Goal: Task Accomplishment & Management: Use online tool/utility

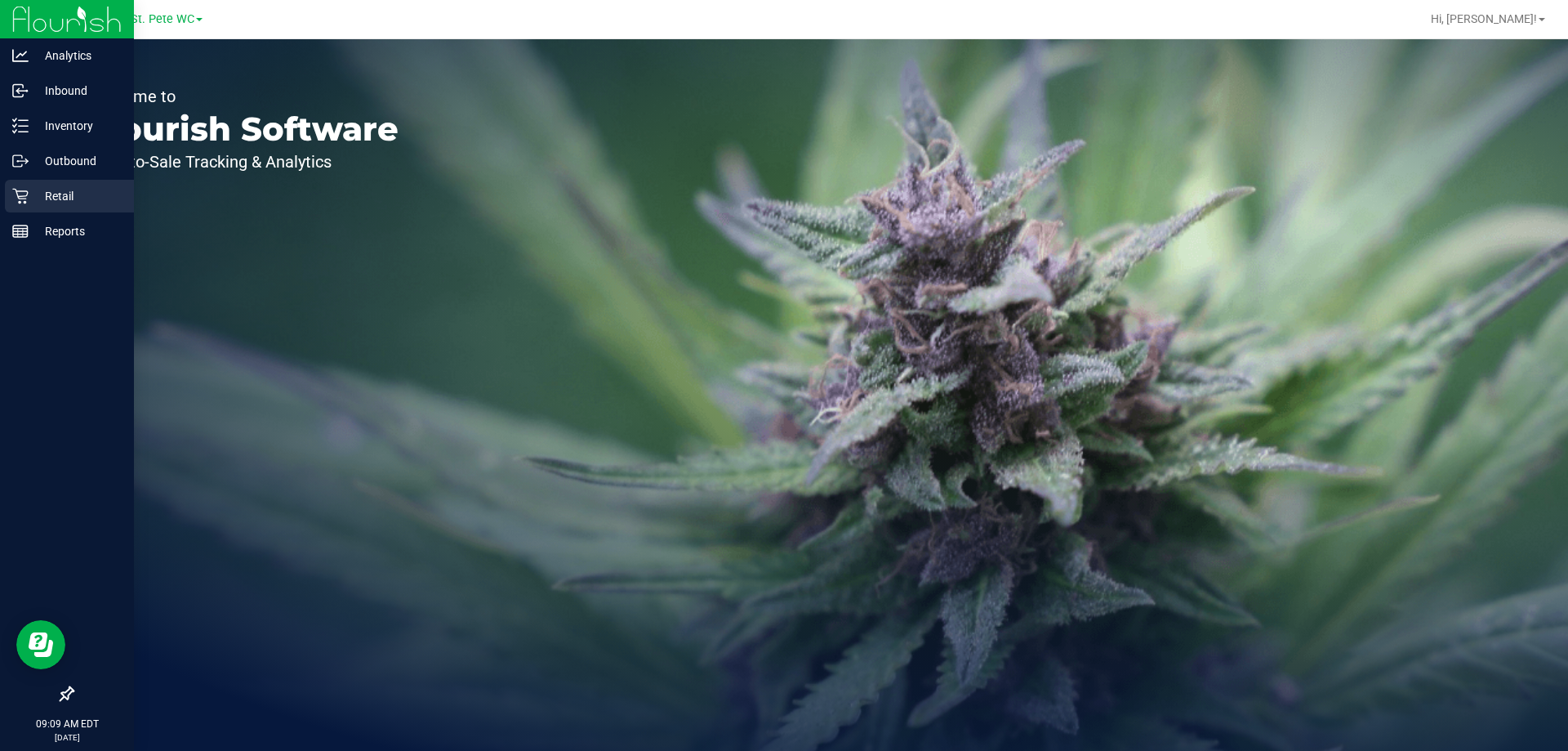
click at [27, 201] on icon at bounding box center [20, 196] width 16 height 16
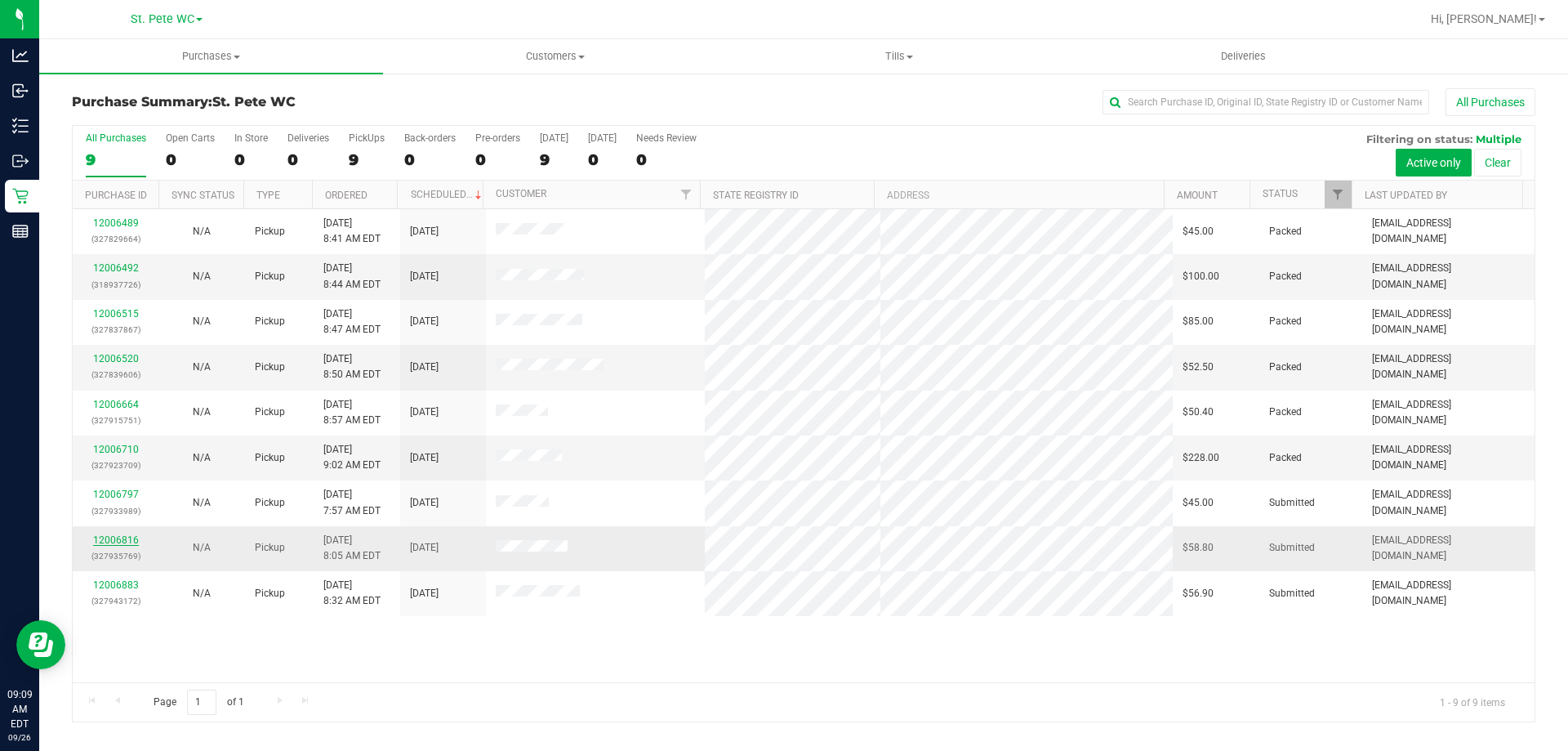
click at [126, 537] on link "12006816" at bounding box center [115, 540] width 46 height 11
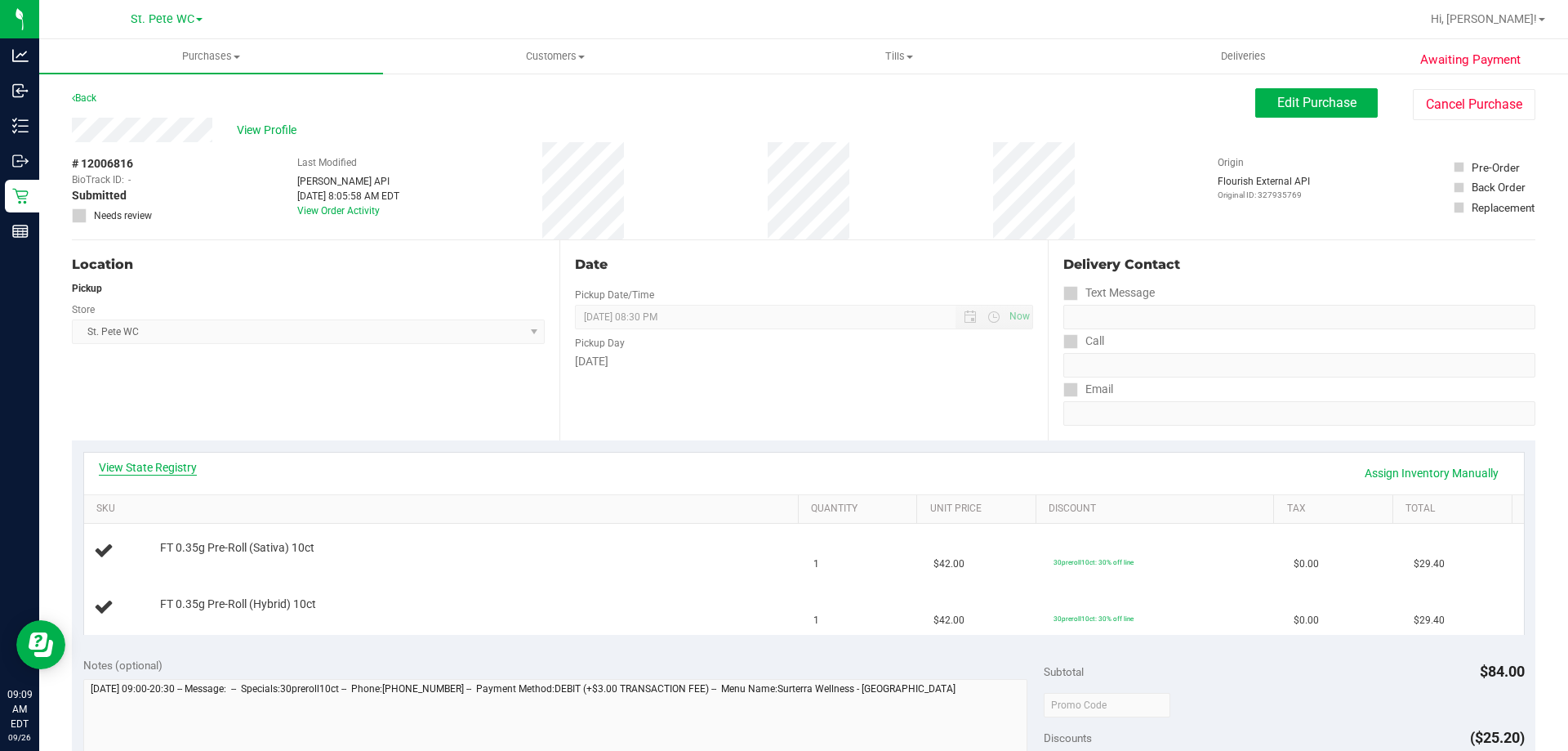
click at [179, 467] on link "View State Registry" at bounding box center [148, 467] width 98 height 16
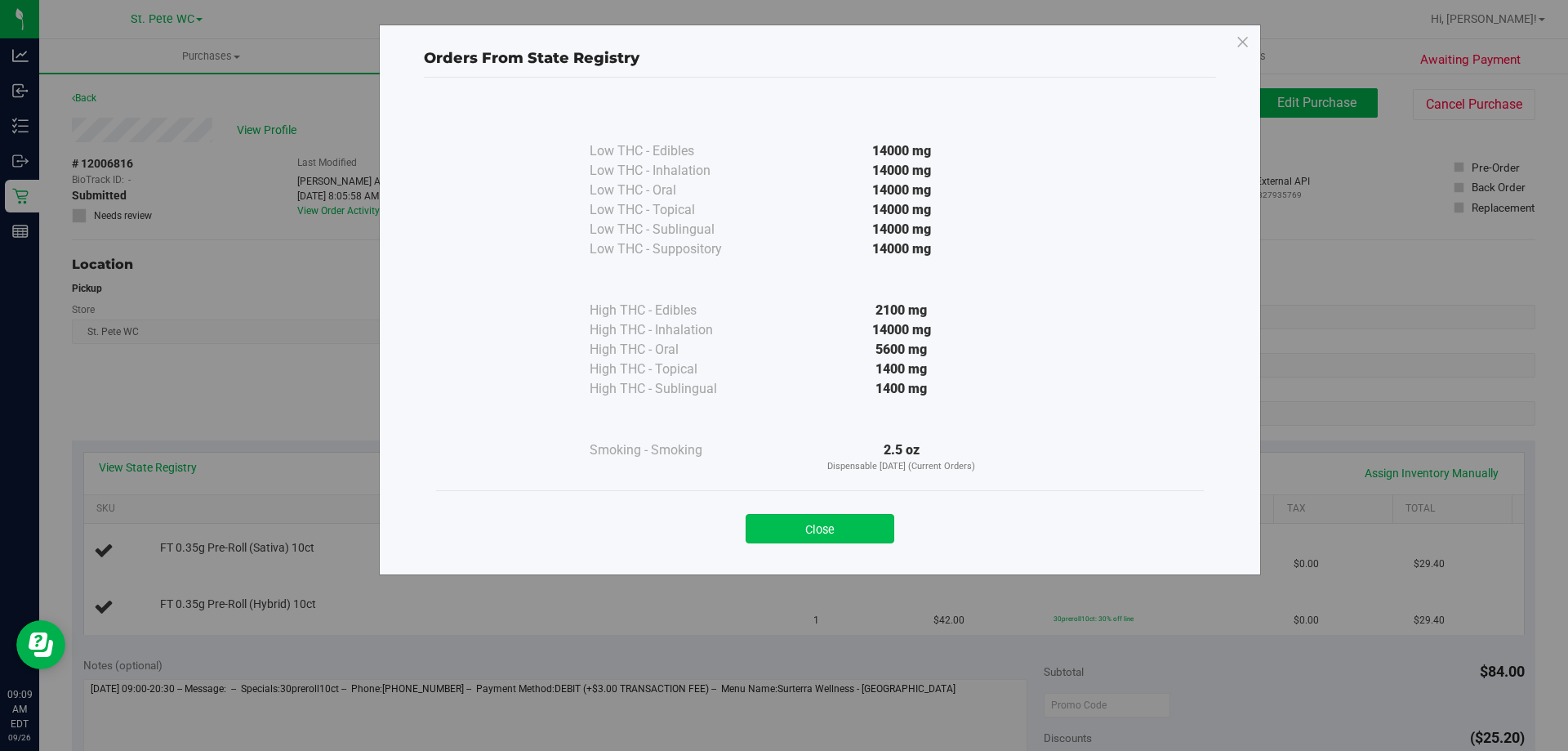
click at [826, 530] on button "Close" at bounding box center [819, 529] width 148 height 30
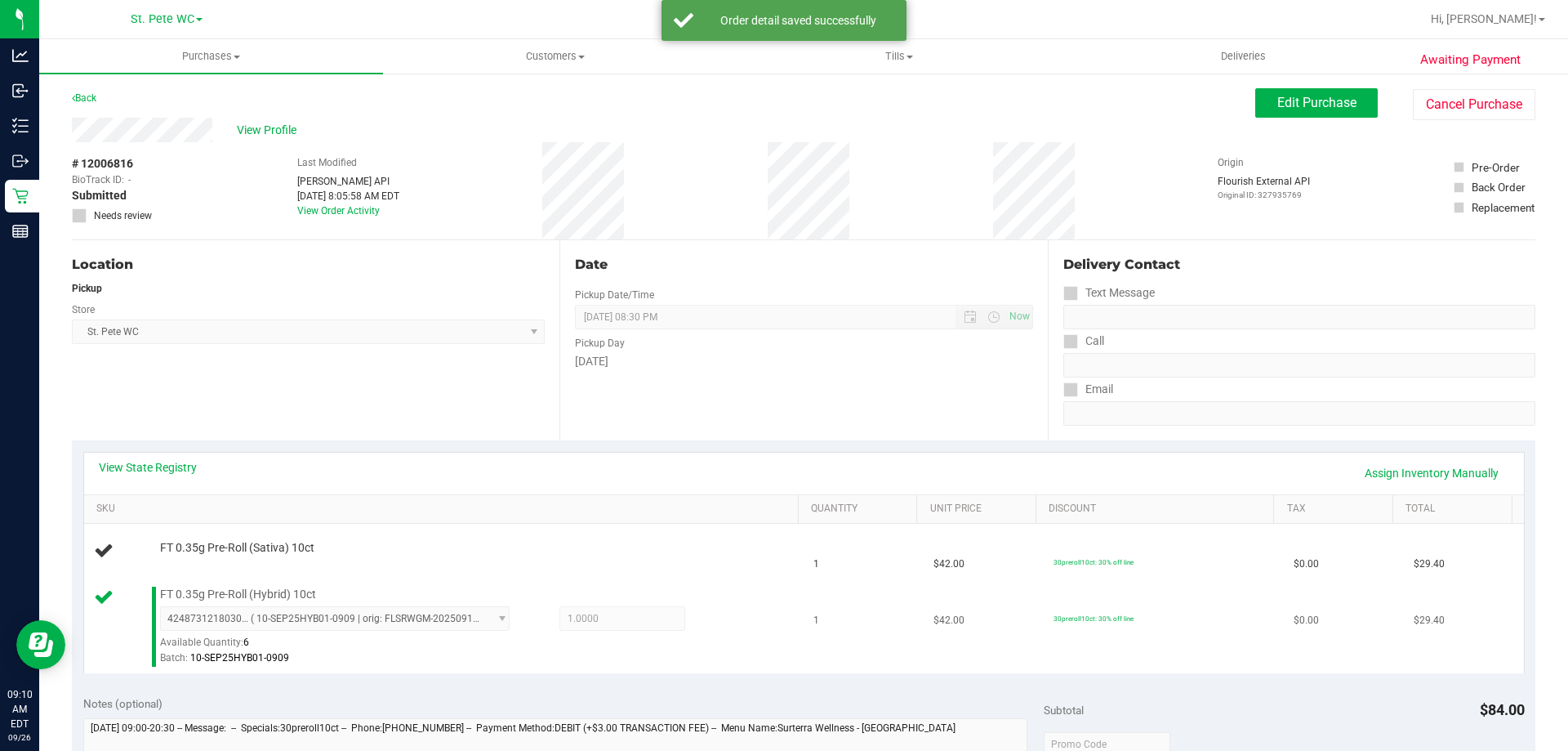
click at [1364, 583] on td "$0.00" at bounding box center [1344, 627] width 120 height 94
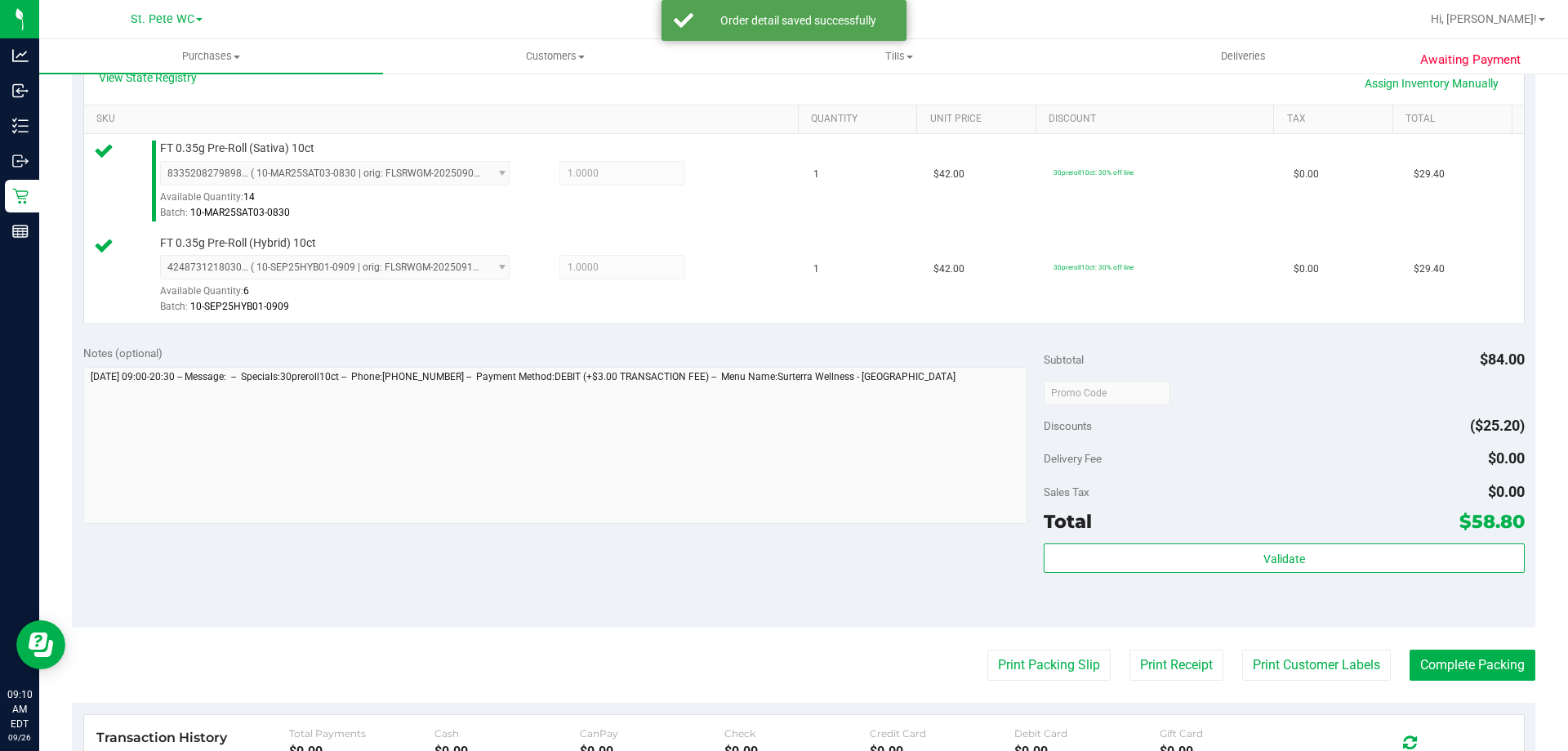
scroll to position [461, 0]
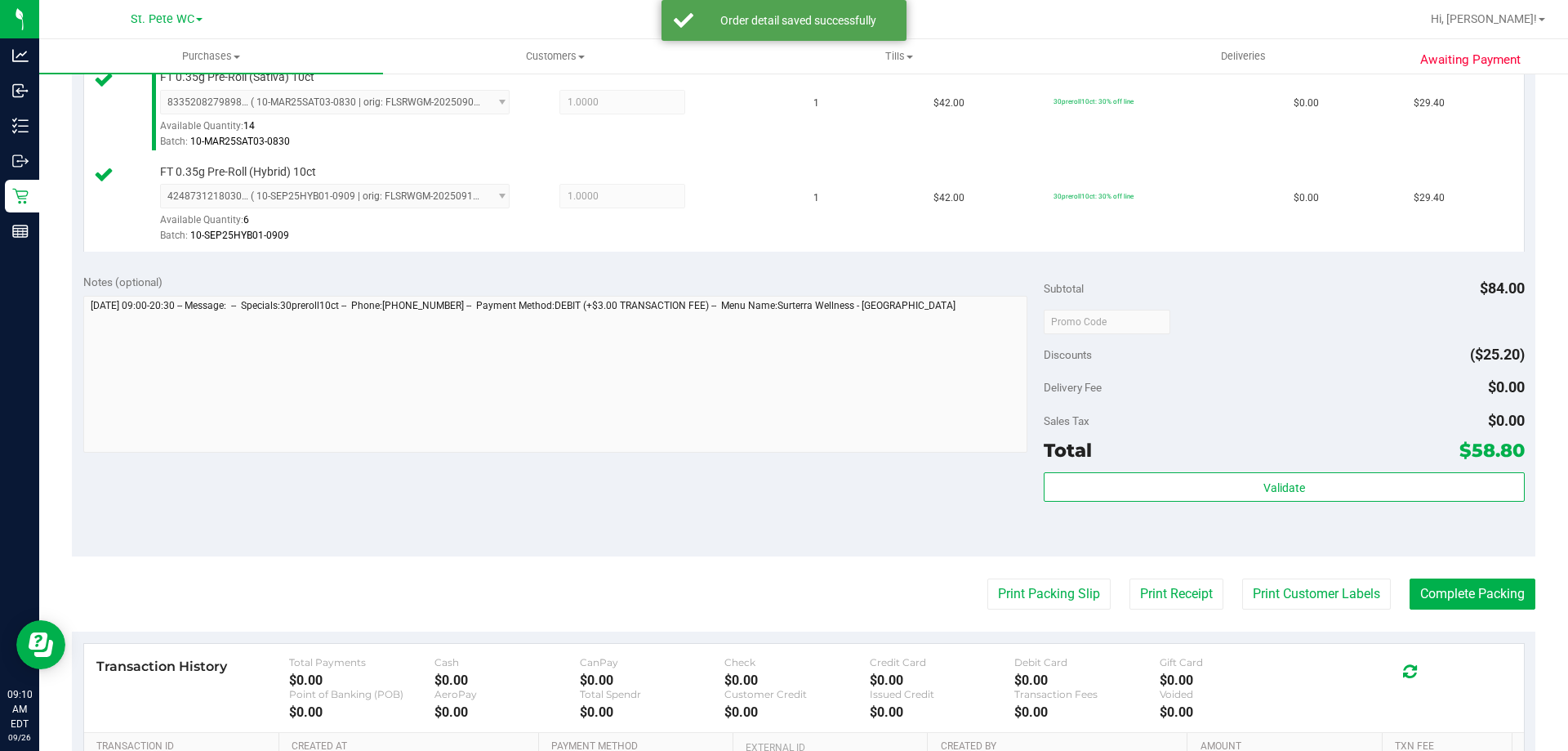
click at [1296, 471] on div "Subtotal $84.00 Discounts ($25.20) Delivery Fee $0.00 Sales Tax $0.00 Total $58…" at bounding box center [1284, 409] width 481 height 272
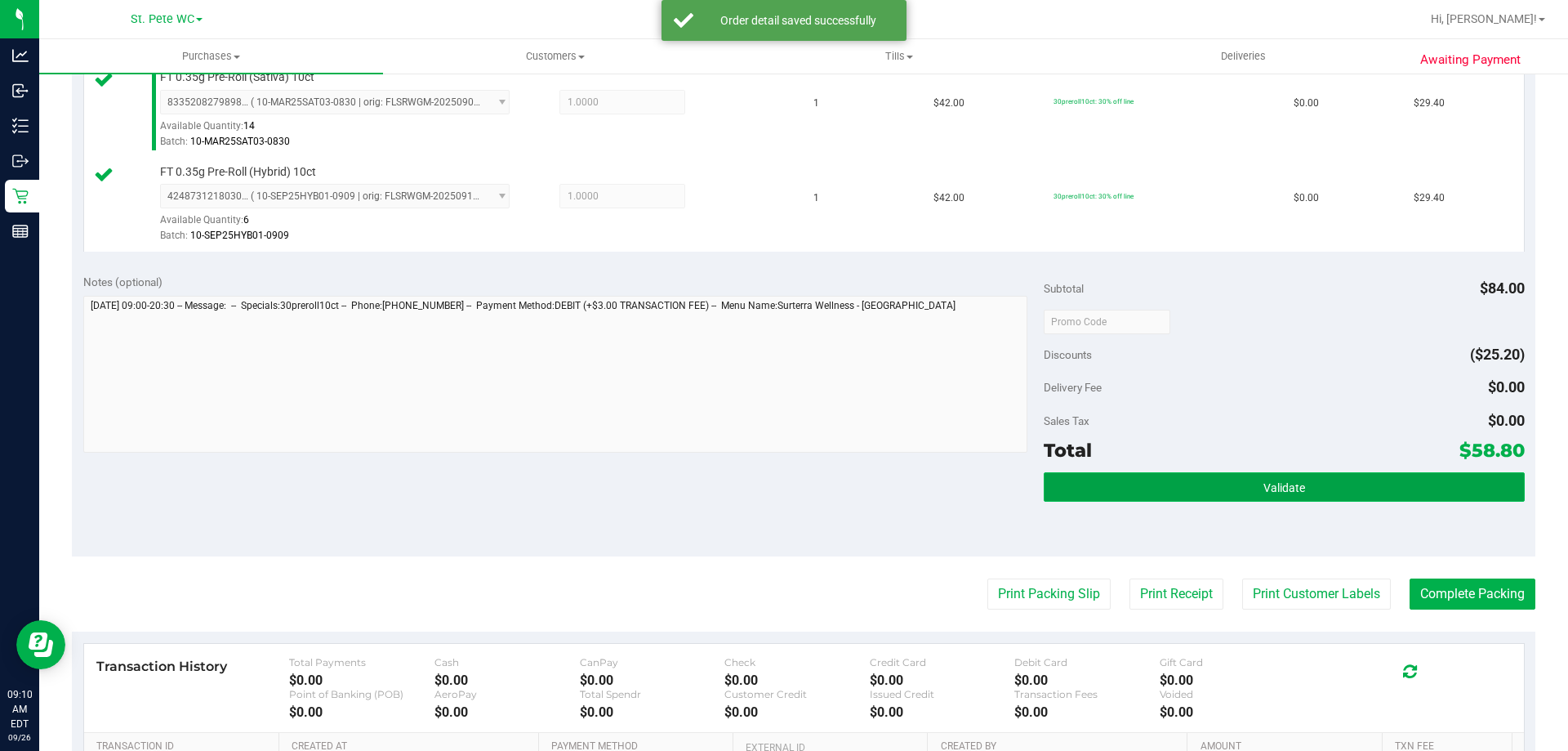
click at [1289, 484] on span "Validate" at bounding box center [1284, 487] width 42 height 13
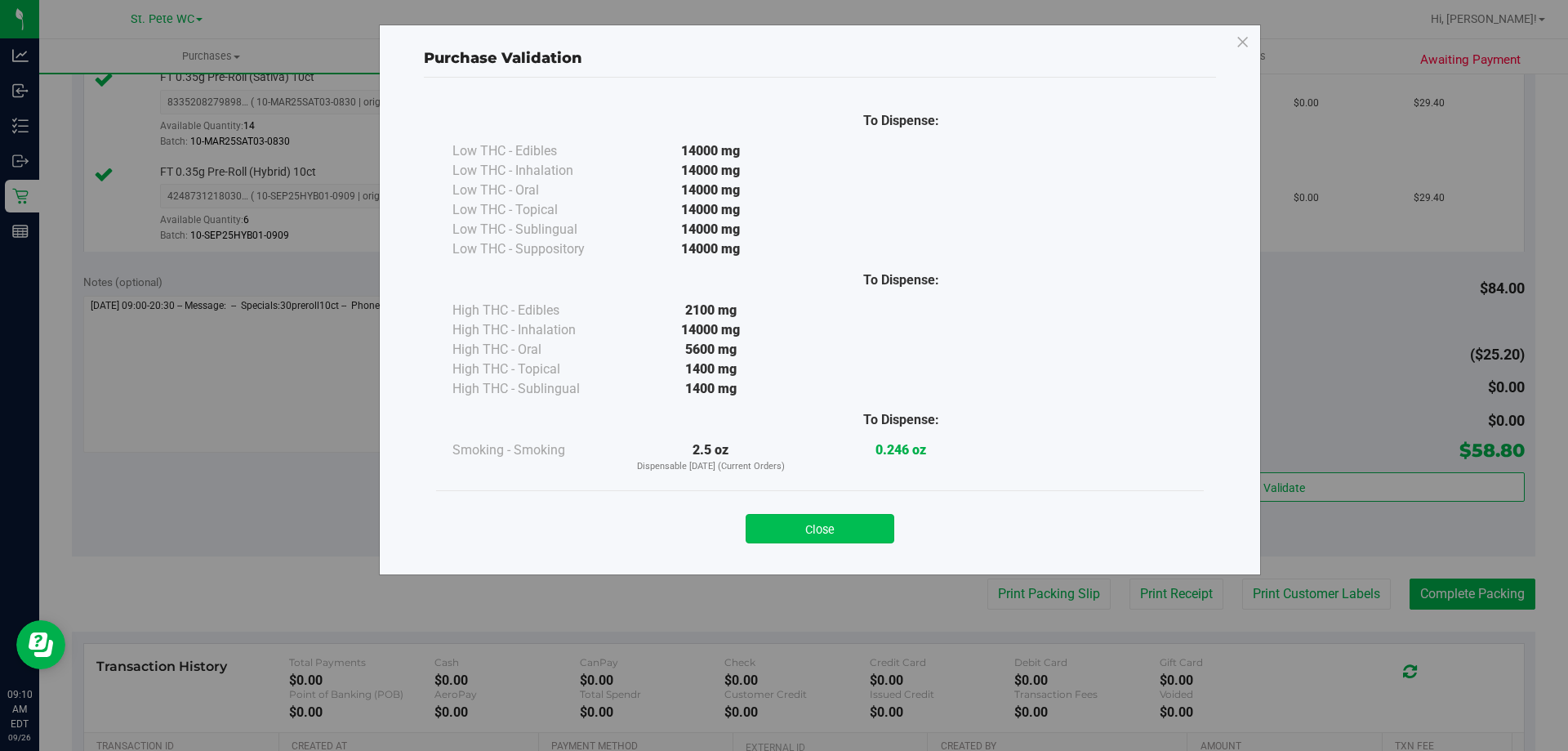
click at [842, 538] on button "Close" at bounding box center [819, 529] width 148 height 30
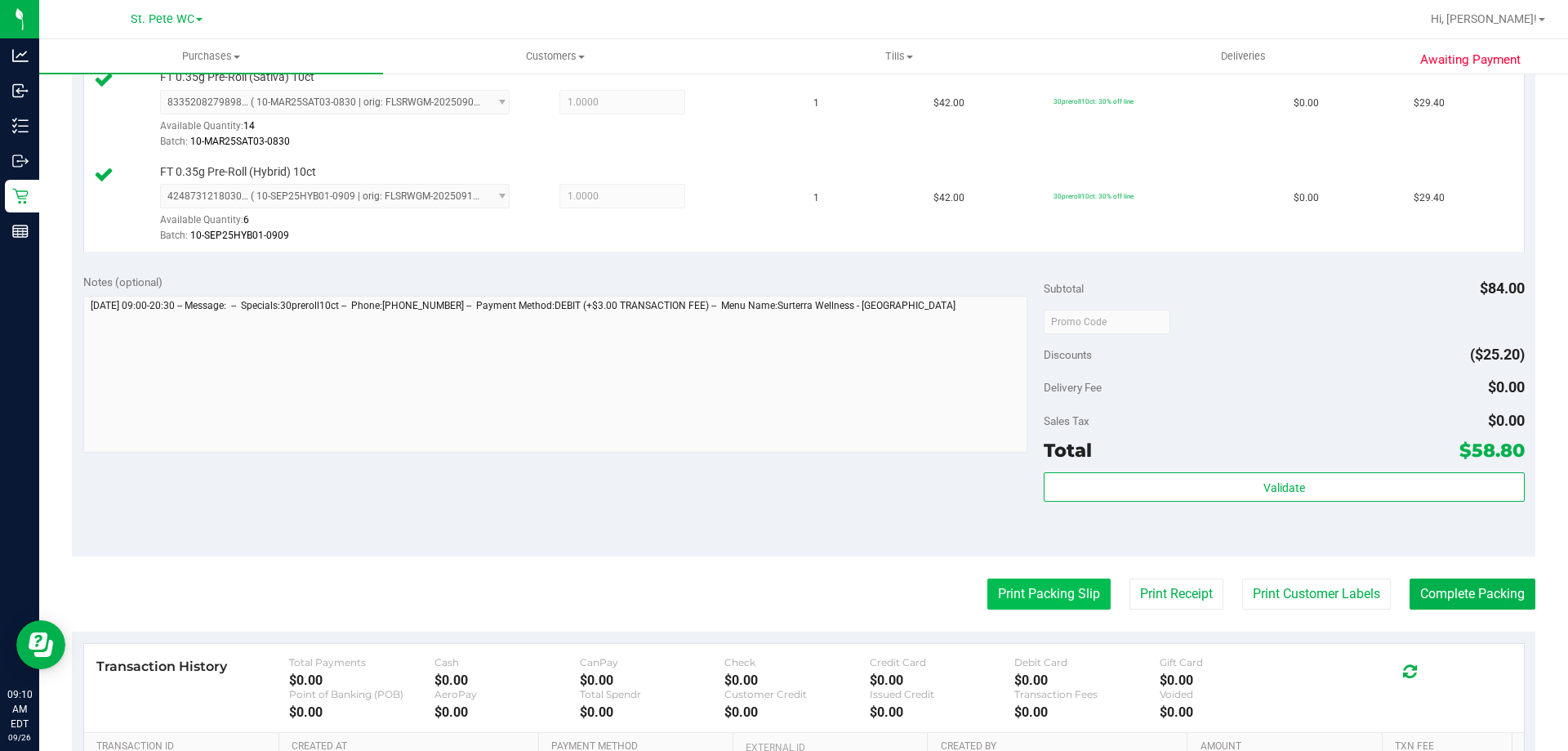
click at [987, 582] on button "Print Packing Slip" at bounding box center [1049, 594] width 123 height 31
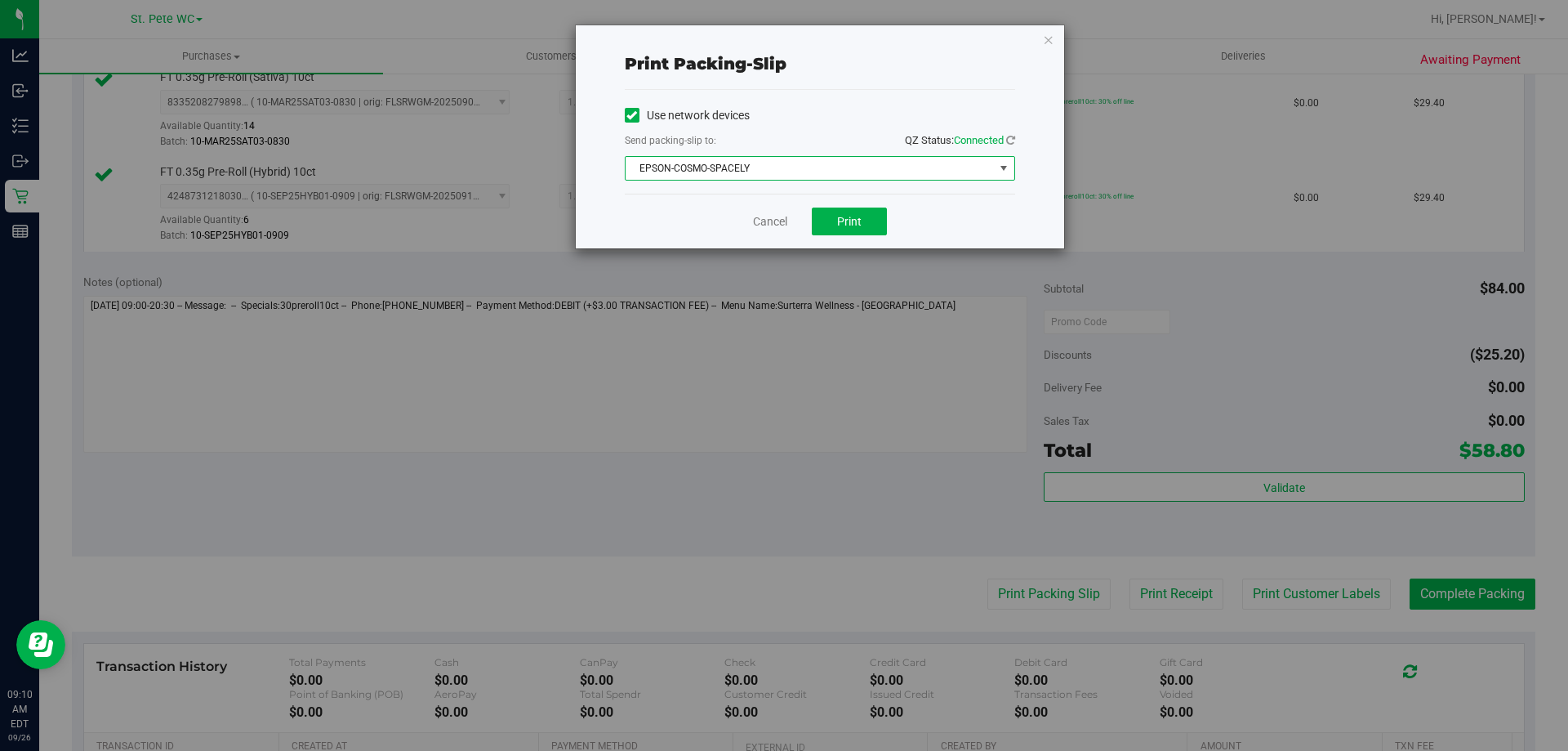
click at [801, 172] on span "EPSON-COSMO-SPACELY" at bounding box center [810, 168] width 369 height 23
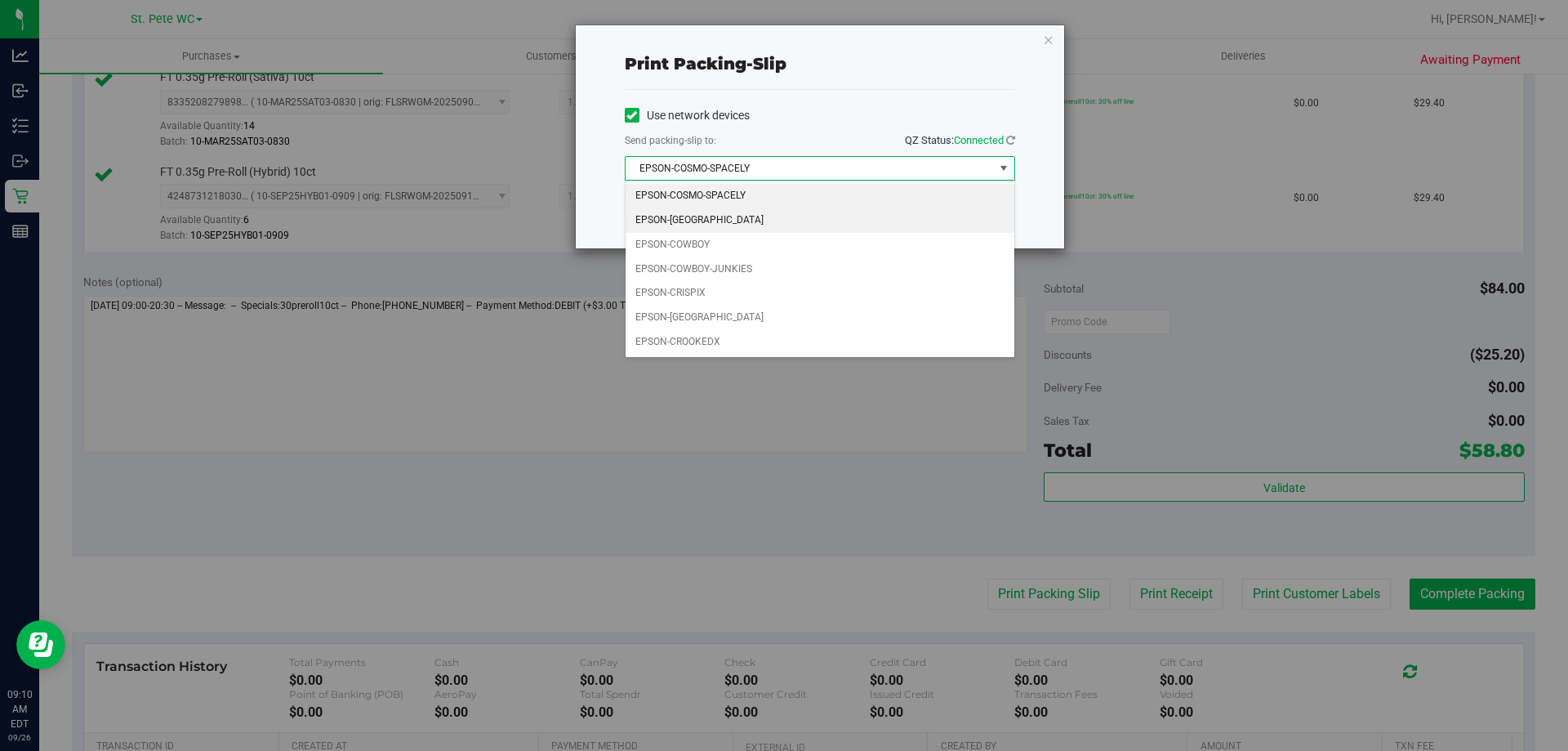
click at [776, 226] on li "EPSON-COSTA-RICA" at bounding box center [820, 221] width 389 height 24
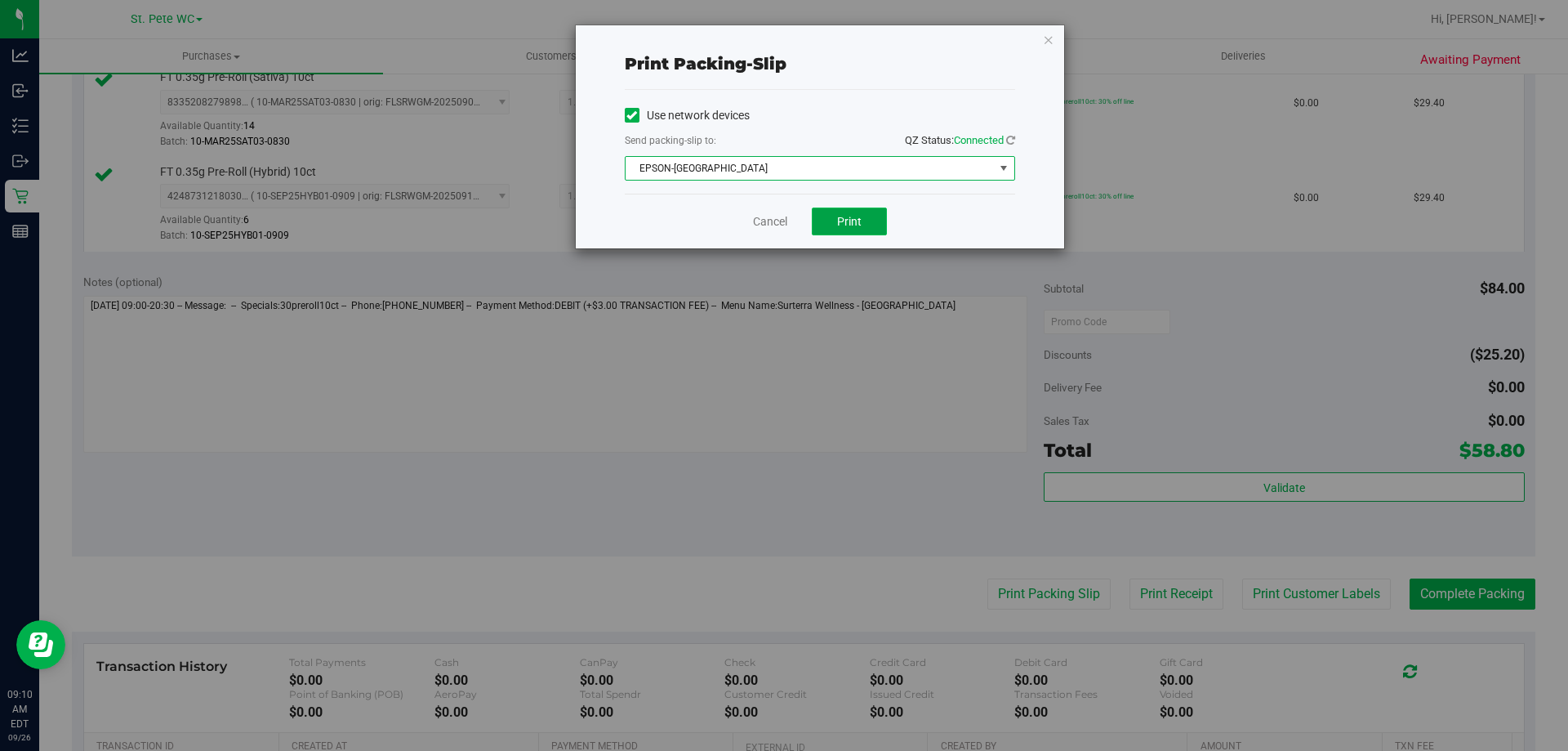
click at [858, 216] on span "Print" at bounding box center [850, 221] width 24 height 13
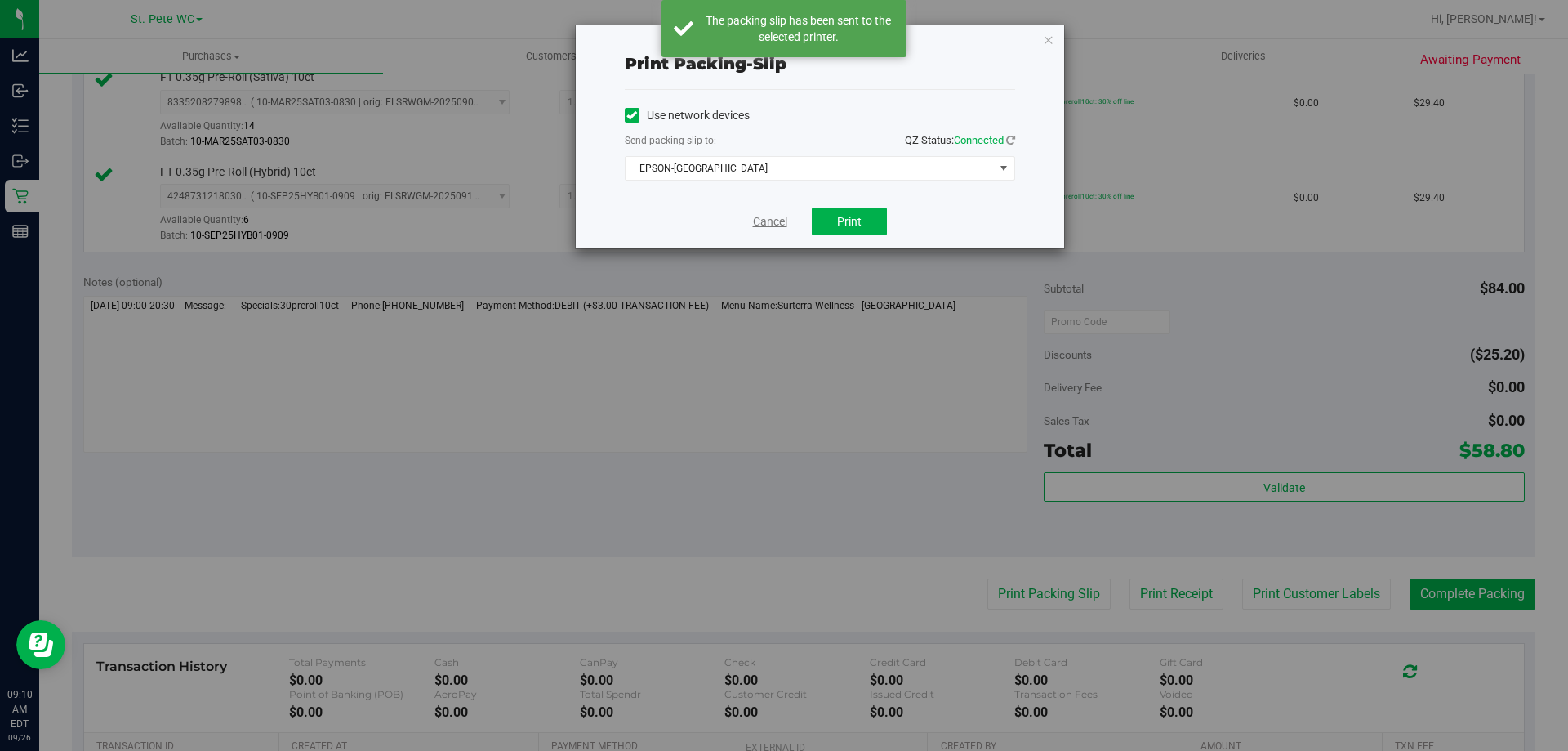
click at [759, 226] on link "Cancel" at bounding box center [771, 222] width 35 height 17
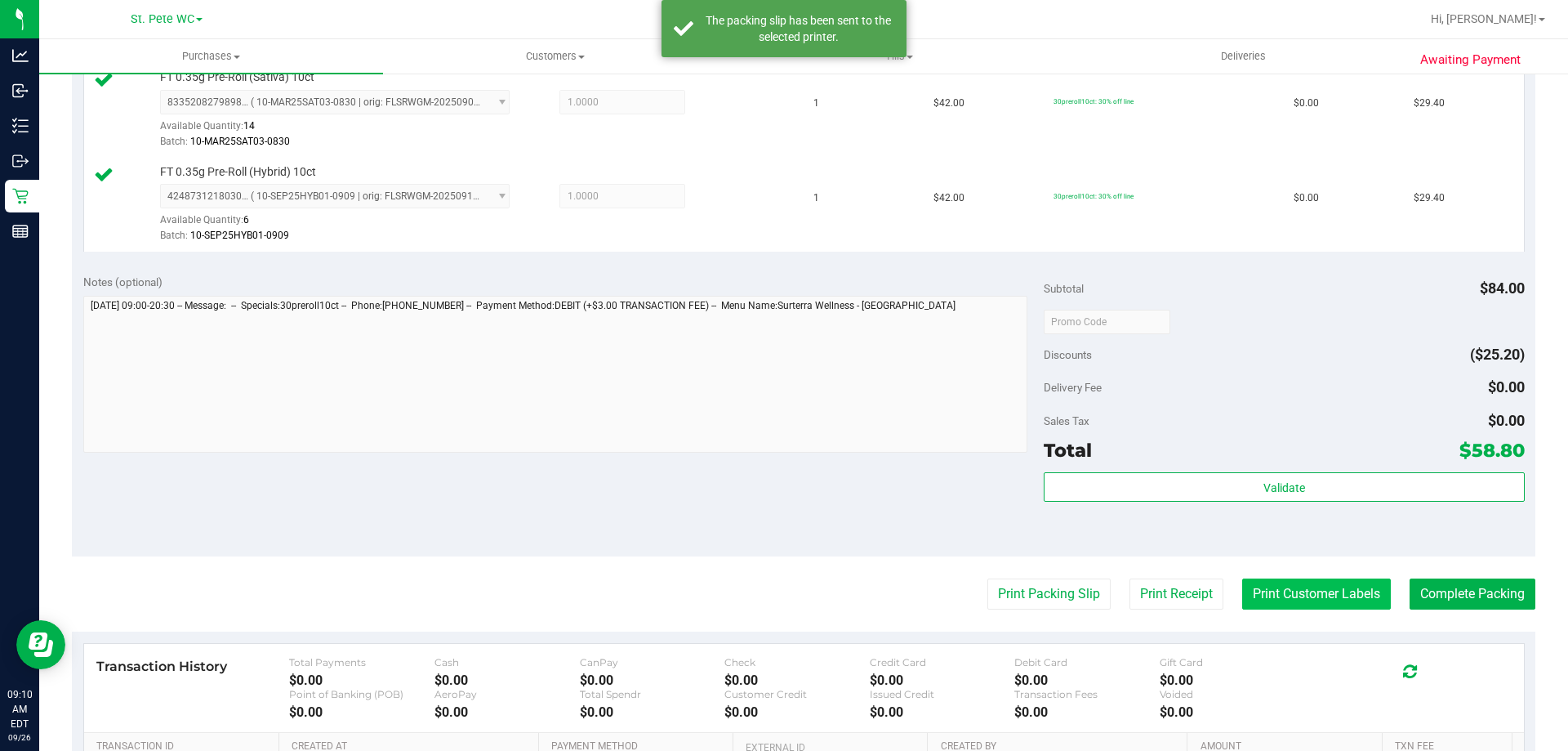
click at [1358, 584] on button "Print Customer Labels" at bounding box center [1316, 594] width 148 height 31
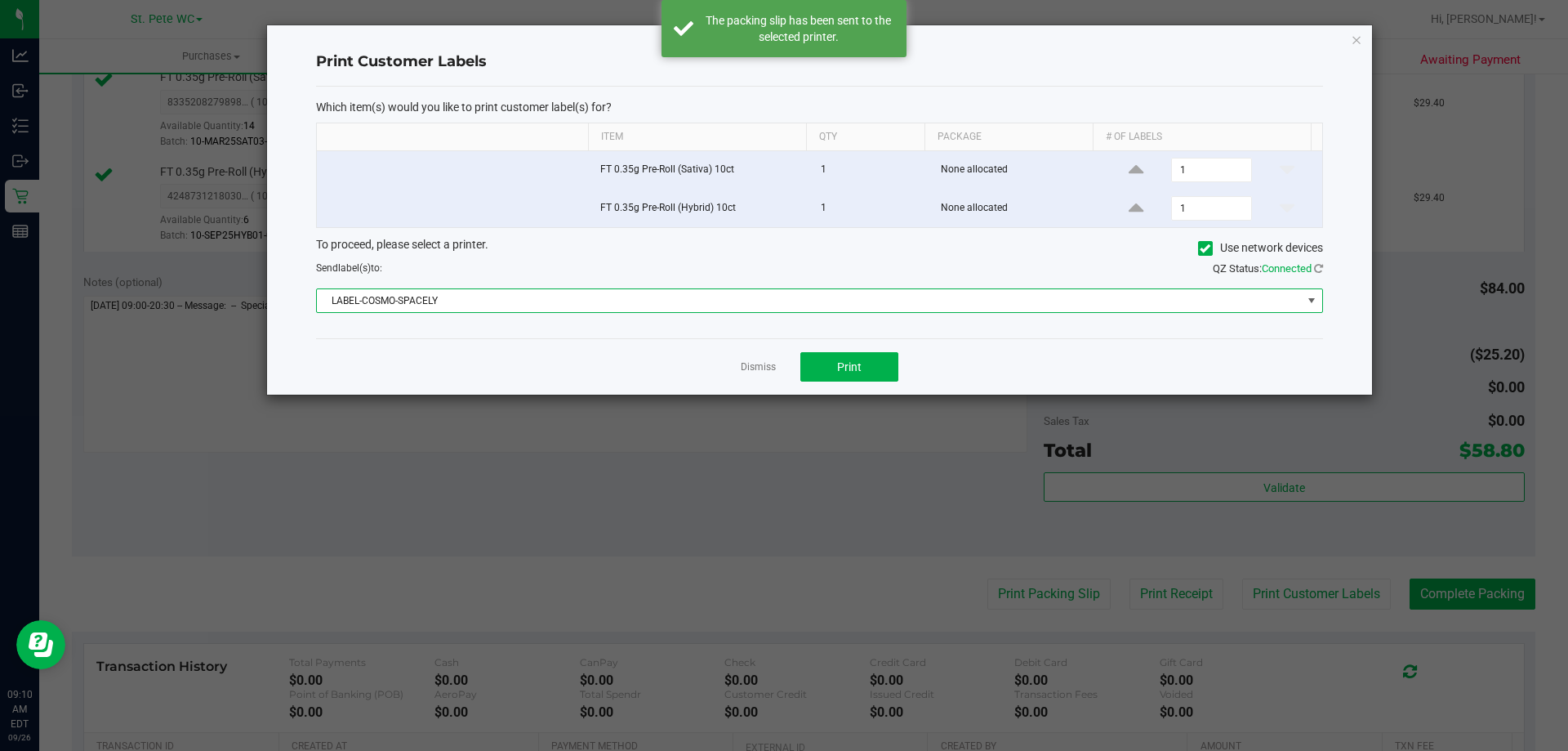
click at [637, 309] on span "LABEL-COSMO-SPACELY" at bounding box center [809, 300] width 985 height 23
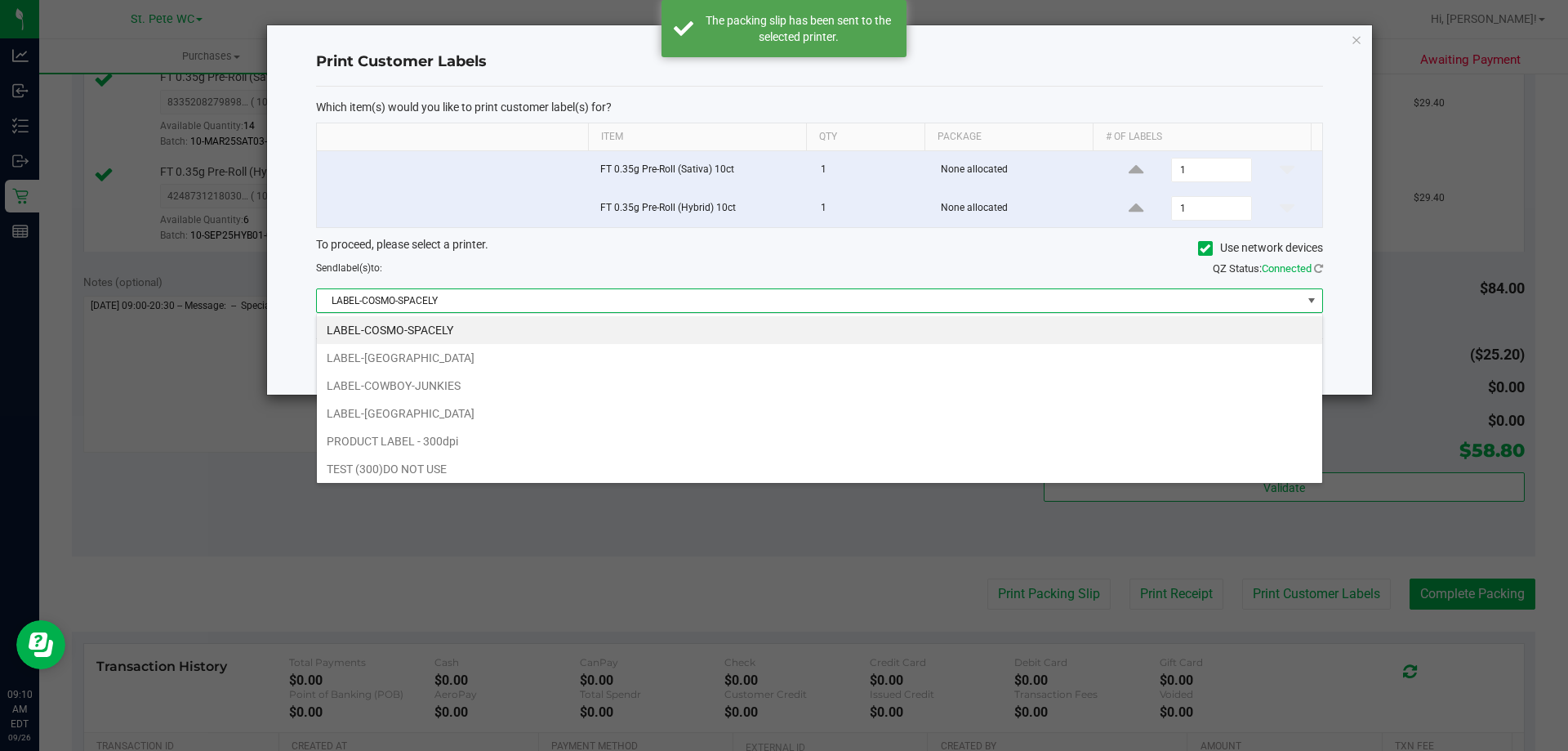
scroll to position [24, 1007]
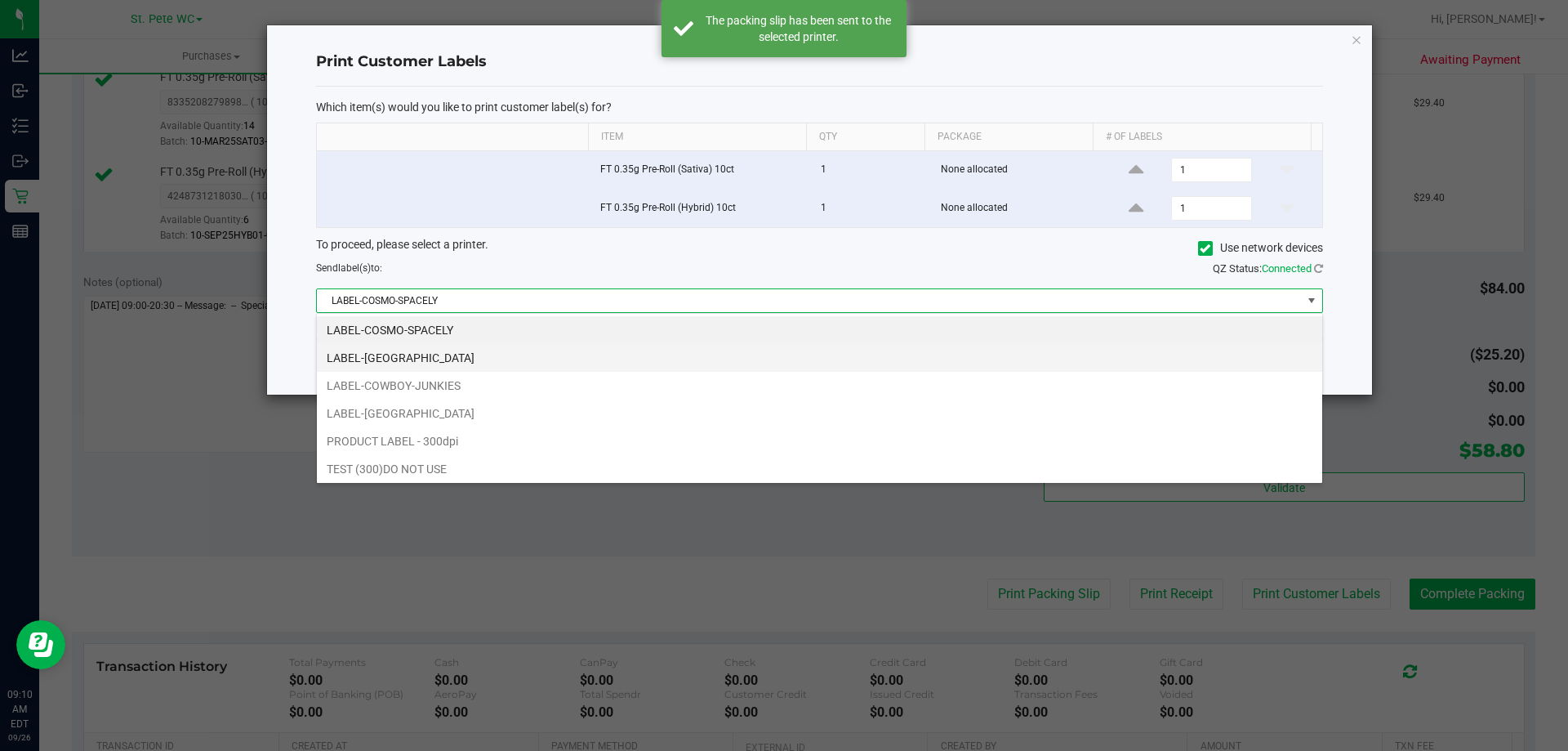
click at [489, 356] on li "LABEL-COSTA-RICA" at bounding box center [819, 358] width 1006 height 28
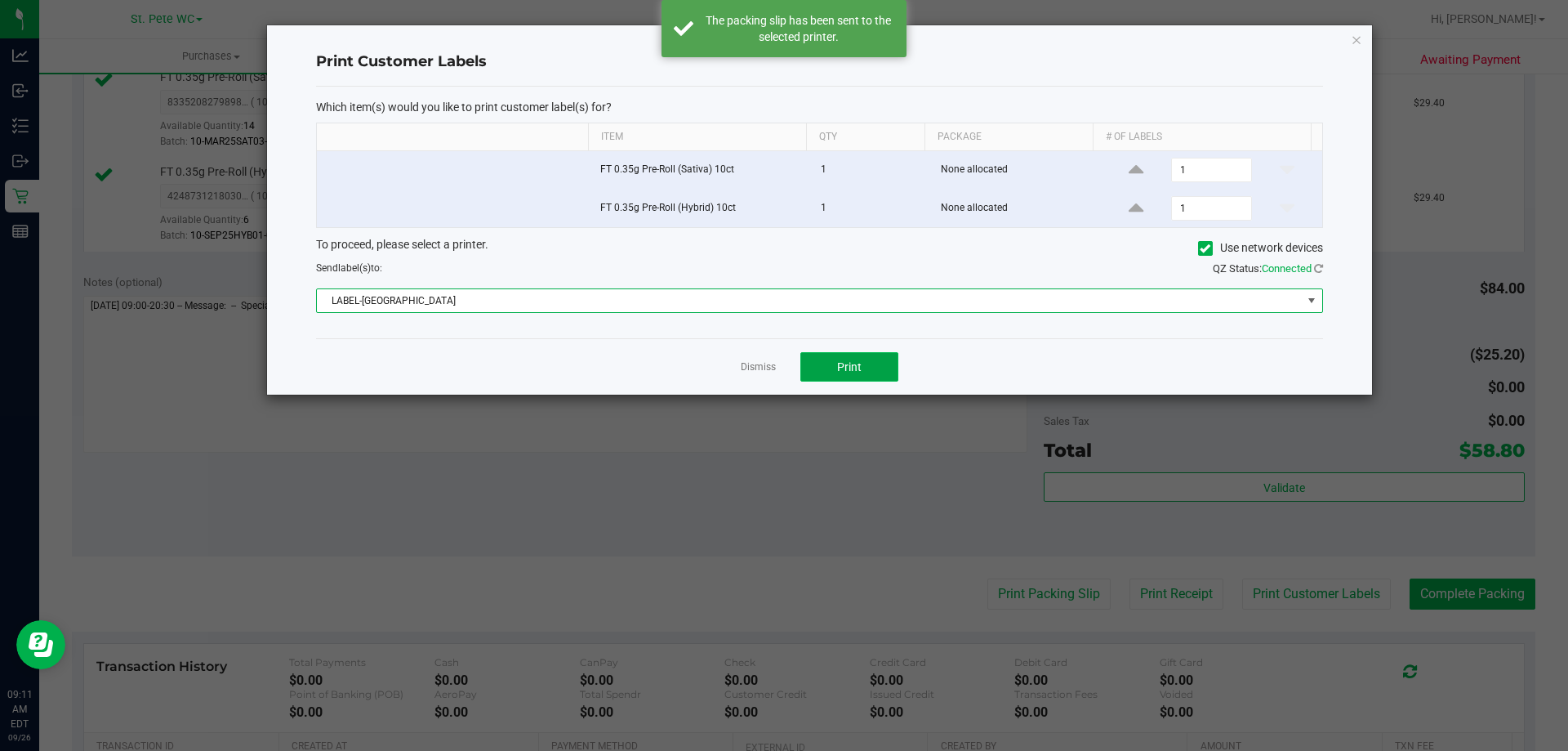
click at [846, 373] on span "Print" at bounding box center [850, 366] width 24 height 13
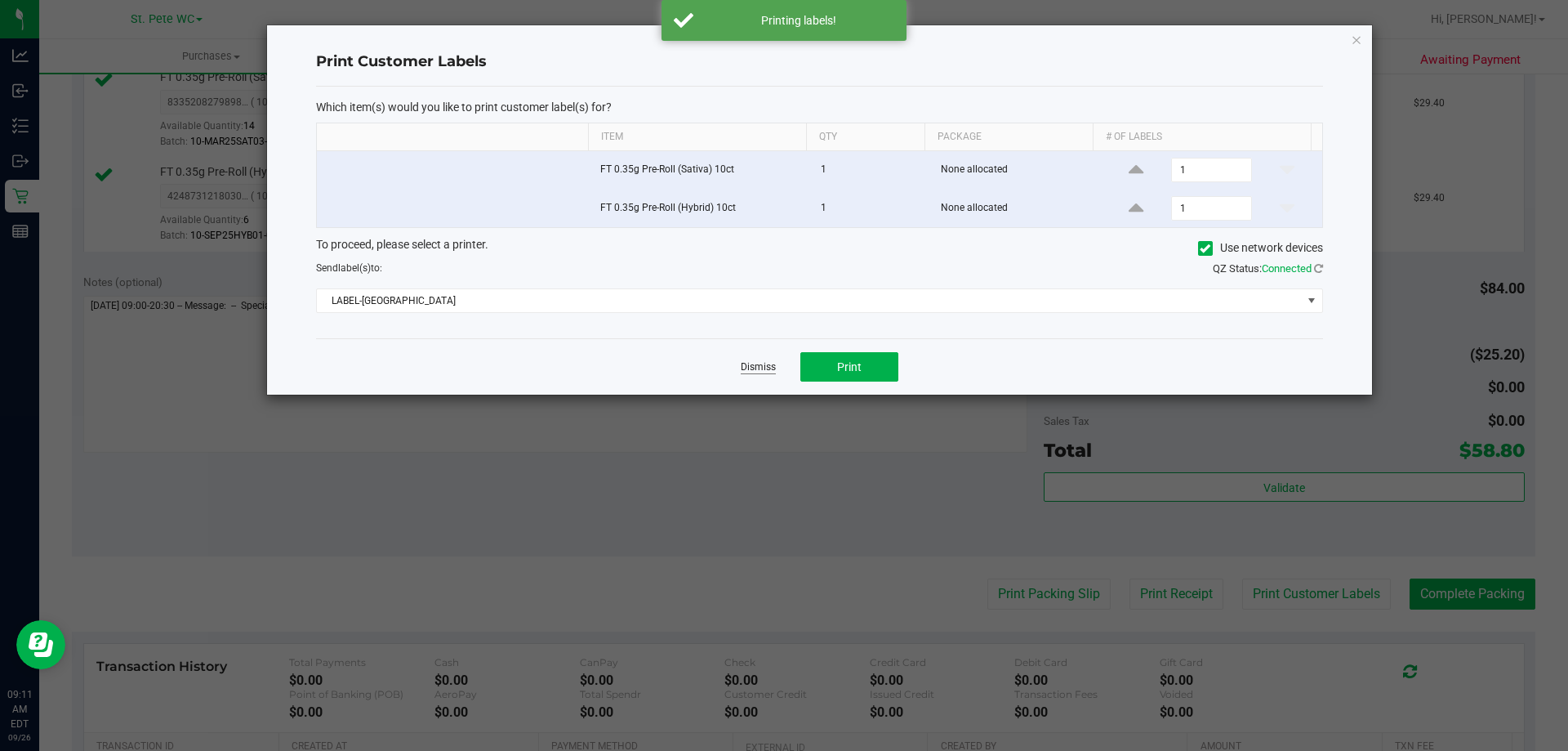
click at [772, 369] on link "Dismiss" at bounding box center [758, 367] width 35 height 14
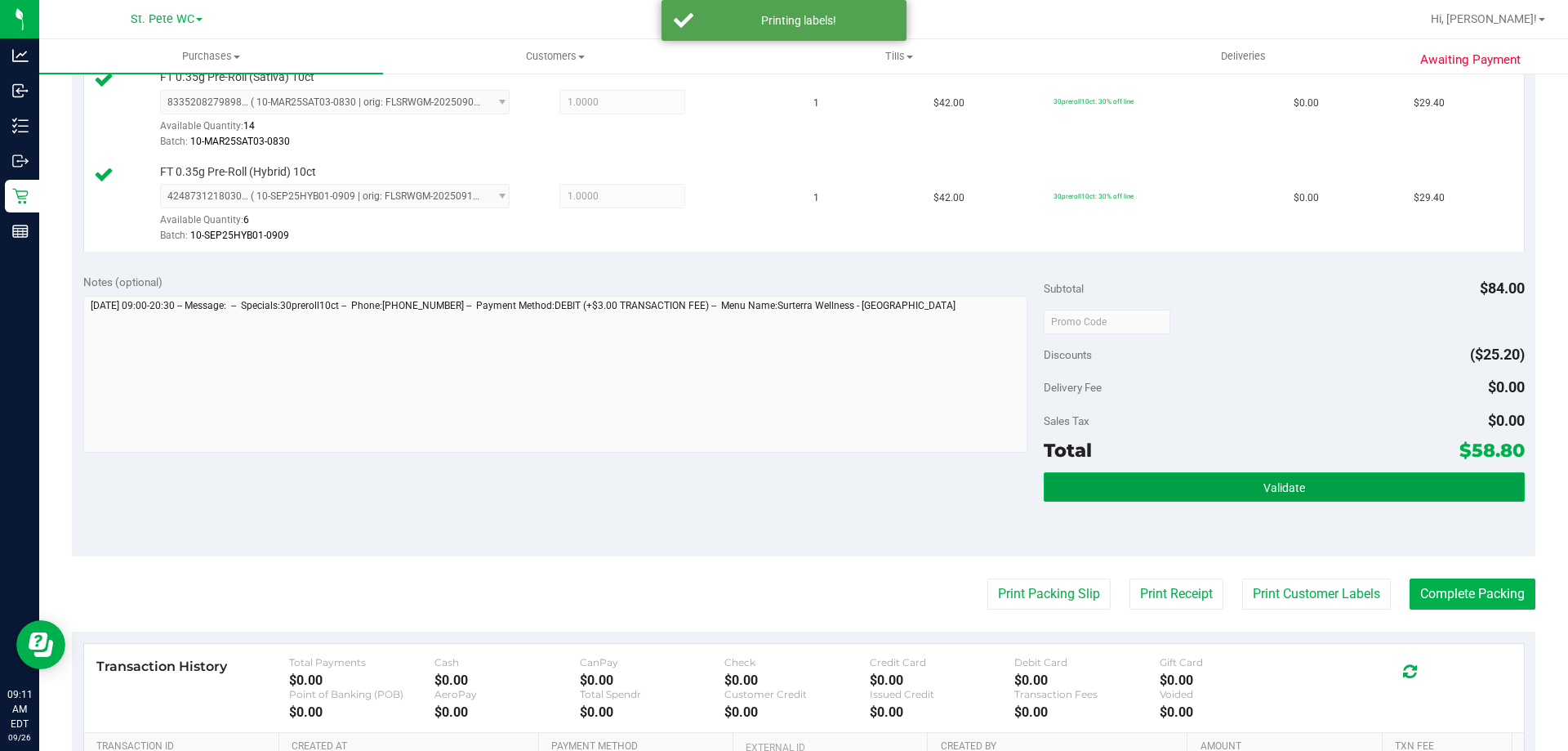
click at [1363, 492] on button "Validate" at bounding box center [1284, 487] width 481 height 30
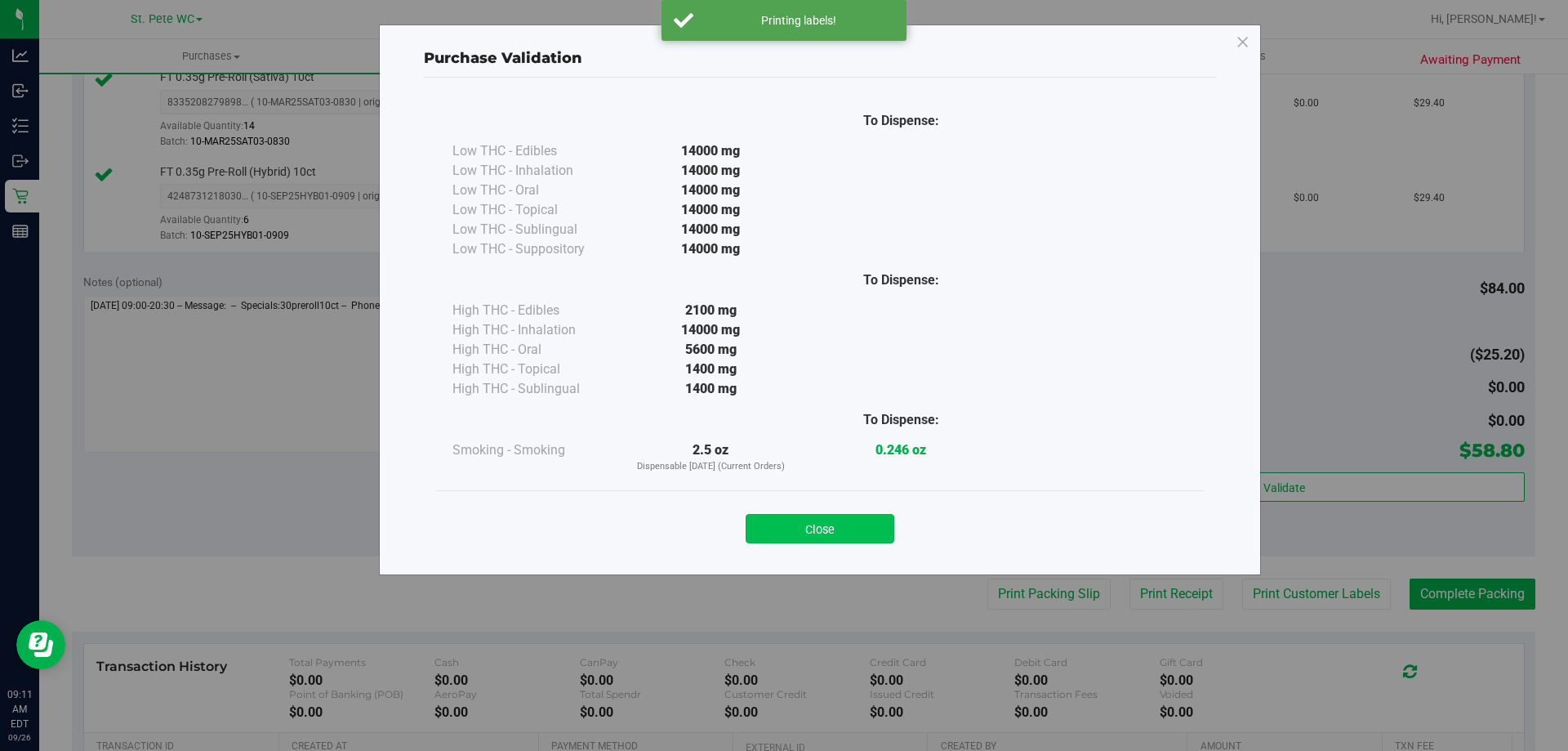
click at [876, 529] on button "Close" at bounding box center [819, 529] width 148 height 30
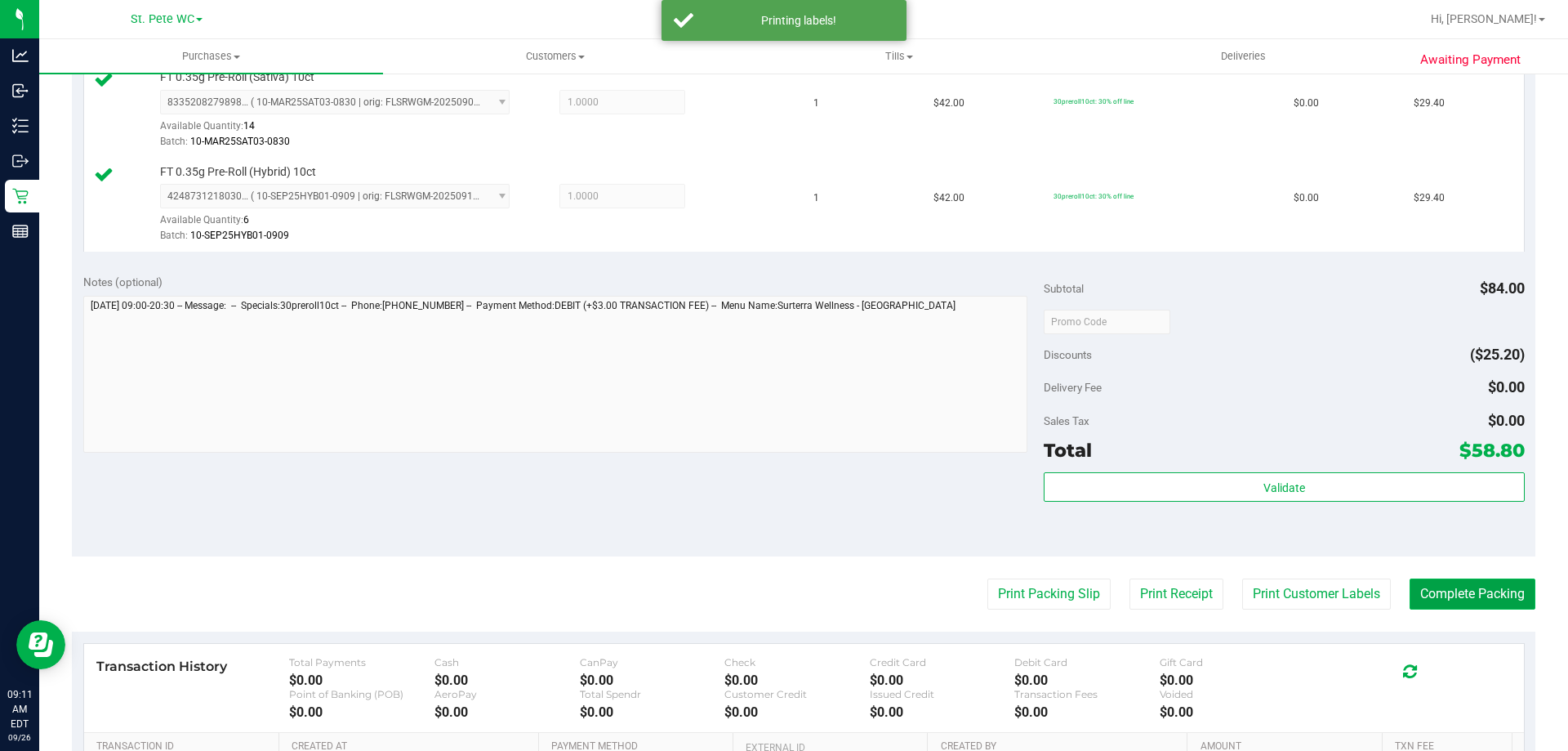
click at [1495, 591] on button "Complete Packing" at bounding box center [1473, 594] width 126 height 31
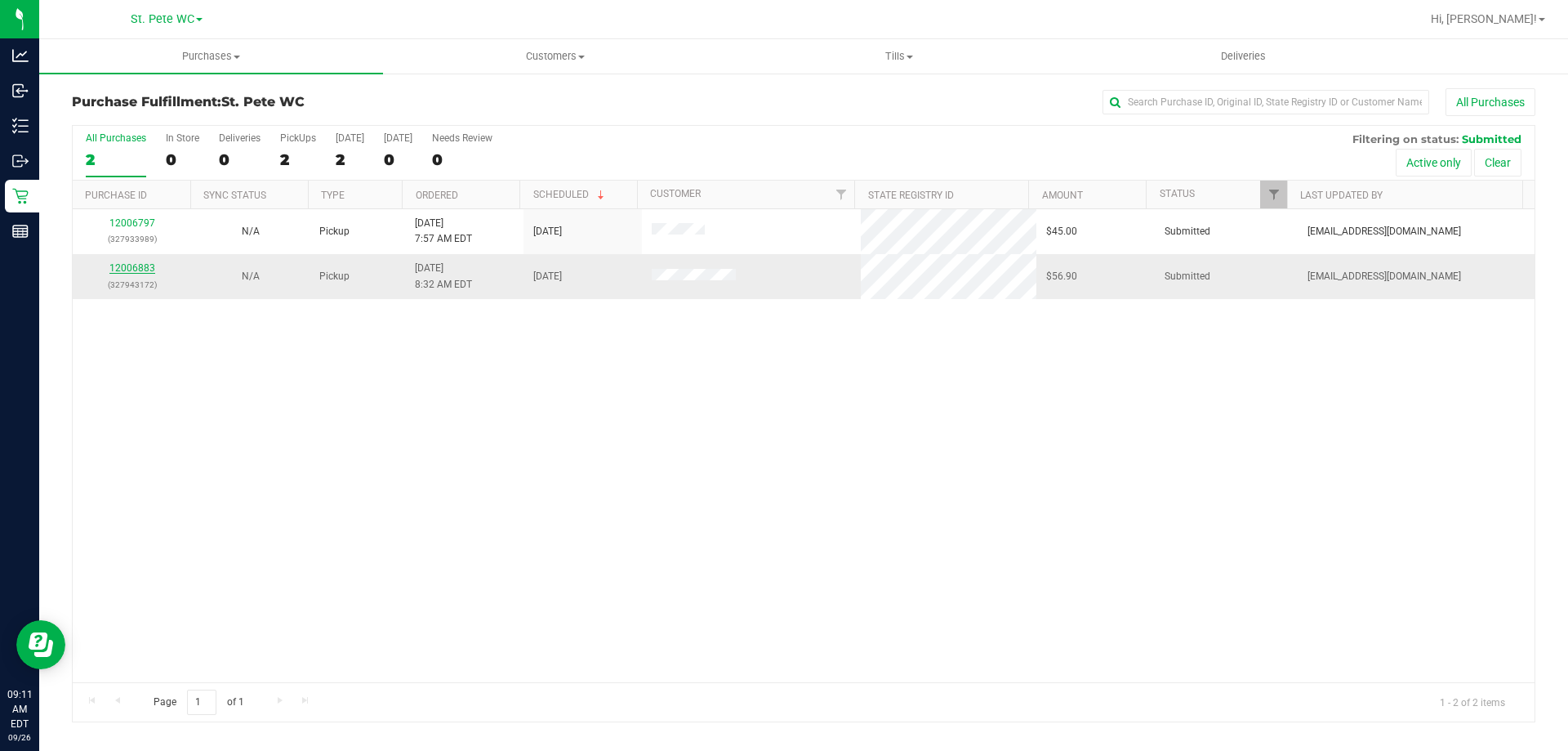
click at [147, 273] on link "12006883" at bounding box center [132, 267] width 46 height 11
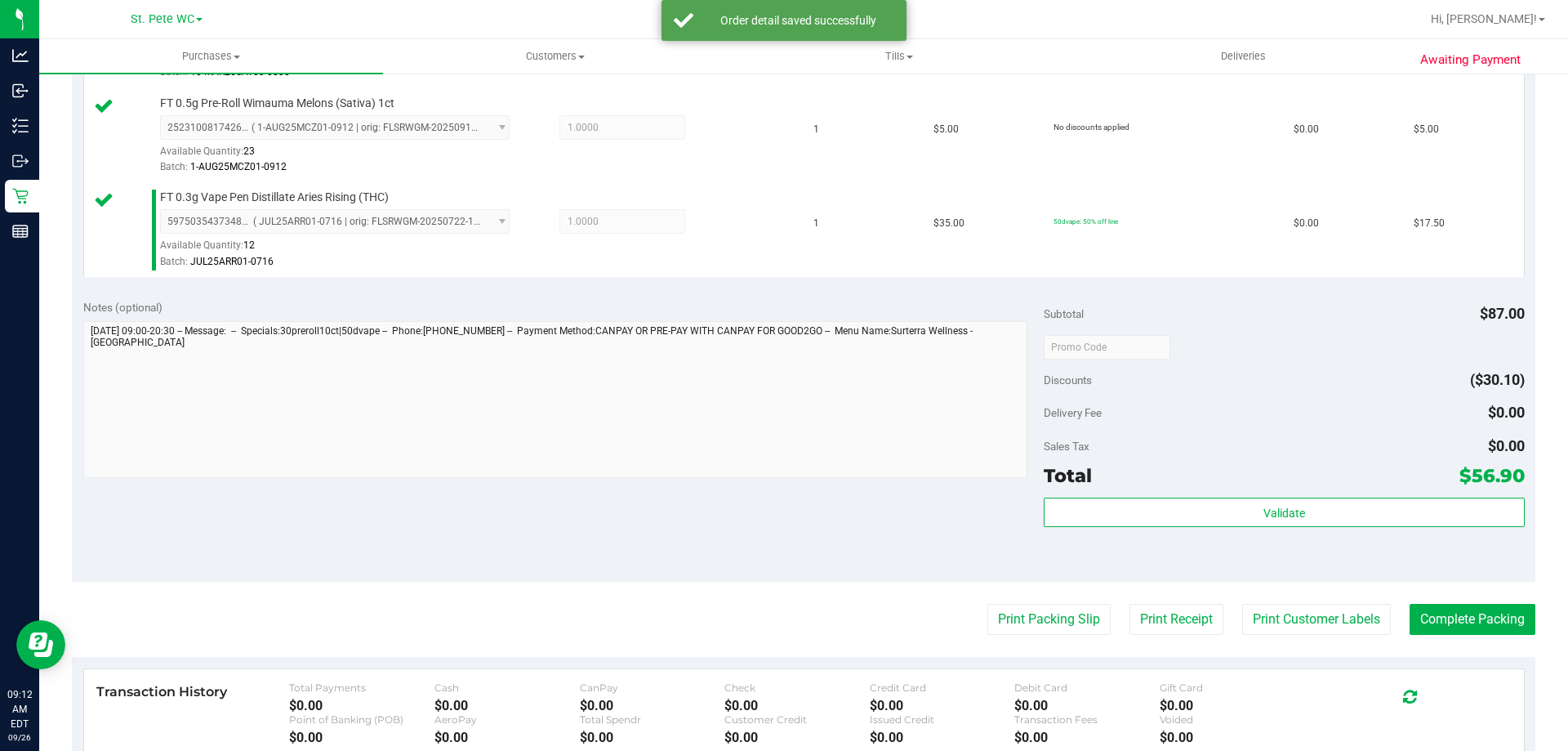
scroll to position [661, 0]
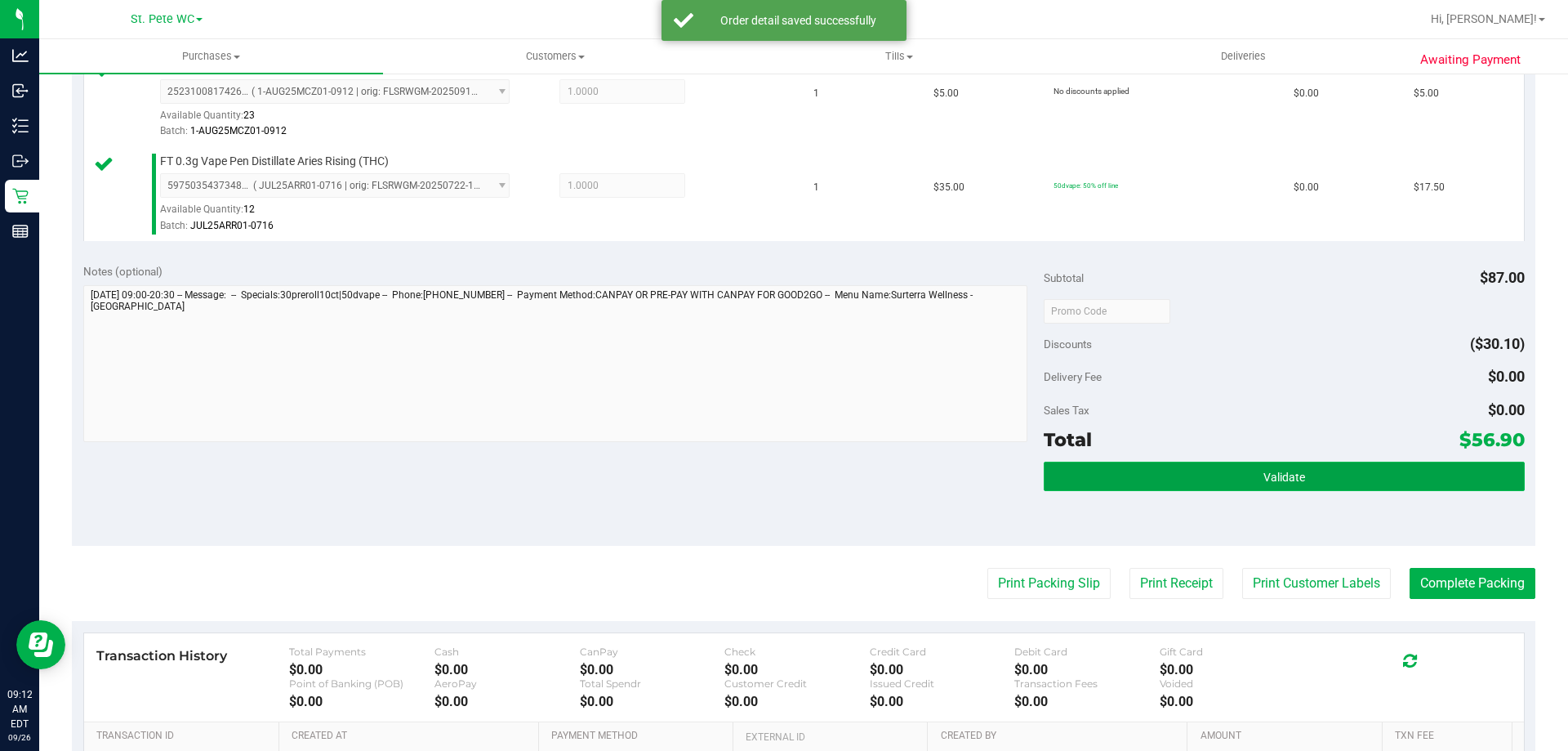
click at [1316, 462] on button "Validate" at bounding box center [1284, 477] width 481 height 30
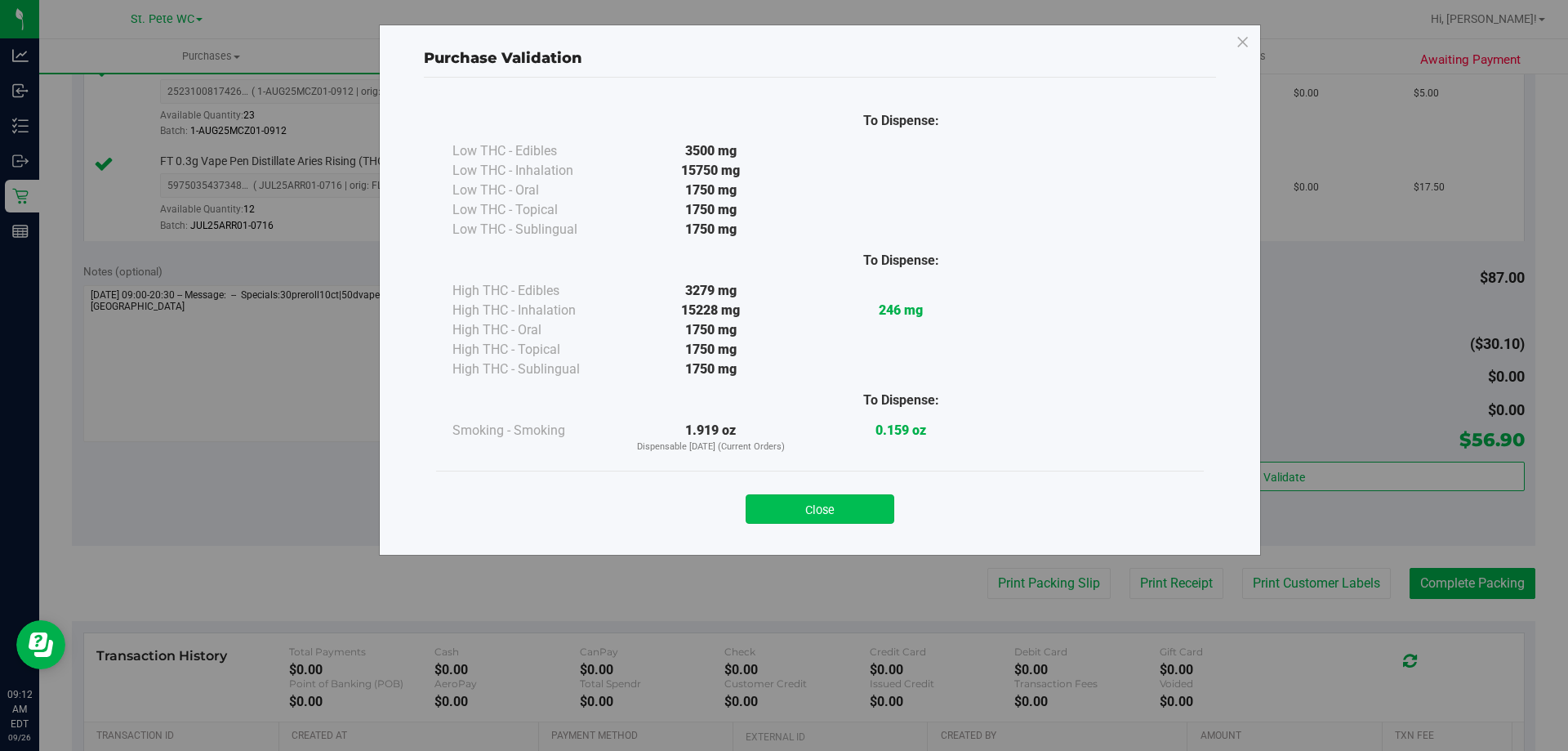
click at [829, 500] on button "Close" at bounding box center [819, 510] width 148 height 30
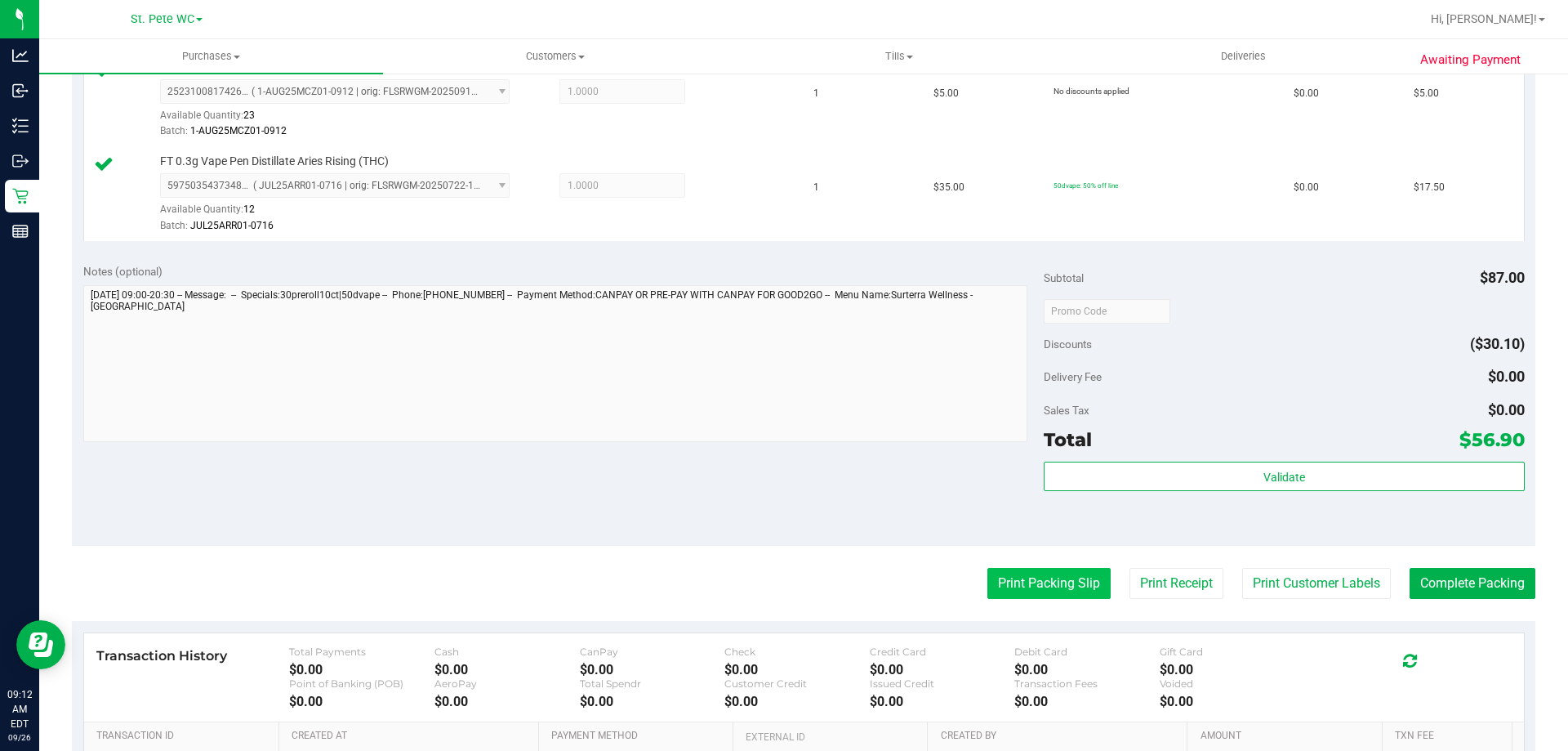
click at [1038, 594] on button "Print Packing Slip" at bounding box center [1049, 583] width 123 height 31
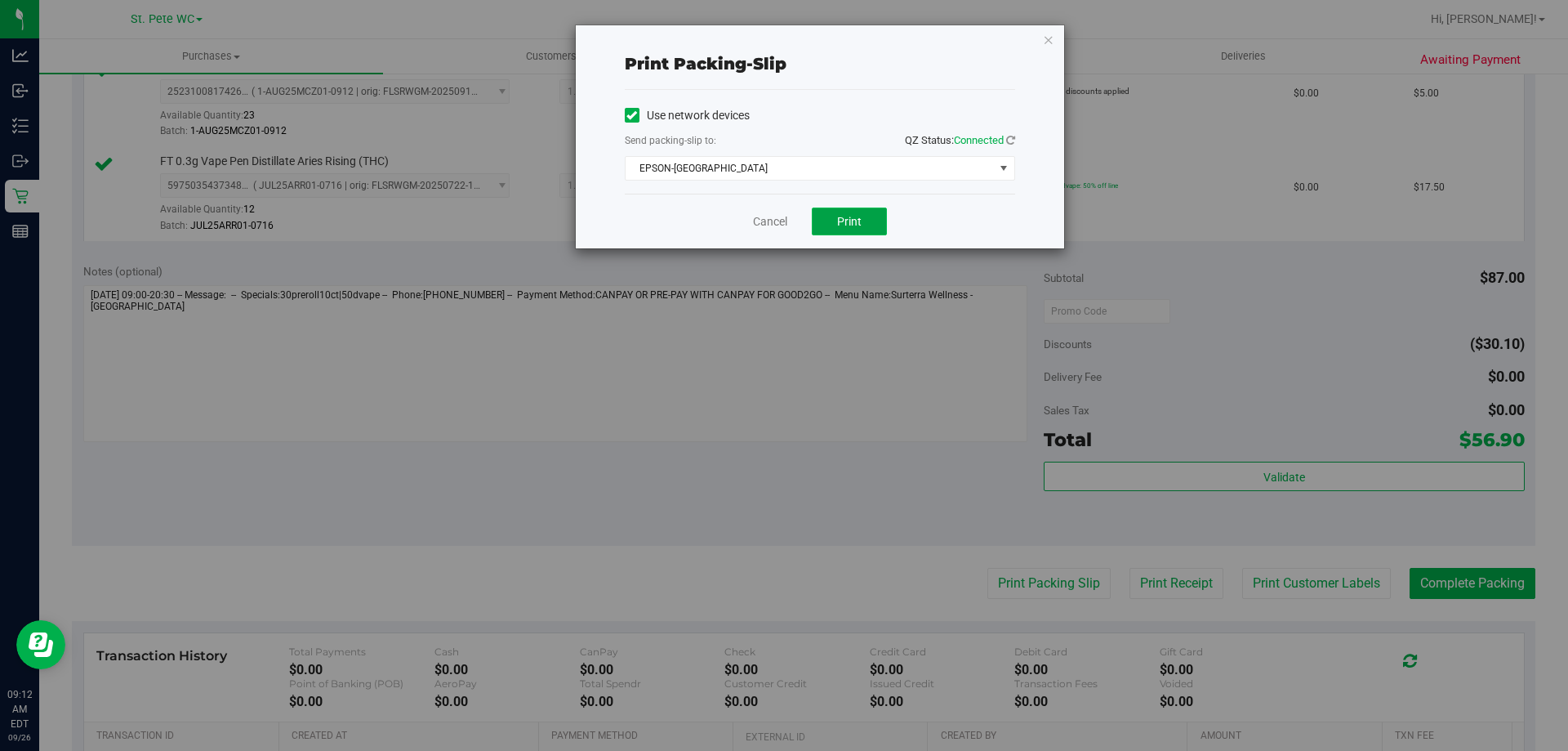
click at [863, 234] on button "Print" at bounding box center [850, 221] width 75 height 28
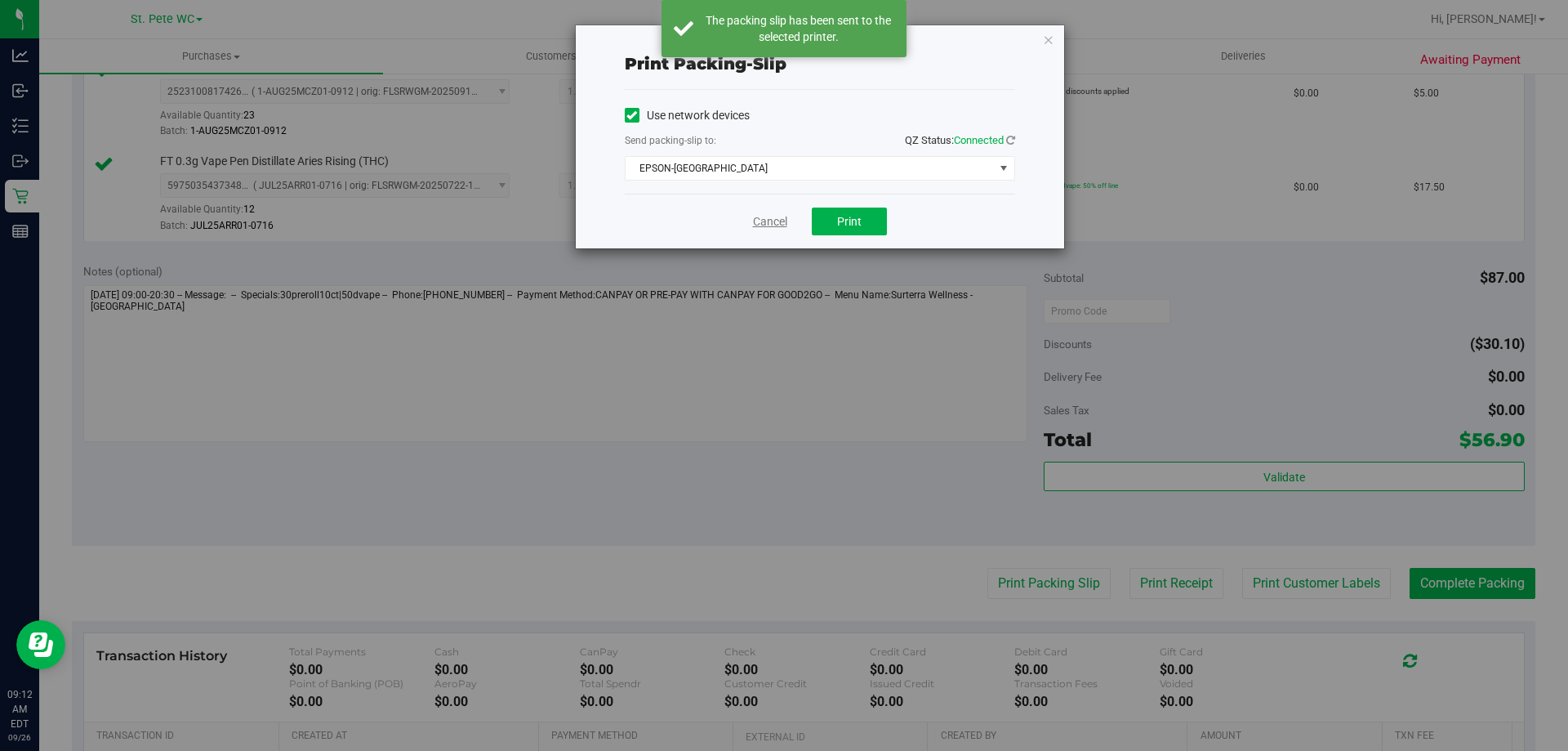
click at [771, 221] on link "Cancel" at bounding box center [771, 222] width 35 height 17
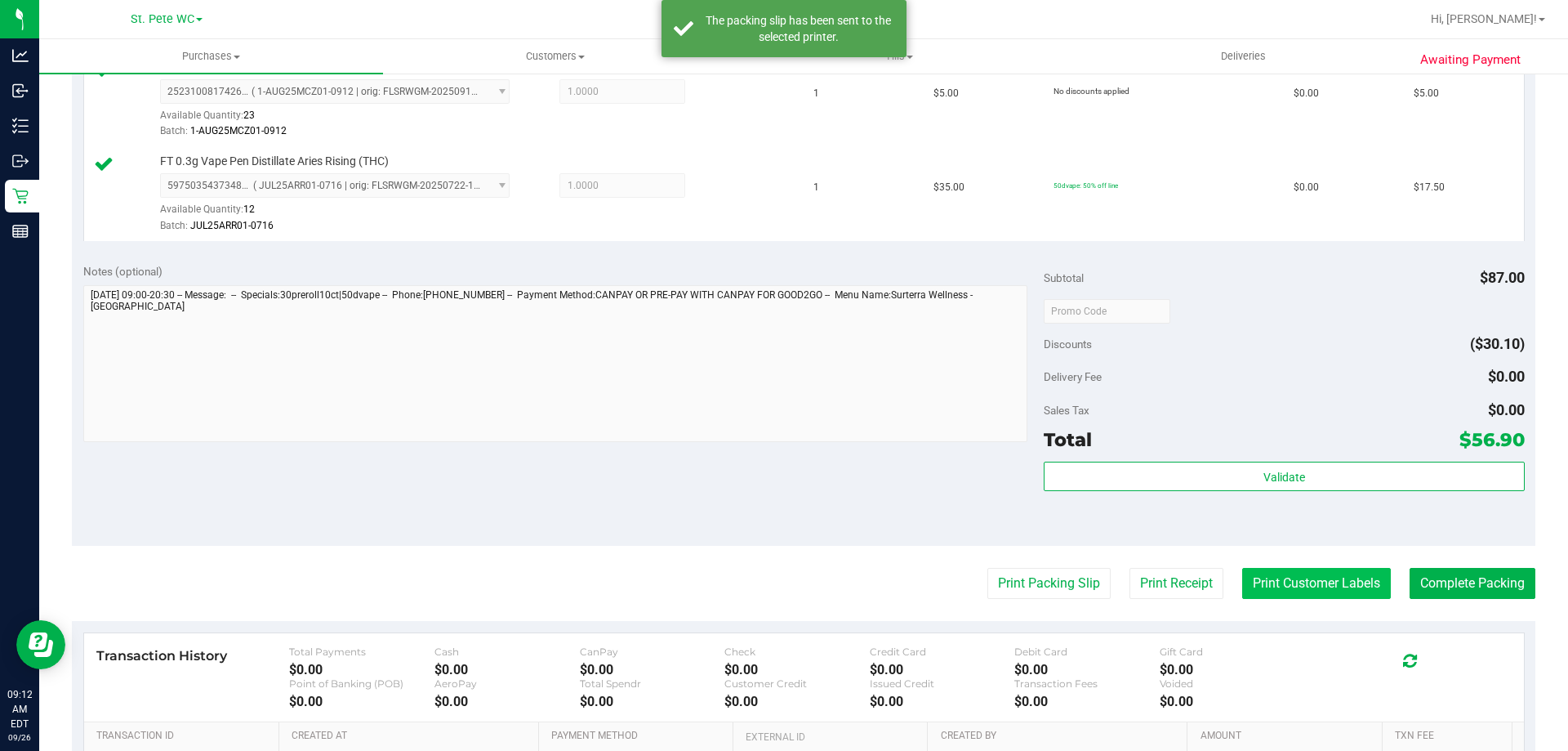
click at [1299, 573] on button "Print Customer Labels" at bounding box center [1316, 583] width 148 height 31
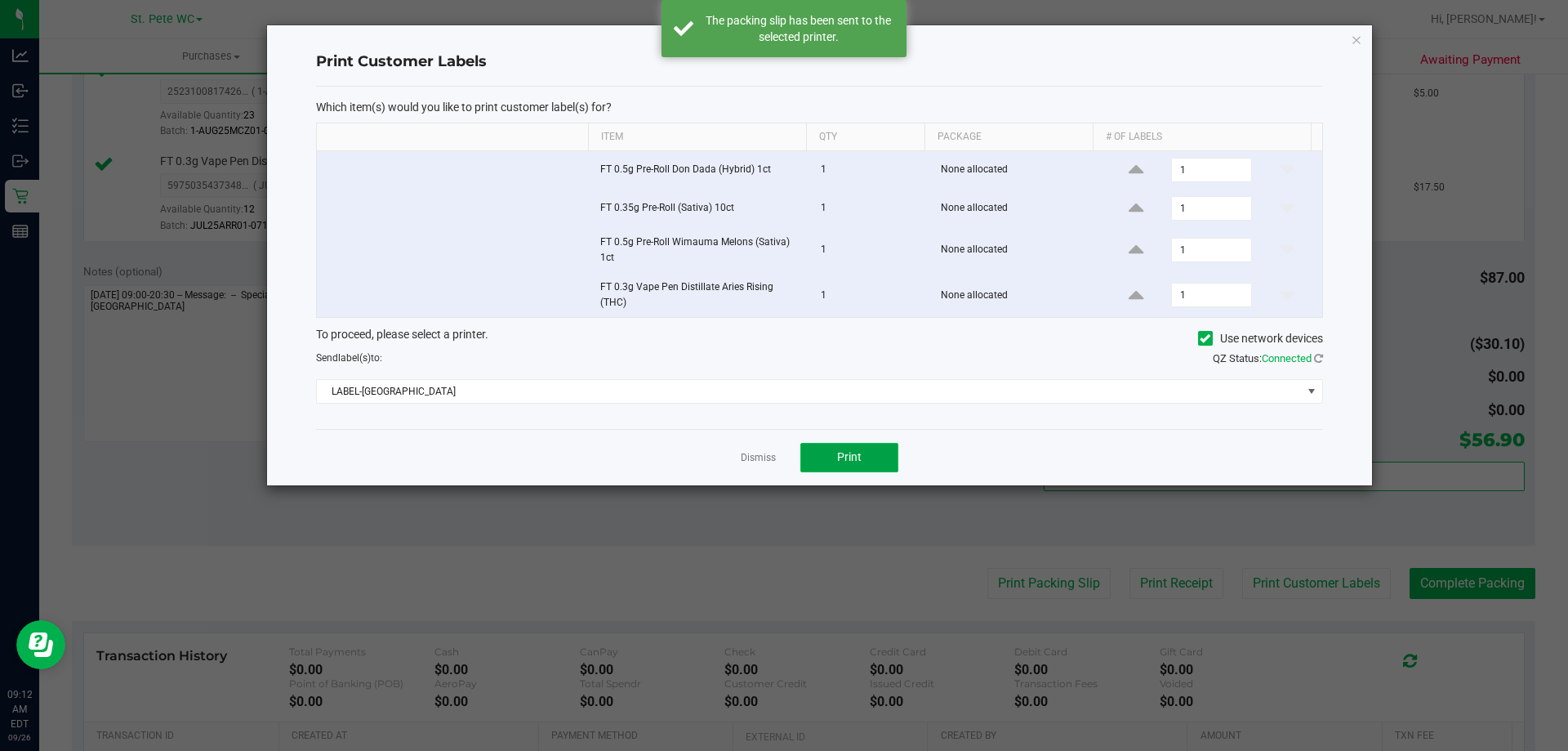
click at [870, 448] on button "Print" at bounding box center [850, 458] width 98 height 30
click at [745, 455] on link "Dismiss" at bounding box center [758, 458] width 35 height 14
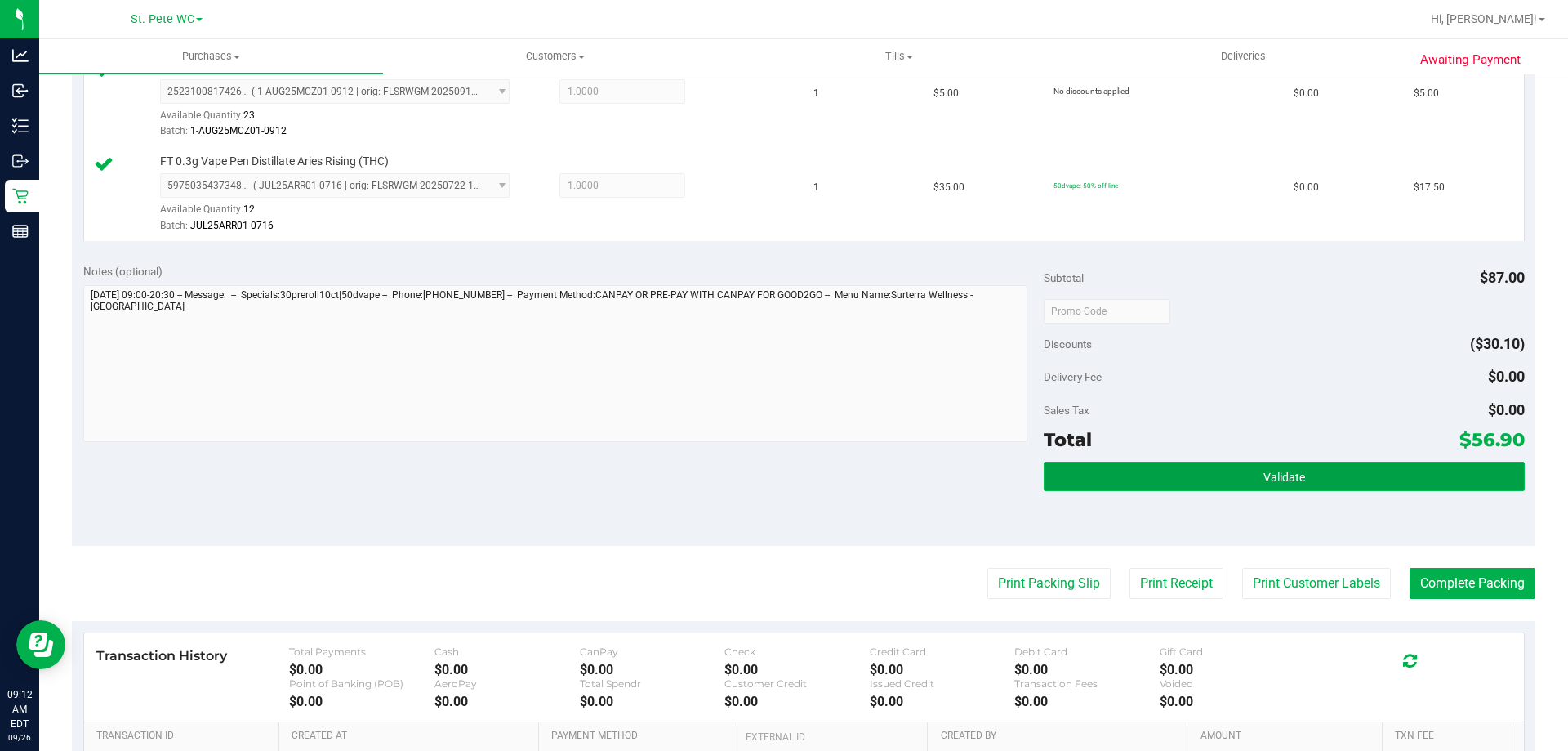
click at [1408, 481] on button "Validate" at bounding box center [1284, 477] width 481 height 30
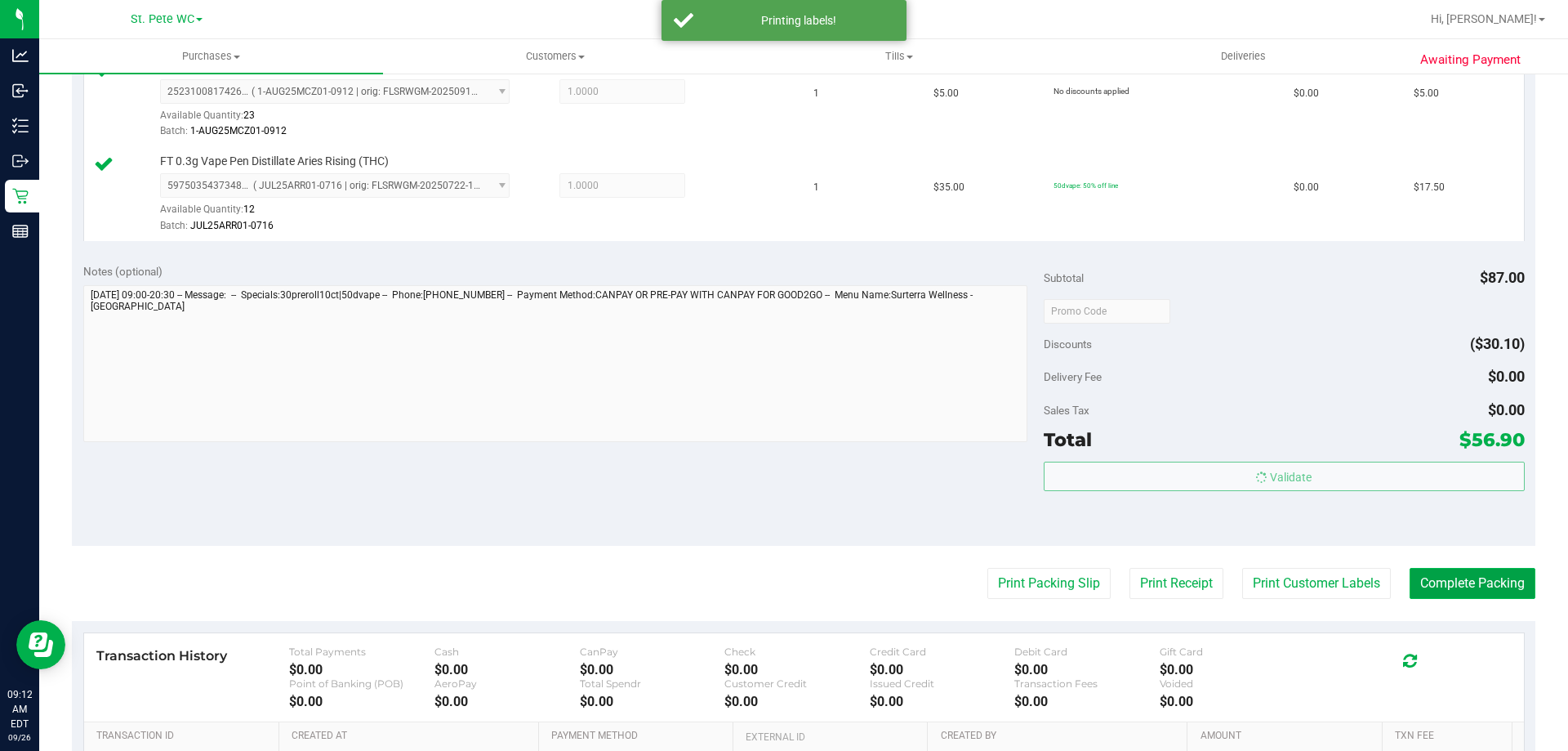
click at [1463, 568] on button "Complete Packing" at bounding box center [1473, 583] width 126 height 31
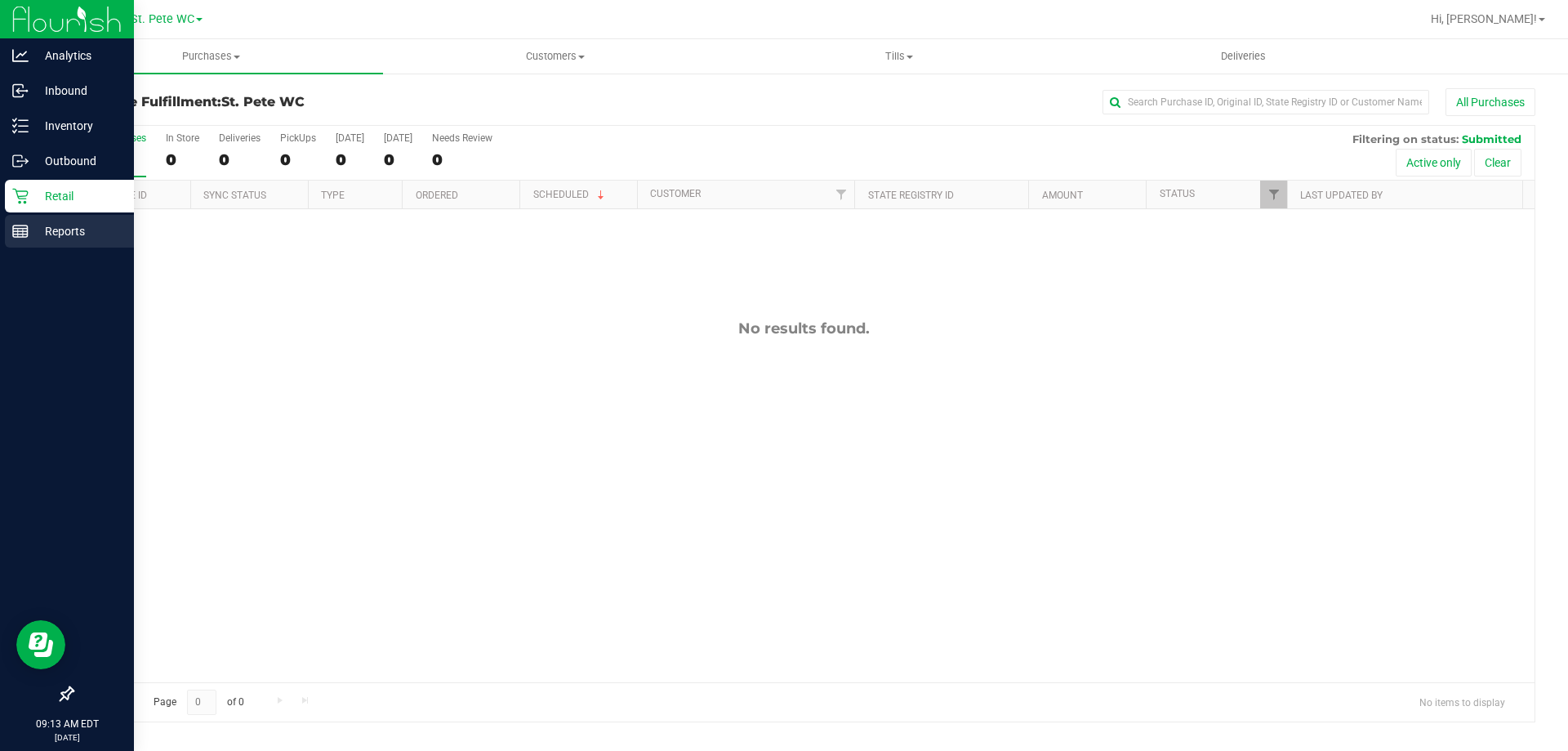
click at [90, 227] on p "Reports" at bounding box center [77, 231] width 98 height 20
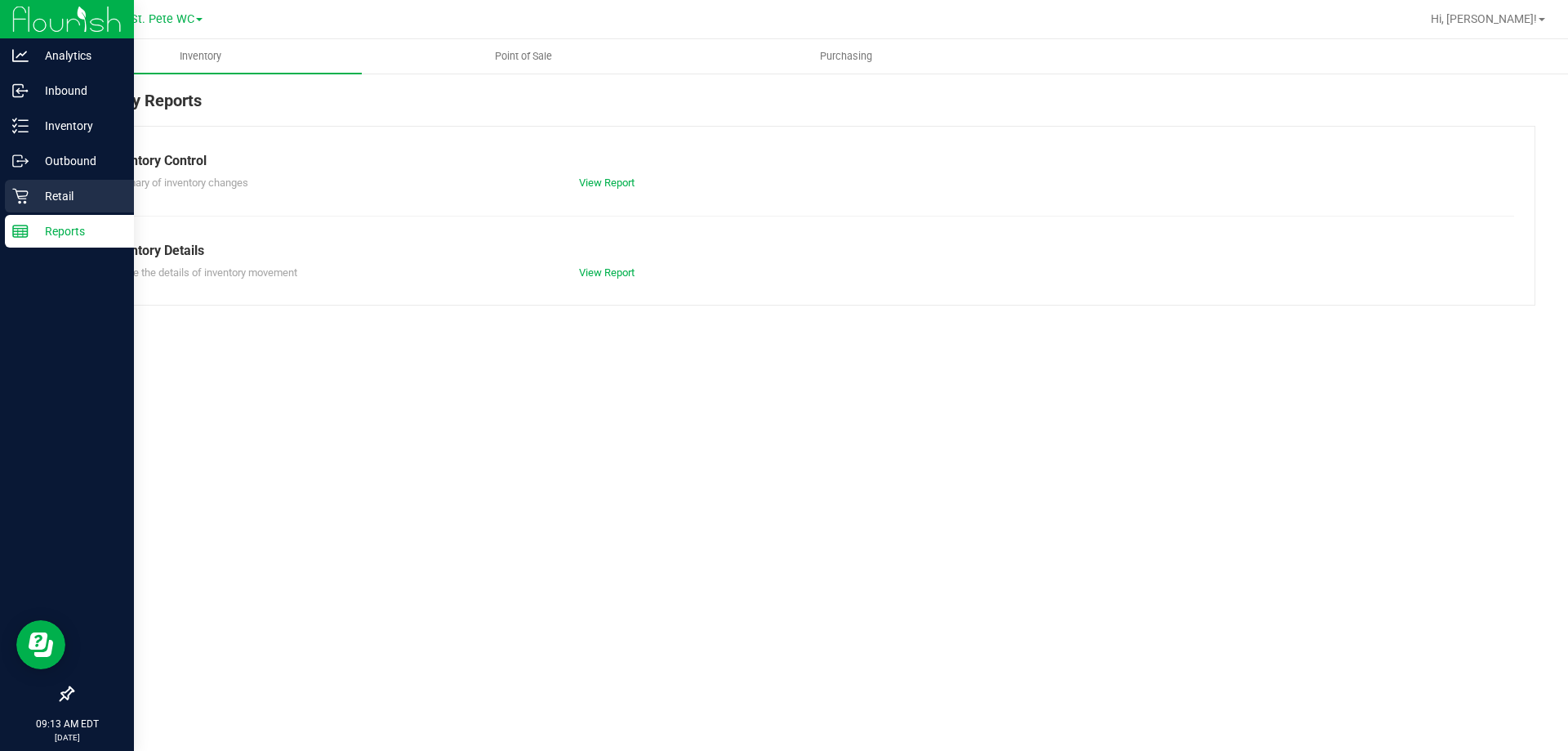
click at [58, 212] on div "Retail" at bounding box center [69, 196] width 129 height 33
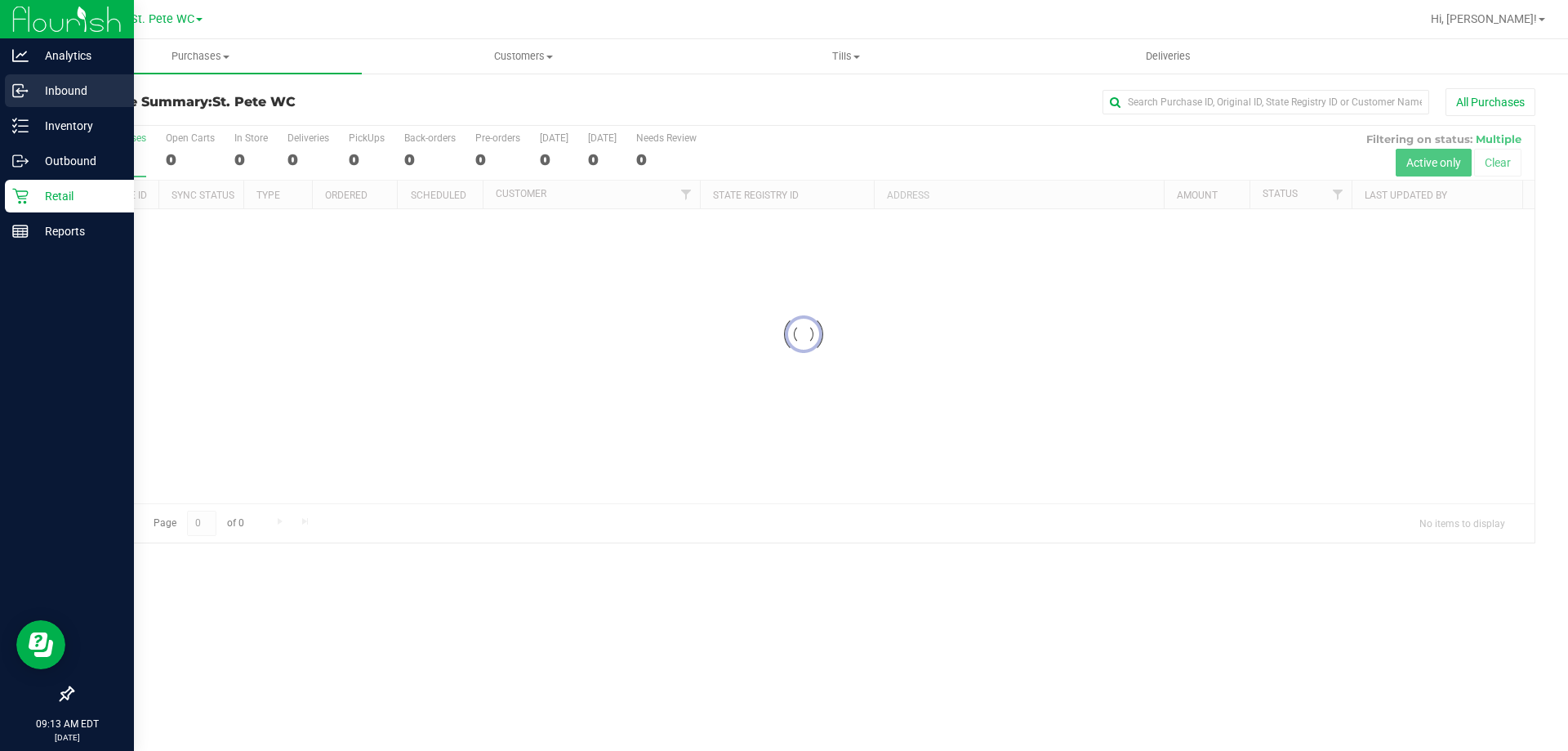
click at [70, 89] on p "Inbound" at bounding box center [77, 90] width 98 height 20
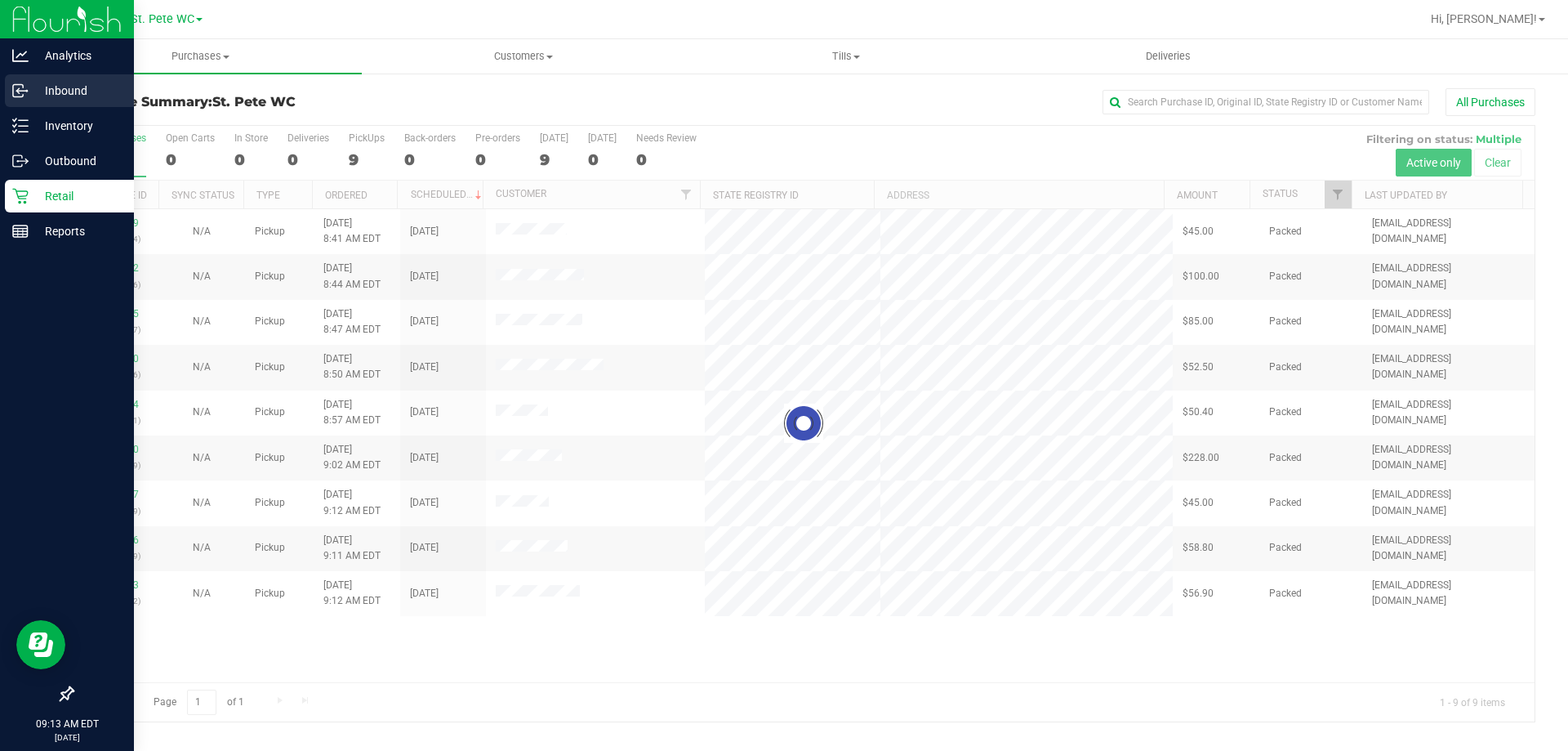
click at [72, 89] on p "Inbound" at bounding box center [77, 90] width 98 height 20
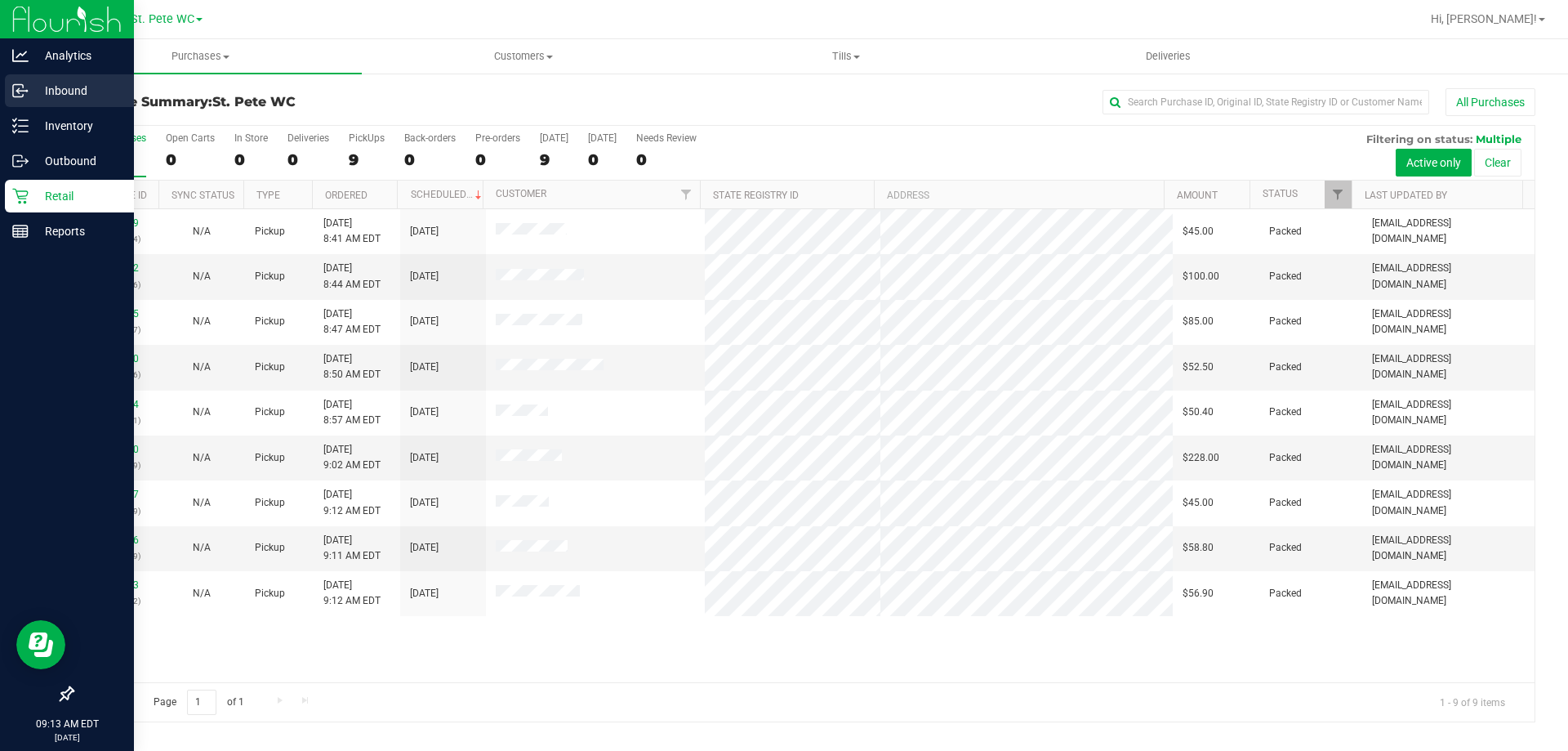
click at [95, 90] on p "Inbound" at bounding box center [77, 90] width 98 height 20
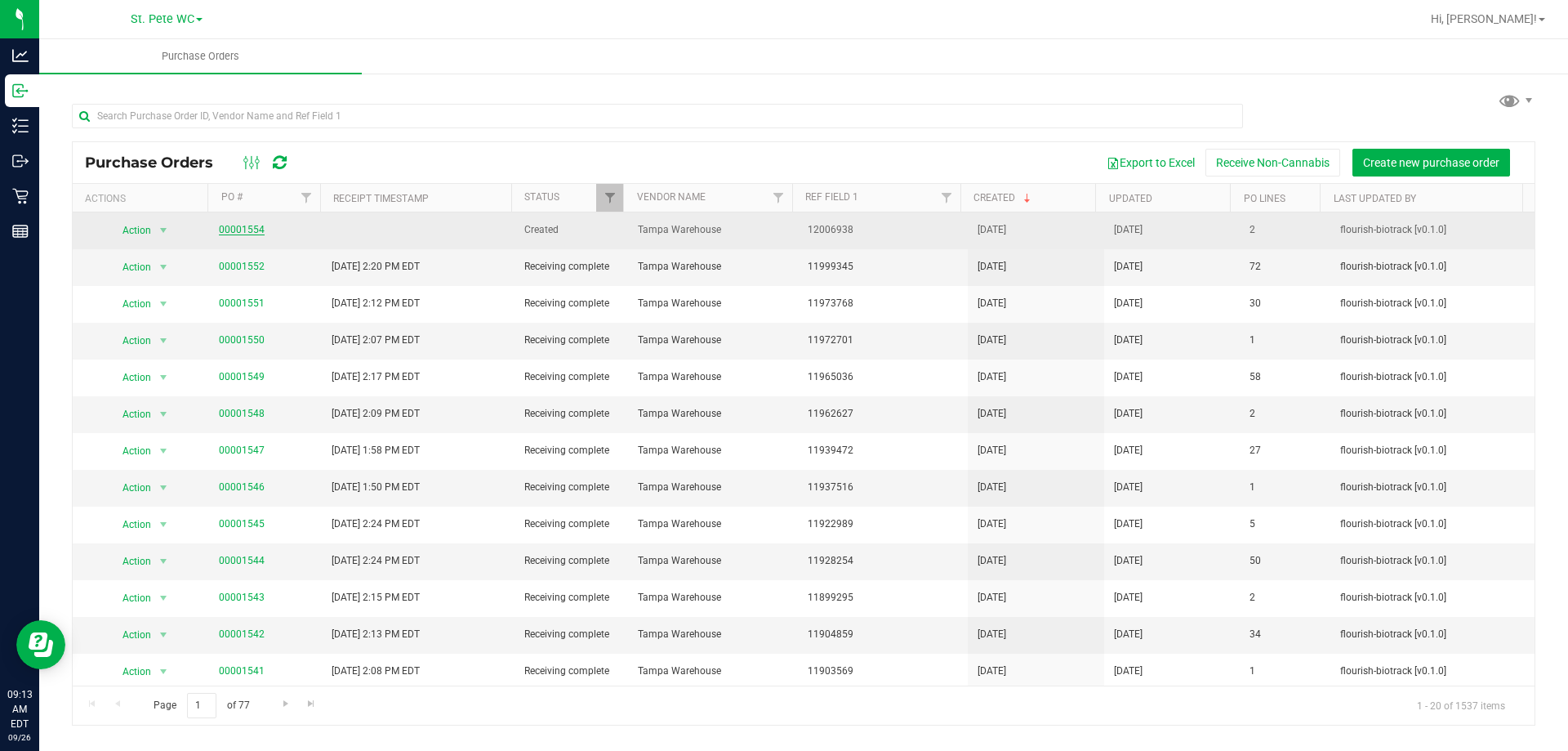
click at [239, 229] on link "00001554" at bounding box center [241, 229] width 46 height 11
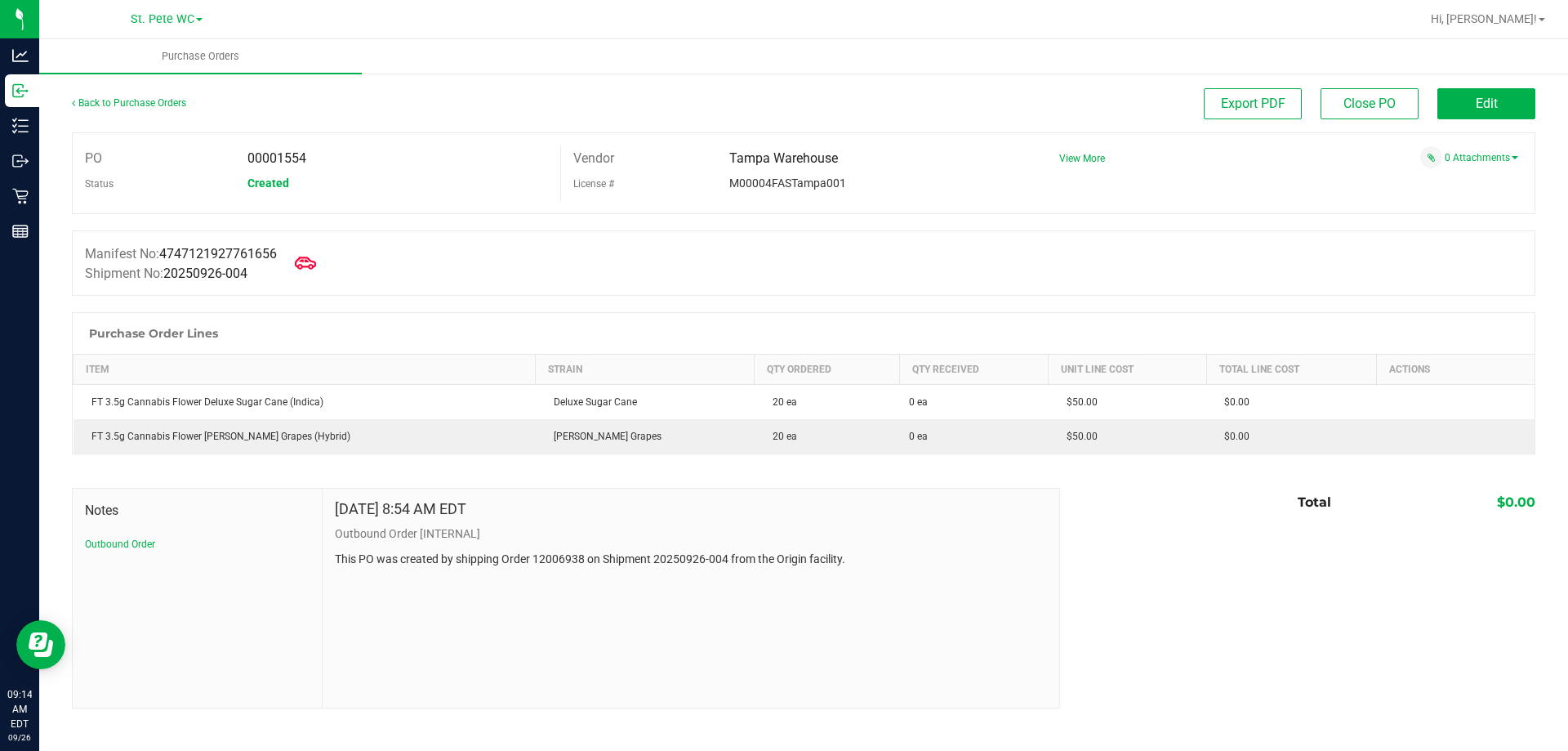
click at [312, 269] on icon at bounding box center [305, 263] width 21 height 21
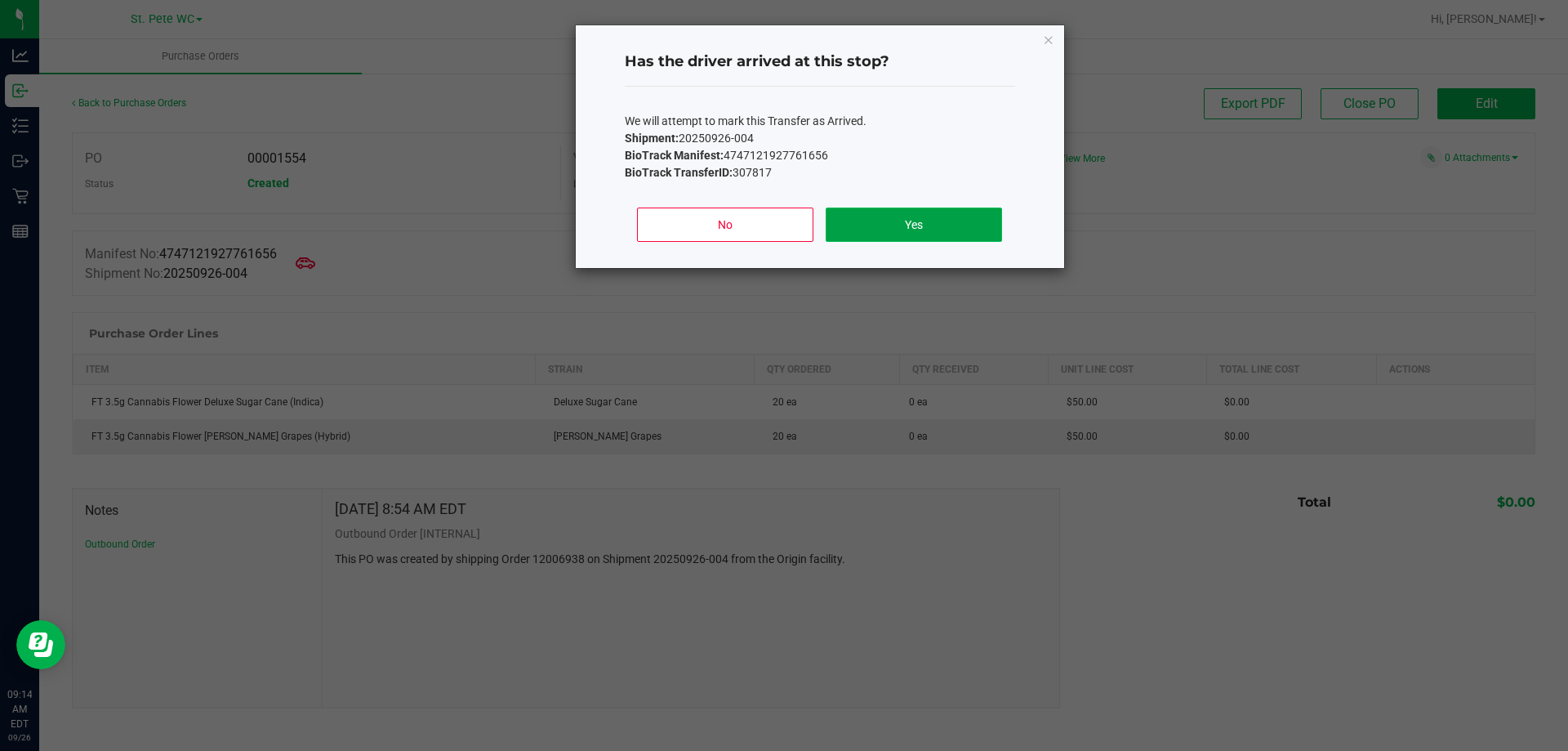
click at [939, 217] on button "Yes" at bounding box center [914, 225] width 175 height 35
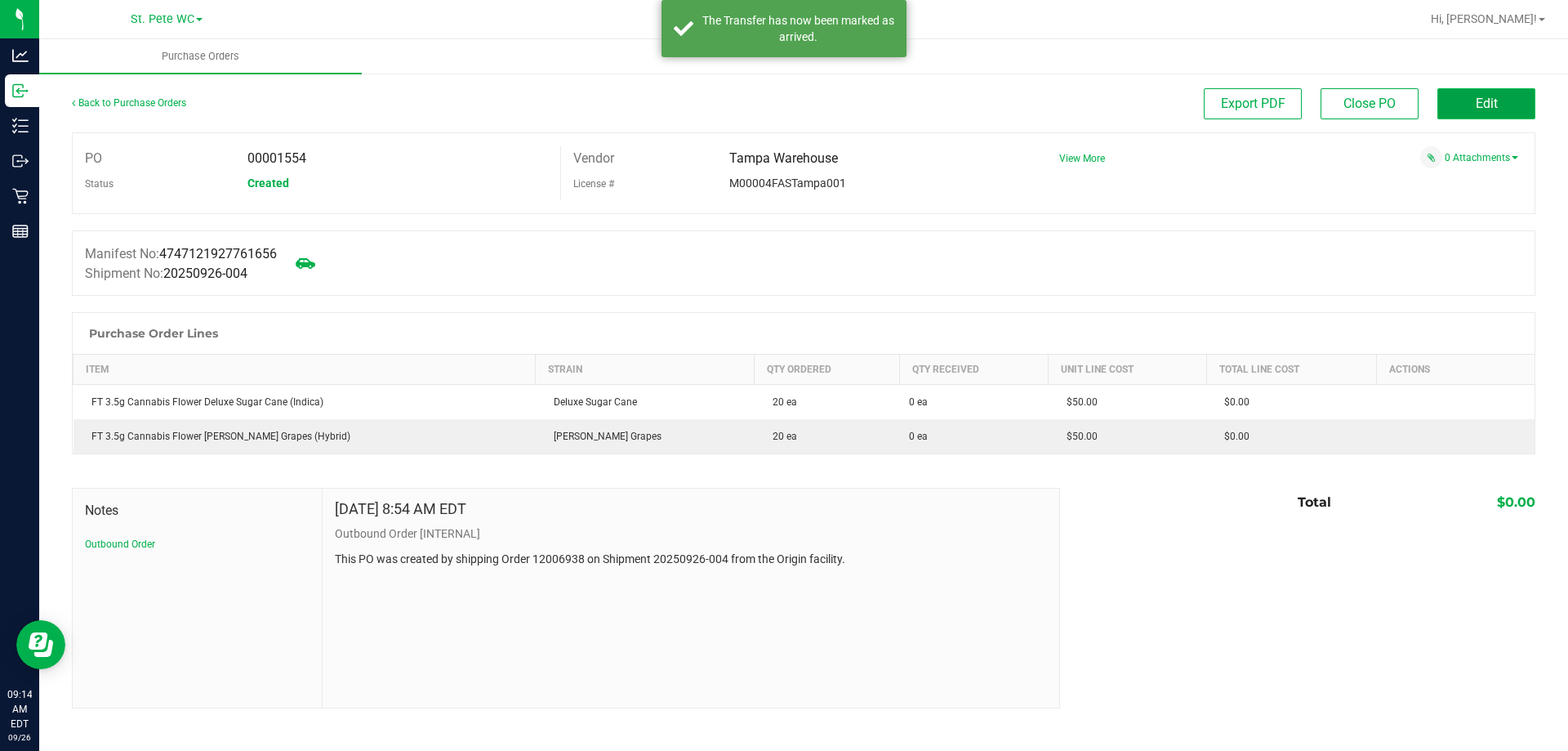
click at [1512, 118] on button "Edit" at bounding box center [1486, 104] width 98 height 31
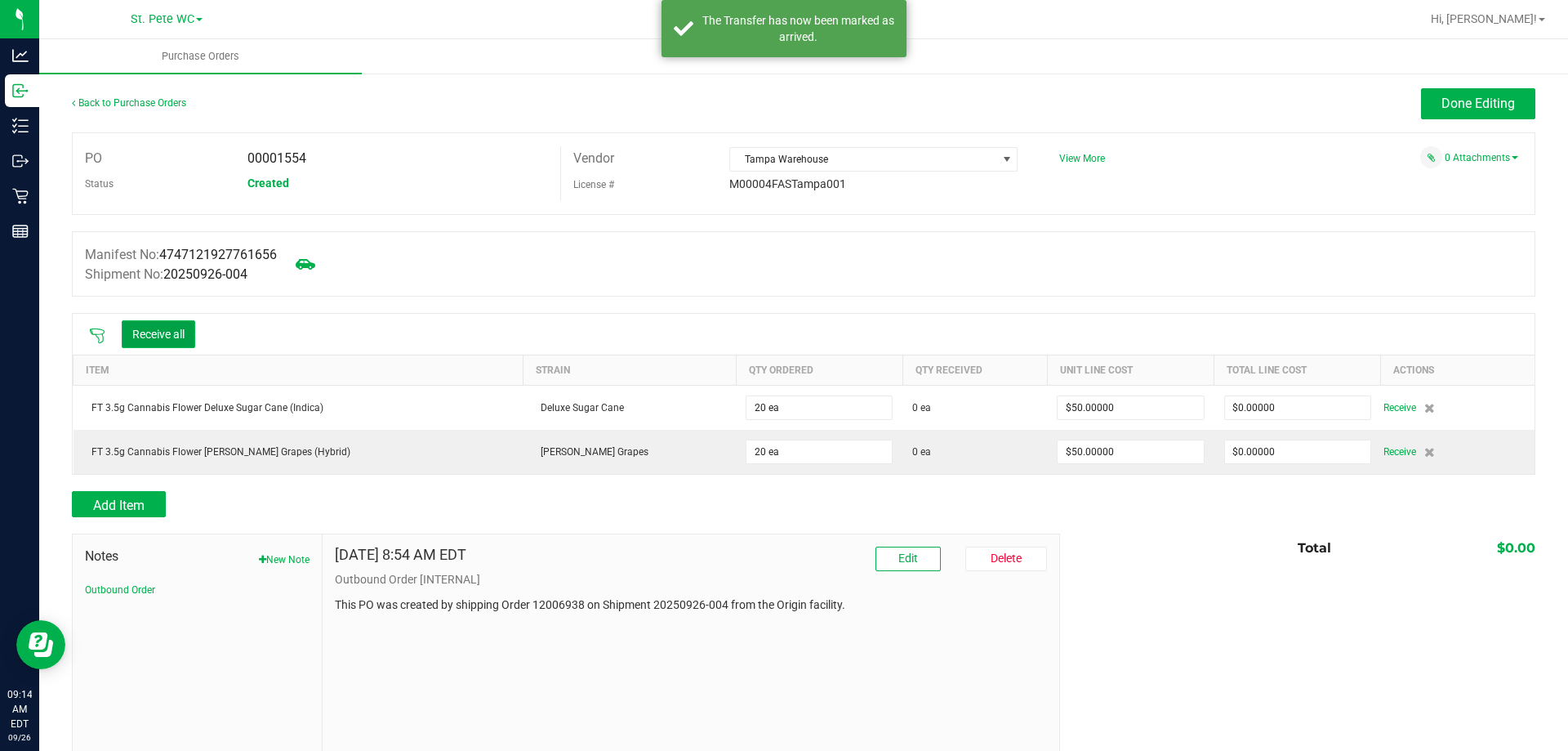
click at [163, 336] on button "Receive all" at bounding box center [158, 334] width 74 height 28
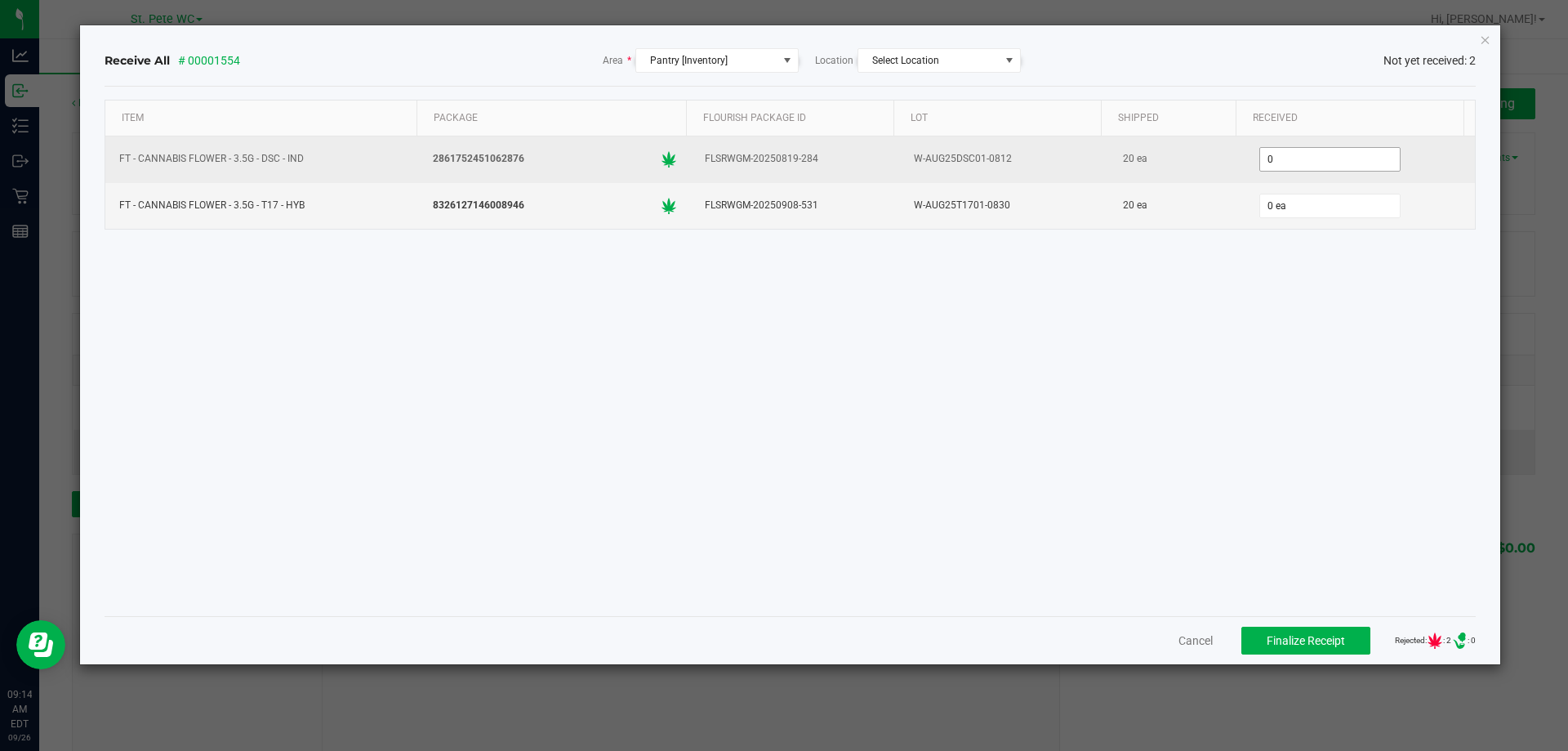
click at [1296, 155] on input "0" at bounding box center [1330, 159] width 140 height 23
type input "20 ea"
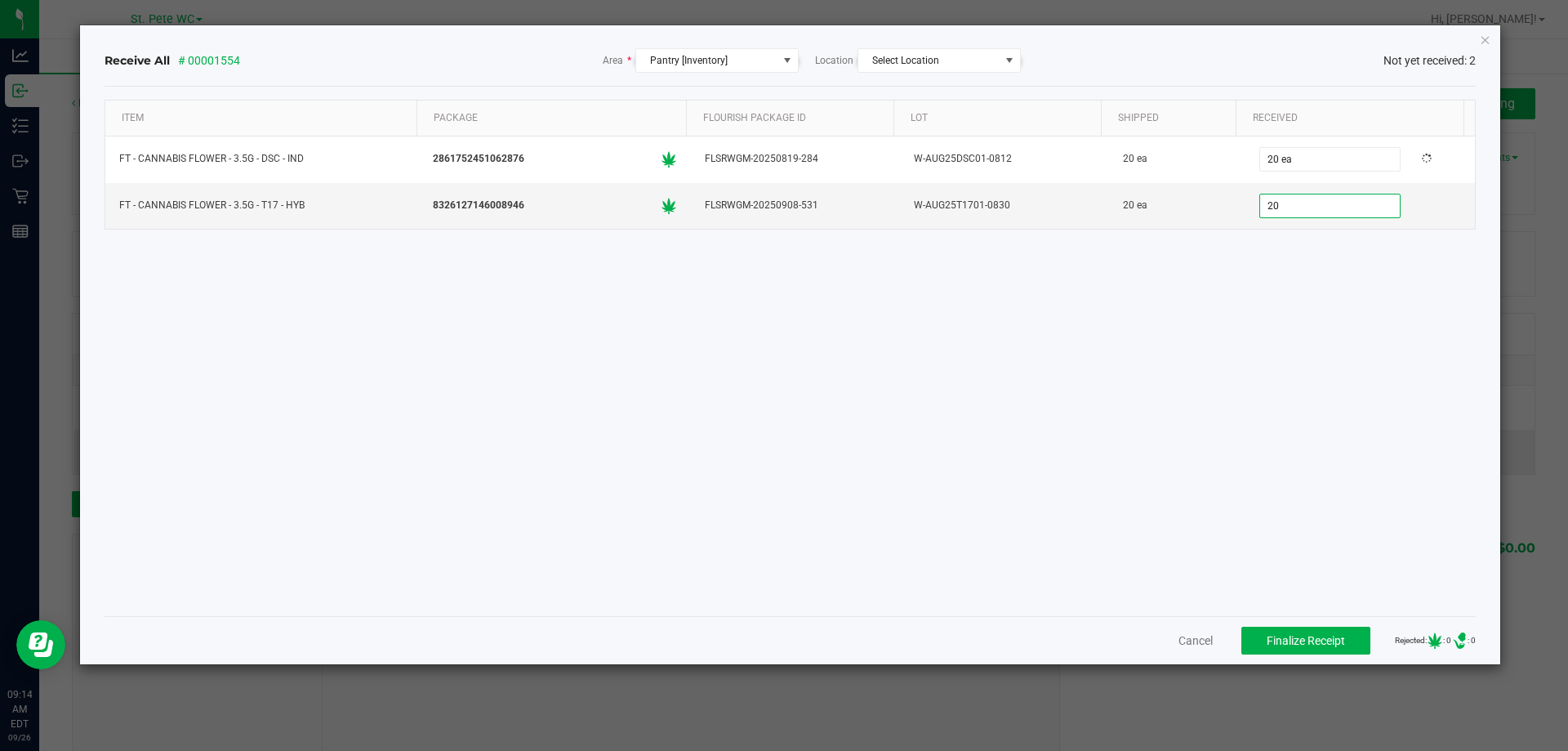
type input "20 ea"
click at [1193, 410] on div "Item Package Flourish Package ID Lot Shipped Received FT - CANNABIS FLOWER - 3.…" at bounding box center [790, 352] width 1372 height 504
click at [1300, 629] on button "Finalize Receipt" at bounding box center [1306, 641] width 129 height 28
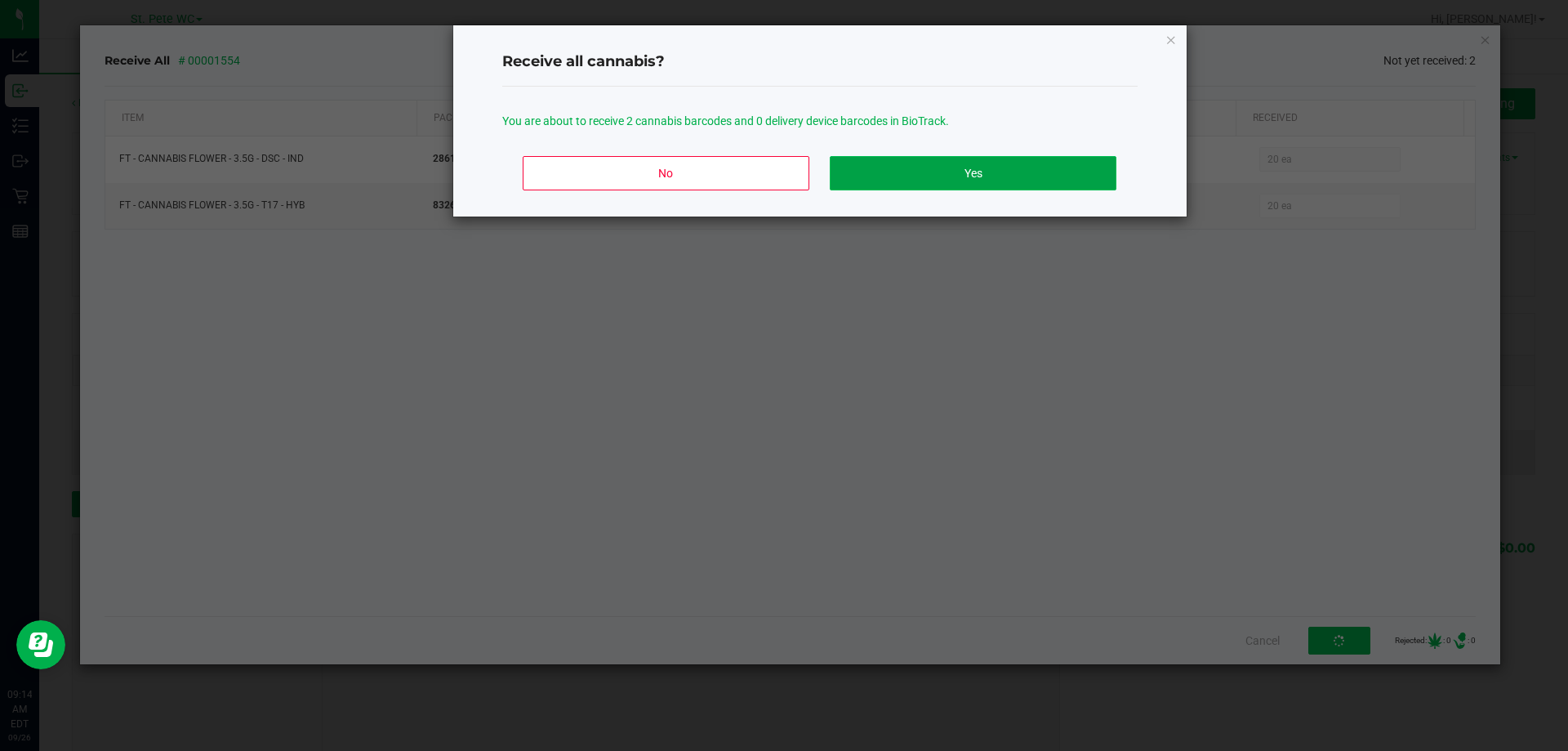
click at [969, 167] on button "Yes" at bounding box center [972, 174] width 285 height 35
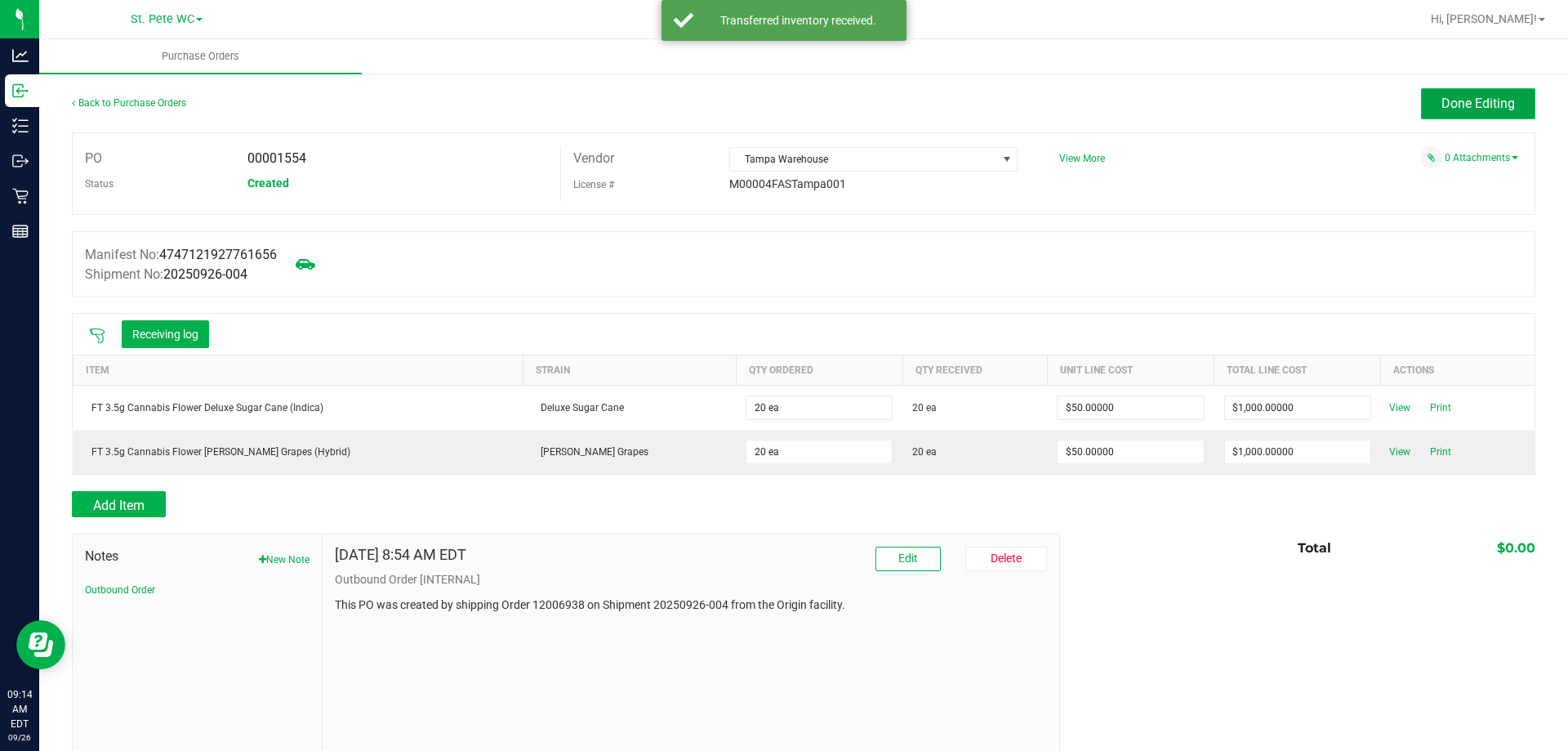
click at [1421, 109] on button "Done Editing" at bounding box center [1479, 104] width 115 height 31
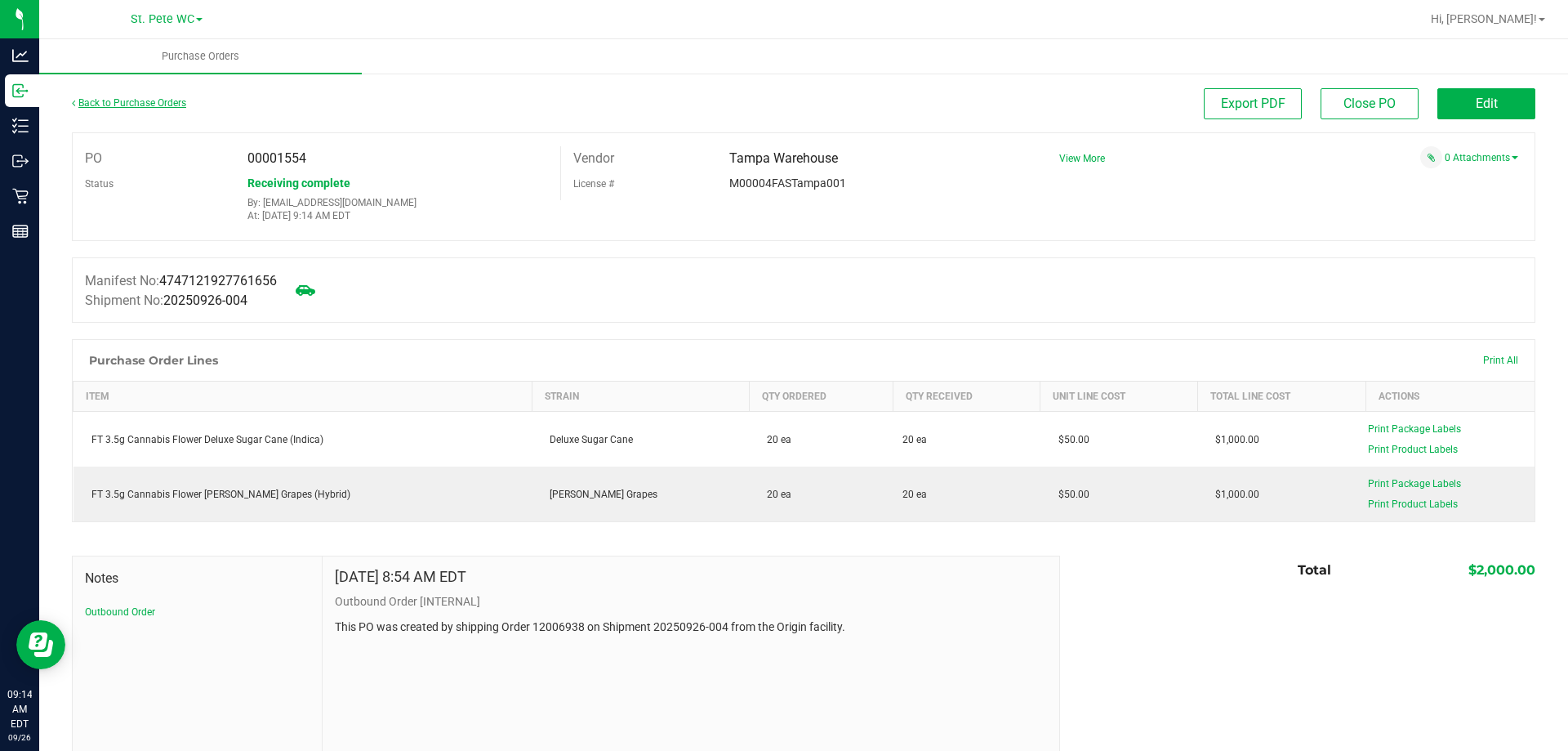
click at [139, 97] on link "Back to Purchase Orders" at bounding box center [129, 102] width 115 height 11
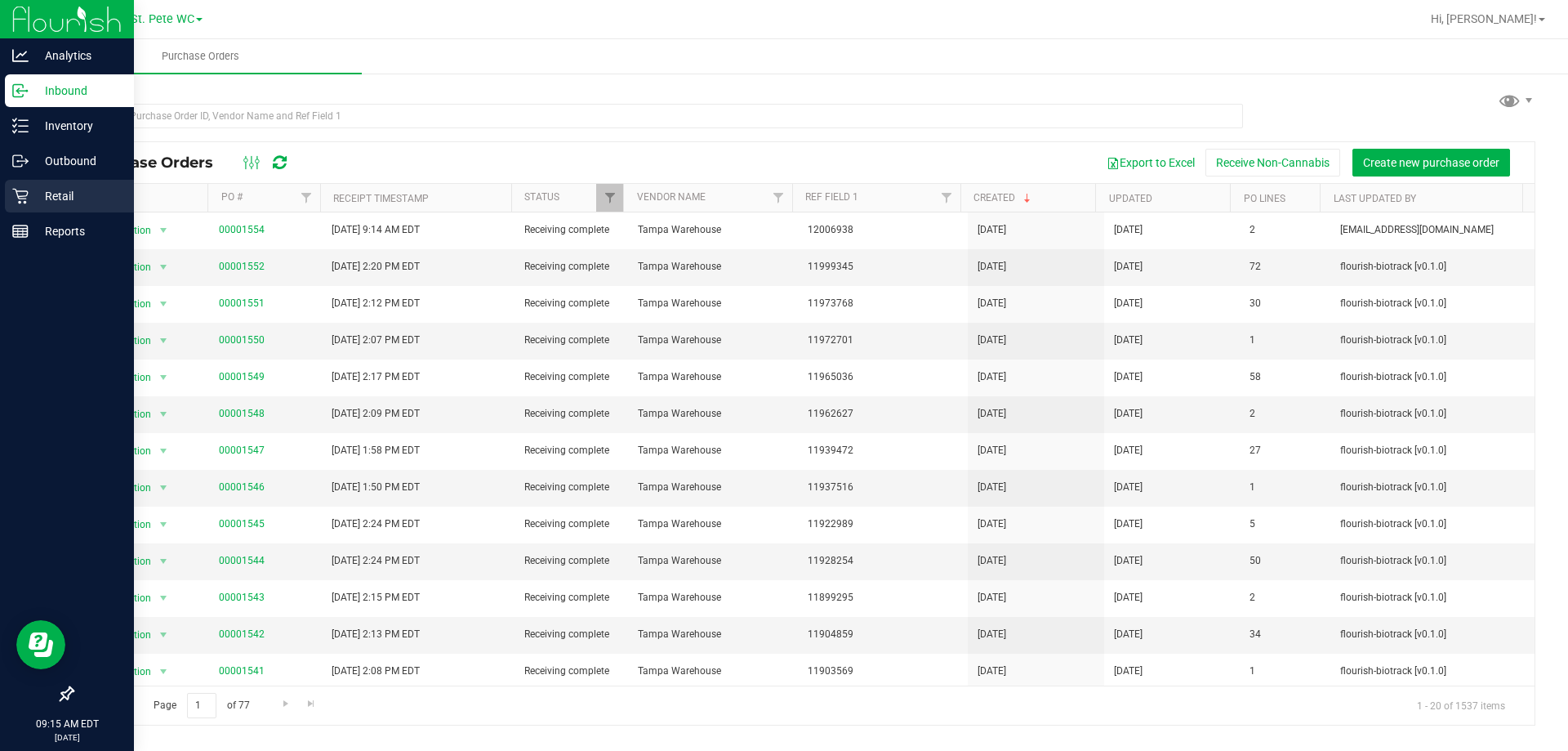
click at [21, 194] on icon at bounding box center [20, 196] width 16 height 16
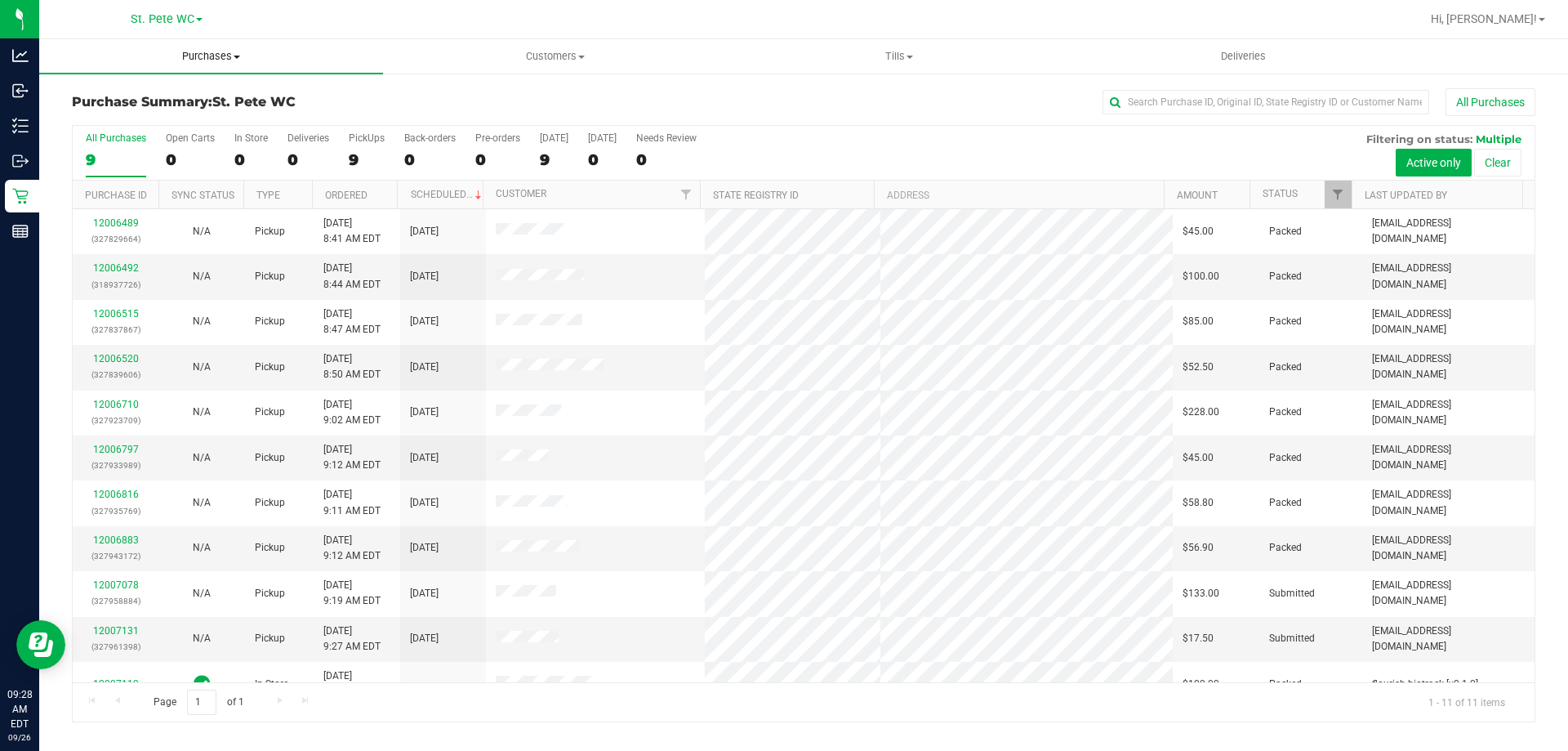
click at [249, 51] on span "Purchases" at bounding box center [211, 56] width 344 height 15
click at [193, 110] on li "Fulfillment" at bounding box center [211, 118] width 344 height 20
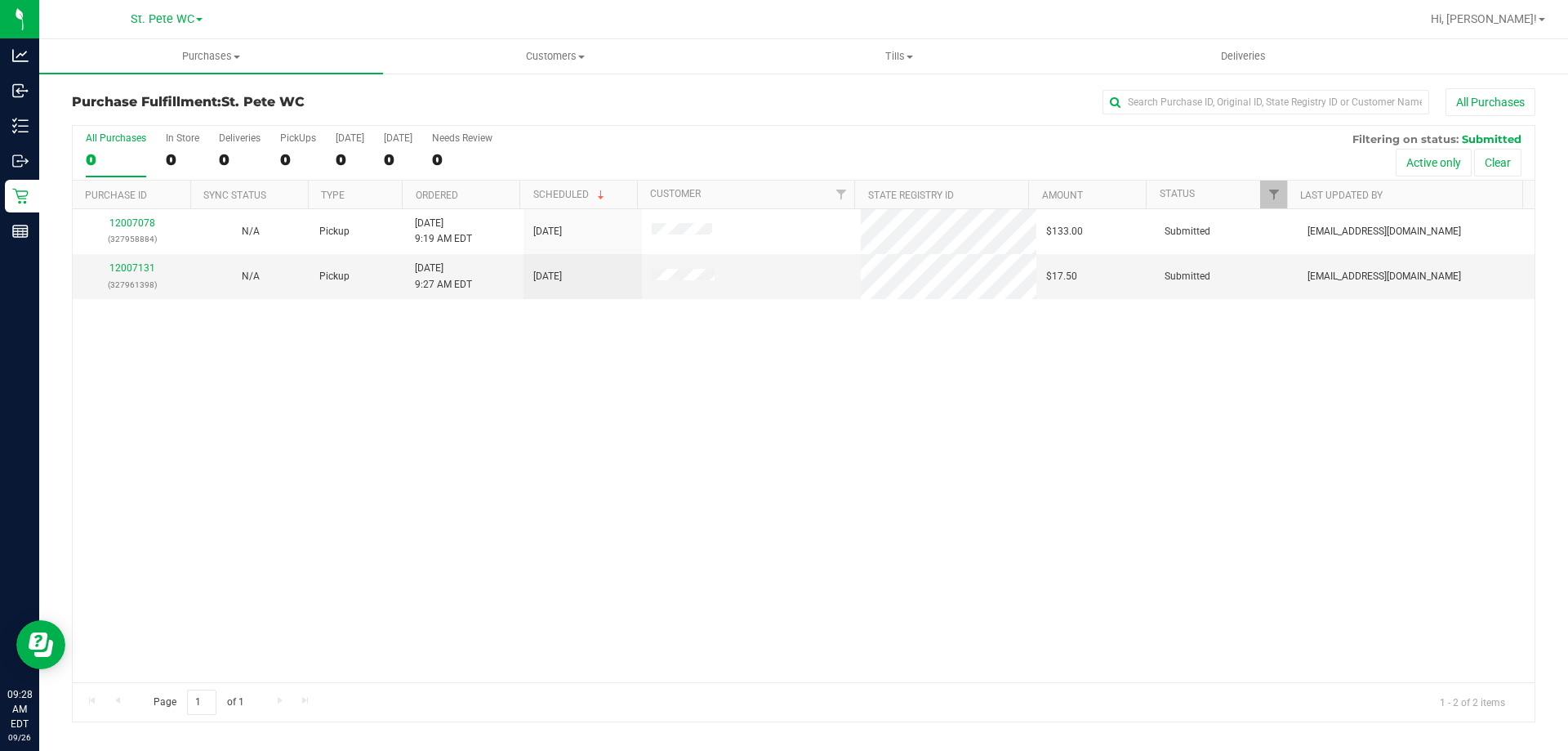
click at [705, 538] on div "12007078 (327958884) N/A Pickup 9/26/2025 9:19 AM EDT 9/26/2025 $133.00 Submitt…" at bounding box center [804, 445] width 1462 height 473
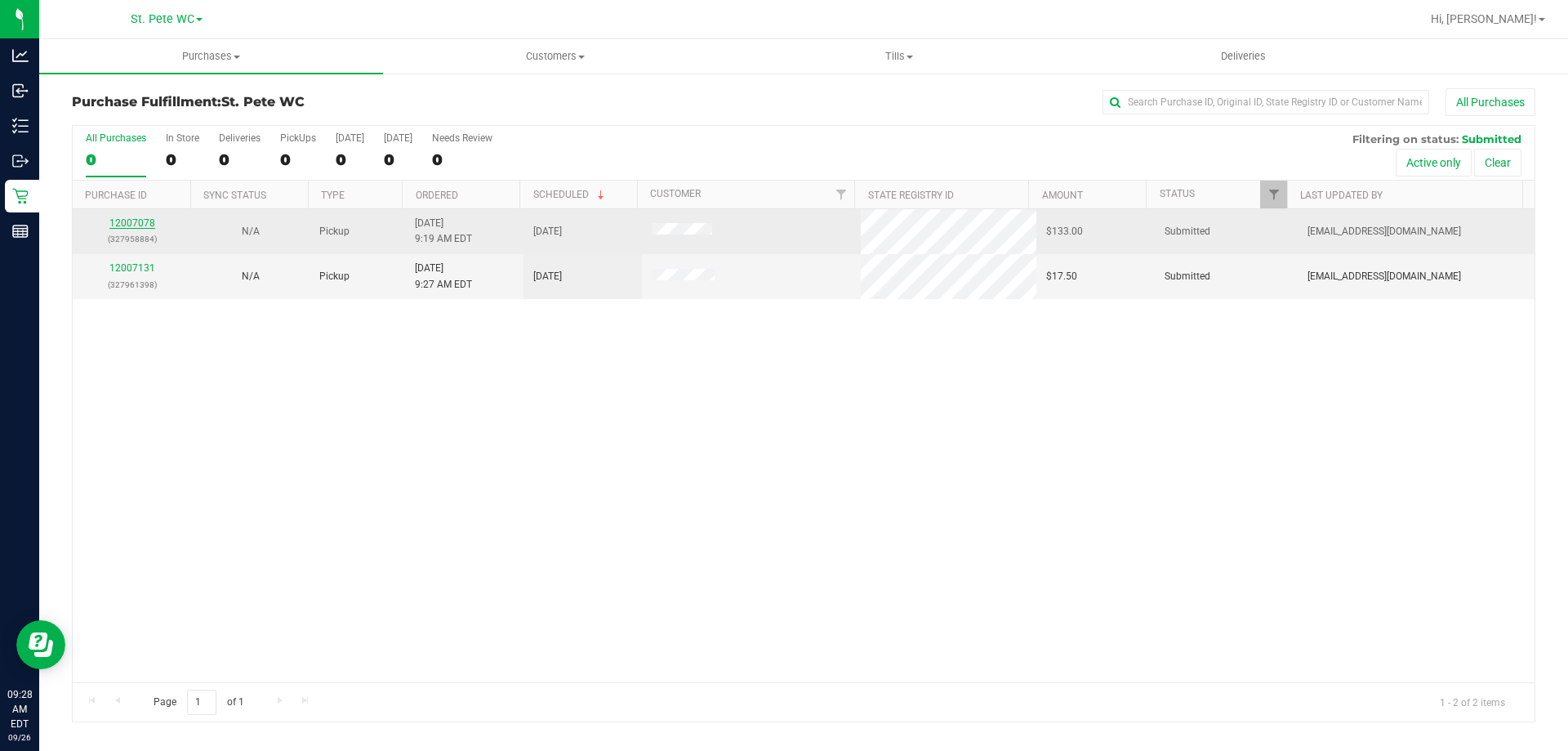
click at [134, 223] on link "12007078" at bounding box center [132, 222] width 46 height 11
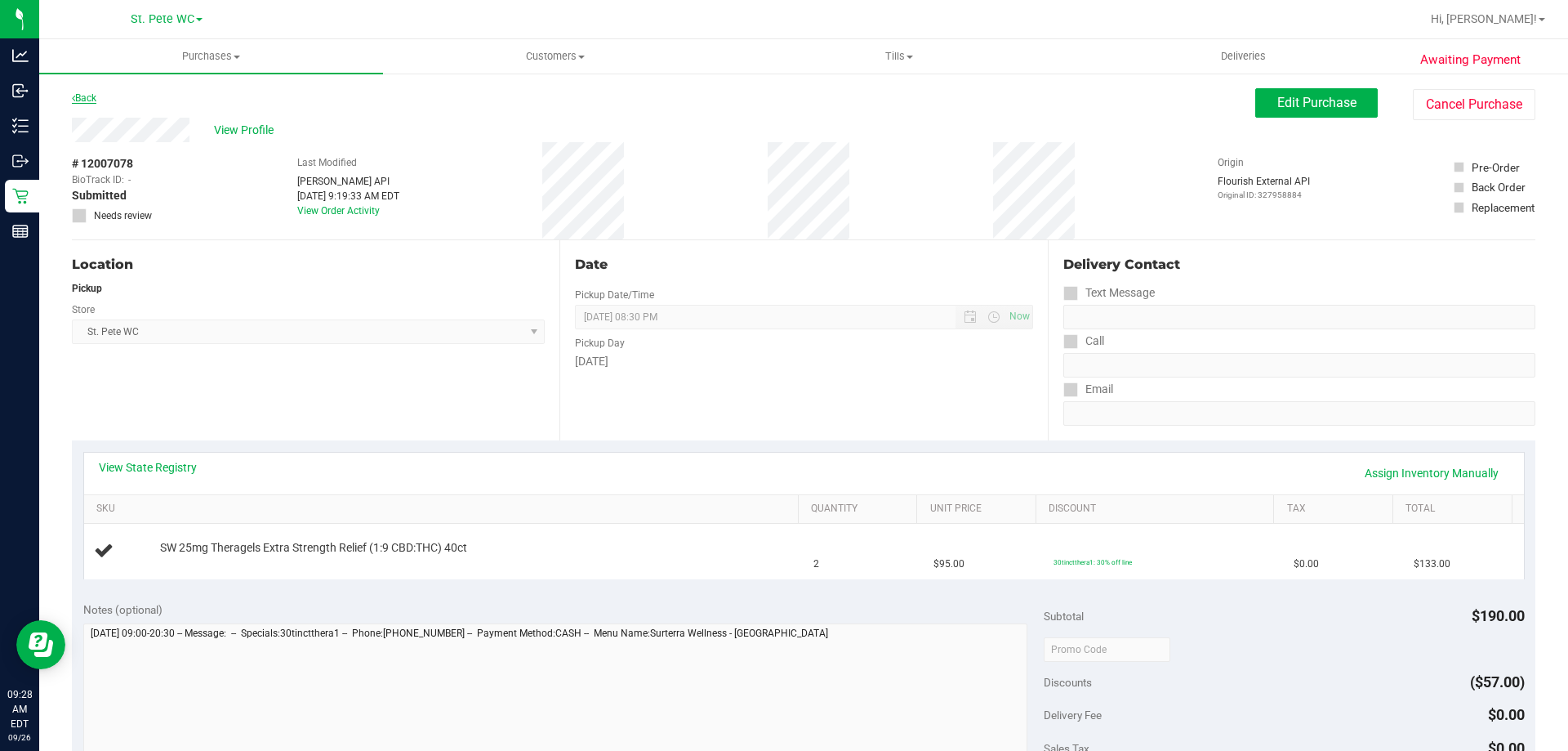
click at [90, 98] on link "Back" at bounding box center [84, 97] width 24 height 11
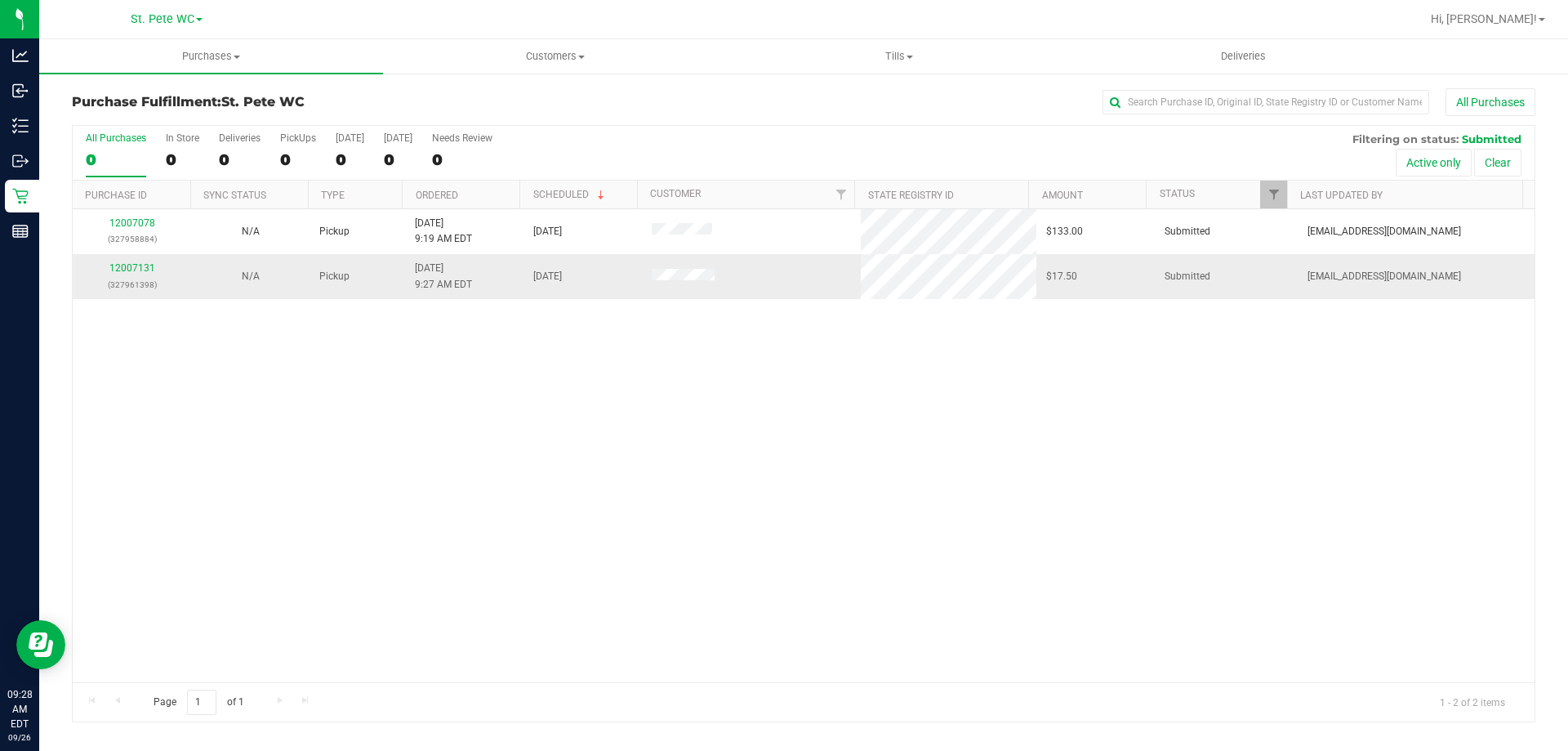
click at [146, 286] on p "(327961398)" at bounding box center [132, 285] width 99 height 16
click at [120, 272] on link "12007131" at bounding box center [132, 267] width 46 height 11
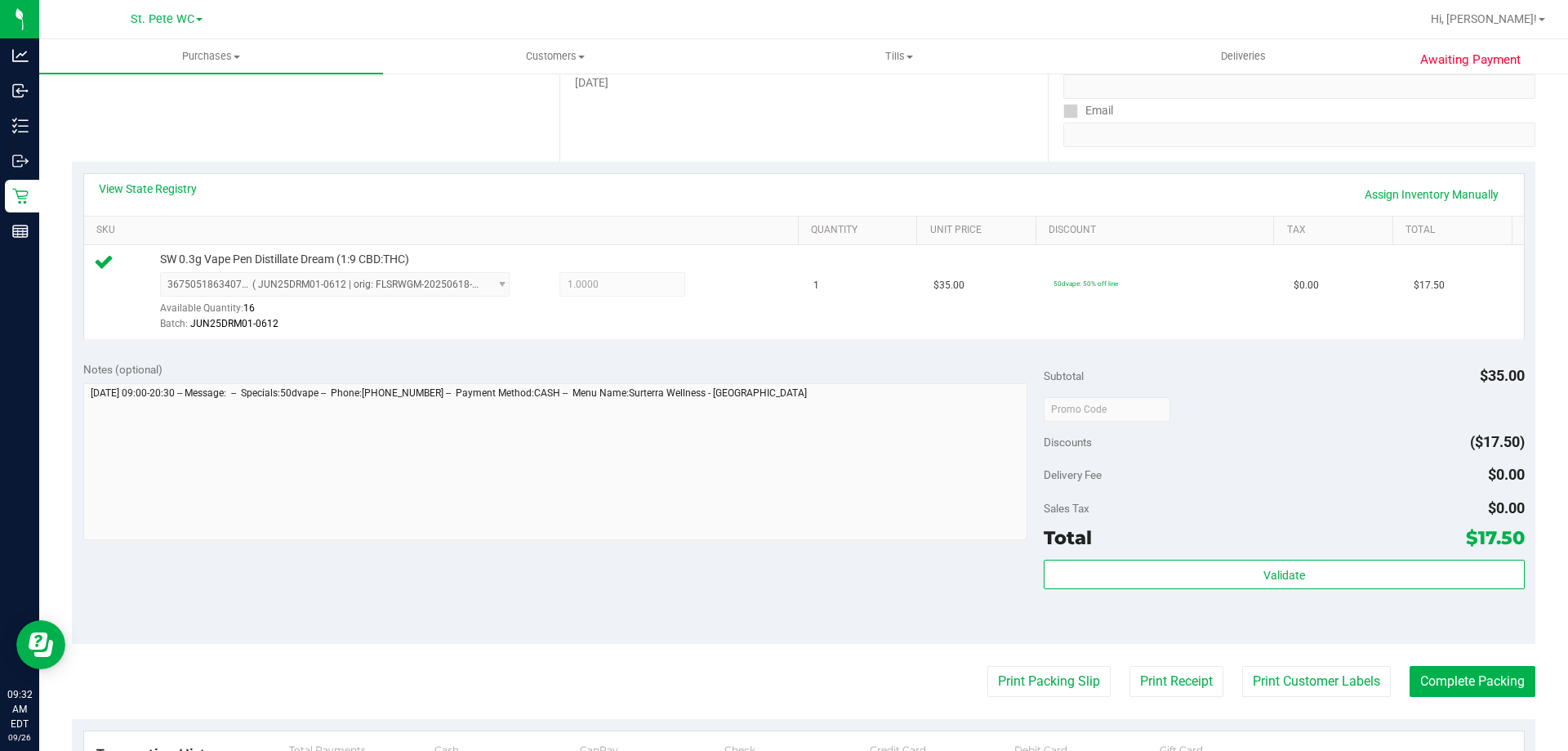
scroll to position [402, 0]
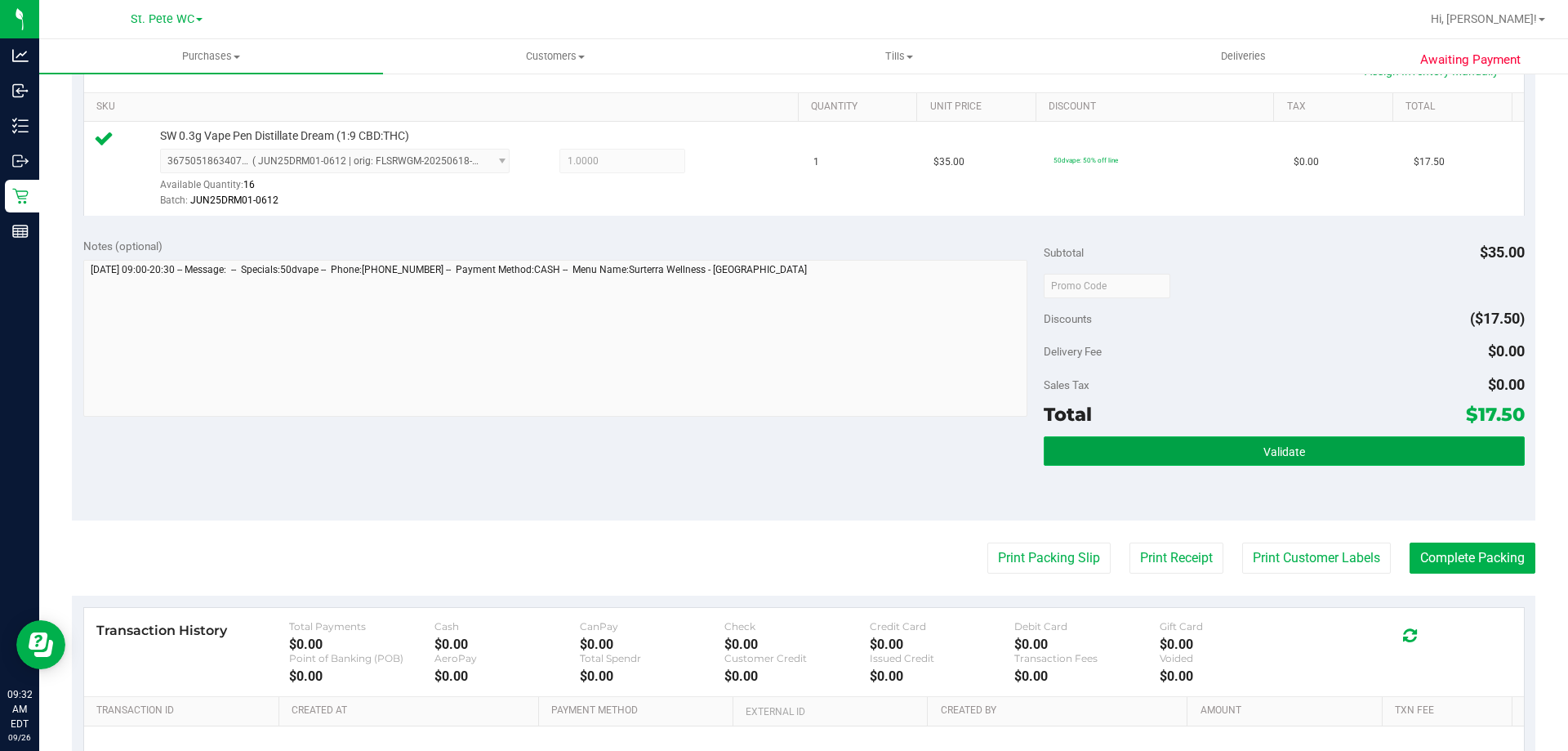
click at [1152, 461] on button "Validate" at bounding box center [1284, 451] width 481 height 30
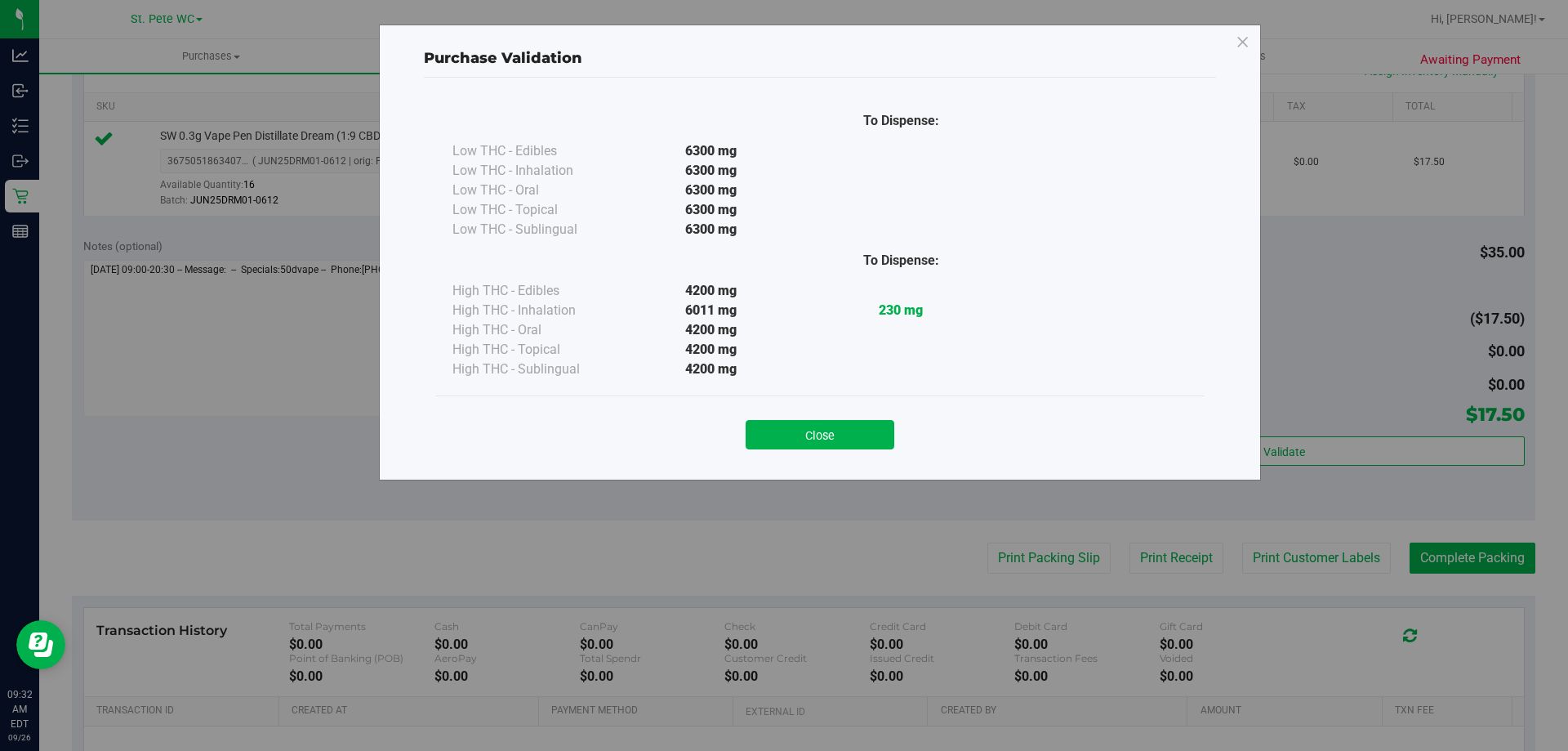
click at [830, 453] on div "Close" at bounding box center [820, 429] width 768 height 66
click at [830, 445] on button "Close" at bounding box center [819, 435] width 148 height 30
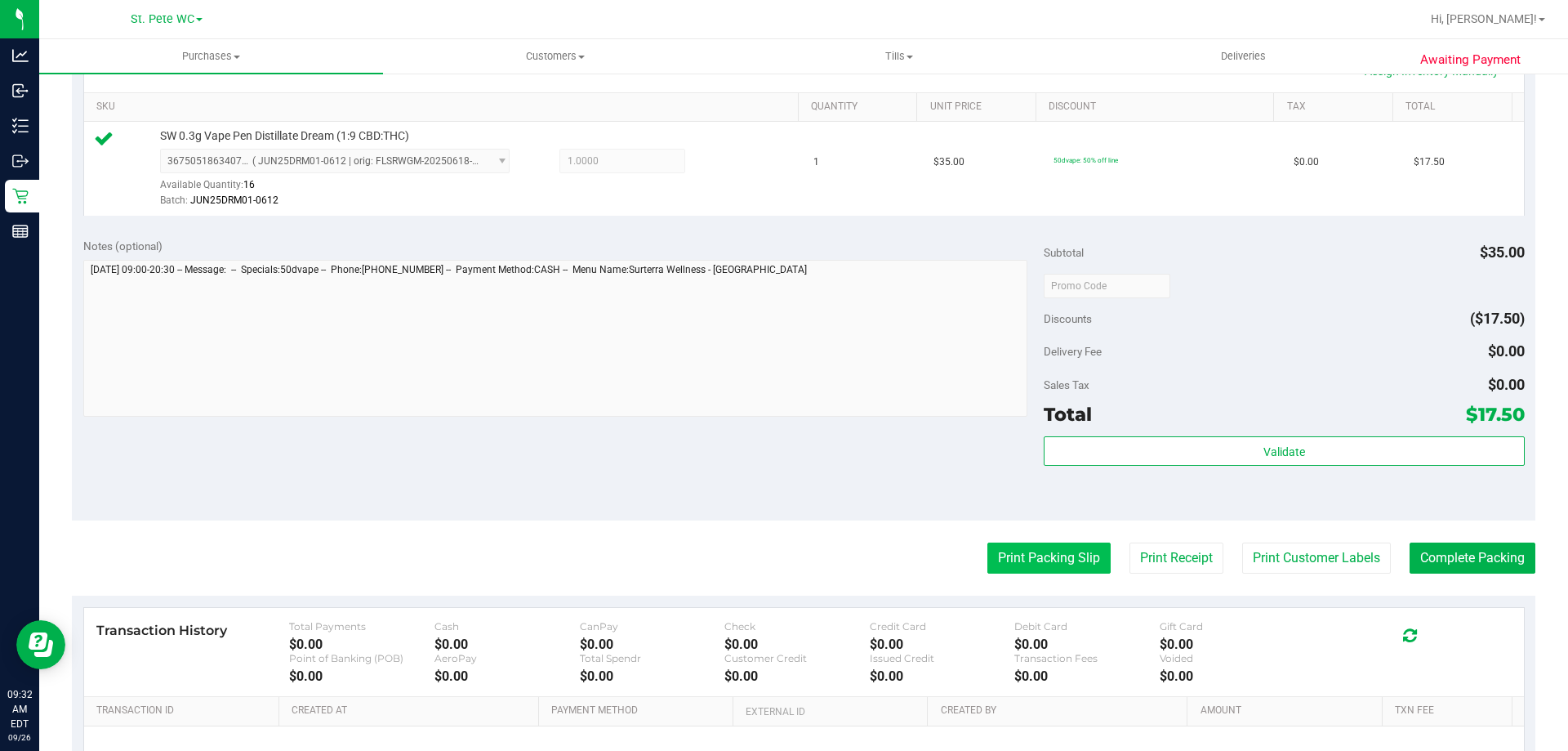
click at [993, 550] on button "Print Packing Slip" at bounding box center [1049, 558] width 123 height 31
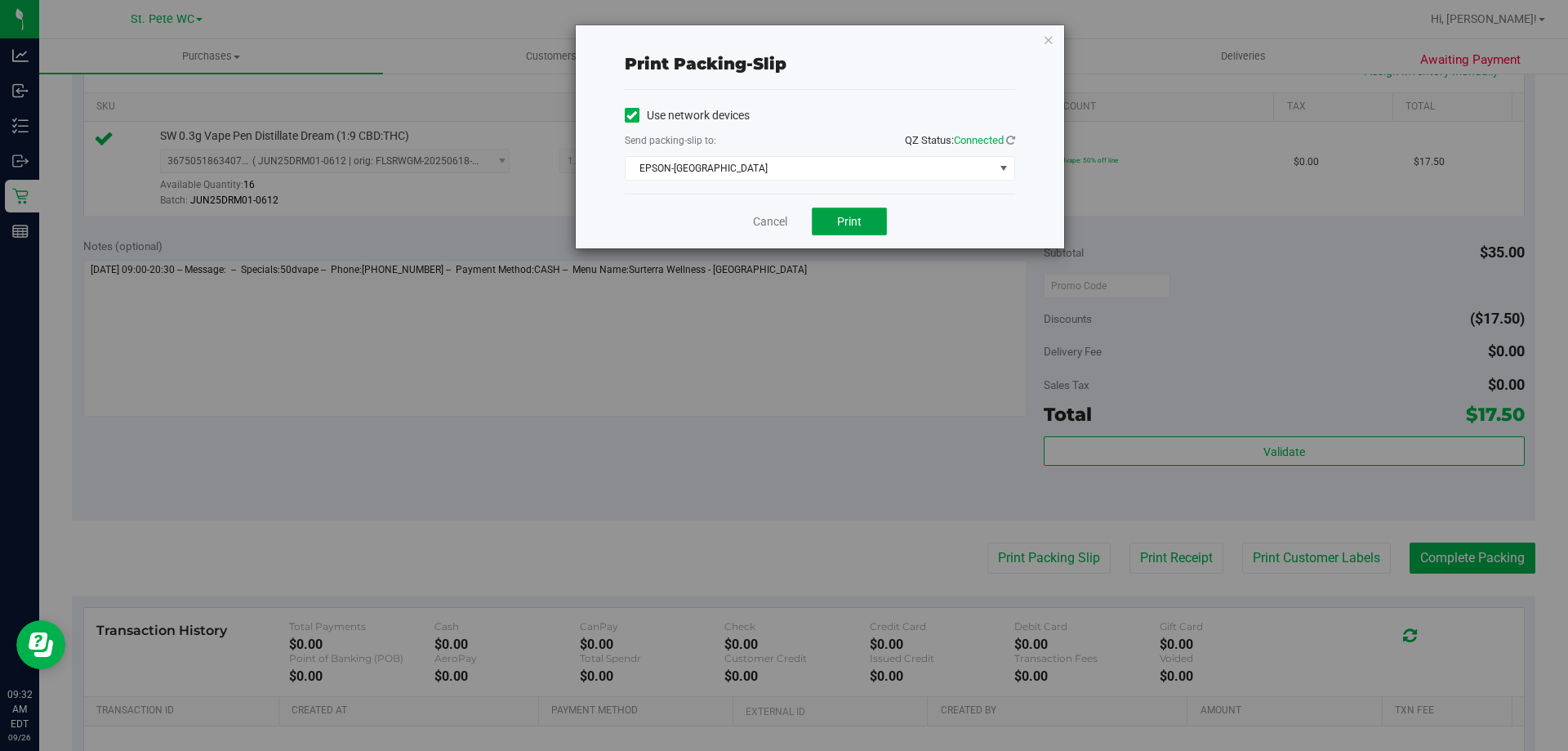
click at [854, 213] on button "Print" at bounding box center [850, 221] width 75 height 28
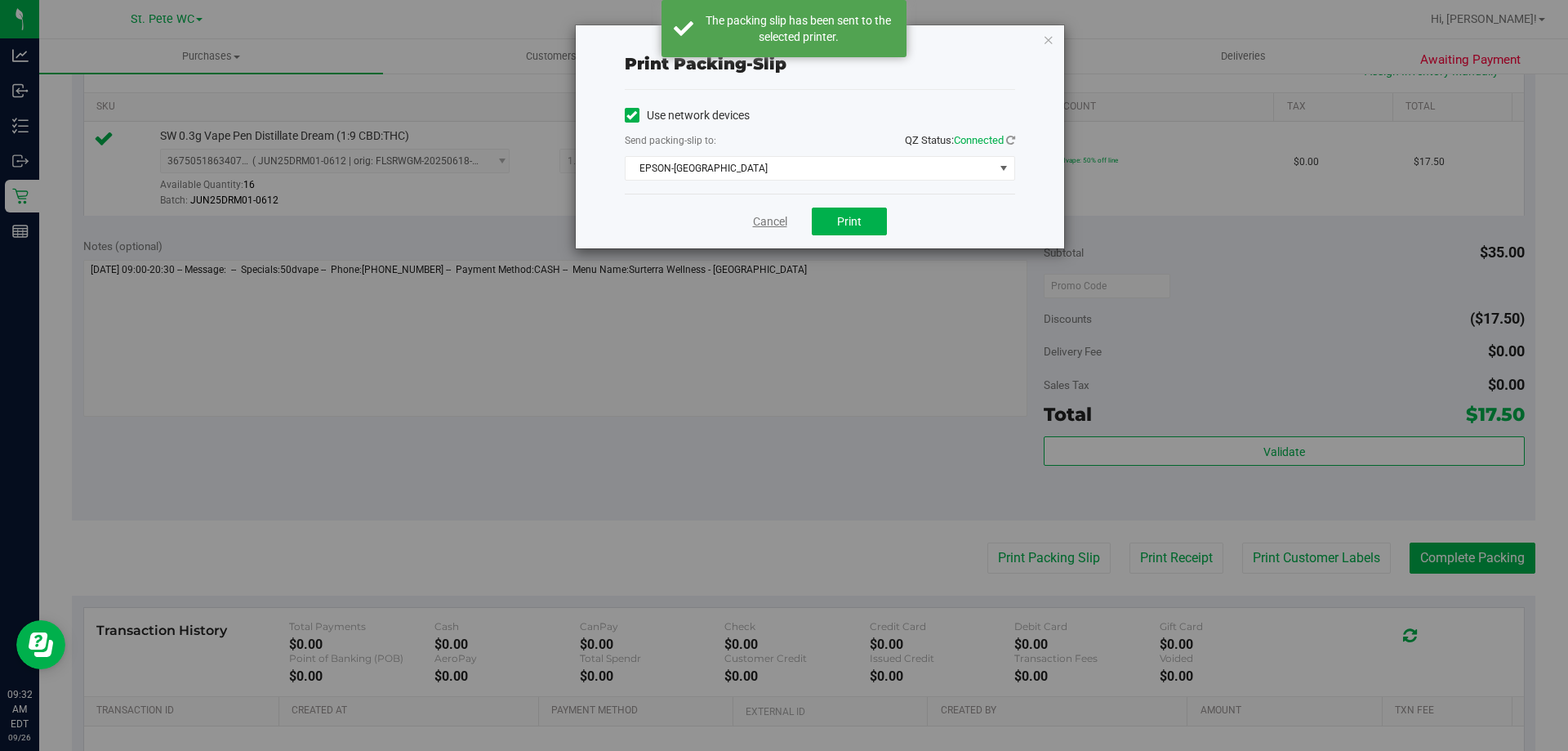
click at [761, 221] on link "Cancel" at bounding box center [771, 222] width 35 height 17
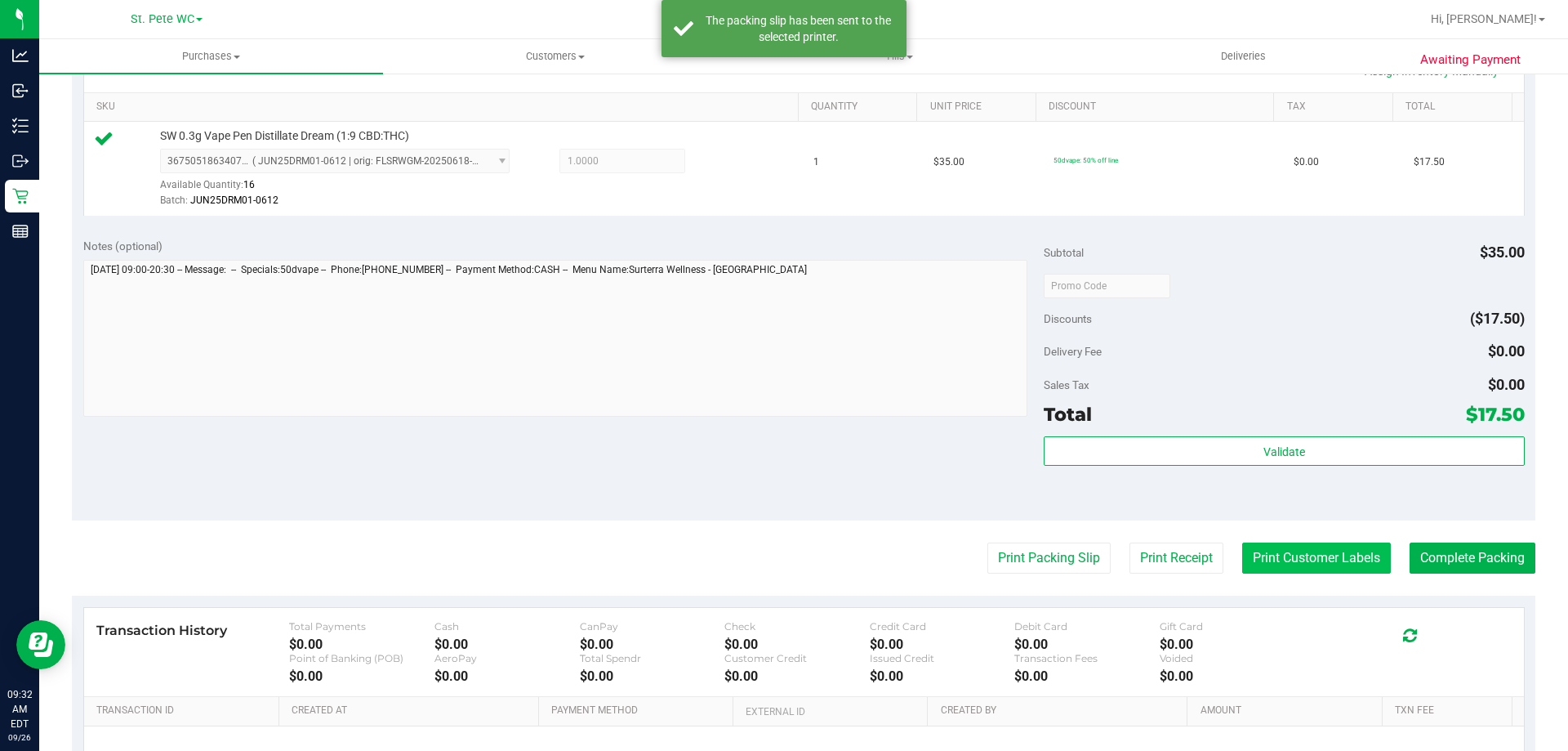
click at [1302, 551] on button "Print Customer Labels" at bounding box center [1316, 558] width 148 height 31
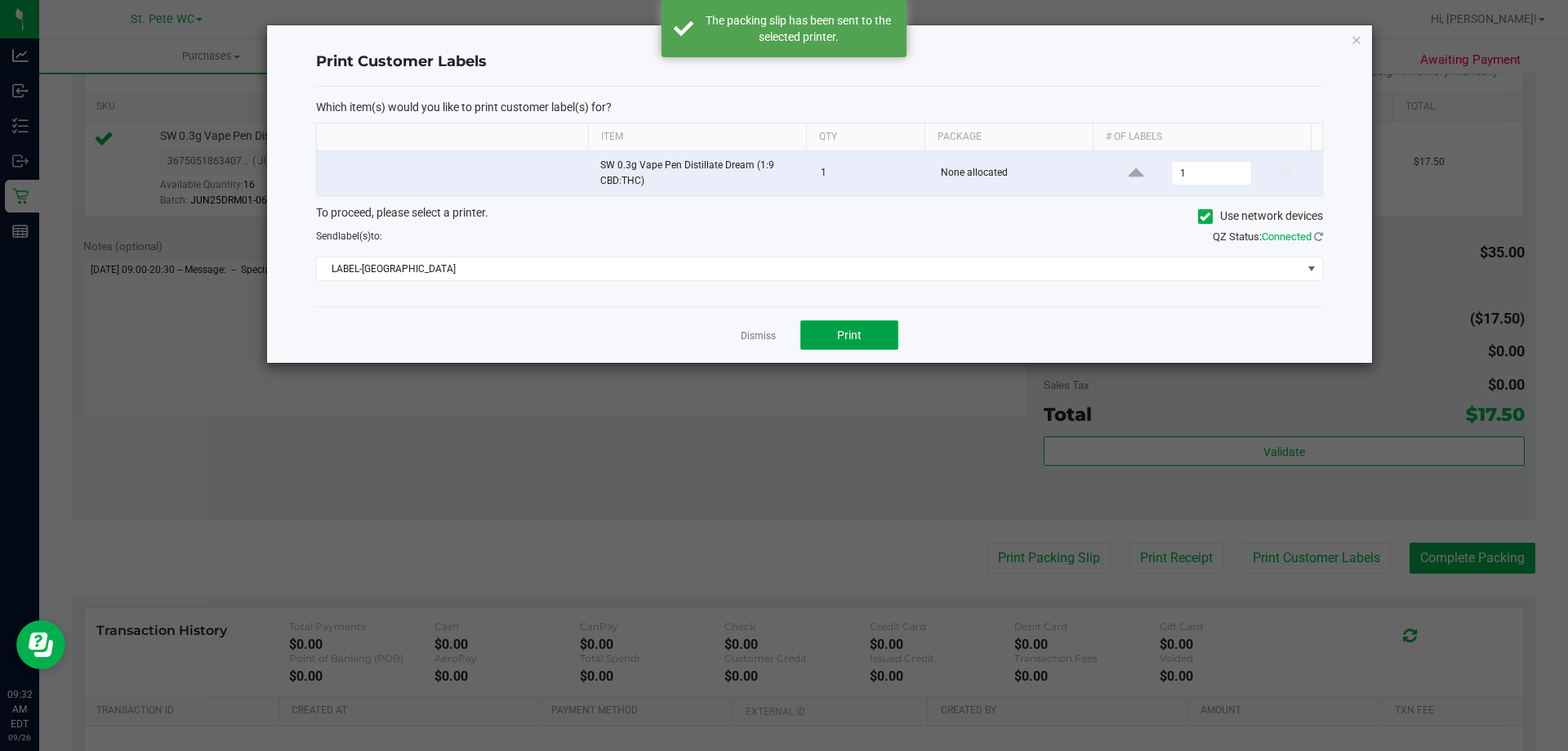
click at [834, 325] on button "Print" at bounding box center [850, 335] width 98 height 30
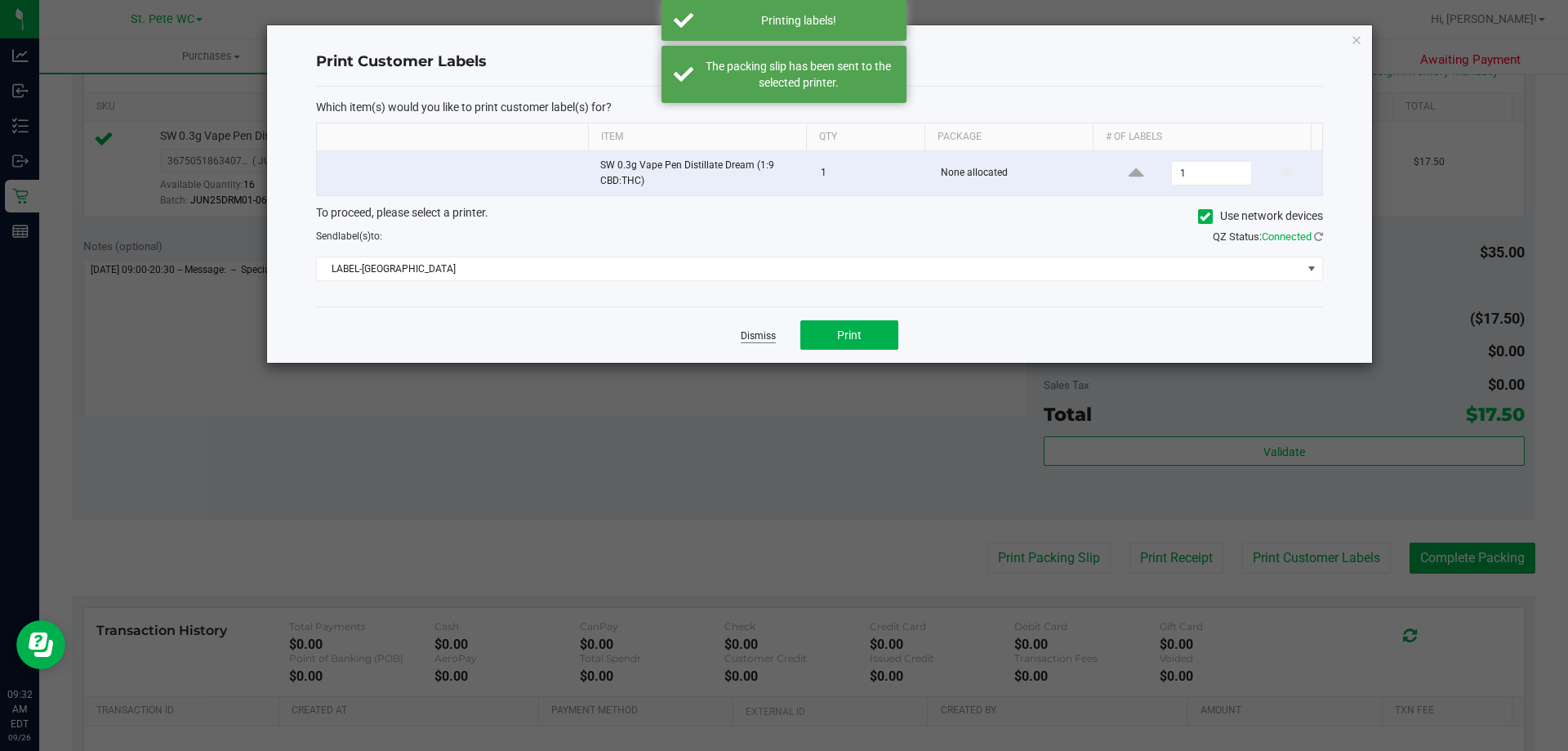
click at [770, 338] on link "Dismiss" at bounding box center [758, 336] width 35 height 14
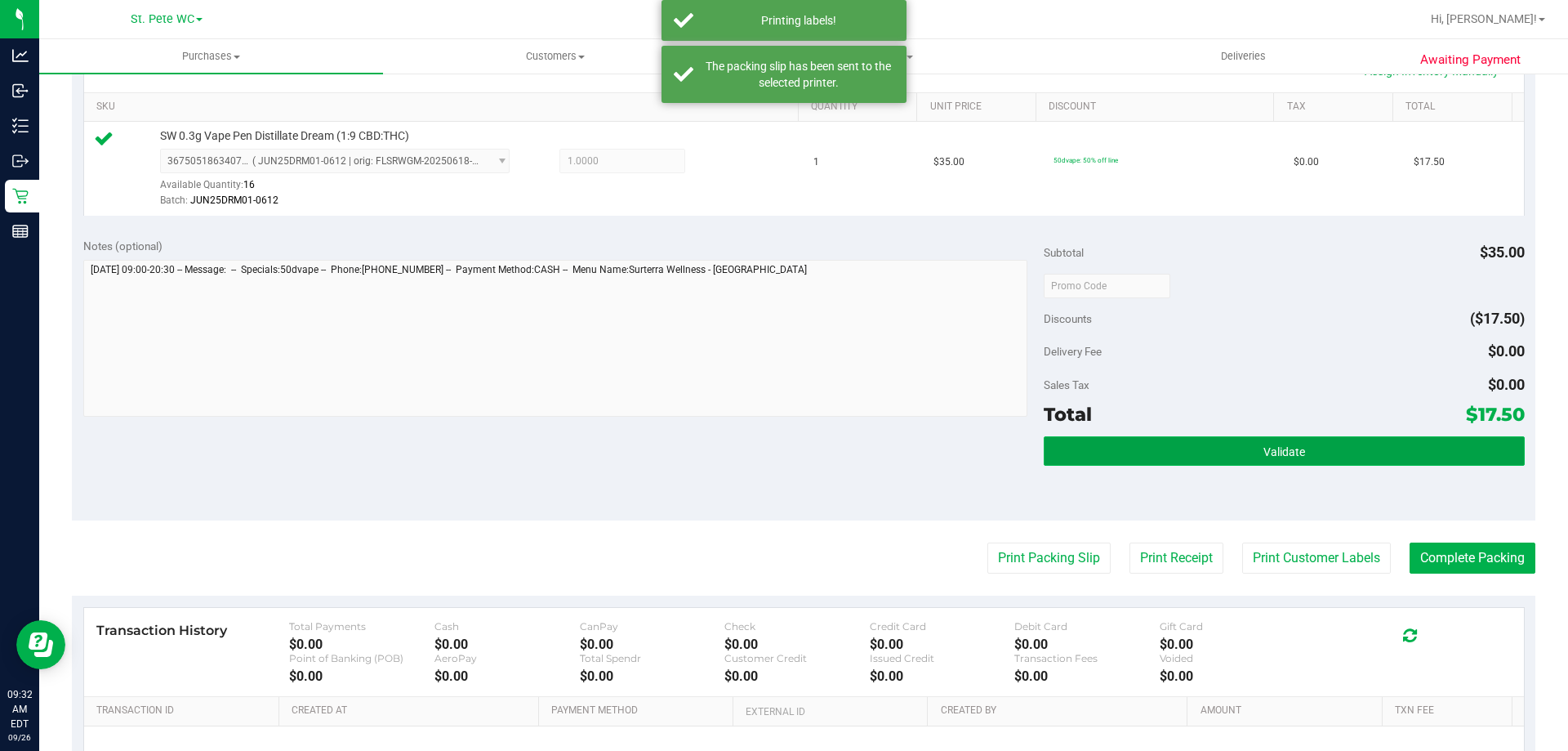
click at [1130, 443] on button "Validate" at bounding box center [1284, 451] width 481 height 30
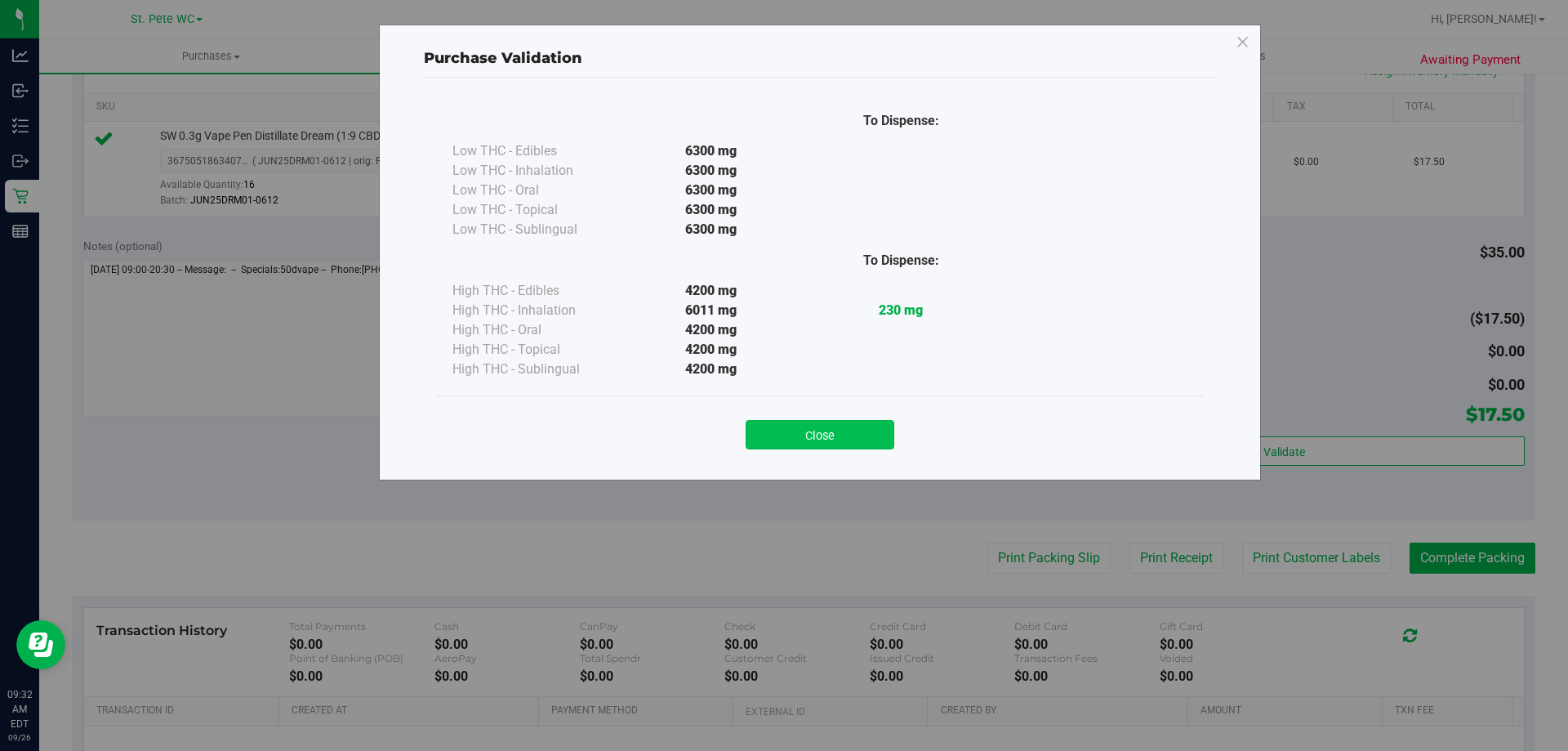
click at [867, 430] on button "Close" at bounding box center [819, 435] width 148 height 30
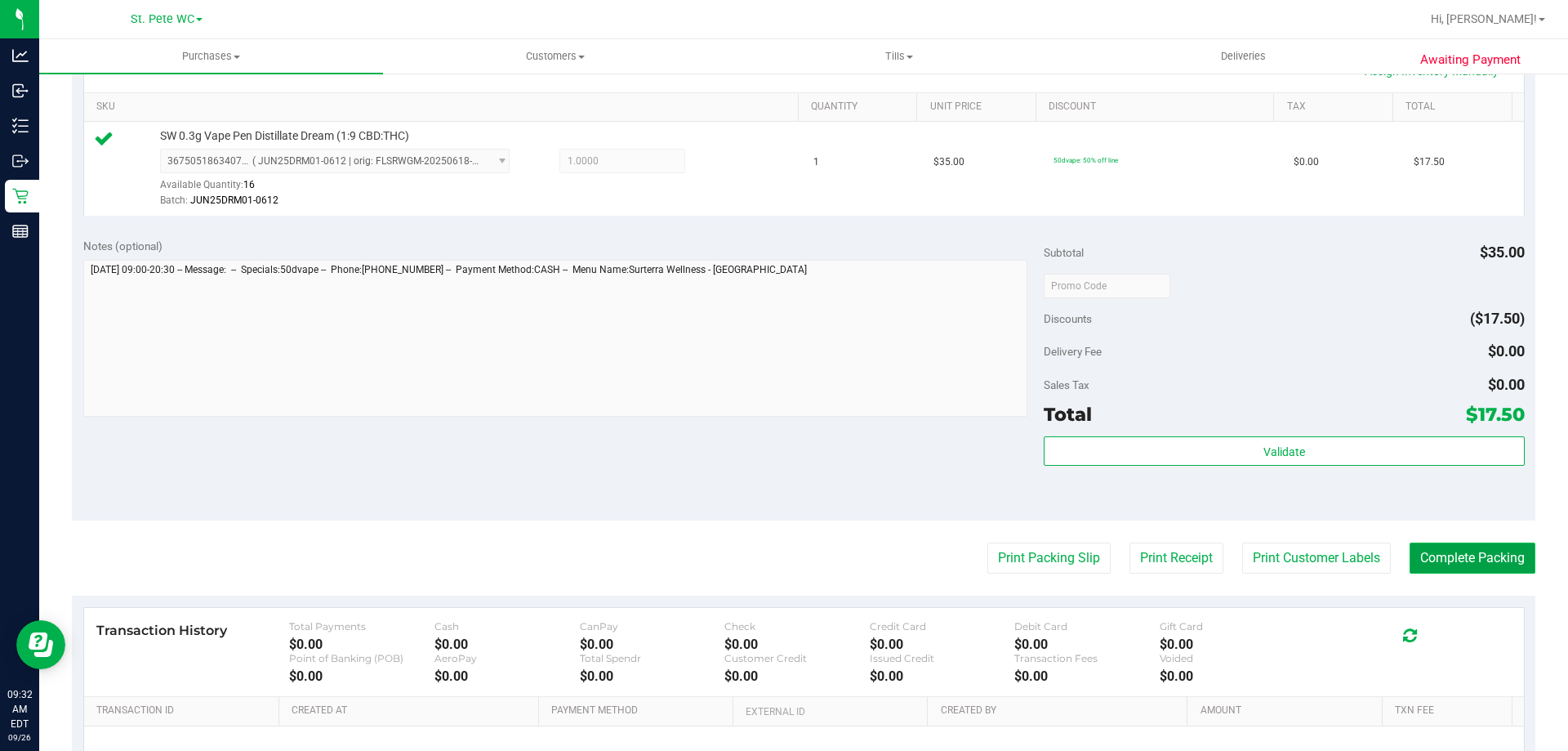
click at [1455, 550] on button "Complete Packing" at bounding box center [1473, 558] width 126 height 31
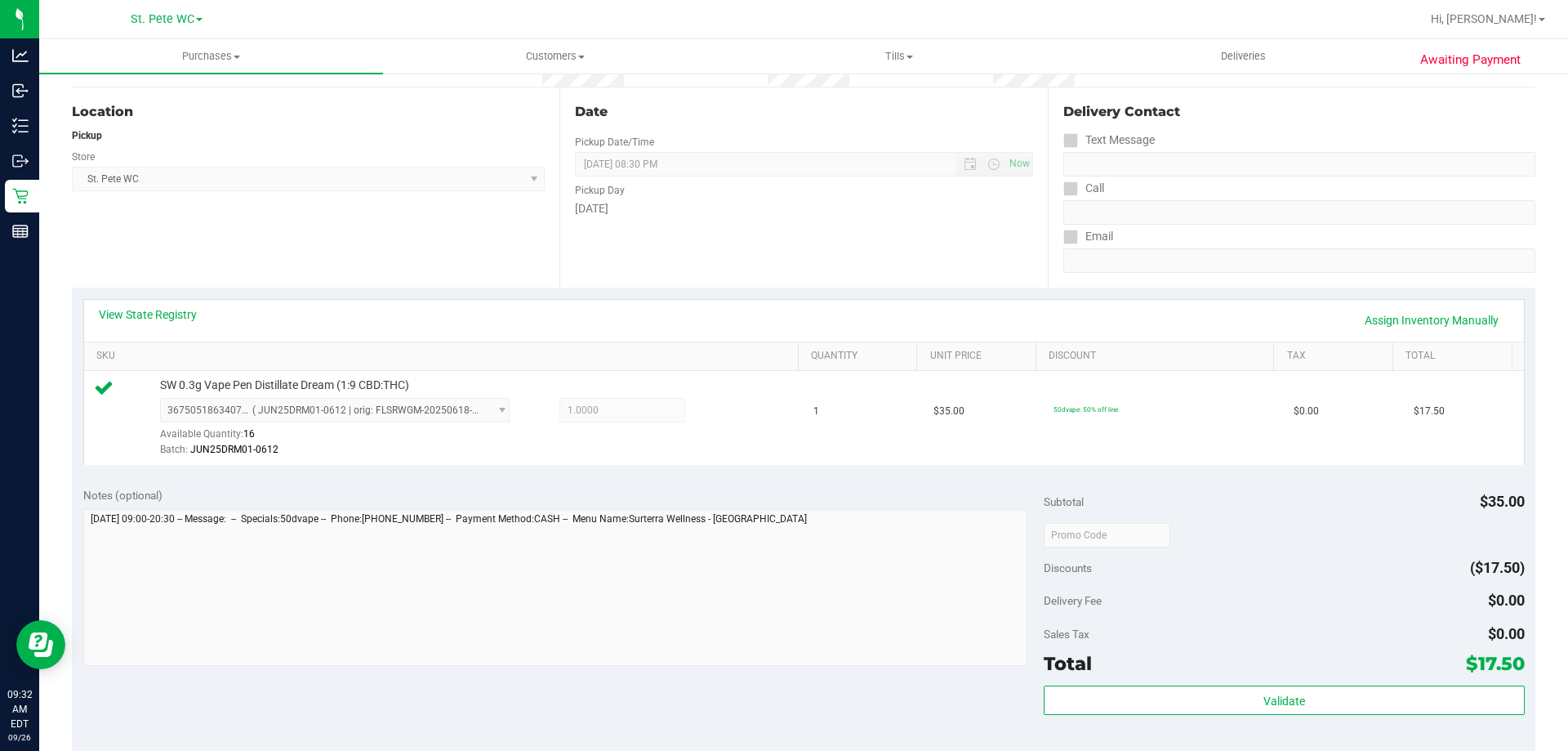
scroll to position [0, 0]
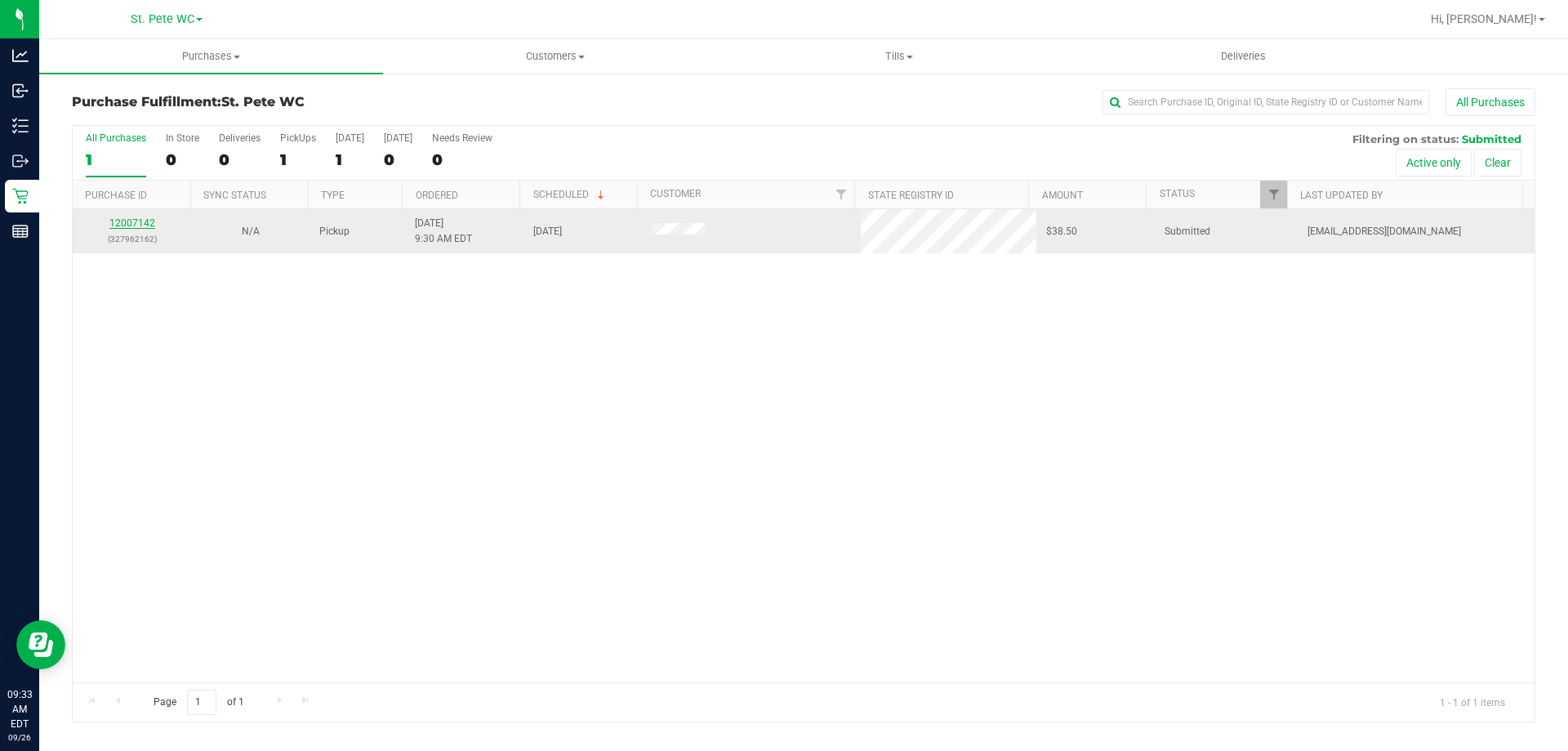
click at [134, 227] on link "12007142" at bounding box center [132, 222] width 46 height 11
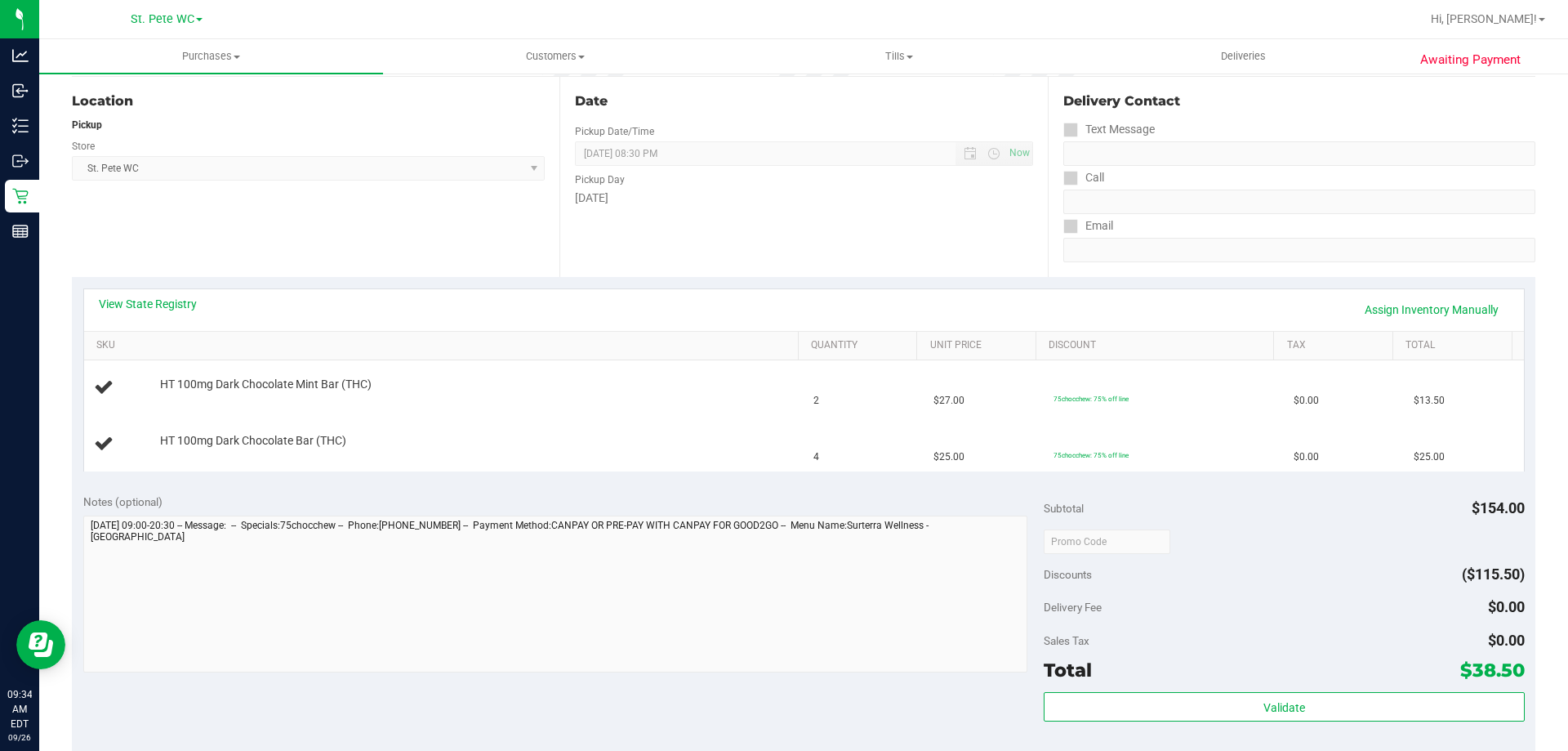
scroll to position [409, 0]
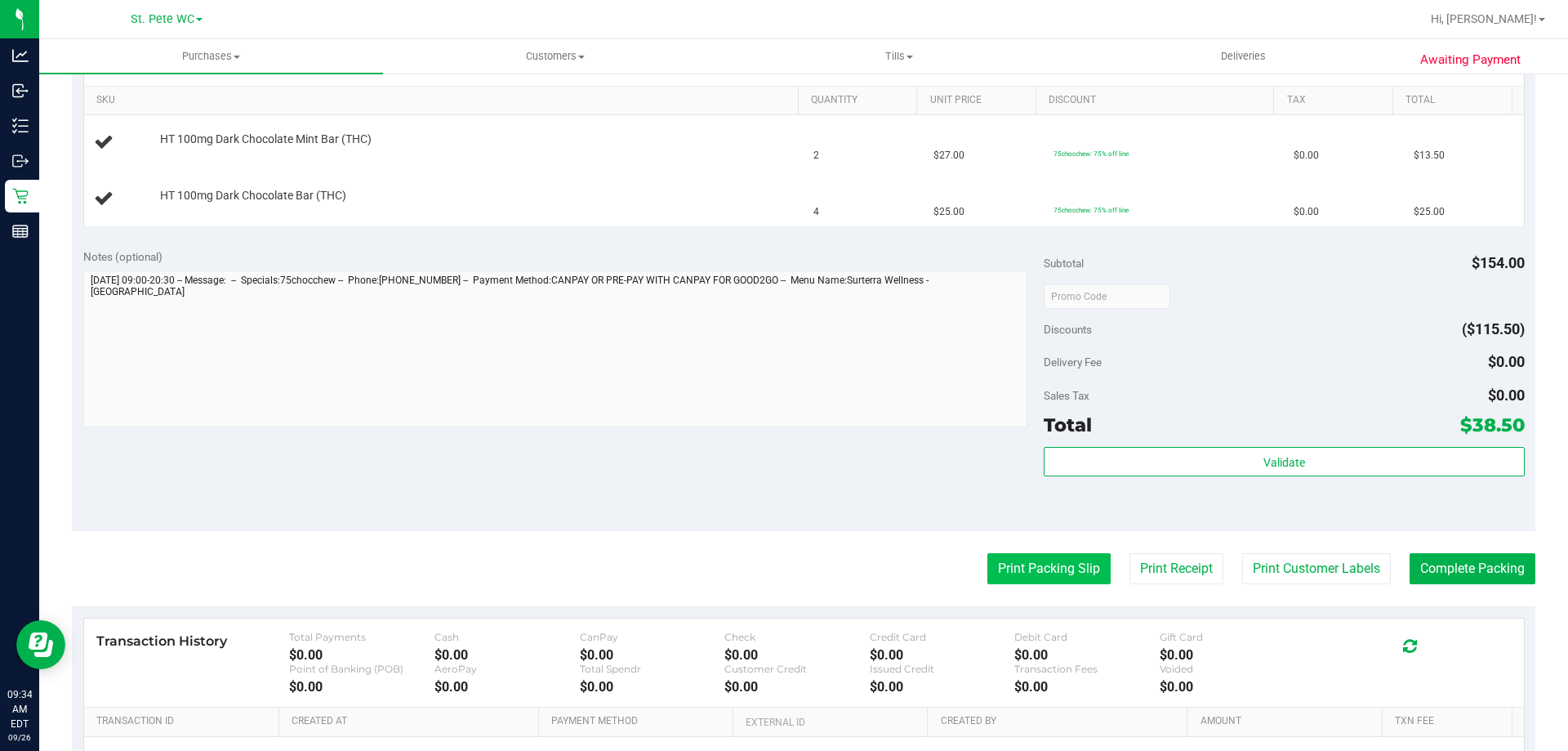
click at [1027, 572] on button "Print Packing Slip" at bounding box center [1049, 569] width 123 height 31
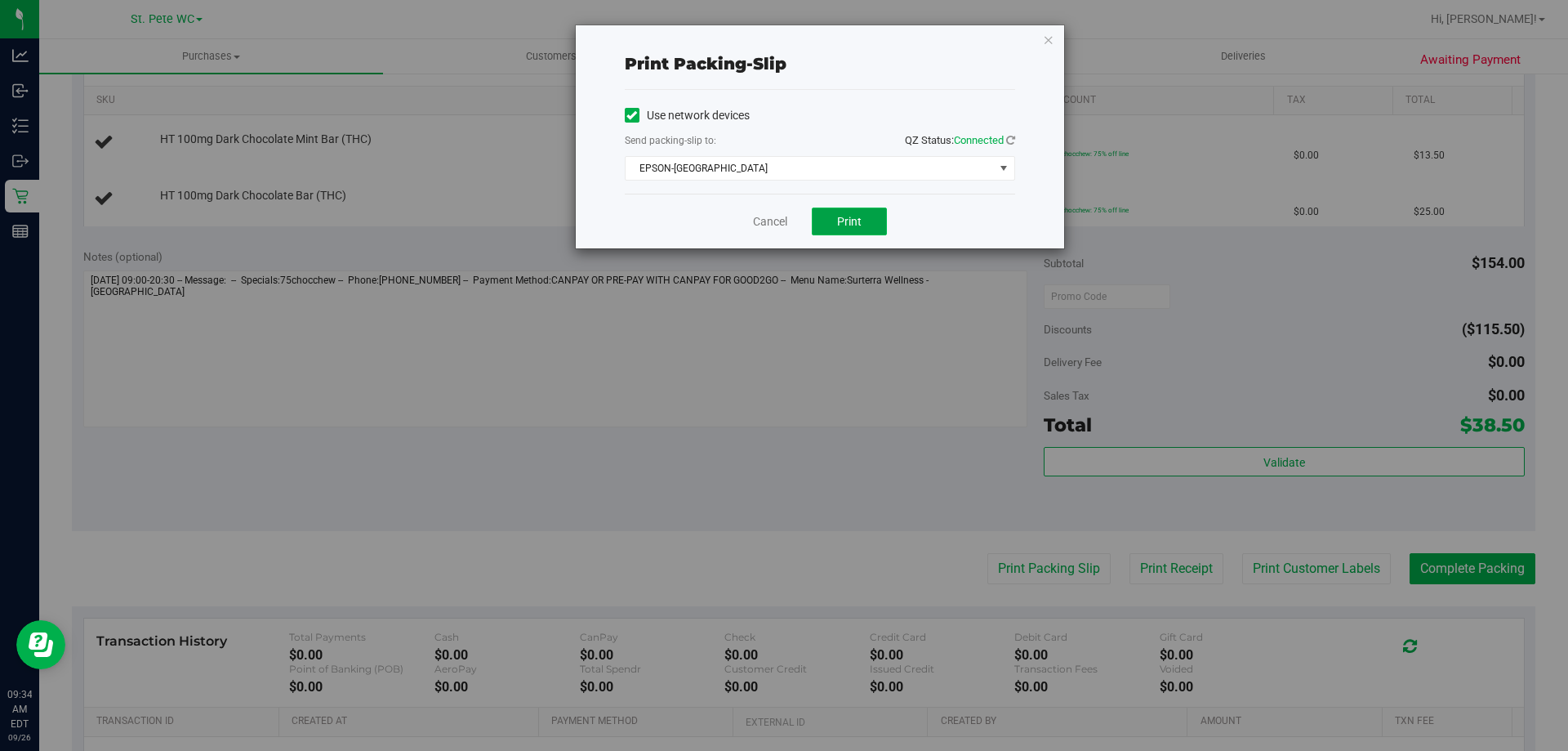
click at [827, 215] on button "Print" at bounding box center [850, 221] width 75 height 28
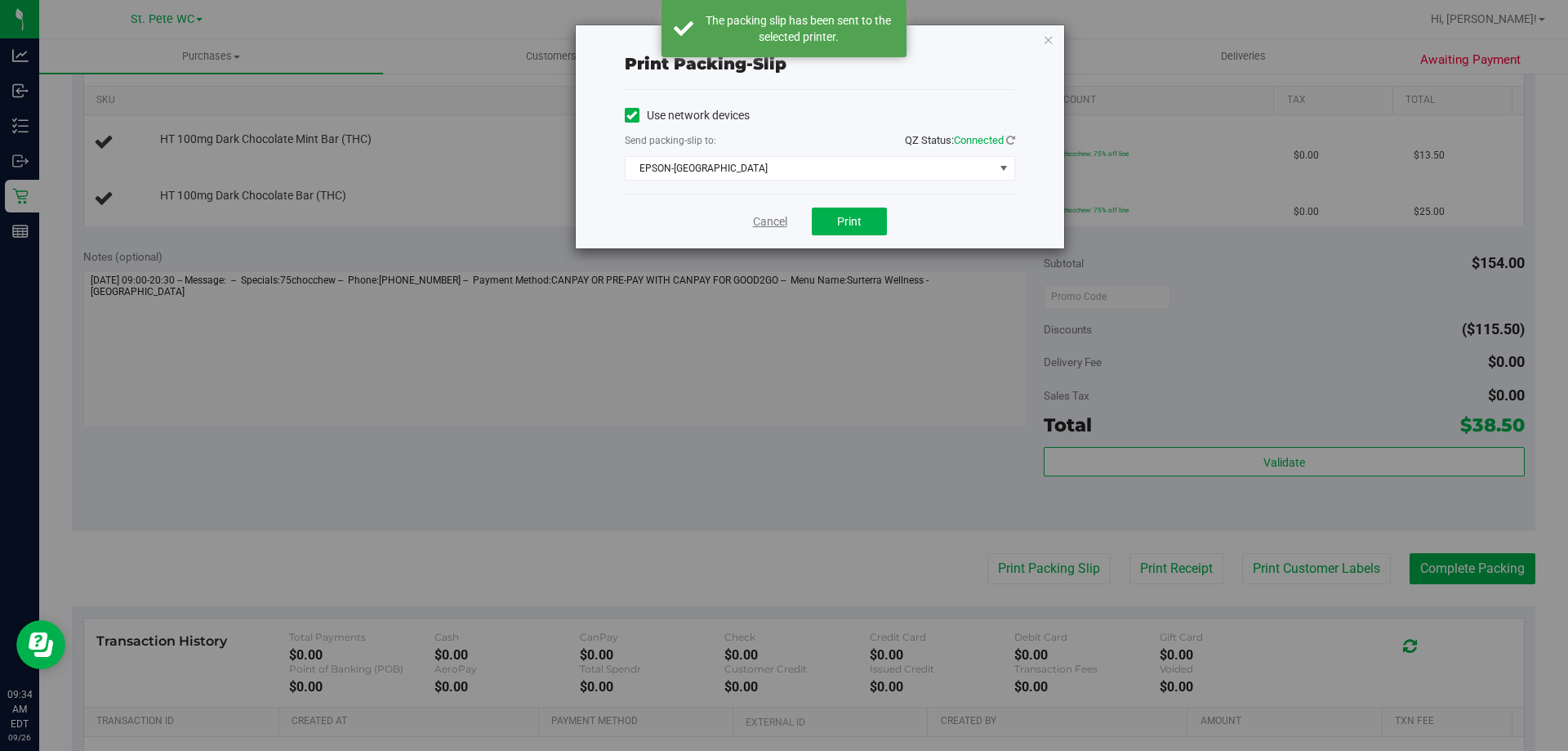
click at [771, 216] on link "Cancel" at bounding box center [771, 222] width 35 height 17
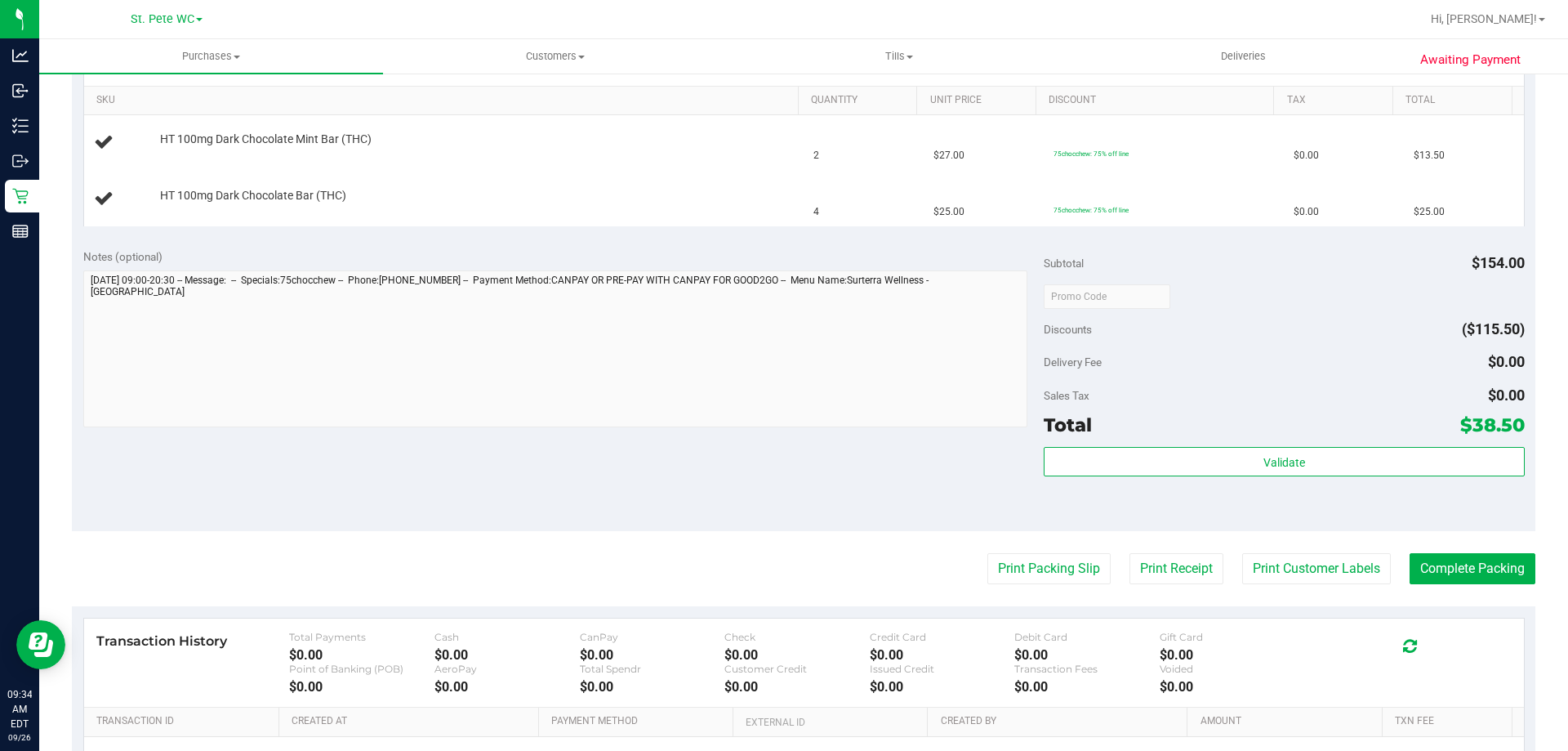
click at [987, 553] on button "Print Packing Slip" at bounding box center [1049, 569] width 123 height 31
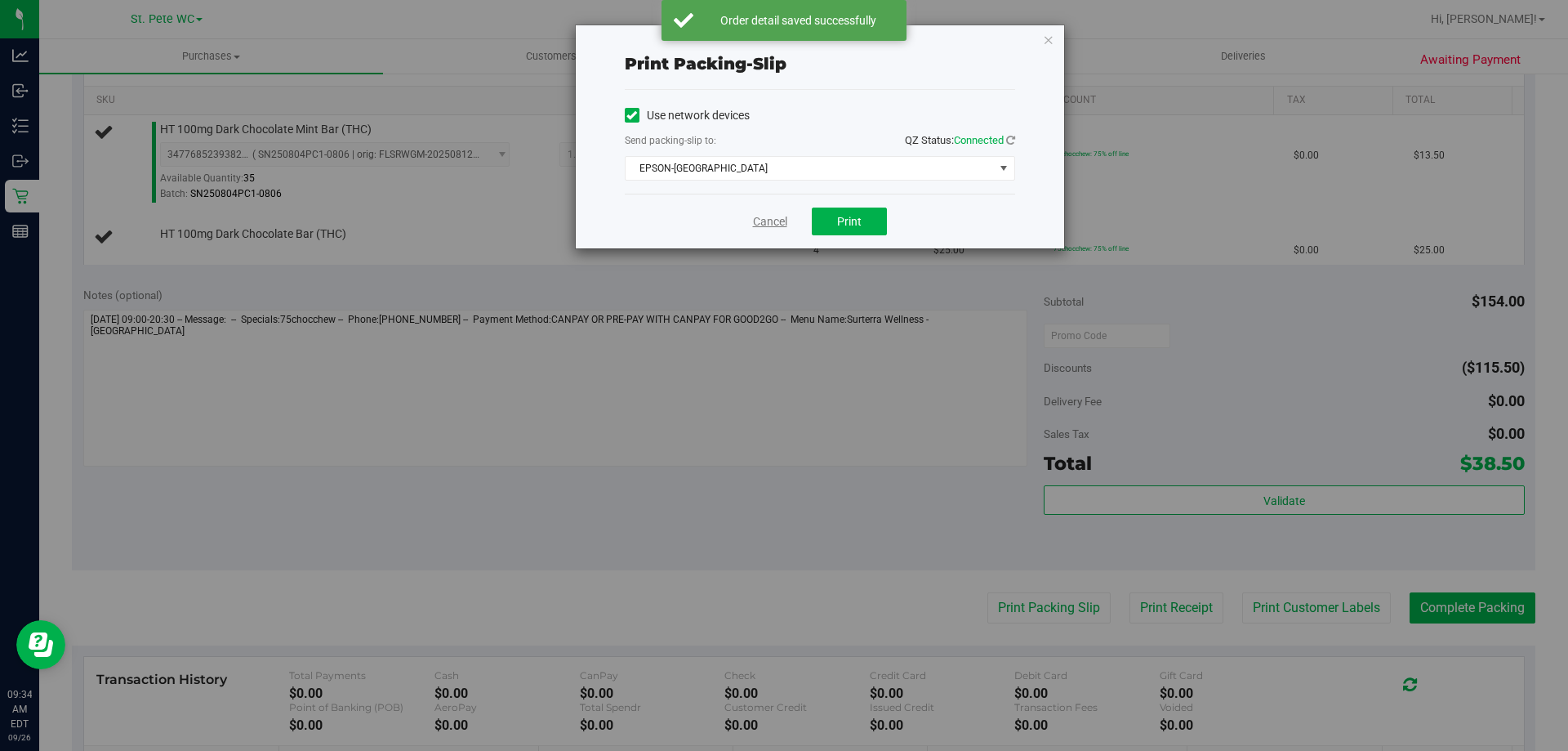
click at [773, 227] on link "Cancel" at bounding box center [771, 222] width 35 height 17
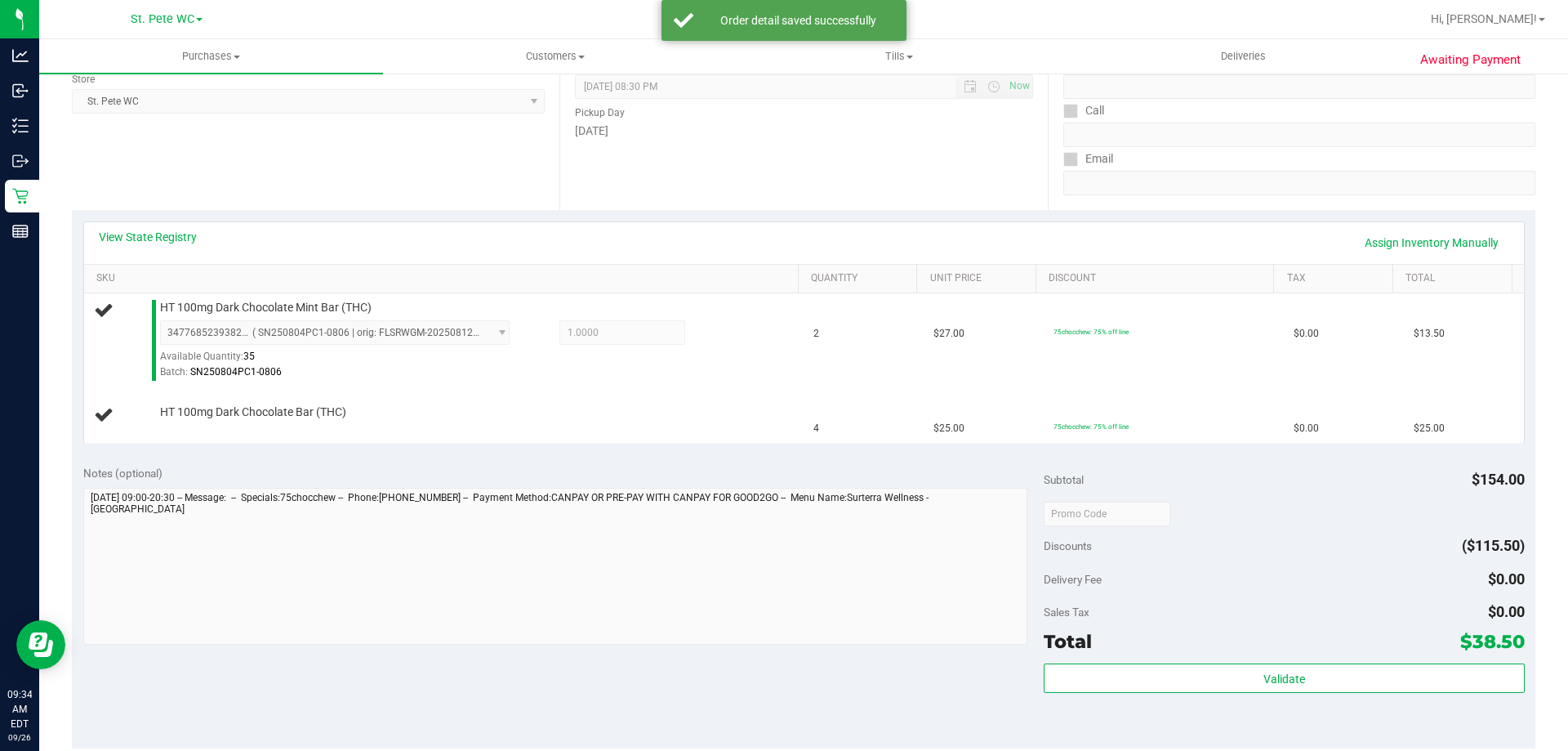
scroll to position [198, 0]
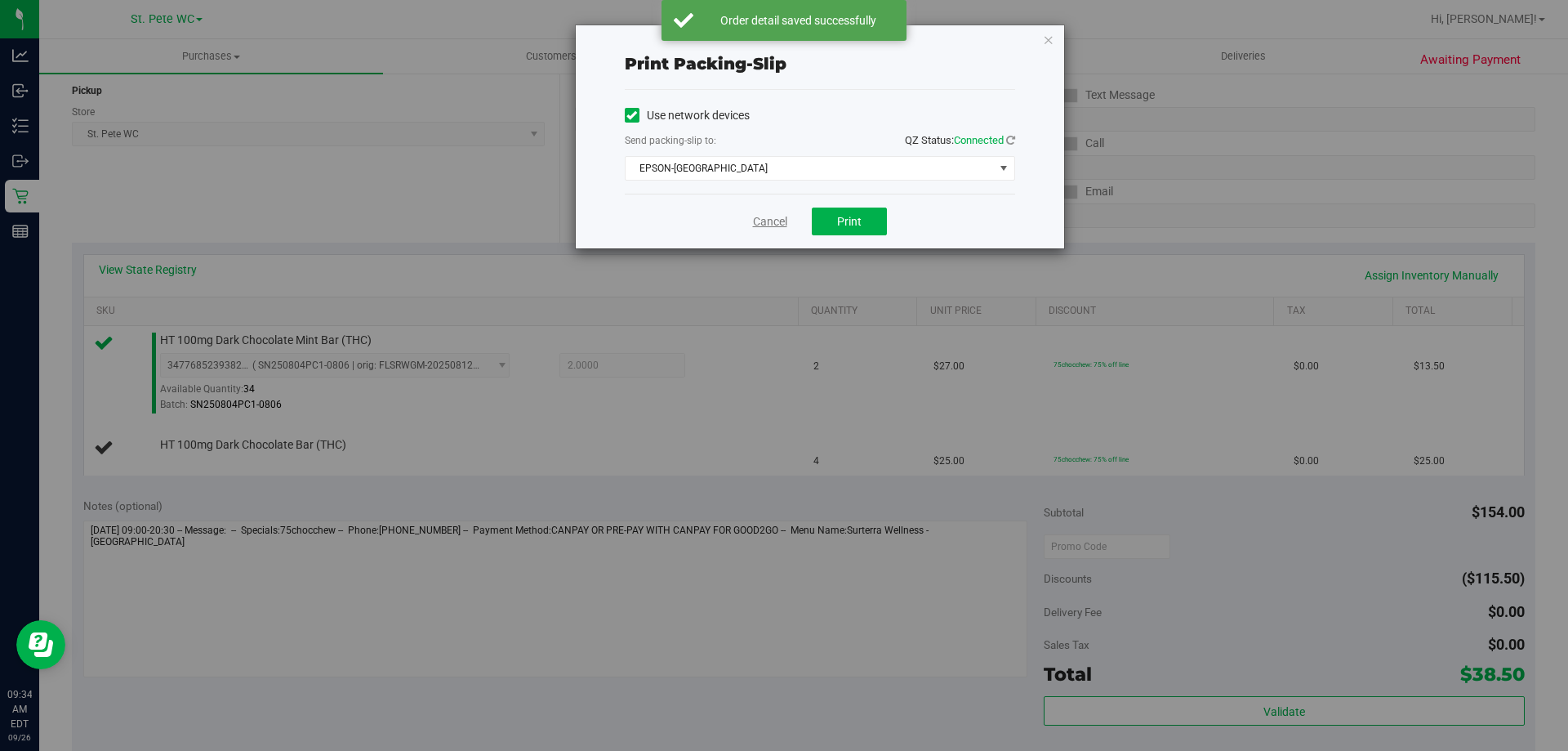
click at [776, 229] on link "Cancel" at bounding box center [771, 222] width 35 height 17
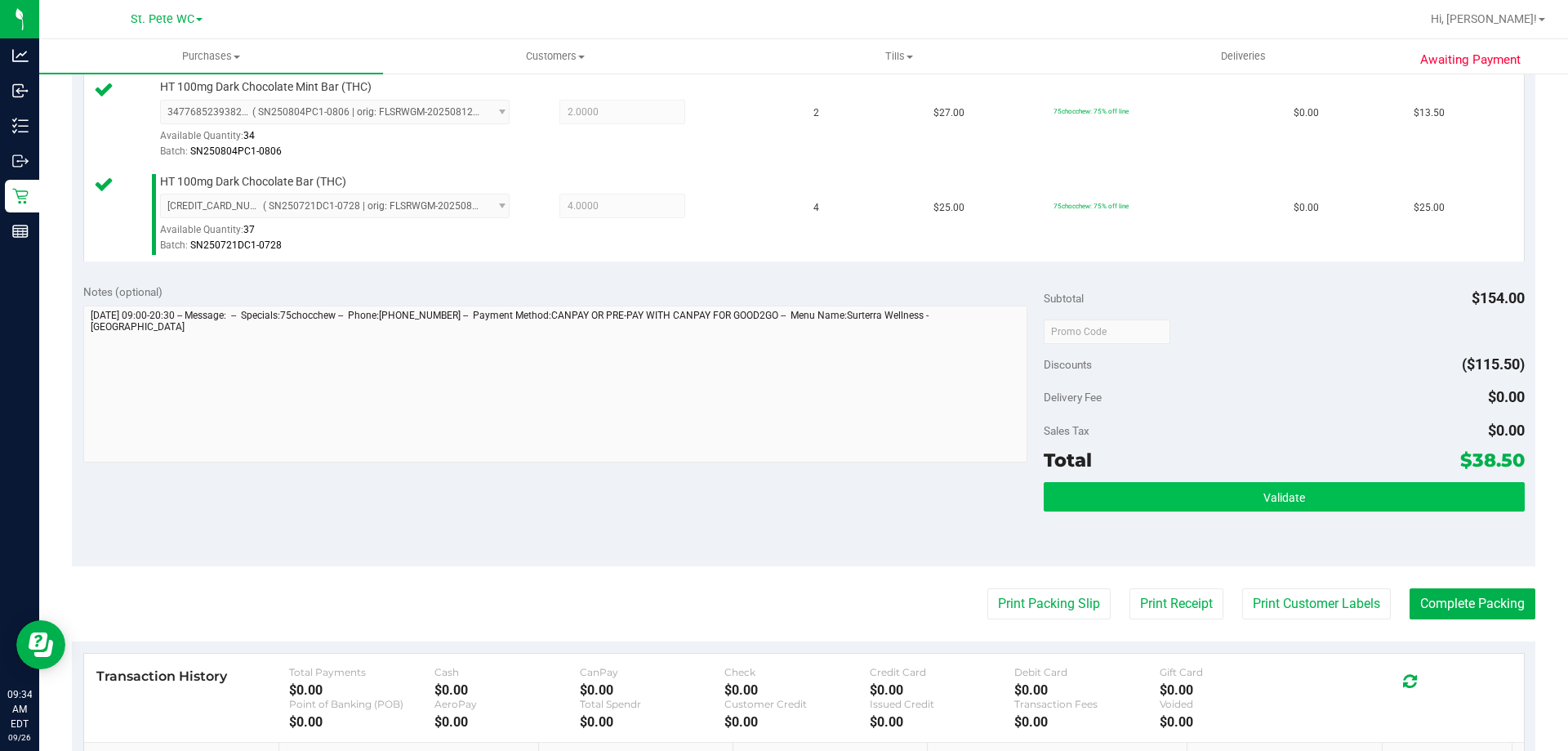
scroll to position [458, 0]
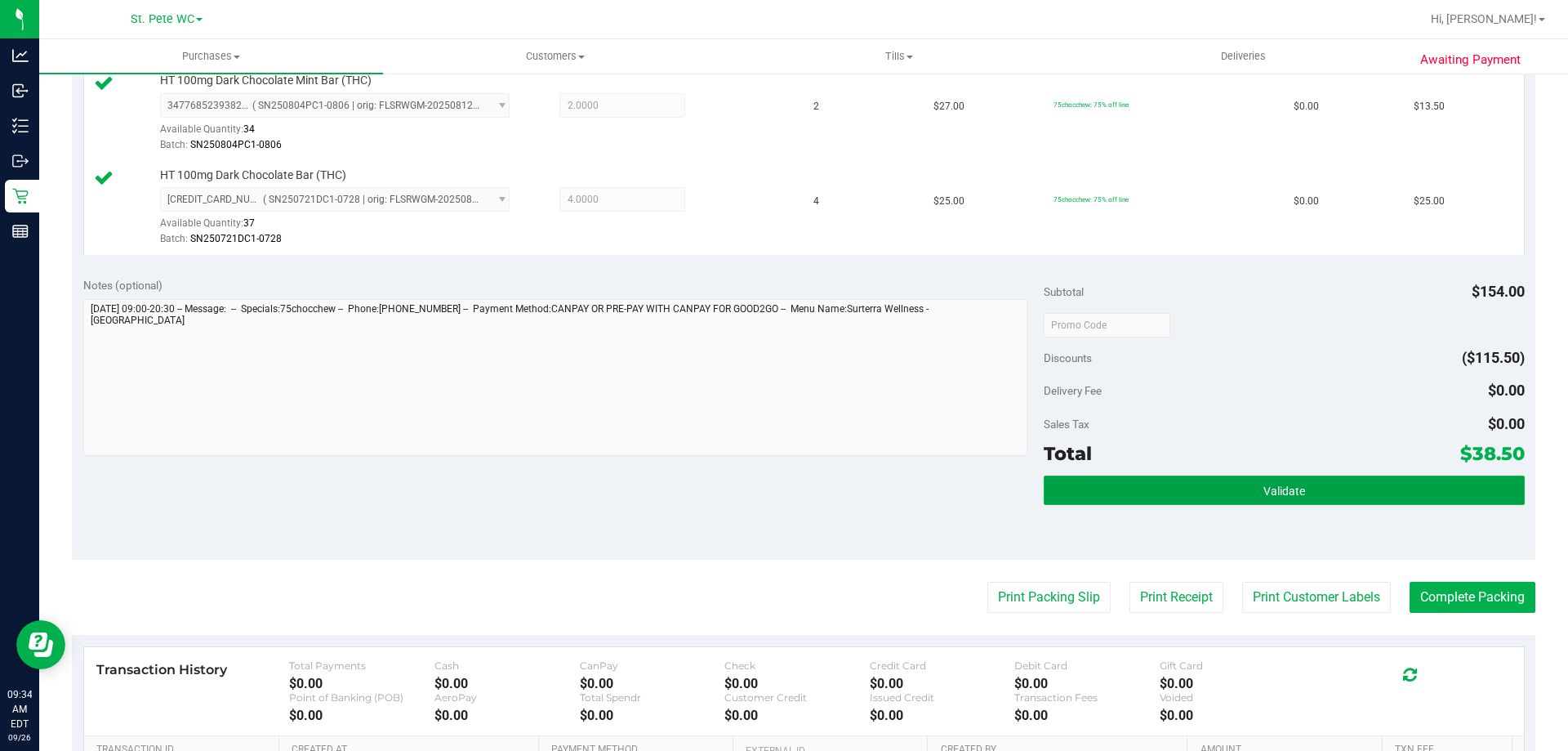
click at [1059, 498] on button "Validate" at bounding box center [1284, 491] width 481 height 30
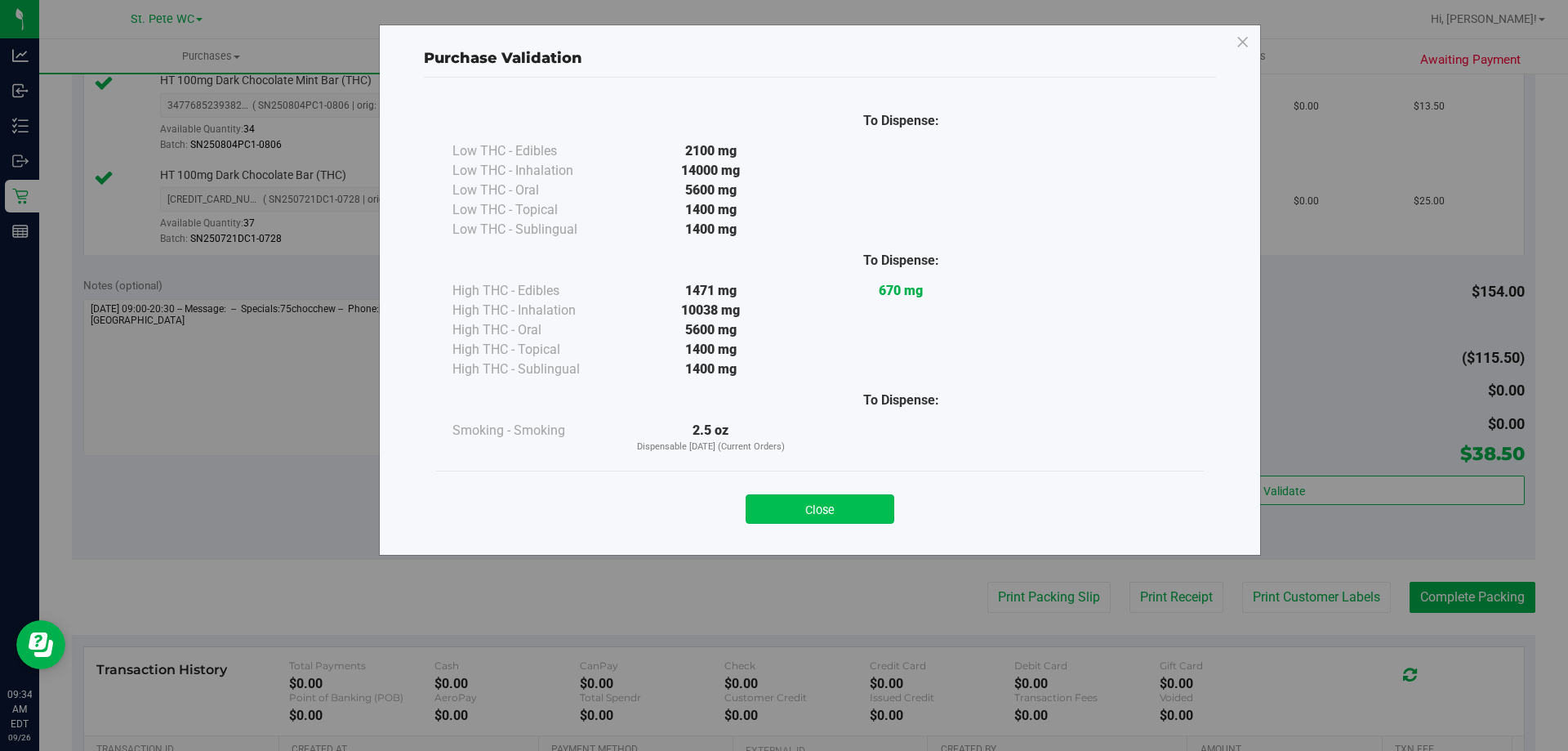
click at [829, 508] on button "Close" at bounding box center [819, 510] width 148 height 30
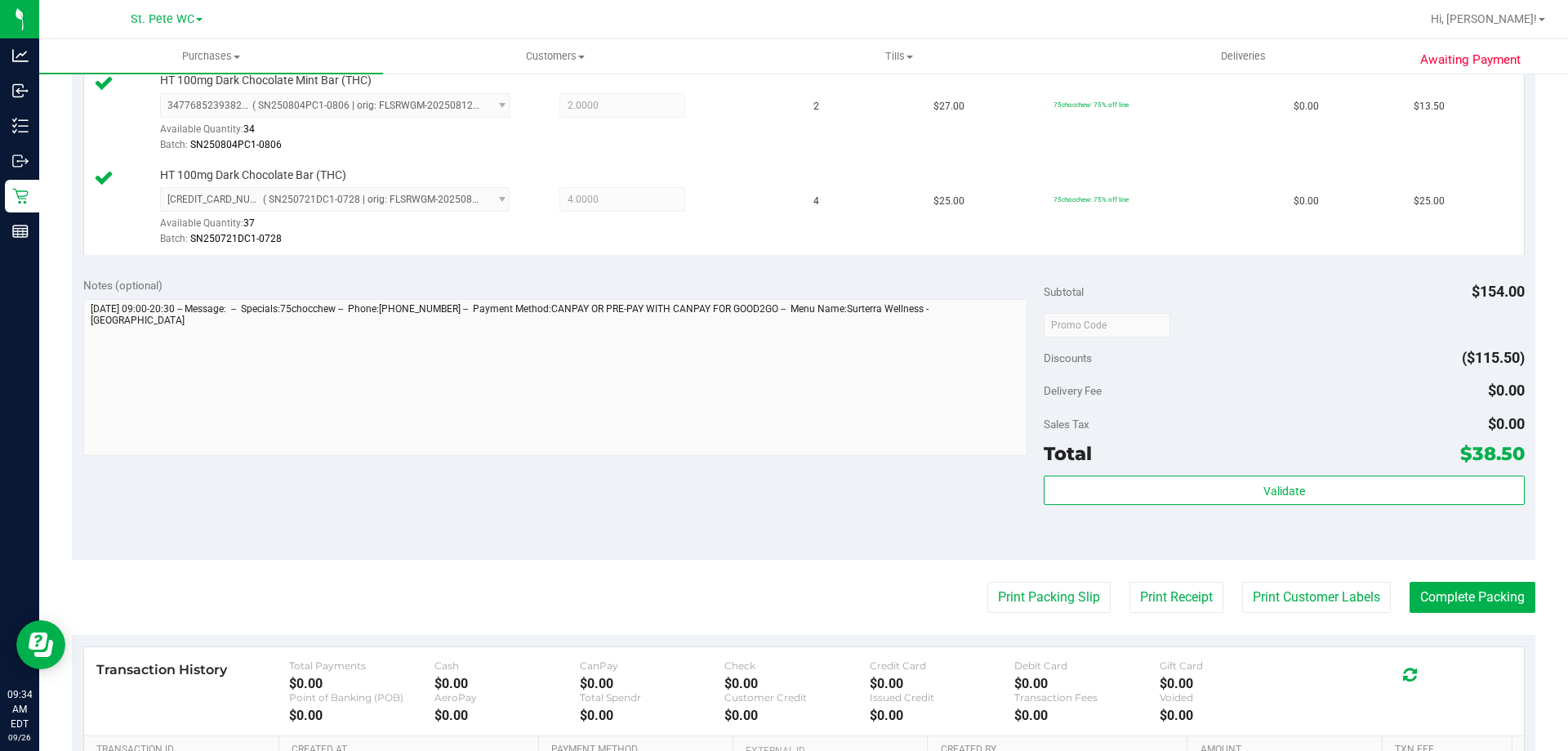
click at [1341, 623] on purchase-details "Back Edit Purchase Cancel Purchase View Profile # 12007142 BioTrack ID: - Submi…" at bounding box center [804, 286] width 1464 height 1310
click at [1339, 606] on button "Print Customer Labels" at bounding box center [1316, 597] width 148 height 31
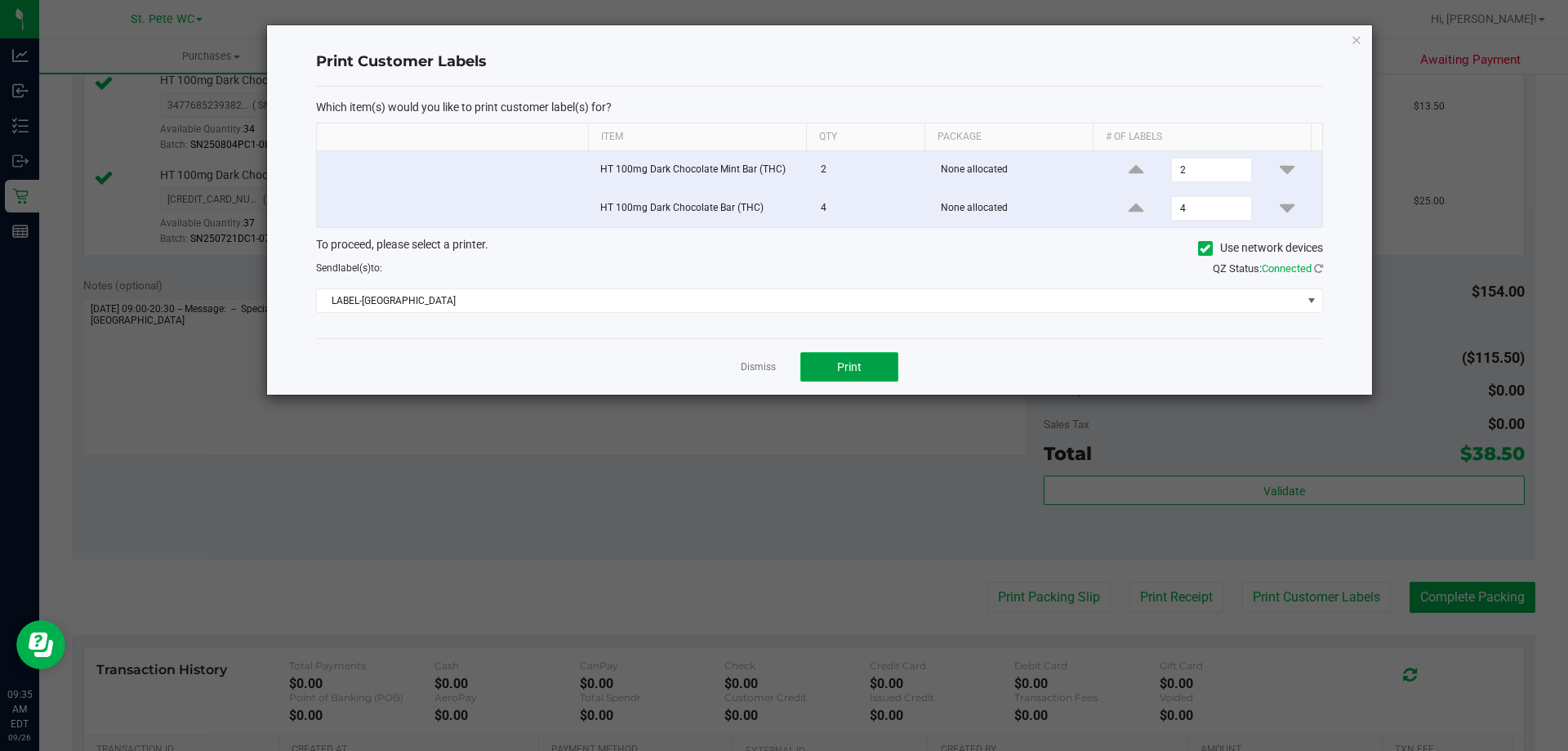
click at [809, 369] on button "Print" at bounding box center [850, 367] width 98 height 30
click at [769, 377] on div "Dismiss Print" at bounding box center [819, 366] width 1007 height 56
click at [761, 375] on app-cancel-button "Dismiss" at bounding box center [758, 367] width 35 height 17
click at [743, 364] on link "Dismiss" at bounding box center [758, 367] width 35 height 14
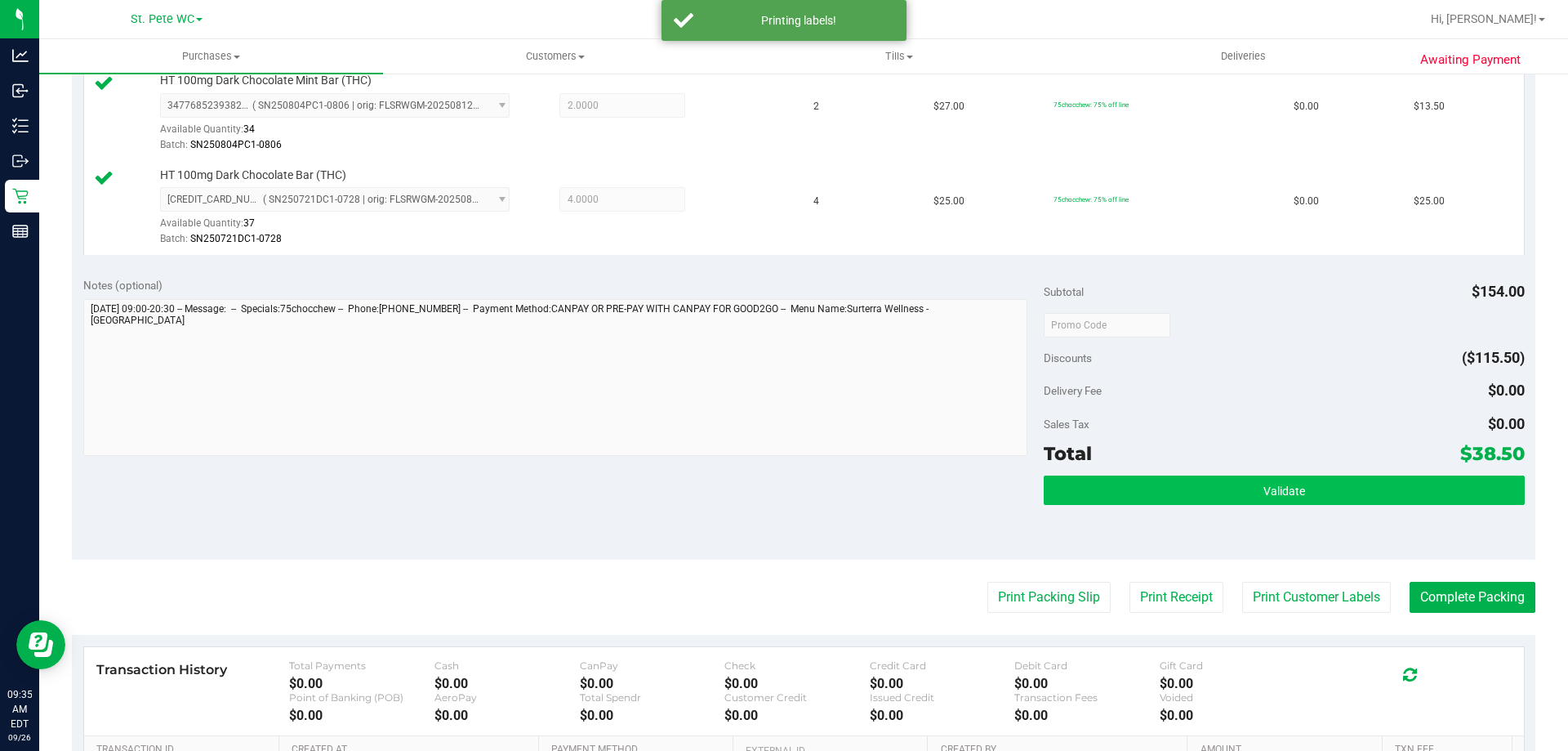
click at [1077, 472] on div "Subtotal $154.00 Discounts ($115.50) Delivery Fee $0.00 Sales Tax $0.00 Total $…" at bounding box center [1284, 412] width 481 height 272
drag, startPoint x: 1081, startPoint y: 477, endPoint x: 1092, endPoint y: 477, distance: 11.0
click at [1092, 477] on button "Validate" at bounding box center [1284, 491] width 481 height 30
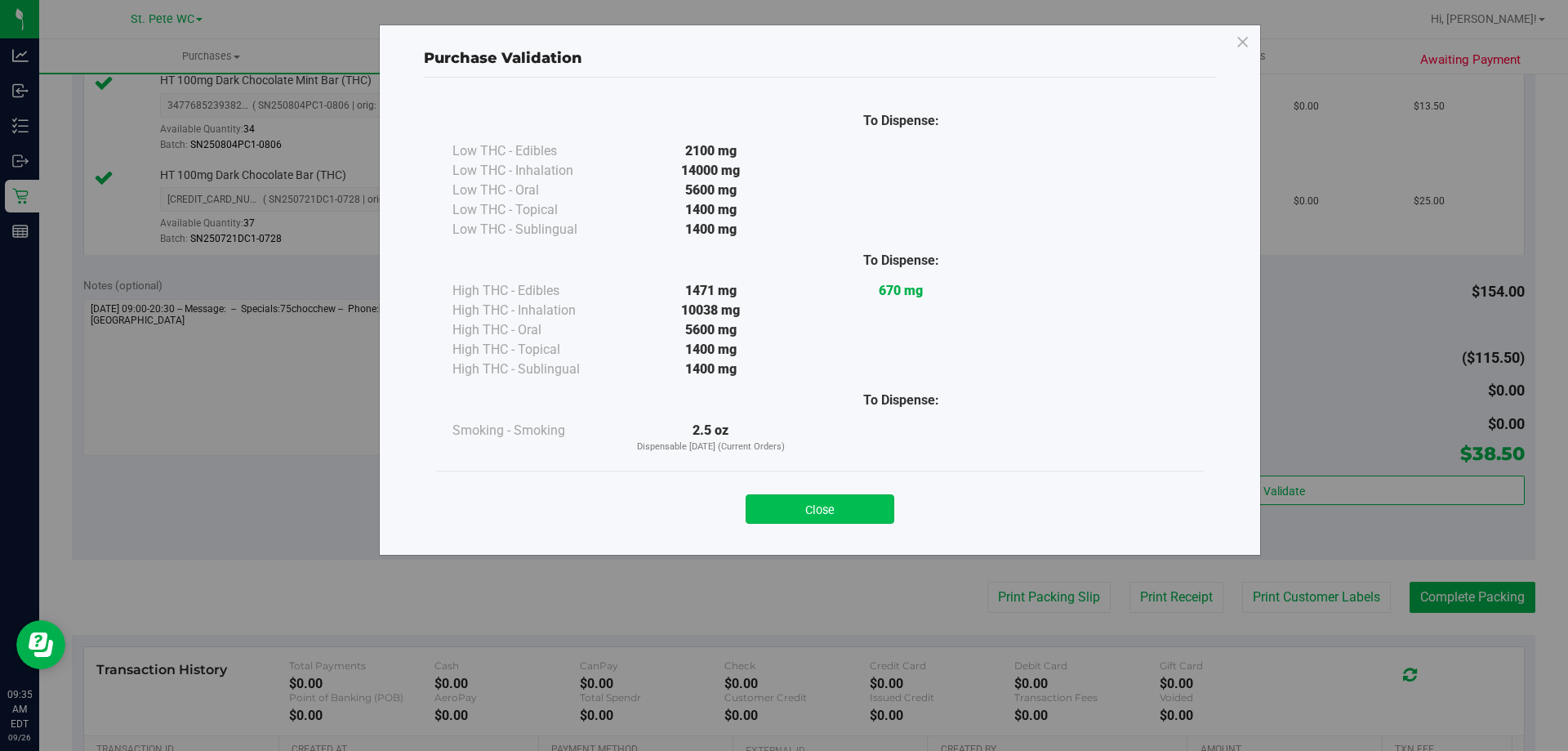
click at [837, 500] on button "Close" at bounding box center [819, 510] width 148 height 30
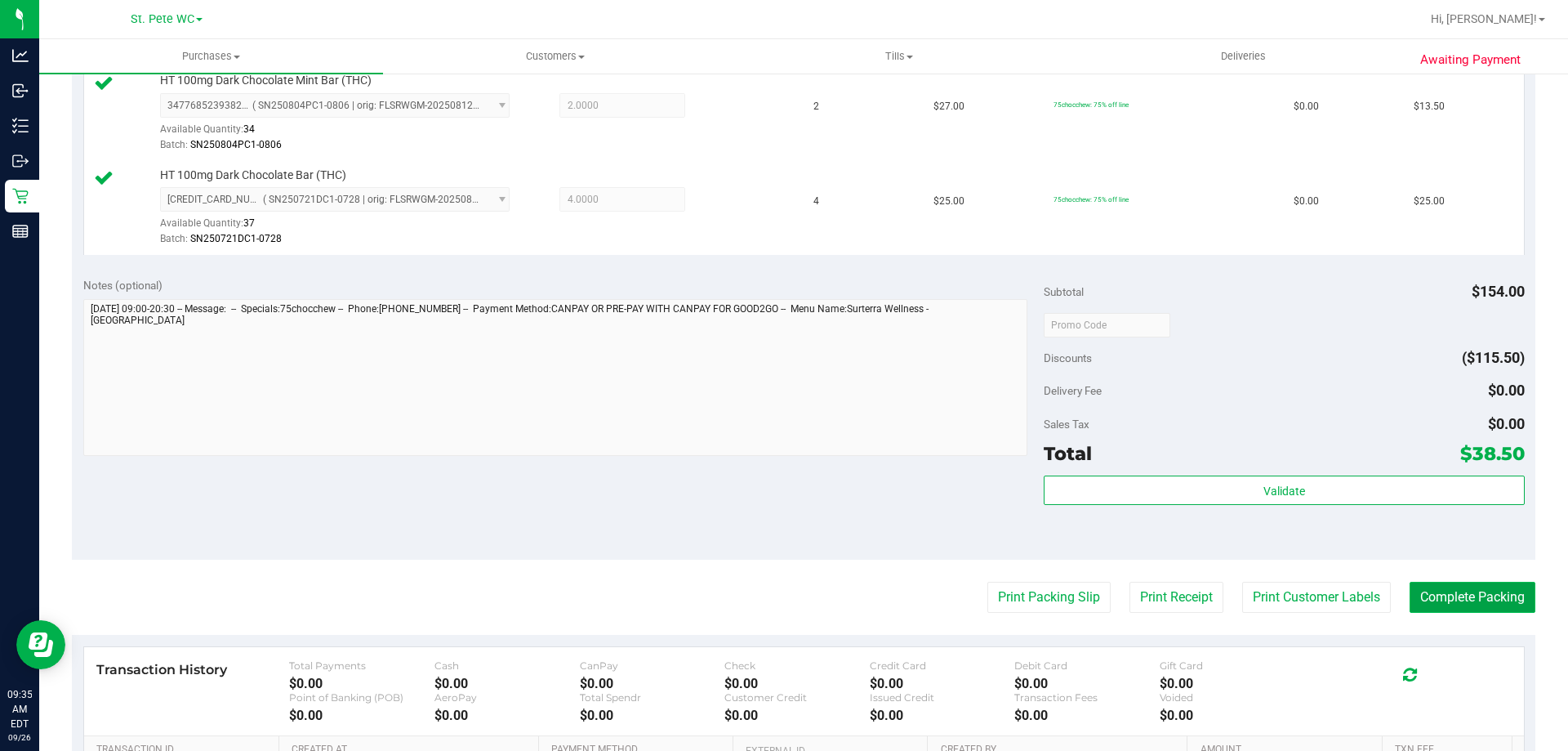
click at [1443, 596] on button "Complete Packing" at bounding box center [1473, 597] width 126 height 31
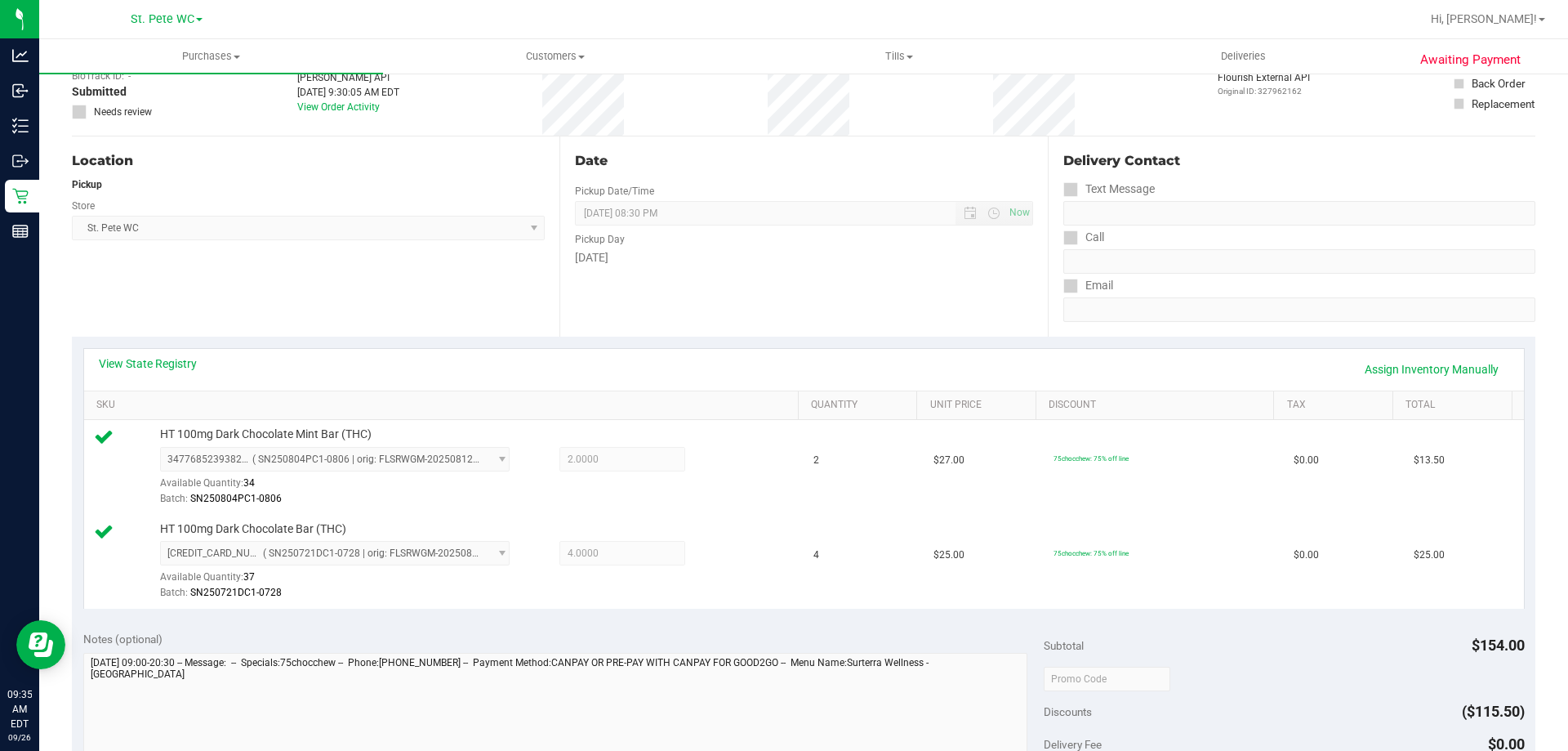
scroll to position [0, 0]
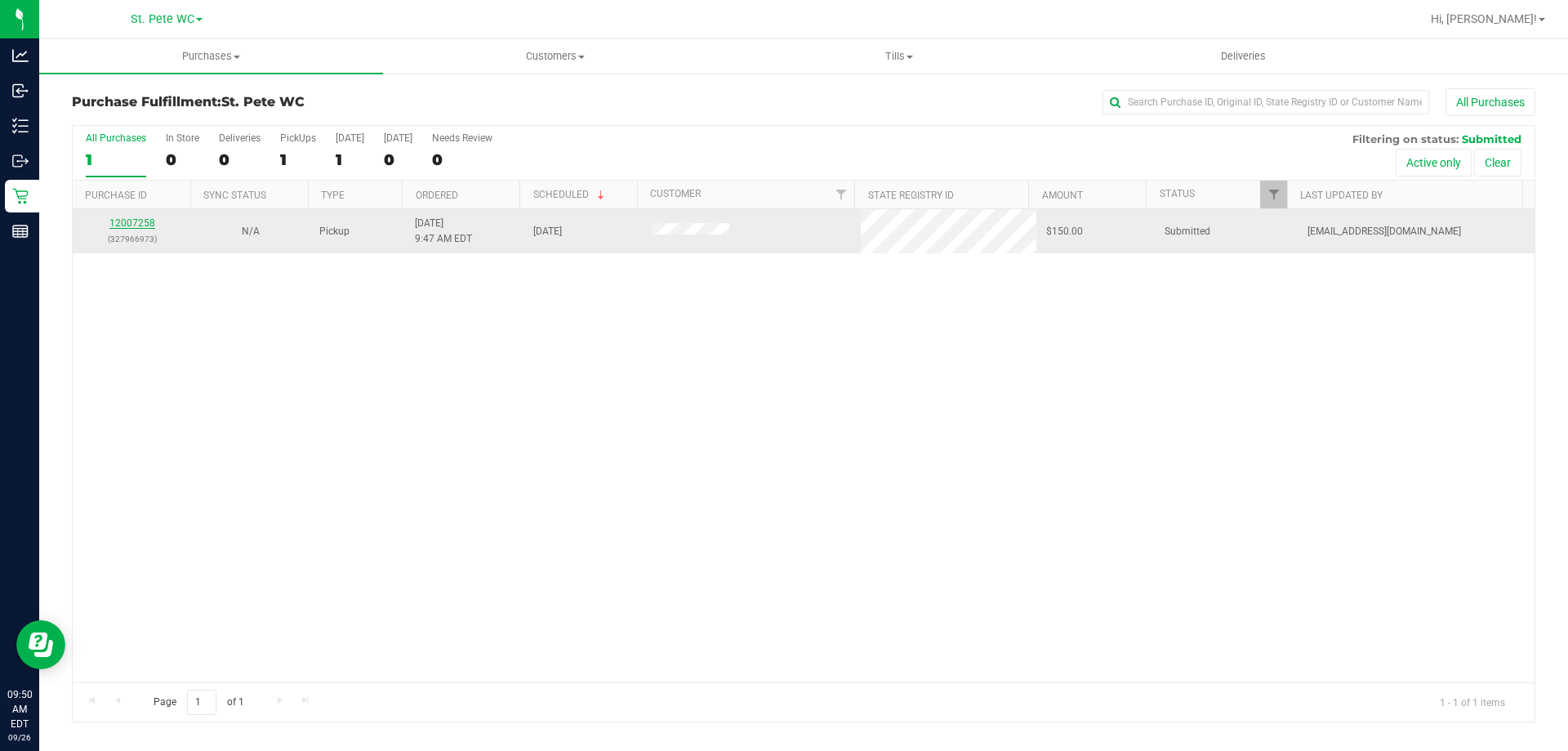
click at [136, 221] on link "12007258" at bounding box center [132, 222] width 46 height 11
click at [104, 218] on div "12007258 (327966973)" at bounding box center [132, 232] width 99 height 31
click at [125, 221] on link "12007258" at bounding box center [132, 222] width 46 height 11
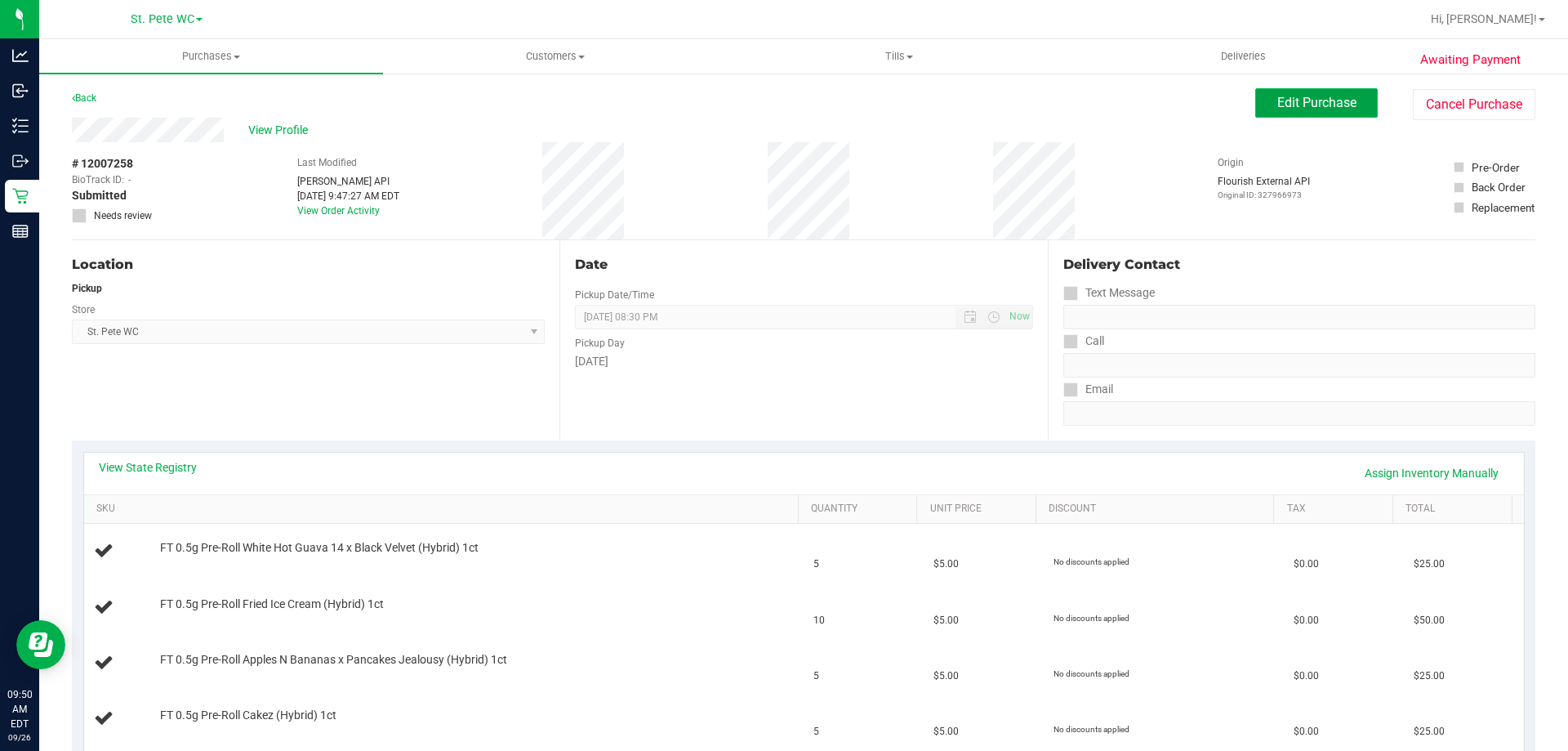
click at [1319, 89] on button "Edit Purchase" at bounding box center [1316, 103] width 122 height 30
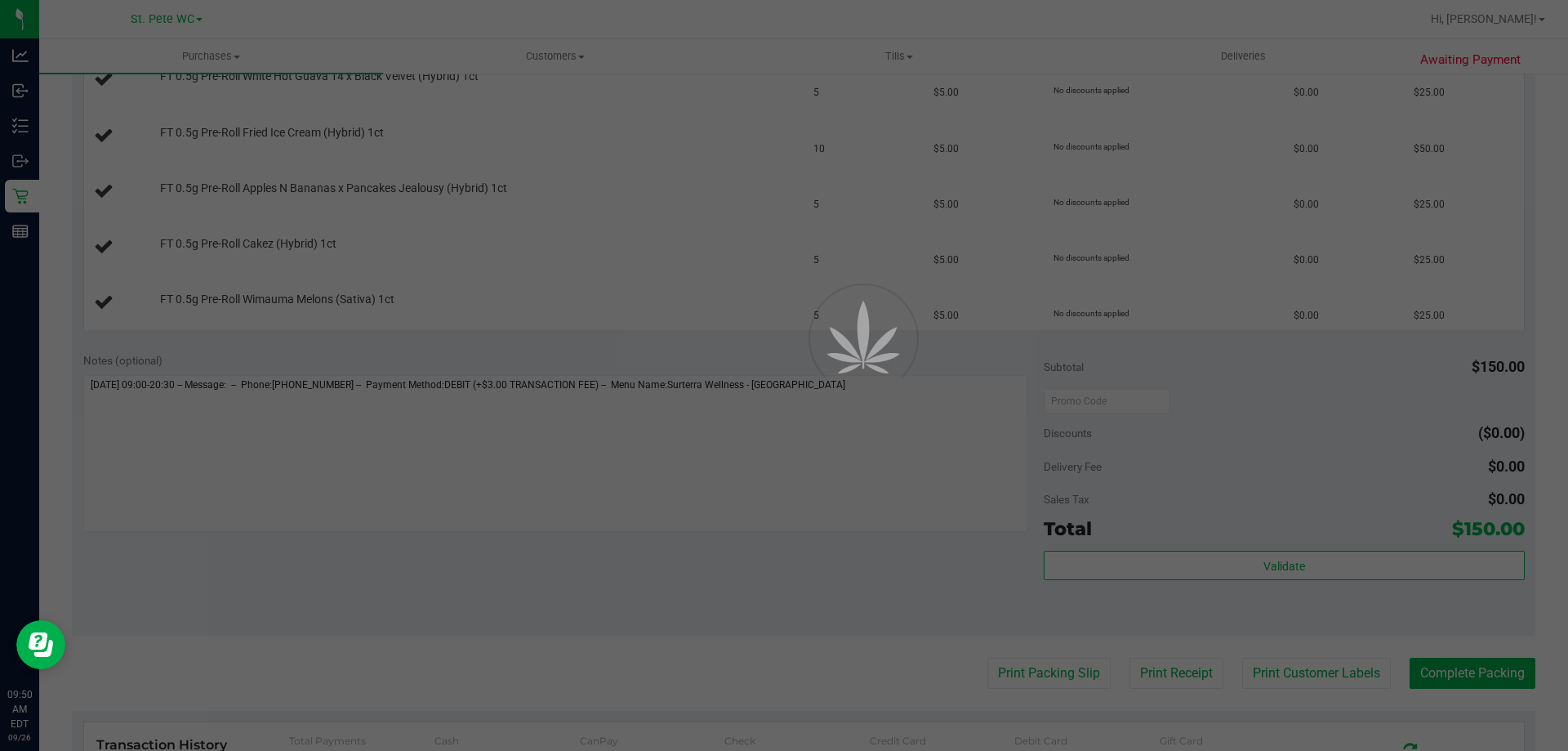
scroll to position [491, 0]
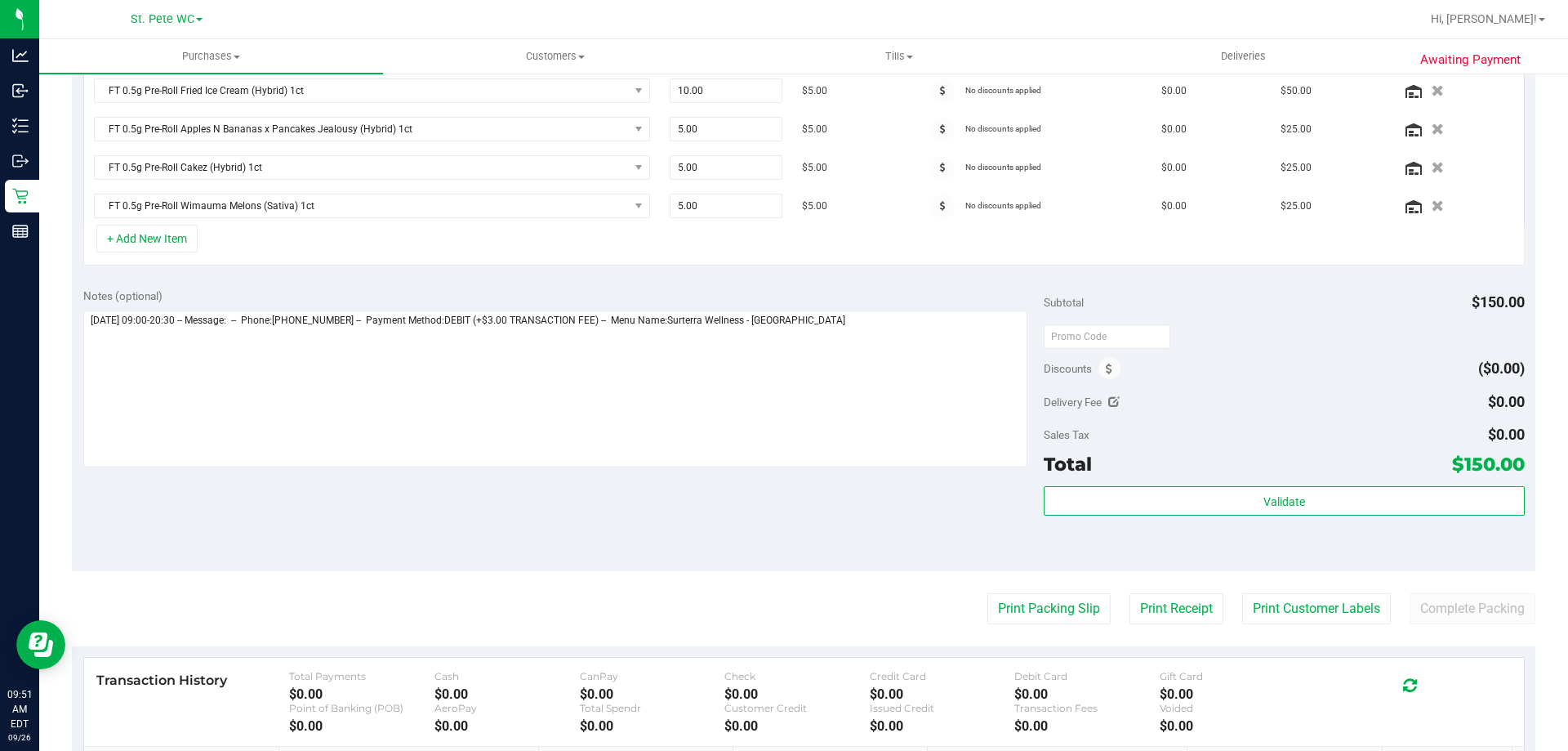
scroll to position [409, 0]
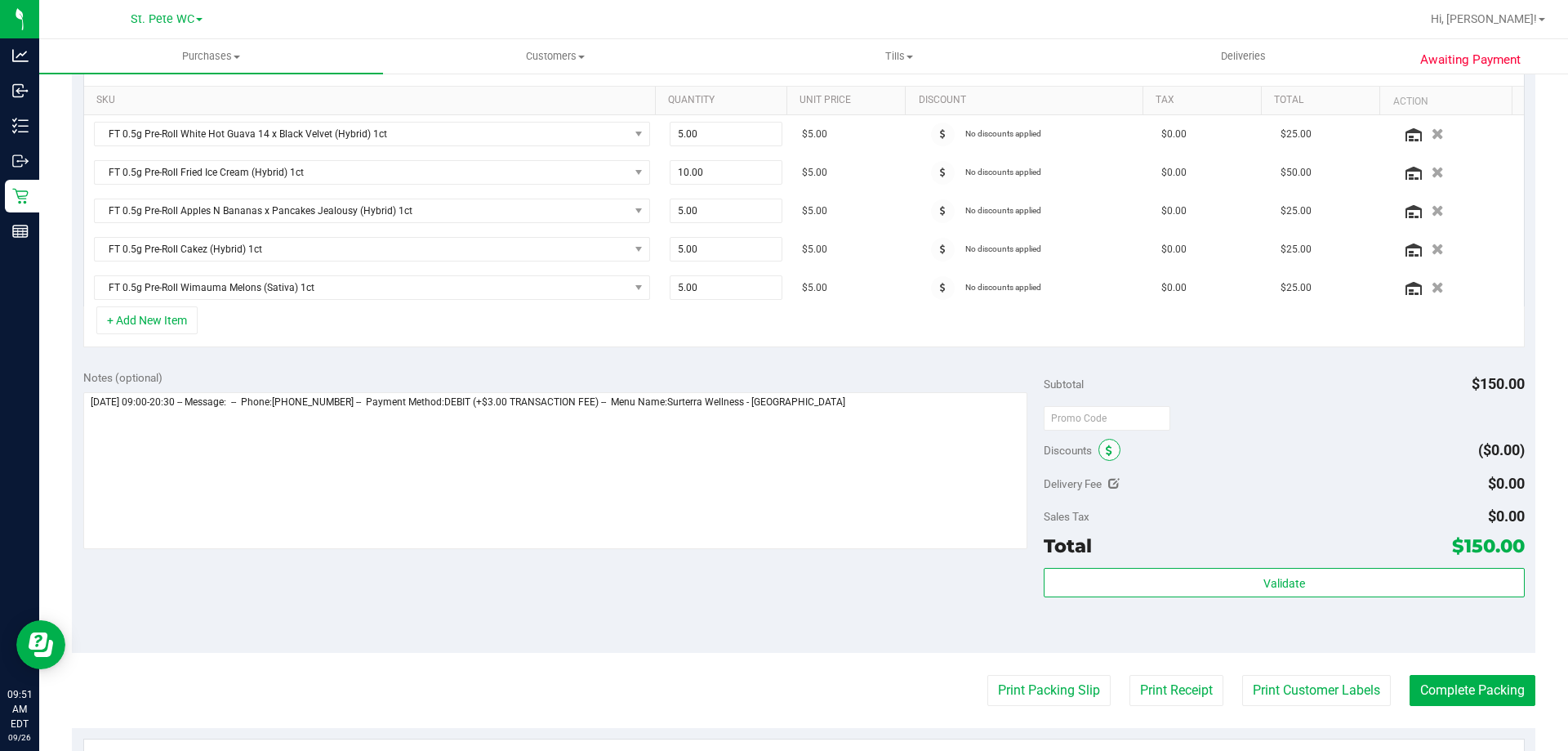
click at [1099, 451] on span at bounding box center [1109, 450] width 22 height 22
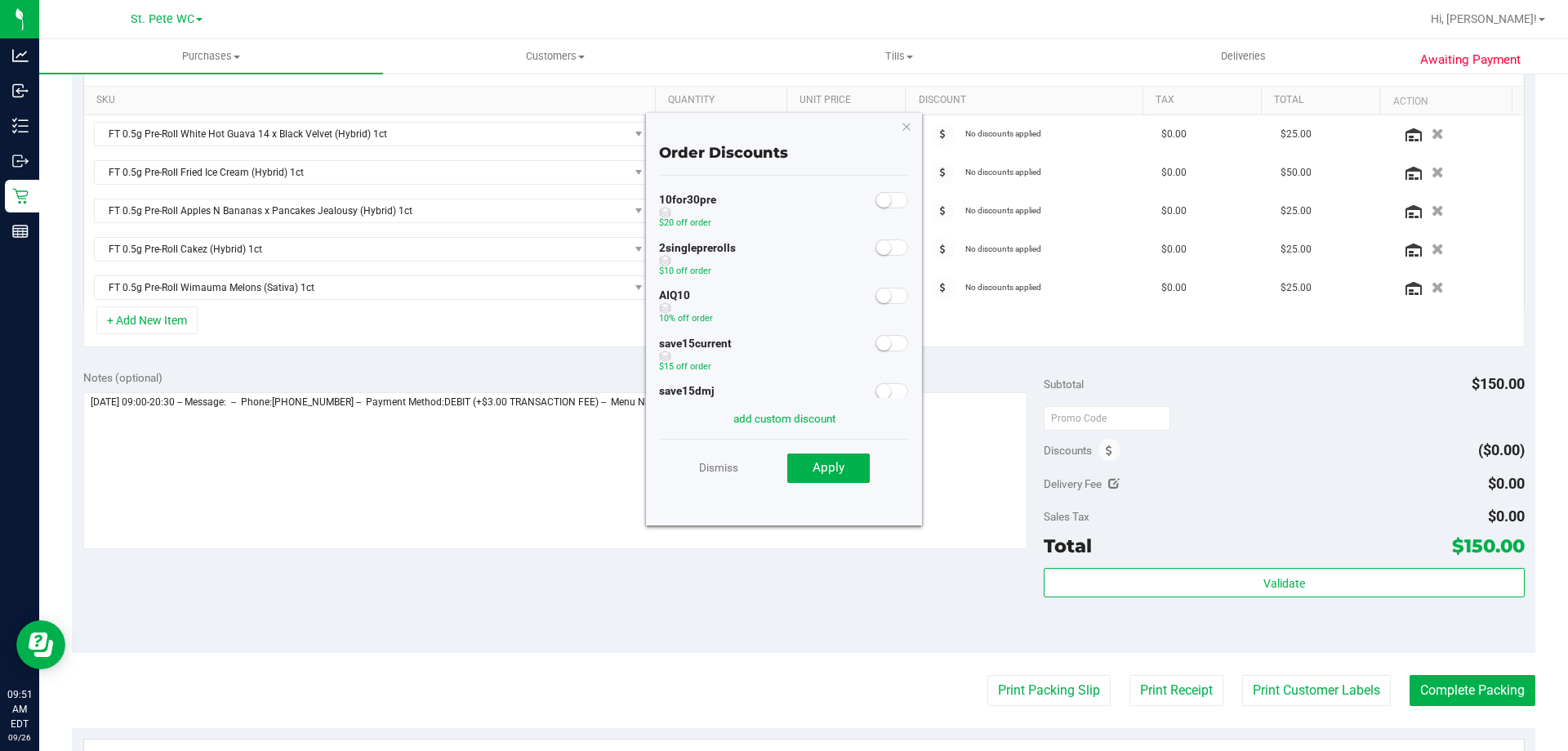
click at [876, 196] on small at bounding box center [883, 200] width 15 height 15
click at [831, 433] on div "add custom discount" at bounding box center [784, 418] width 250 height 41
click at [826, 425] on link "add custom discount" at bounding box center [784, 418] width 102 height 13
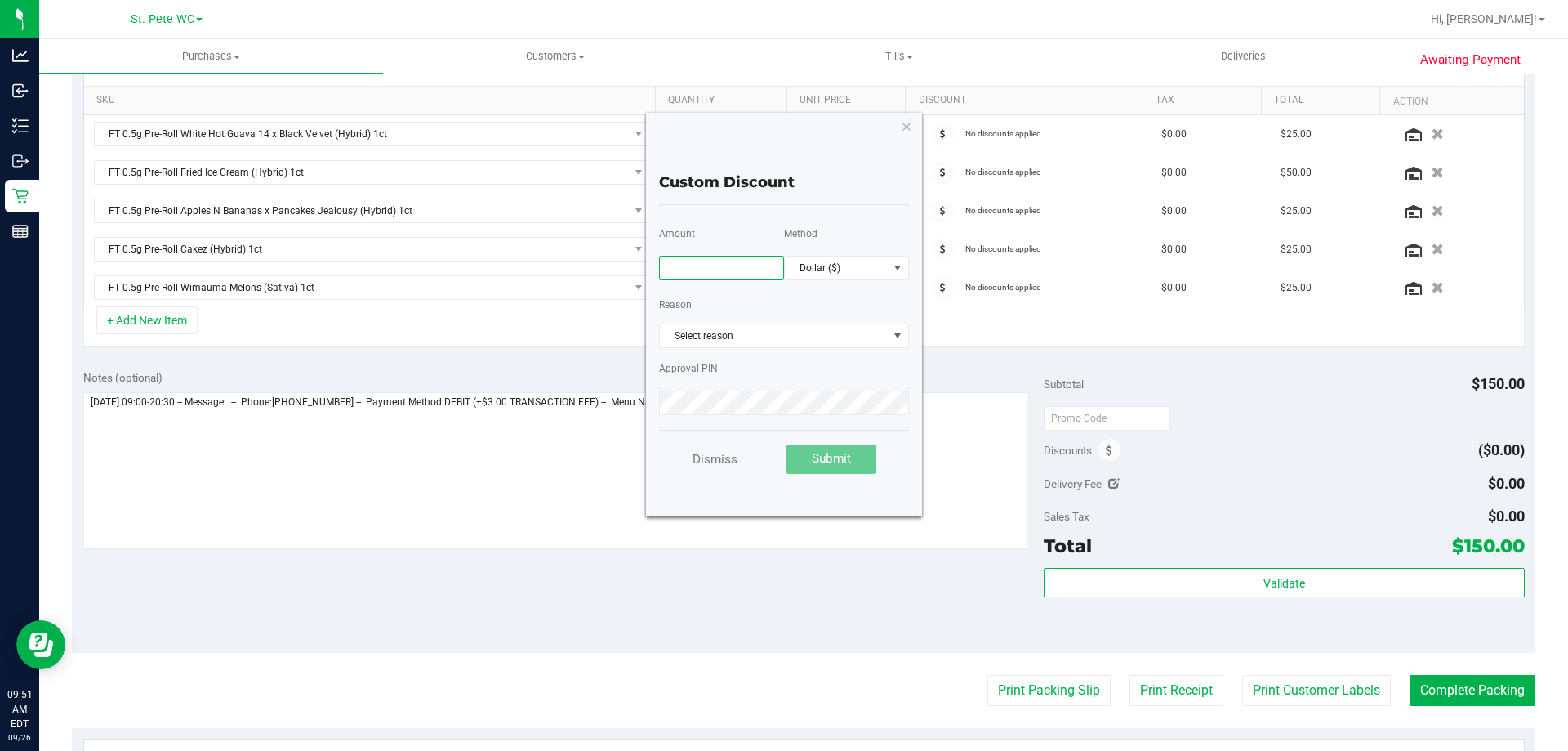
click at [749, 275] on input "text" at bounding box center [722, 268] width 125 height 24
click at [809, 337] on span "Select reason" at bounding box center [774, 336] width 228 height 23
type input "40.00"
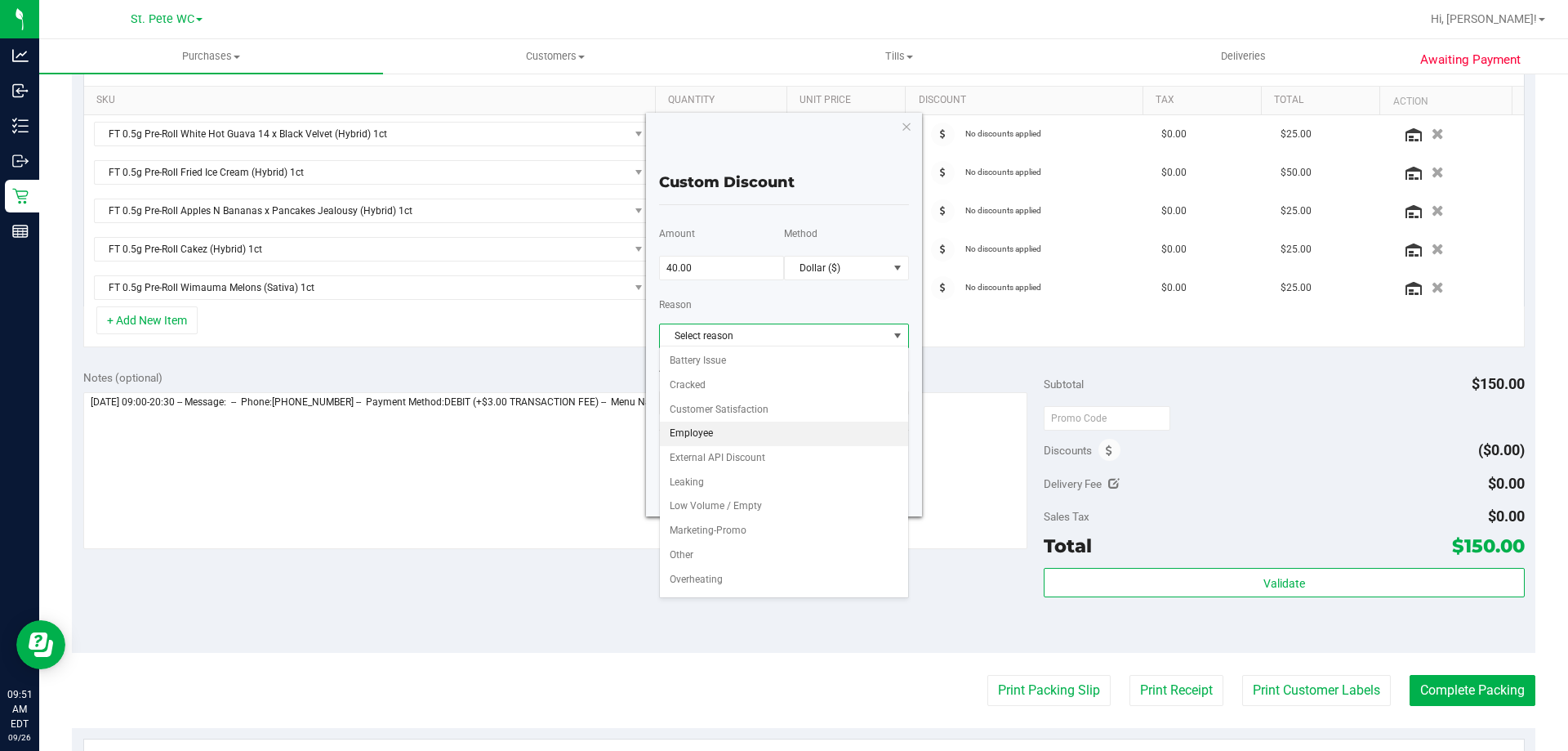
click at [797, 424] on li "Employee" at bounding box center [784, 434] width 248 height 24
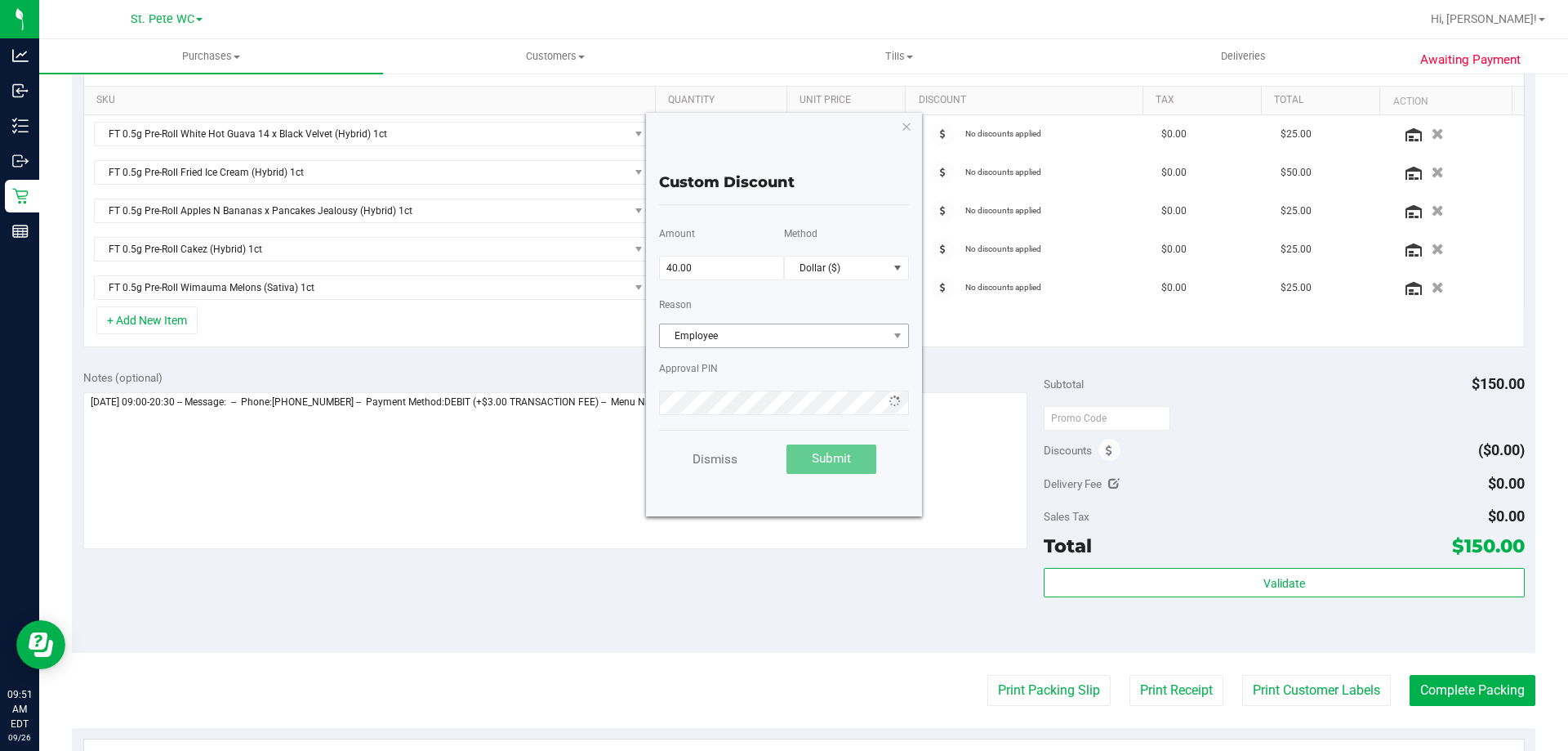
click at [826, 331] on span "Employee" at bounding box center [774, 336] width 228 height 23
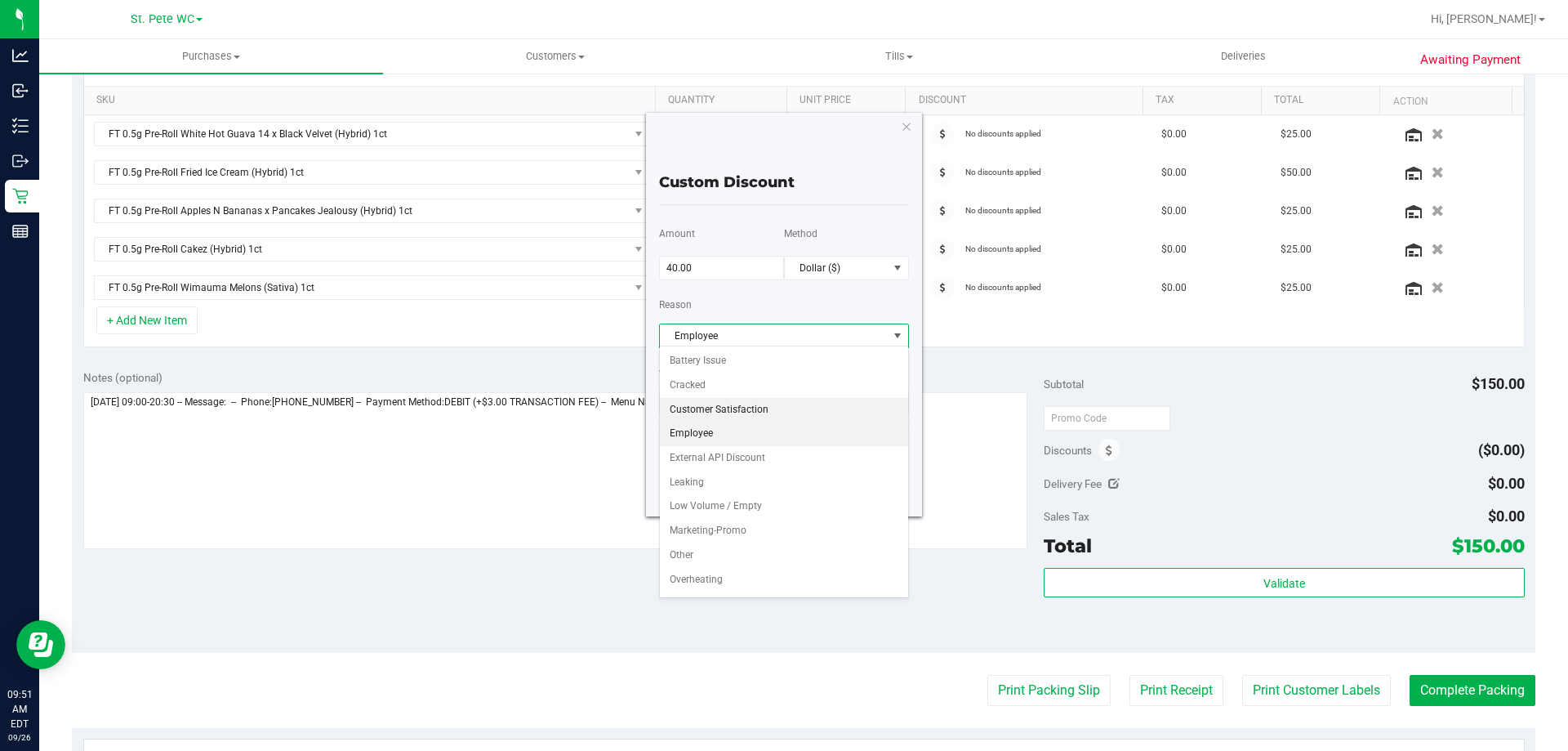
click at [782, 411] on li "Customer Satisfaction" at bounding box center [784, 410] width 248 height 24
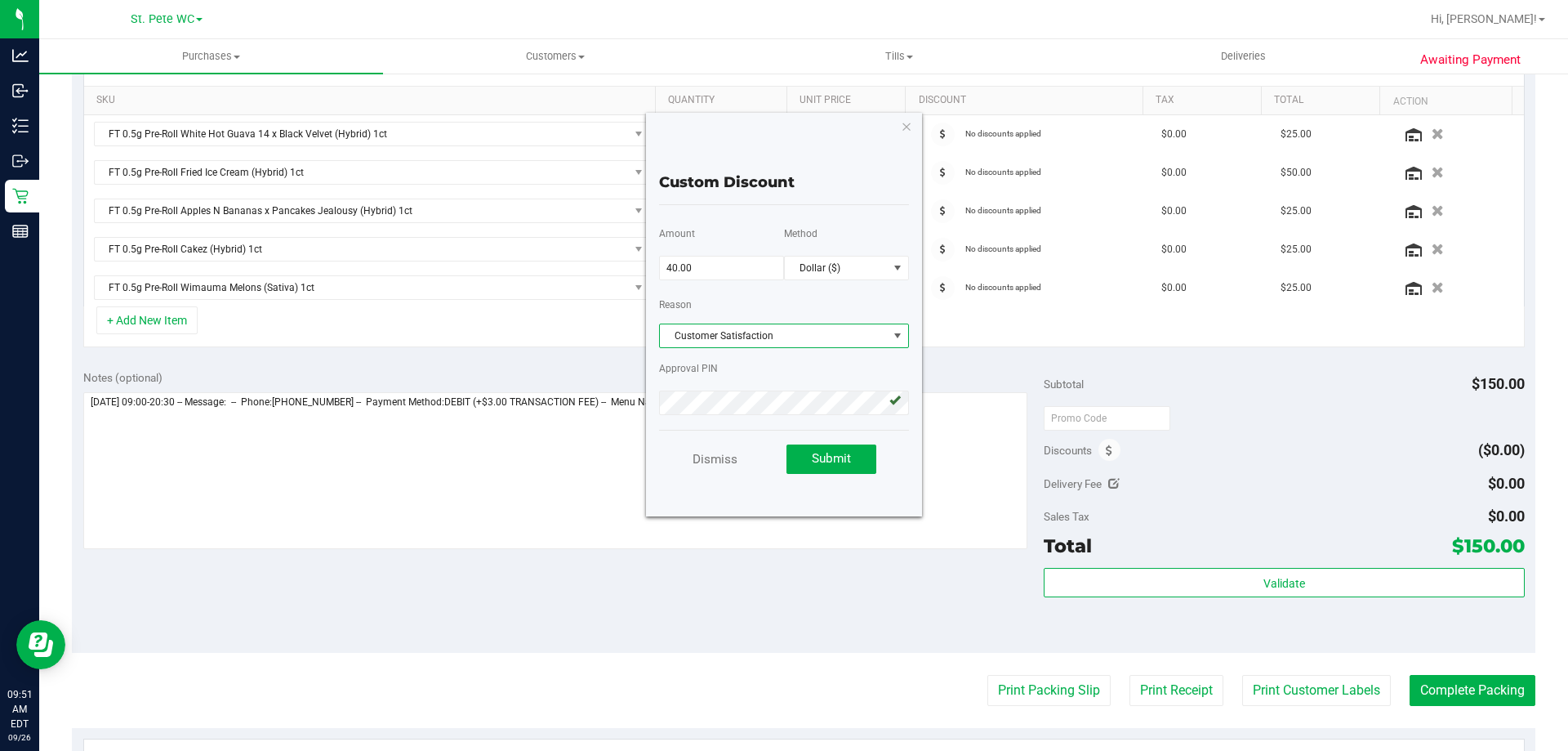
click at [773, 294] on div "Reason Customer Satisfaction Select reason Battery Issue Cracked Customer Satis…" at bounding box center [784, 317] width 250 height 56
click at [830, 461] on span "Submit" at bounding box center [831, 458] width 39 height 15
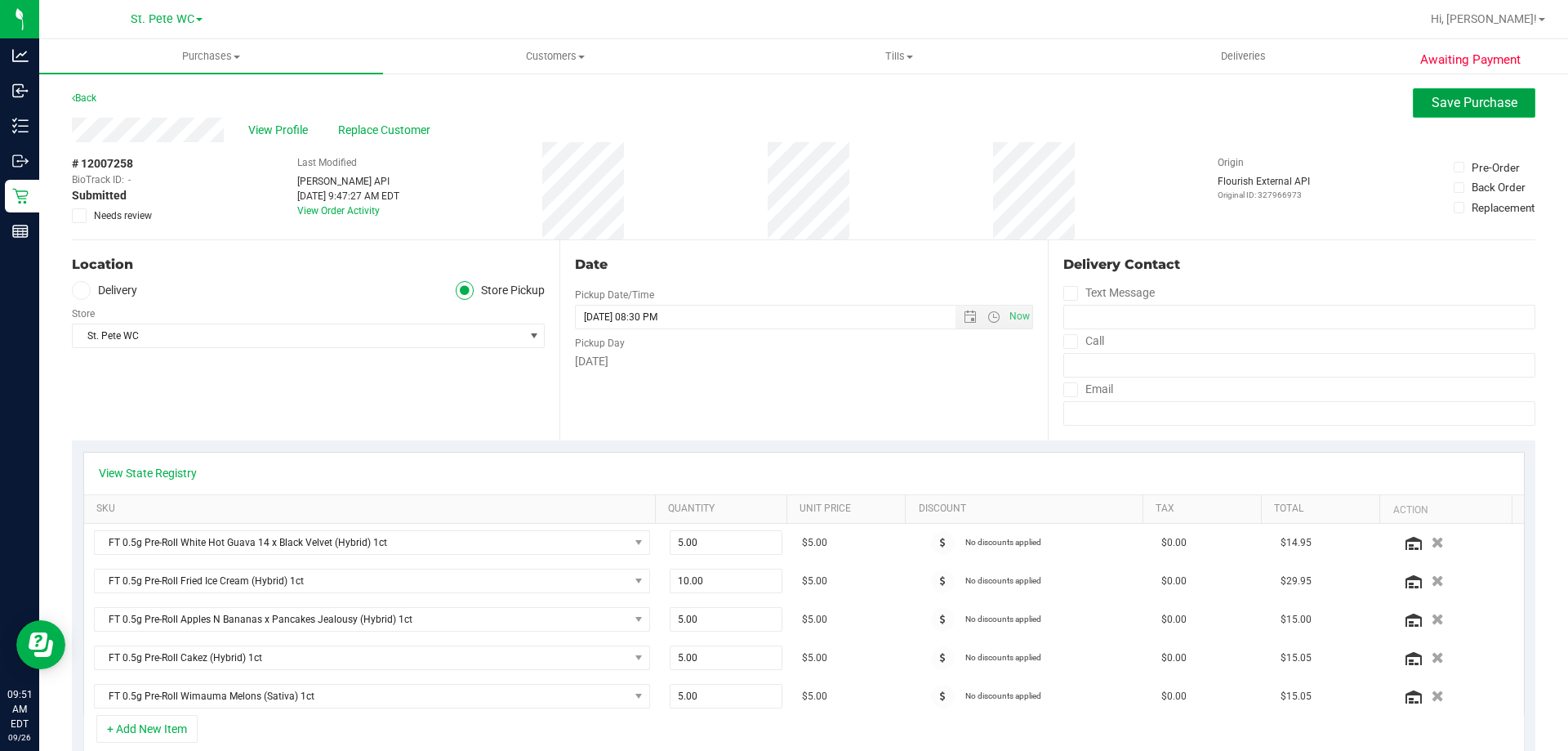
click at [1456, 105] on span "Save Purchase" at bounding box center [1474, 102] width 86 height 16
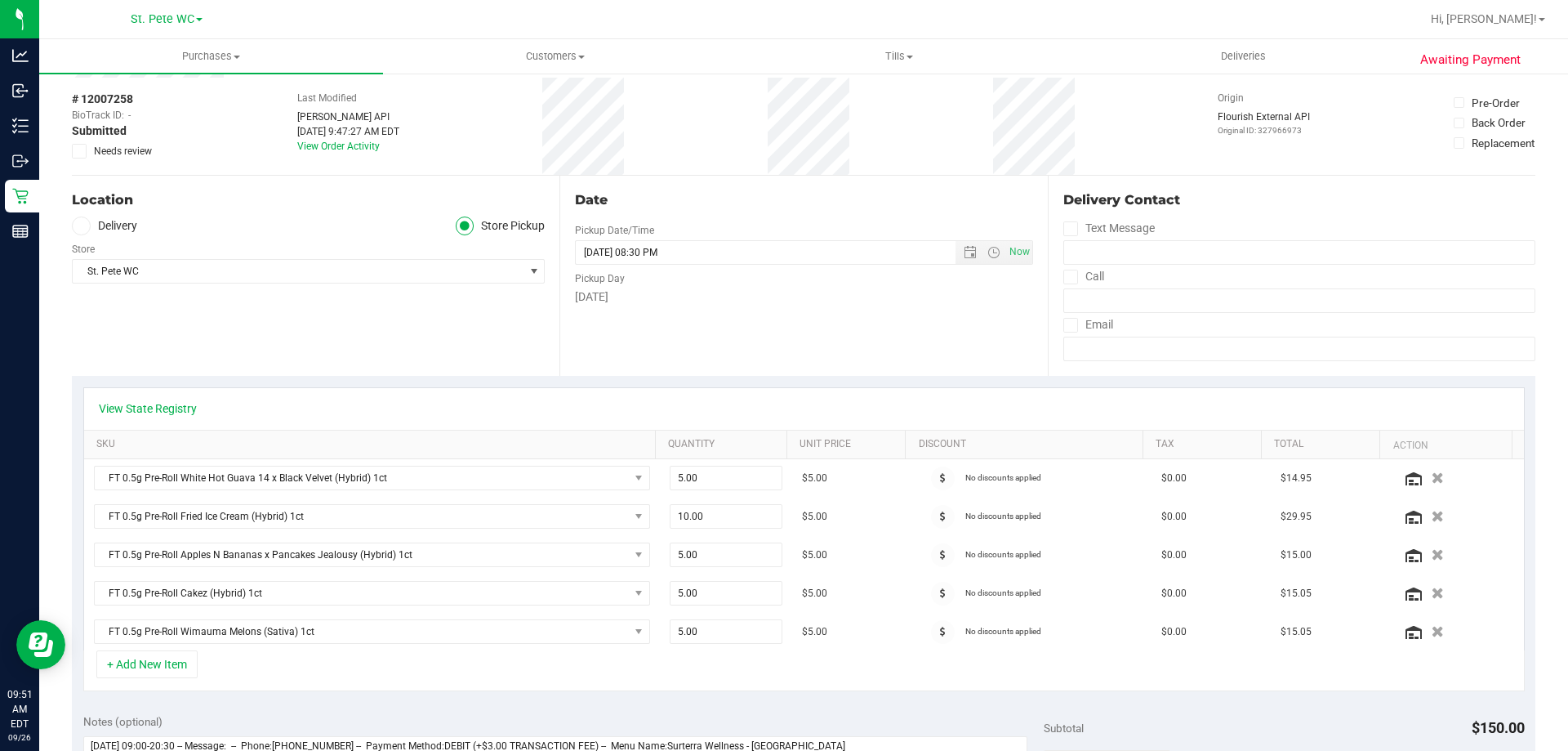
scroll to position [82, 0]
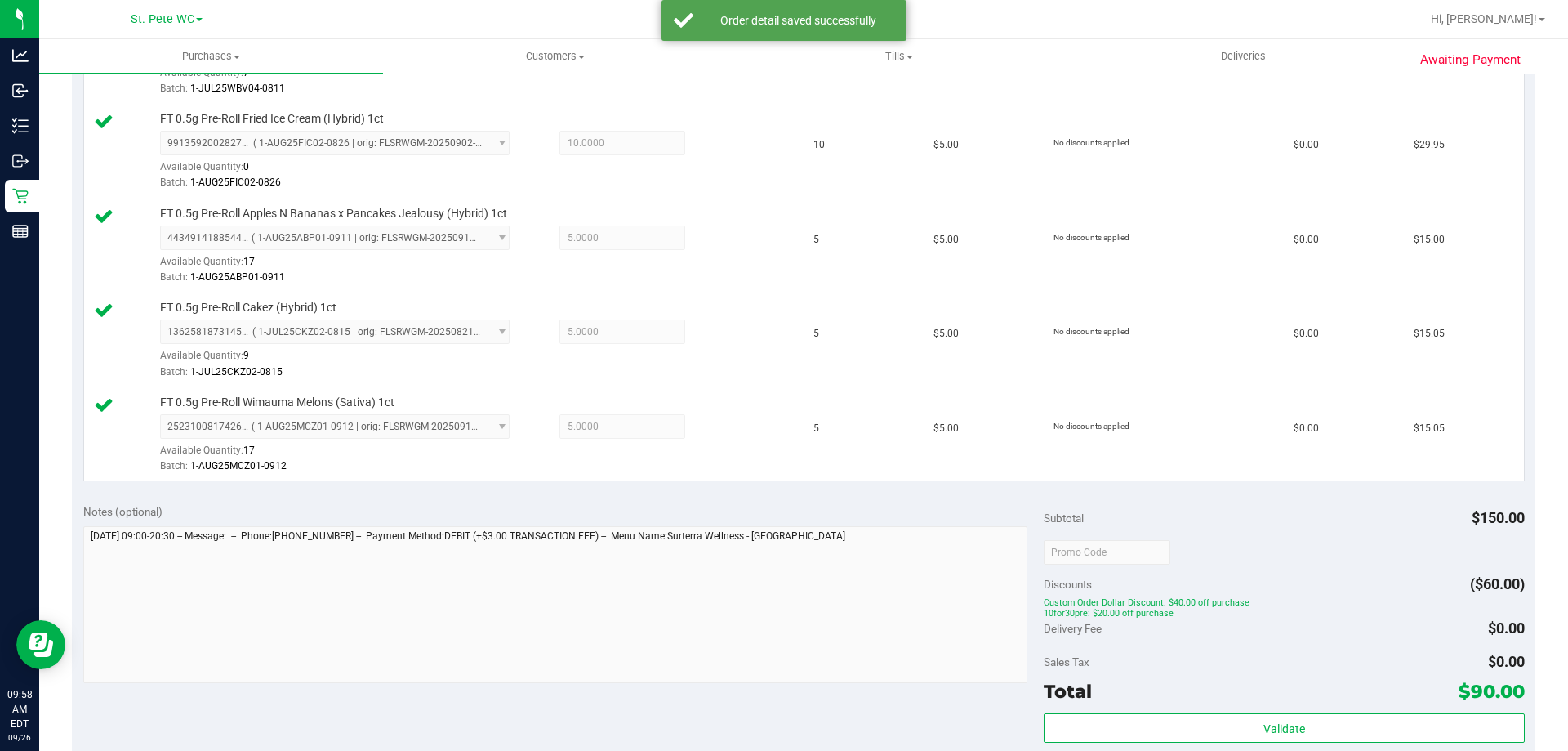
scroll to position [538, 0]
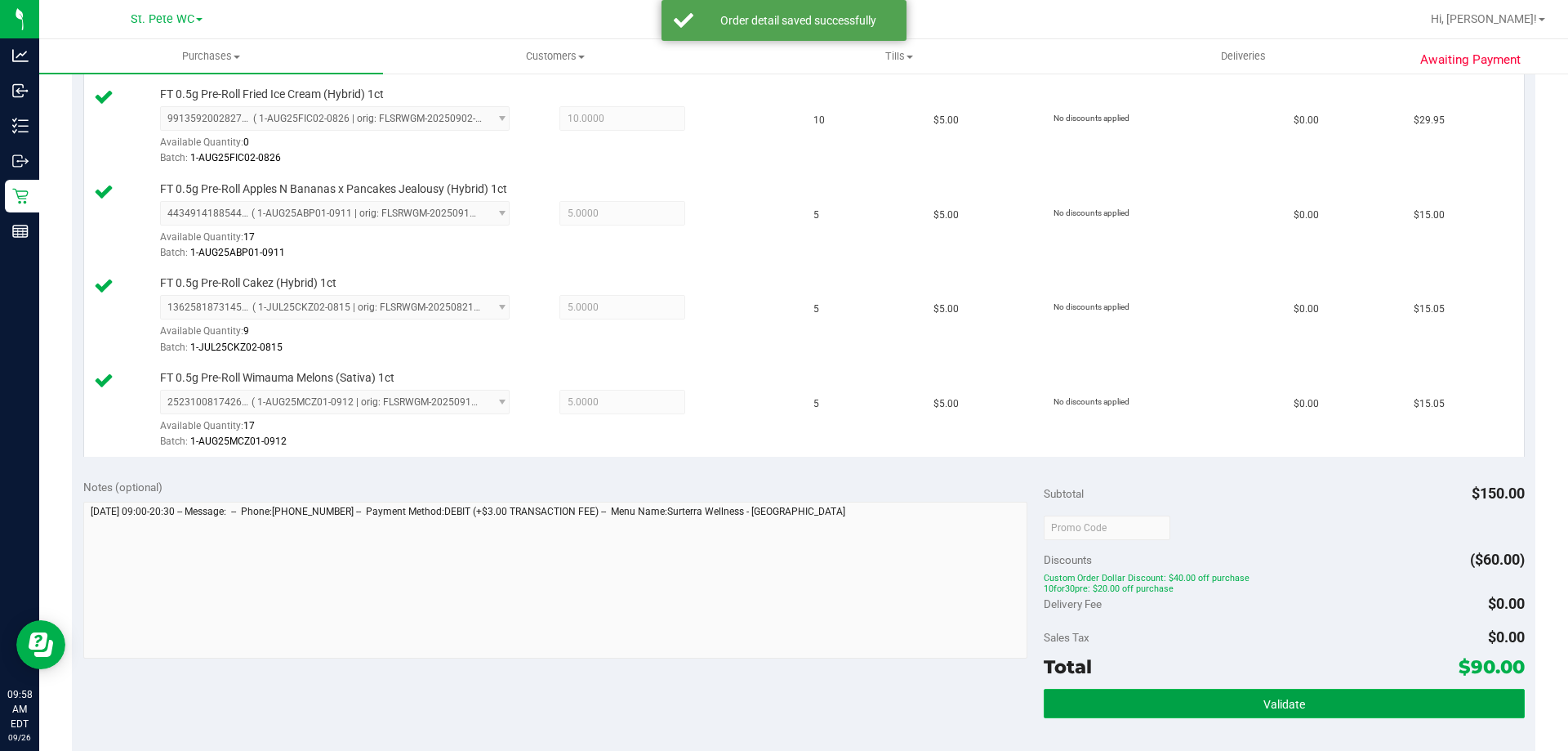
click at [1288, 698] on span "Validate" at bounding box center [1284, 704] width 42 height 13
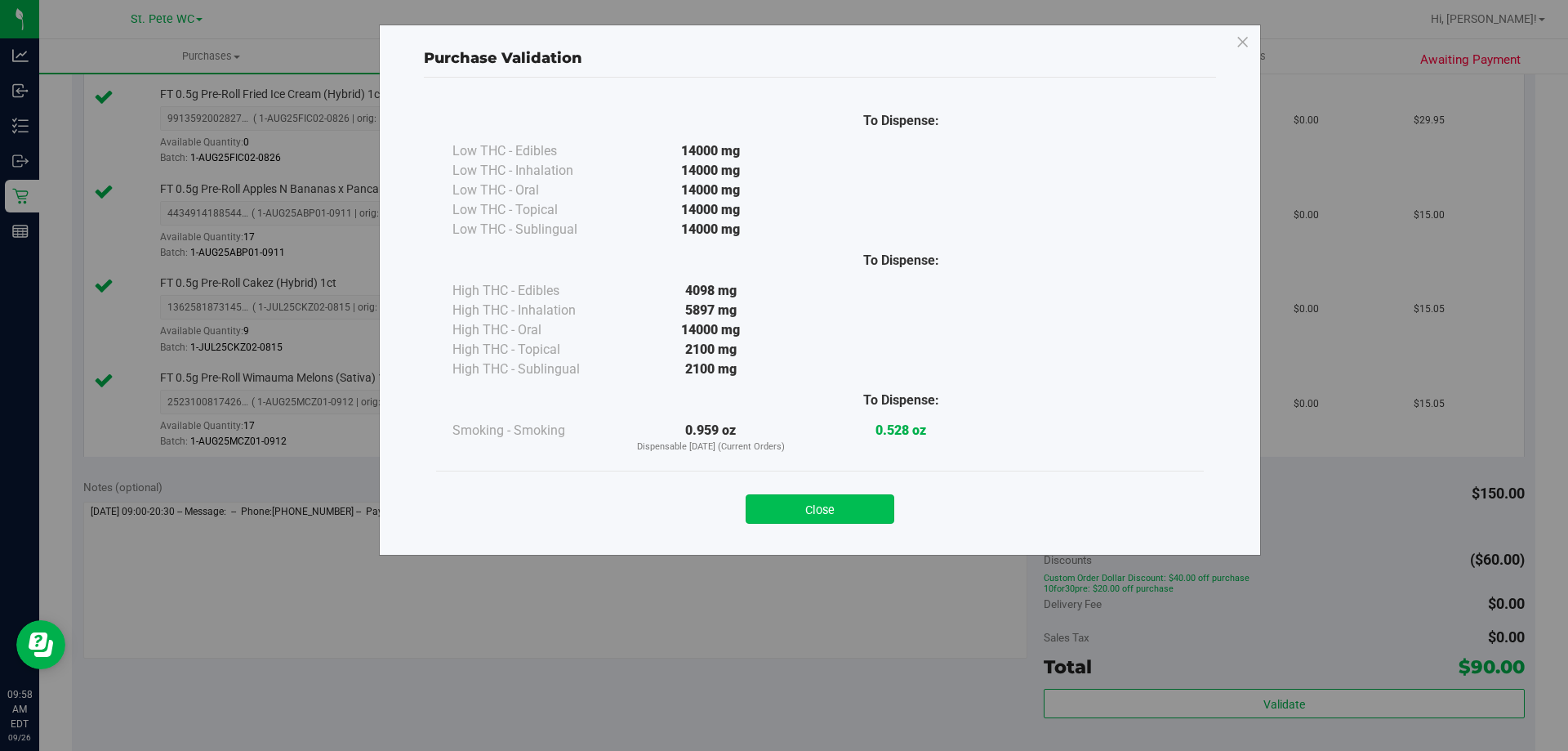
click at [822, 507] on button "Close" at bounding box center [819, 510] width 148 height 30
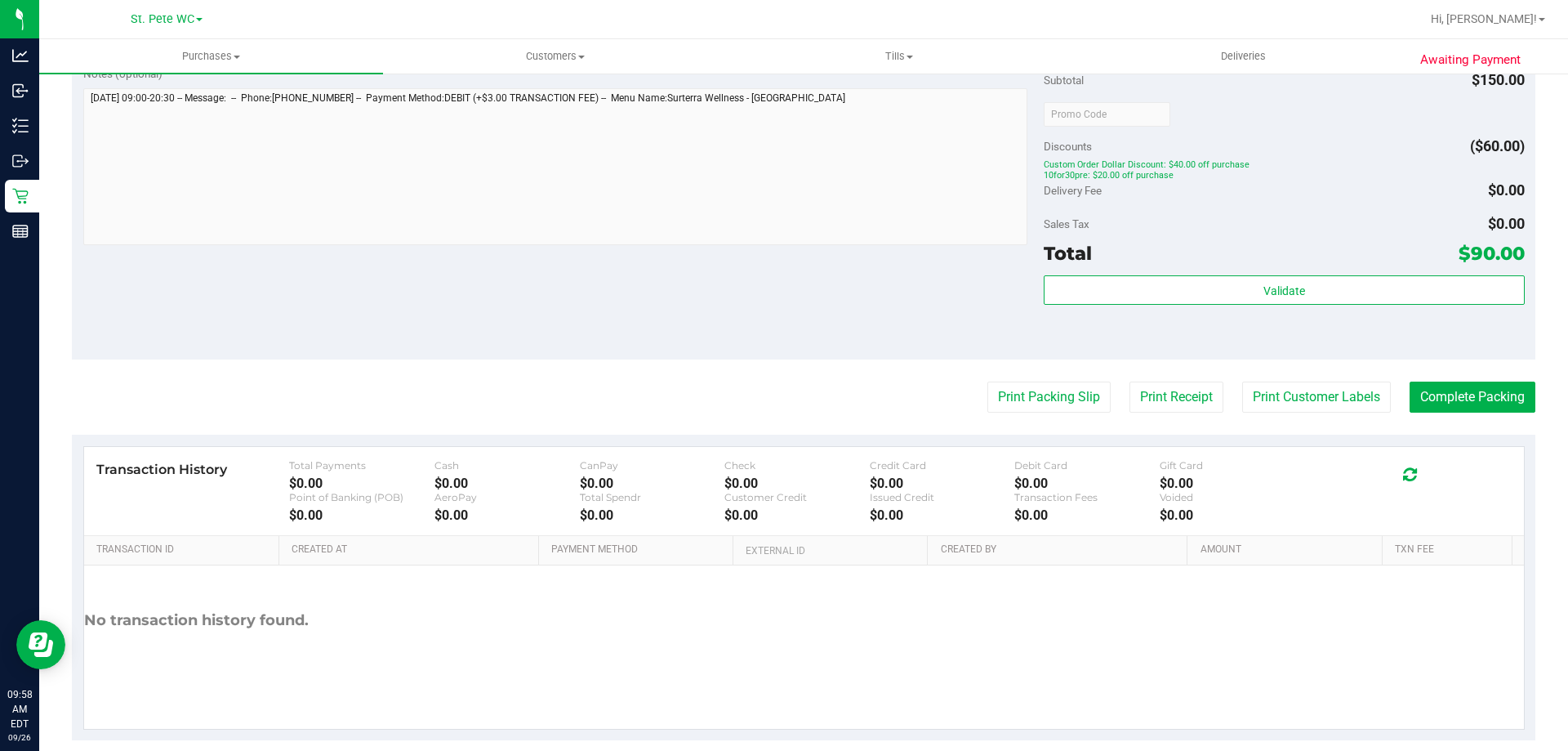
scroll to position [974, 0]
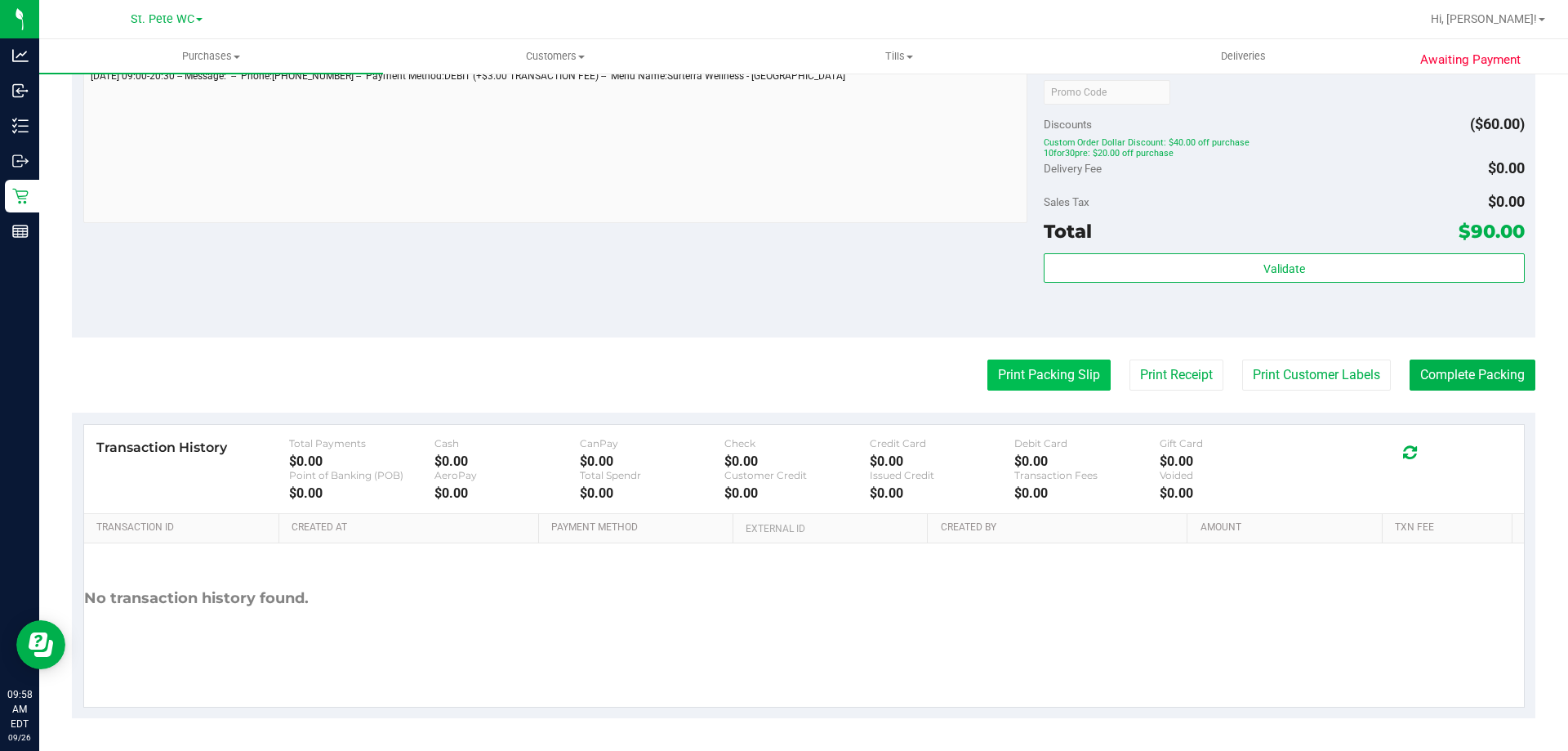
click at [1066, 369] on button "Print Packing Slip" at bounding box center [1049, 375] width 123 height 31
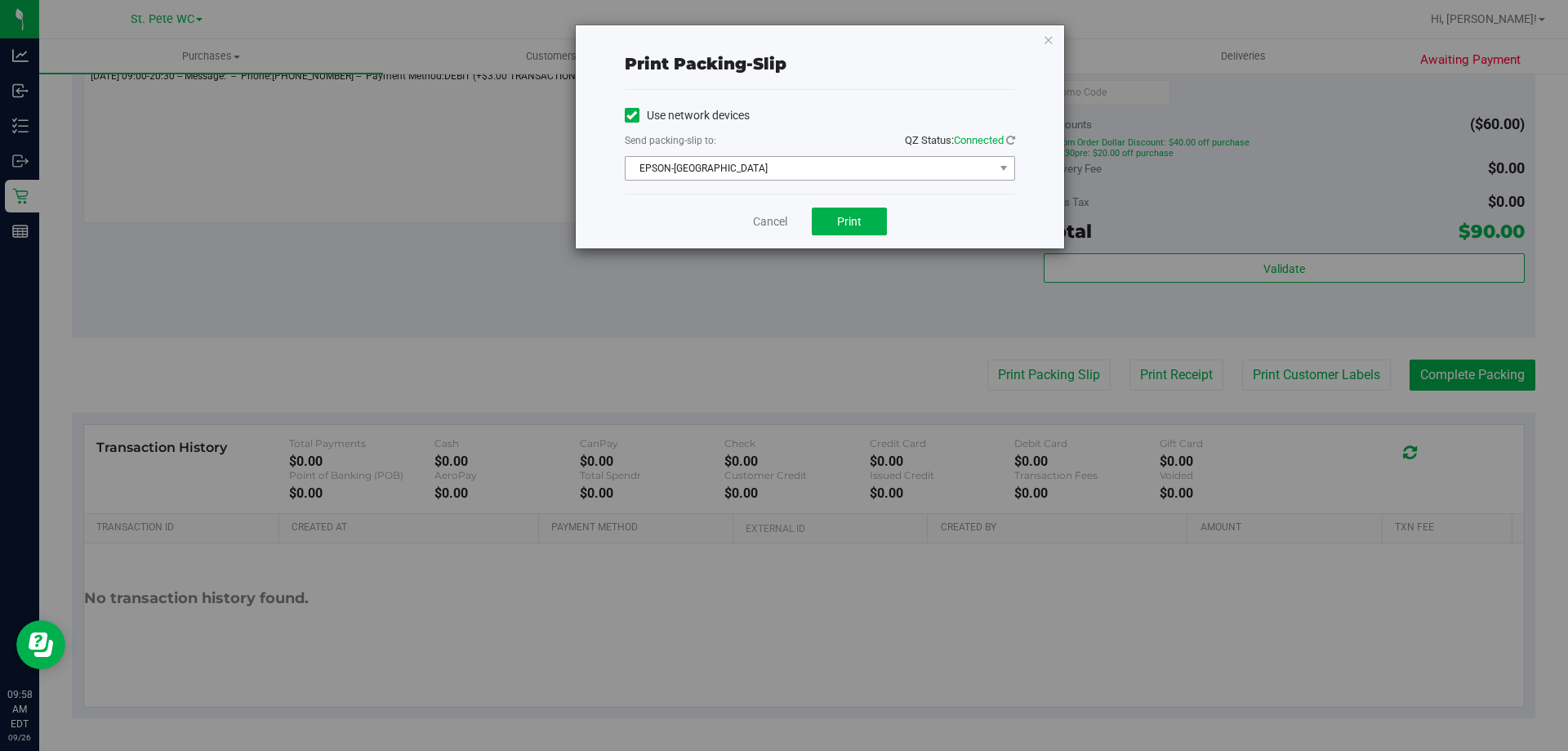
click at [824, 173] on span "EPSON-COSTA-RICA" at bounding box center [810, 168] width 369 height 23
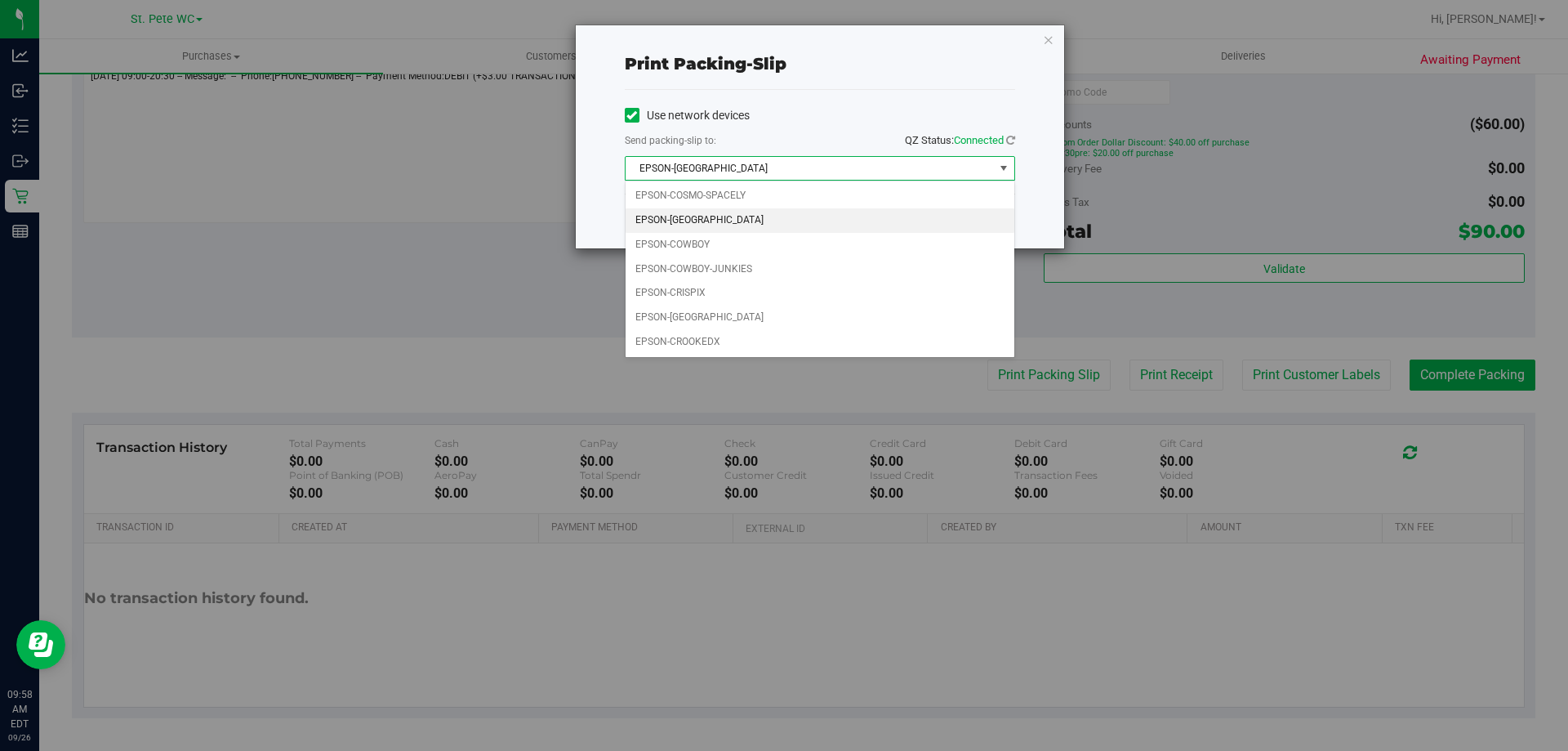
click at [820, 159] on span "EPSON-COSTA-RICA" at bounding box center [810, 168] width 369 height 23
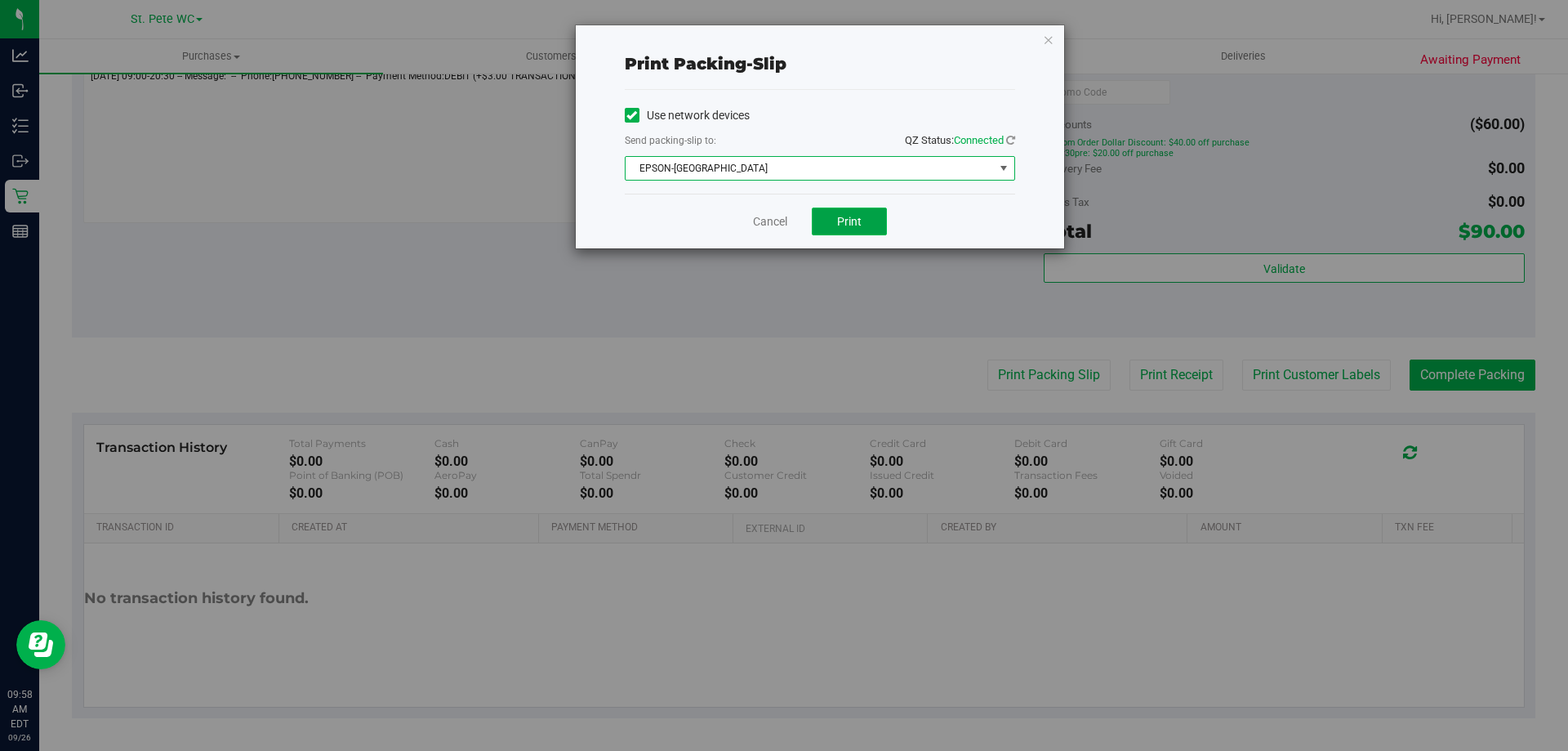
click at [868, 225] on button "Print" at bounding box center [850, 221] width 75 height 28
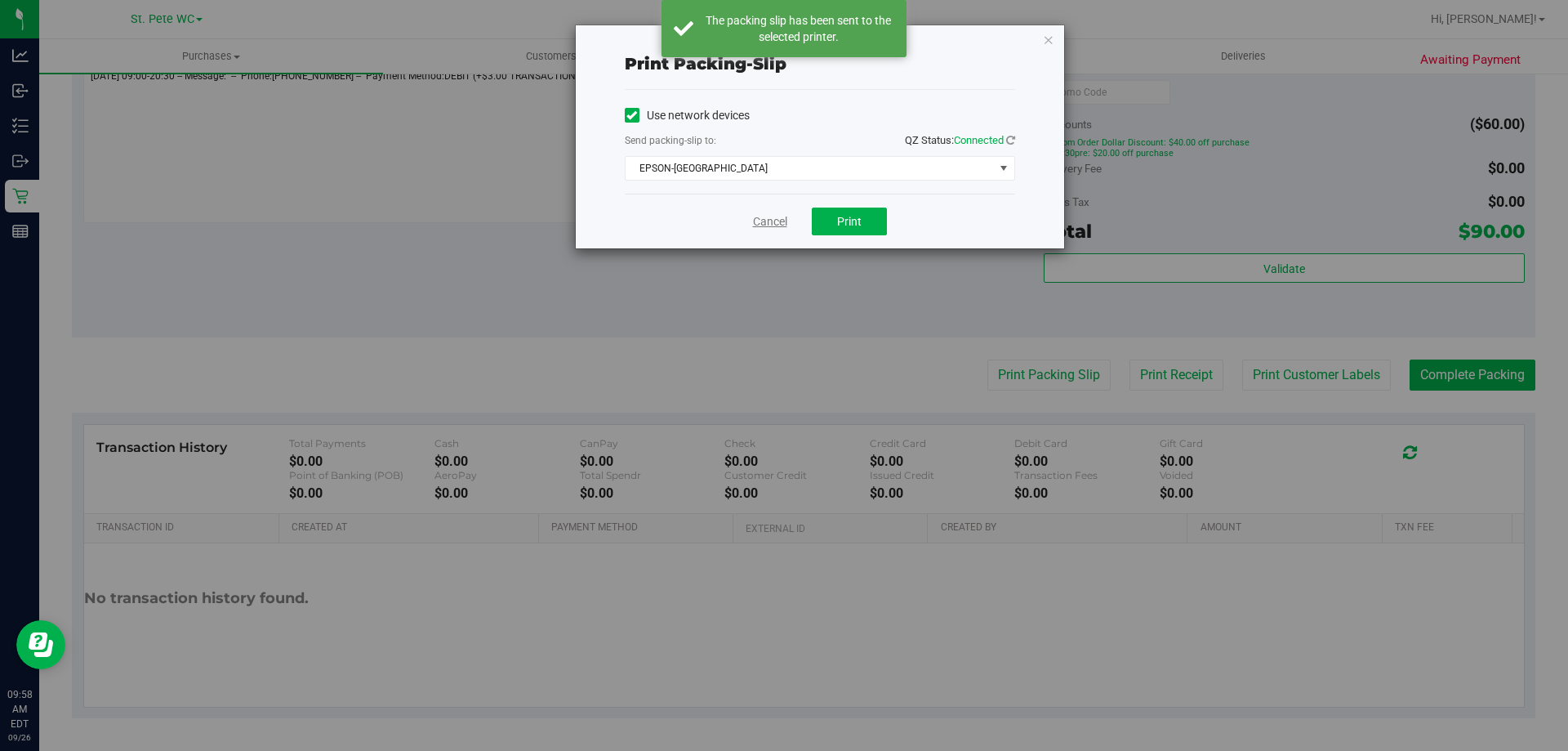
click at [753, 220] on link "Cancel" at bounding box center [771, 222] width 35 height 17
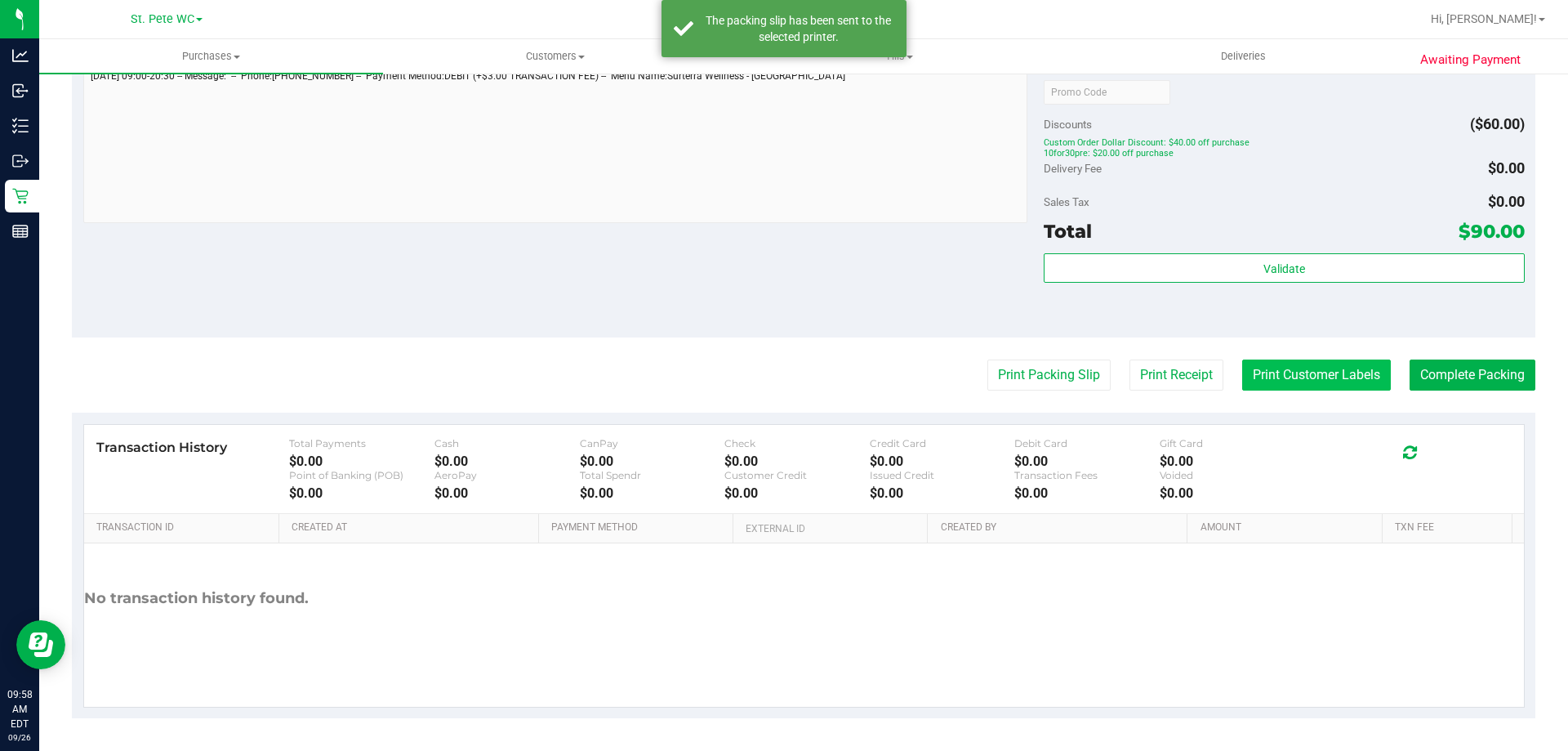
click at [1322, 373] on button "Print Customer Labels" at bounding box center [1316, 375] width 148 height 31
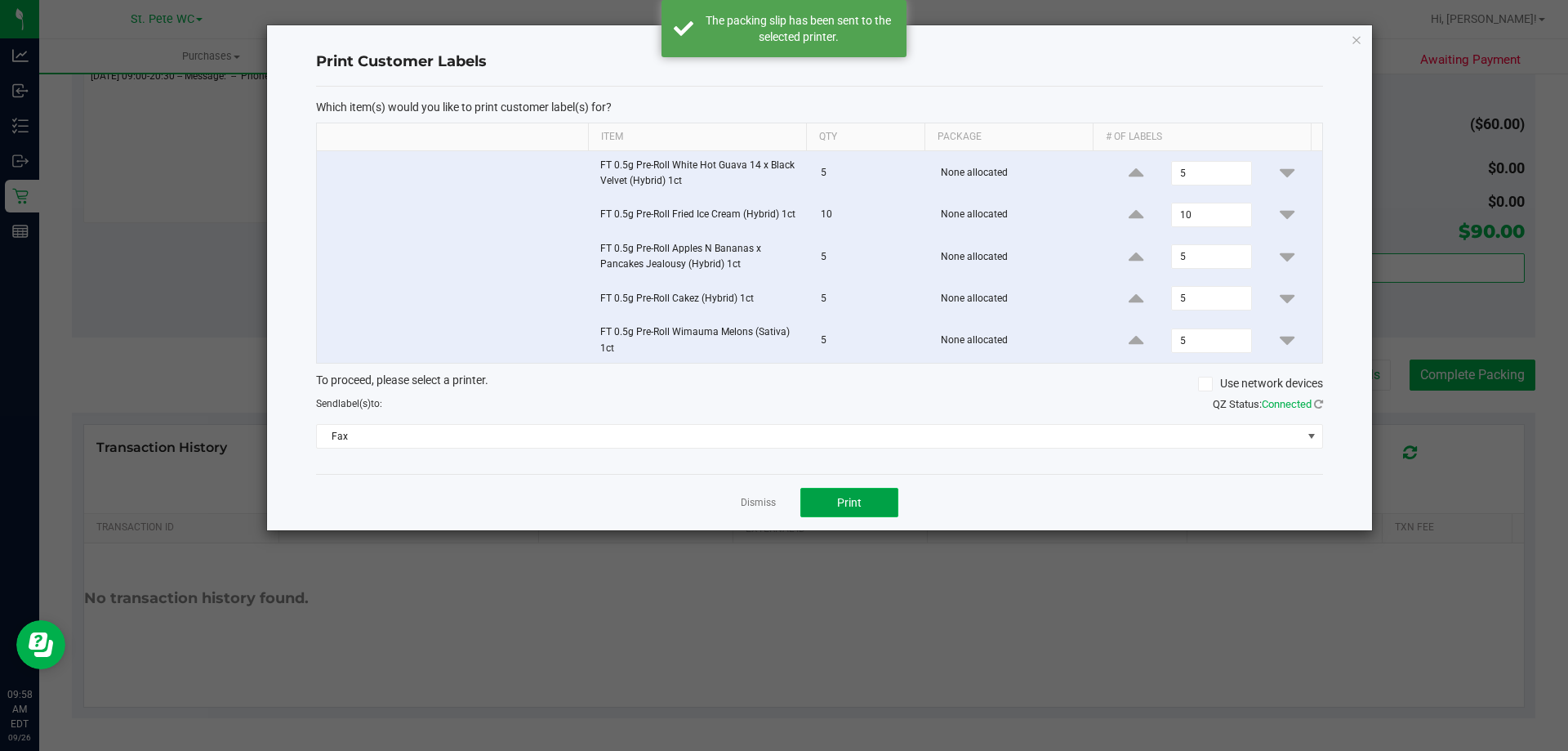
click at [885, 504] on button "Print" at bounding box center [850, 503] width 98 height 30
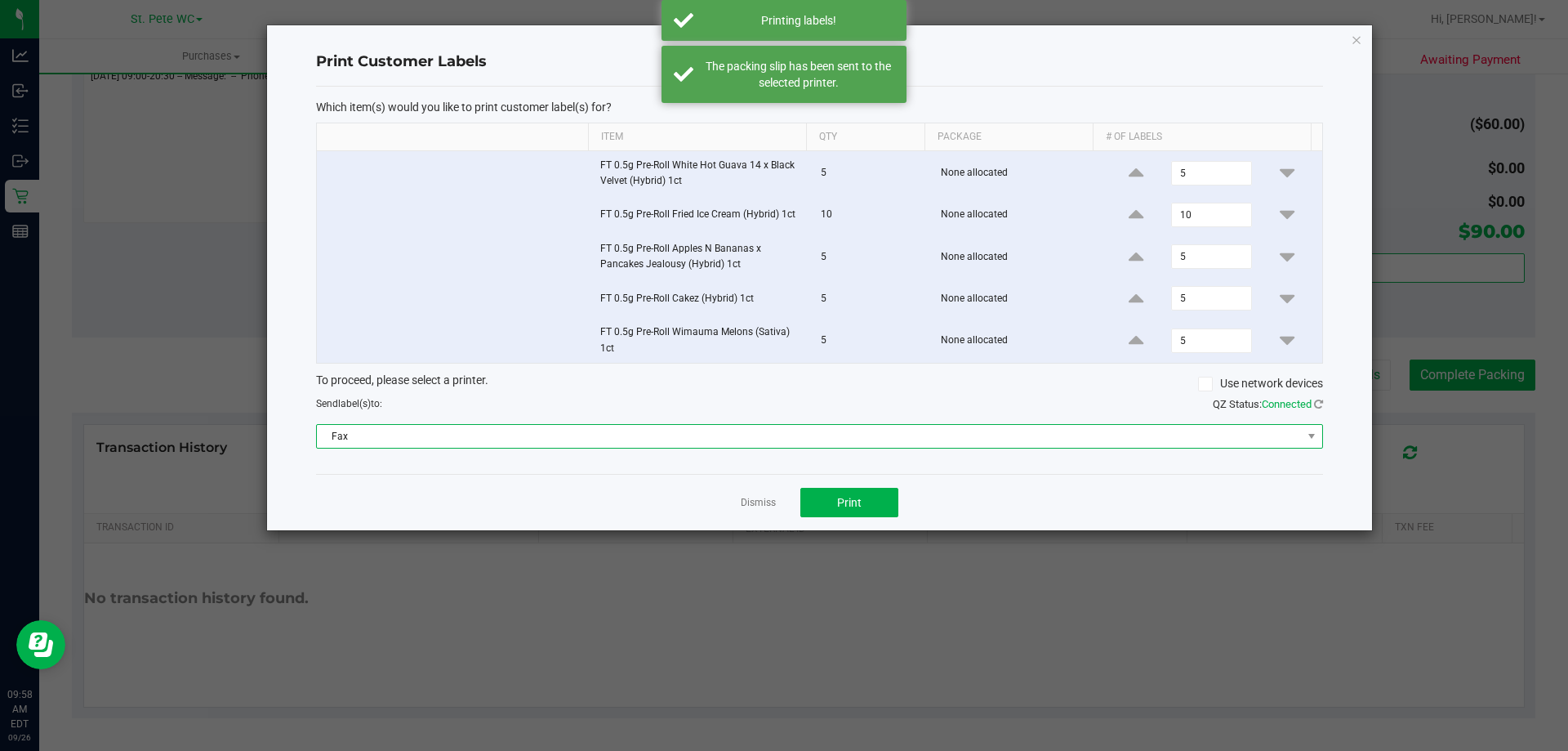
click at [811, 443] on span "Fax" at bounding box center [809, 437] width 985 height 23
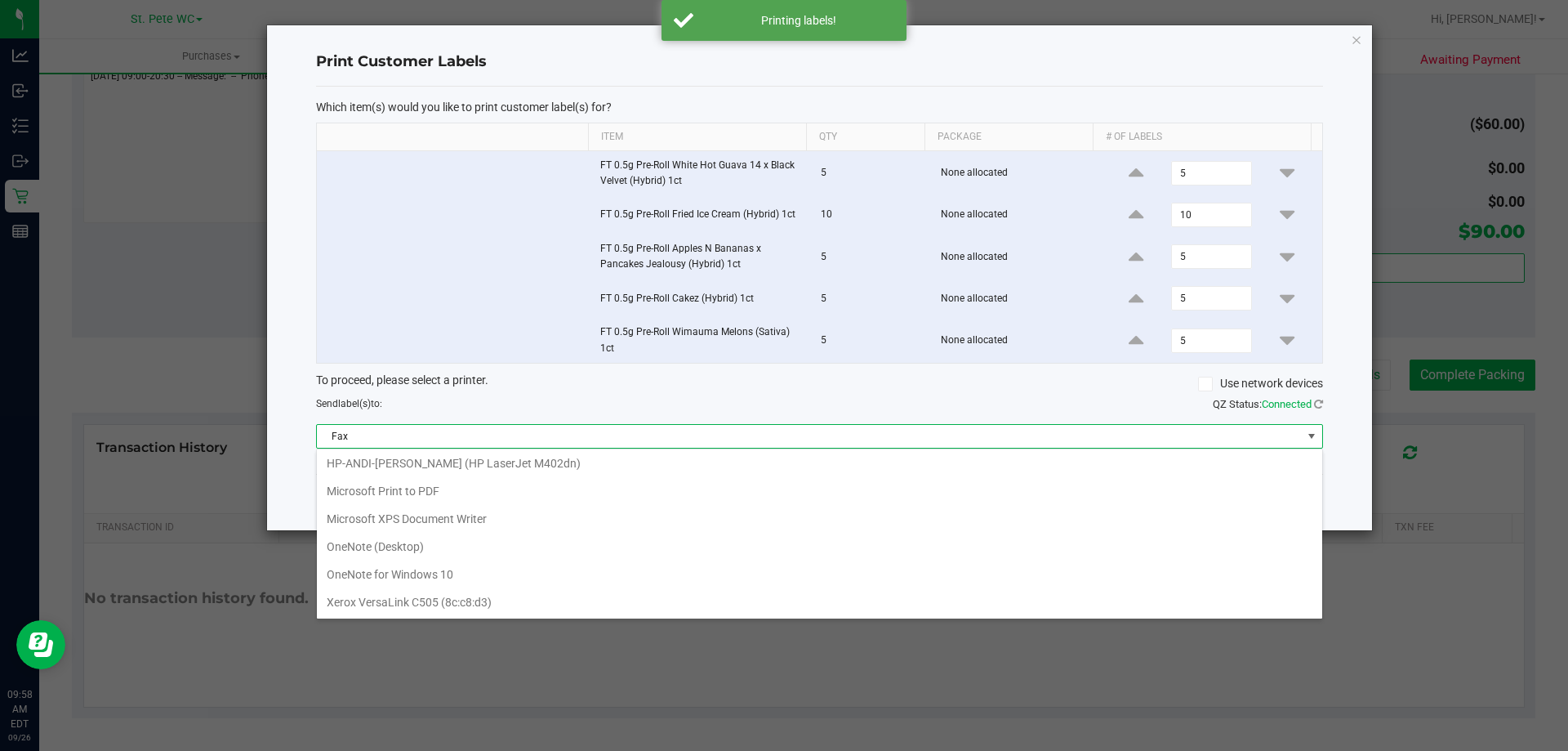
scroll to position [0, 0]
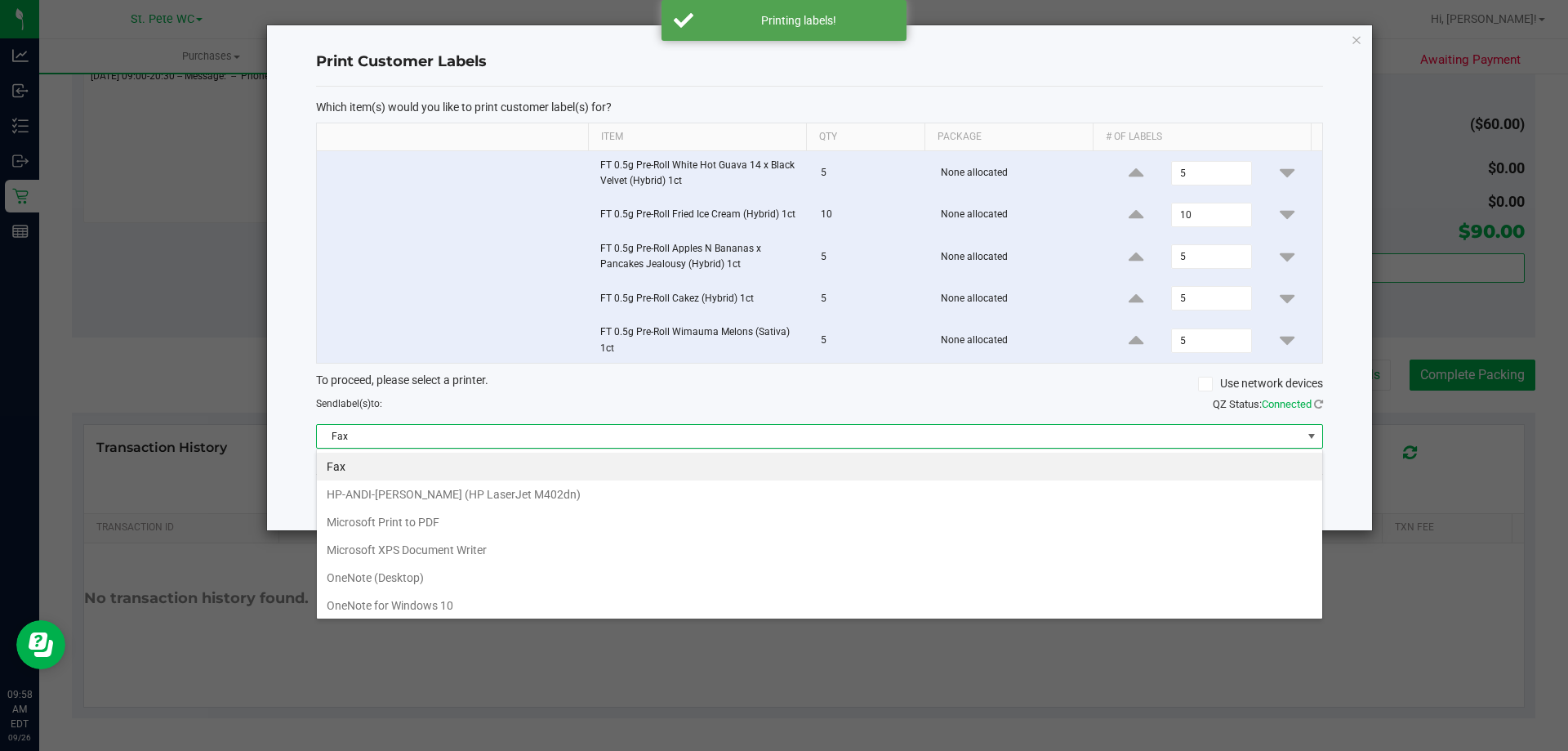
click at [1212, 387] on label "Use network devices" at bounding box center [1261, 384] width 125 height 17
click at [0, 0] on input "Use network devices" at bounding box center [0, 0] width 0 height 0
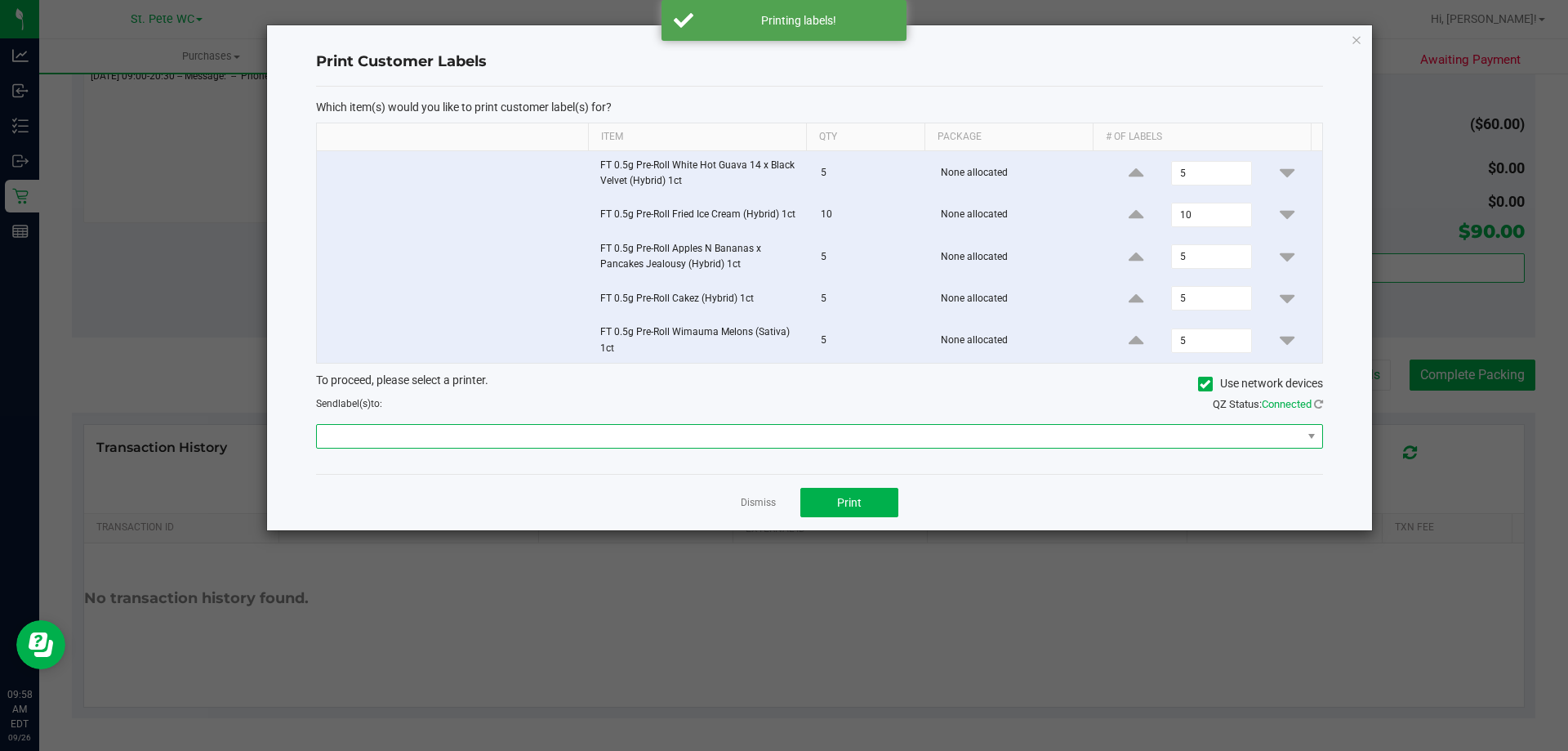
click at [960, 428] on span at bounding box center [809, 437] width 985 height 23
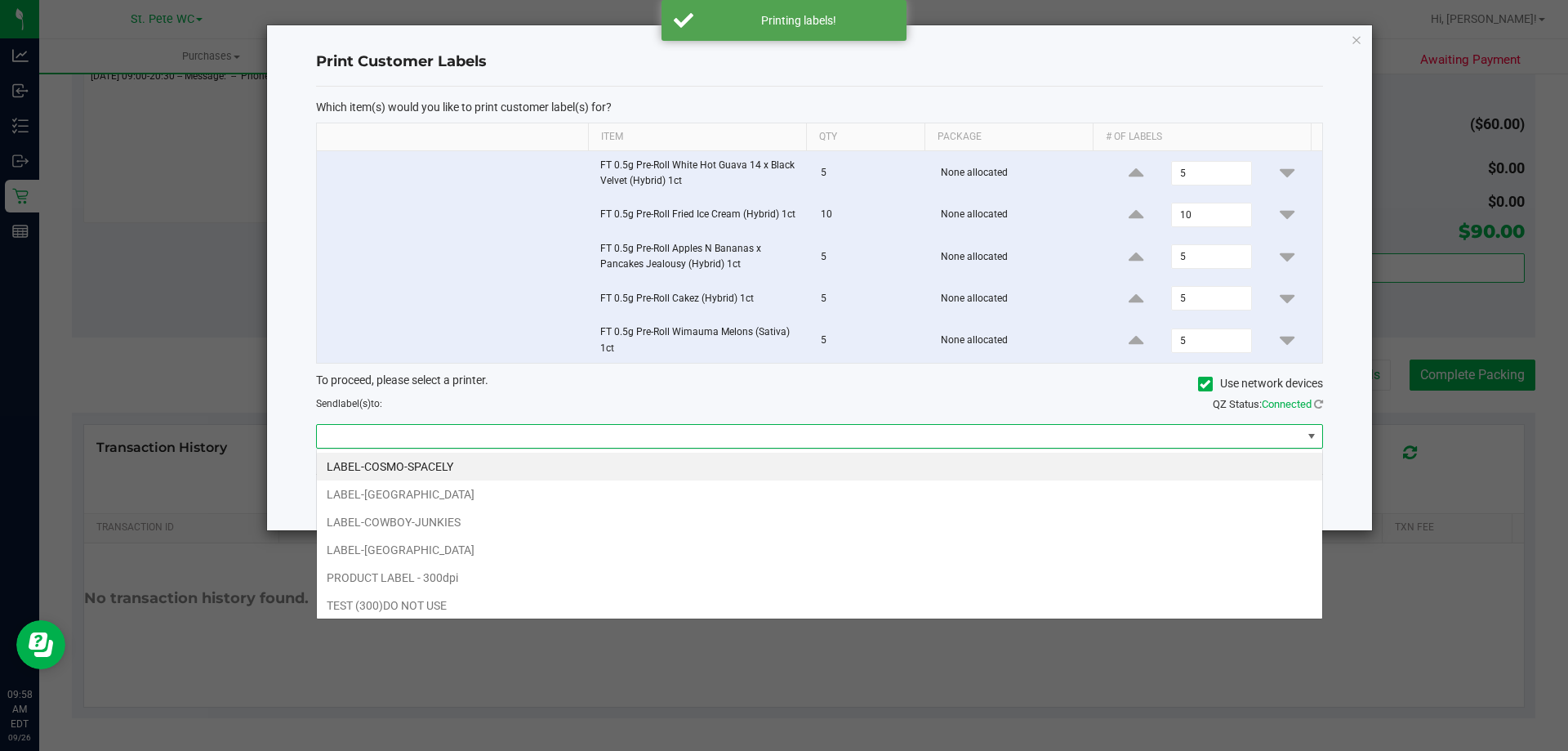
scroll to position [24, 1007]
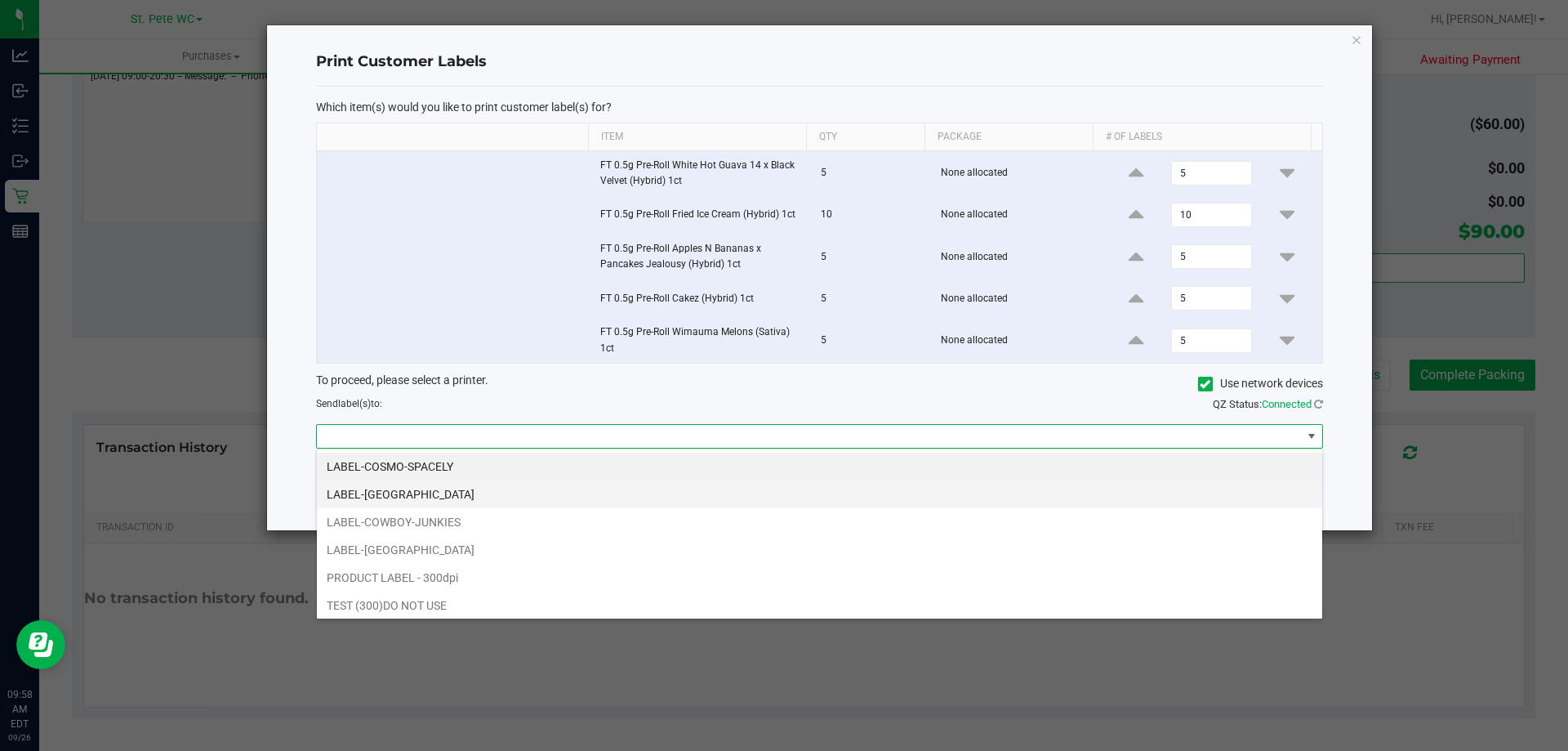
click at [631, 492] on li "LABEL-COSTA-RICA" at bounding box center [819, 495] width 1006 height 28
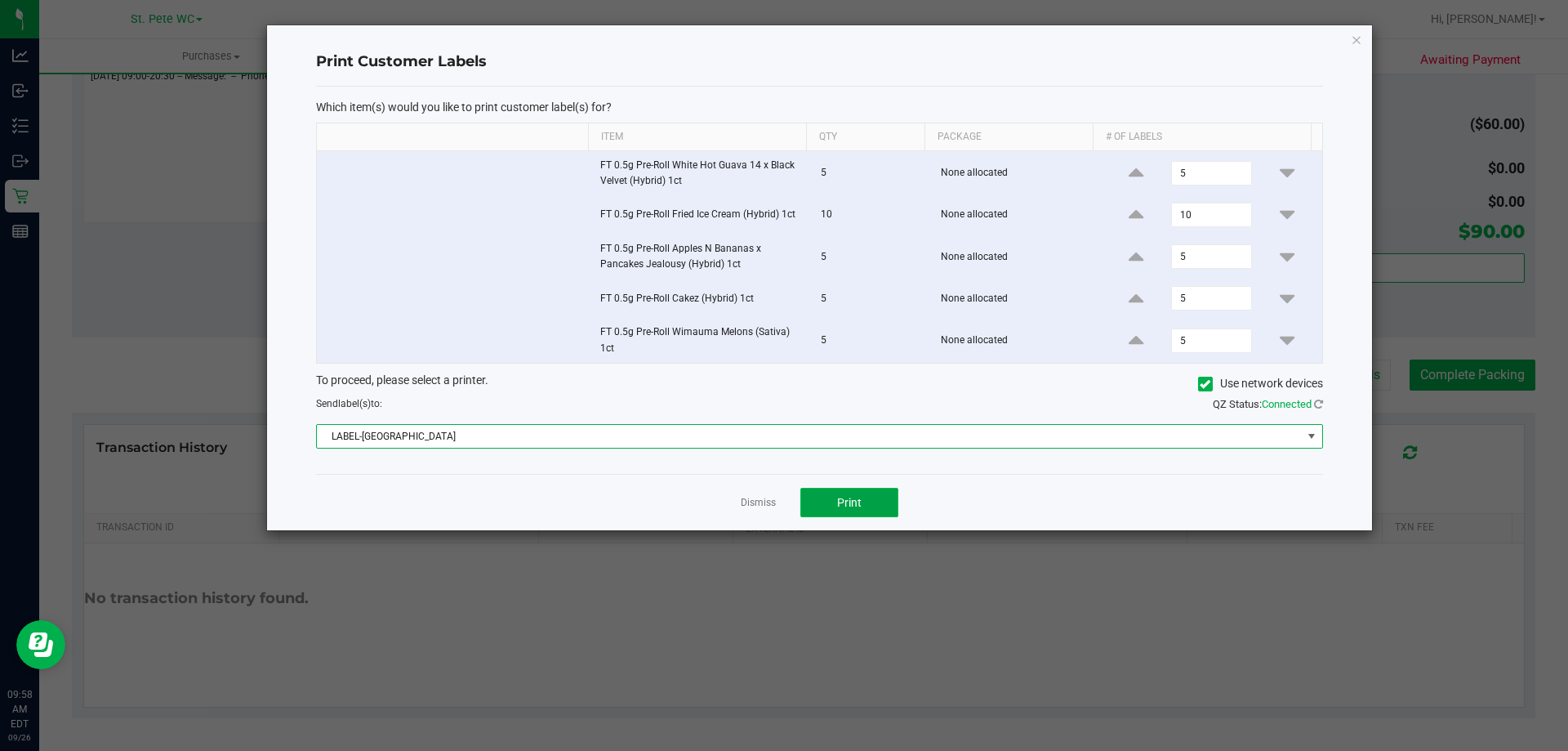
click at [885, 503] on button "Print" at bounding box center [850, 503] width 98 height 30
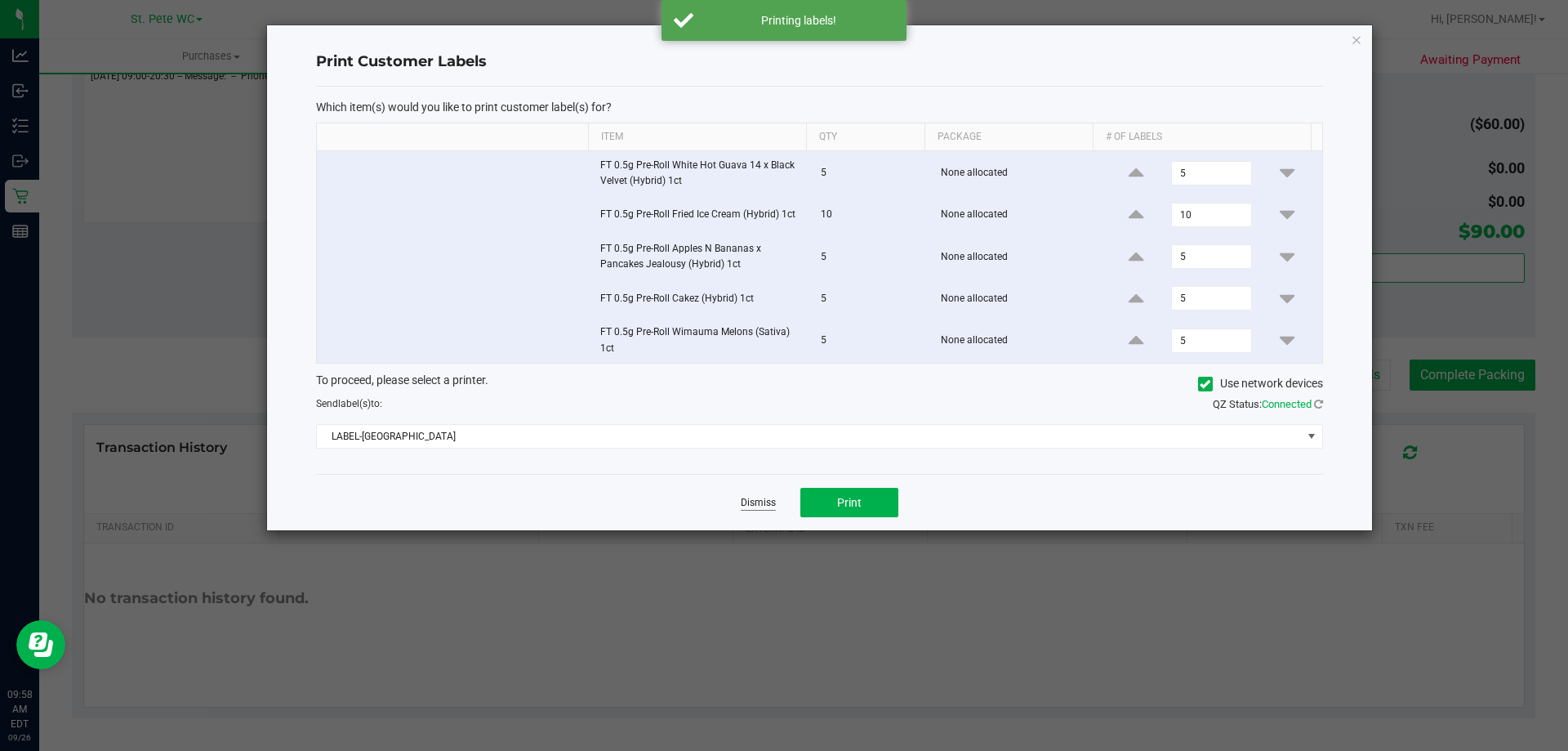
click at [751, 497] on link "Dismiss" at bounding box center [758, 503] width 35 height 14
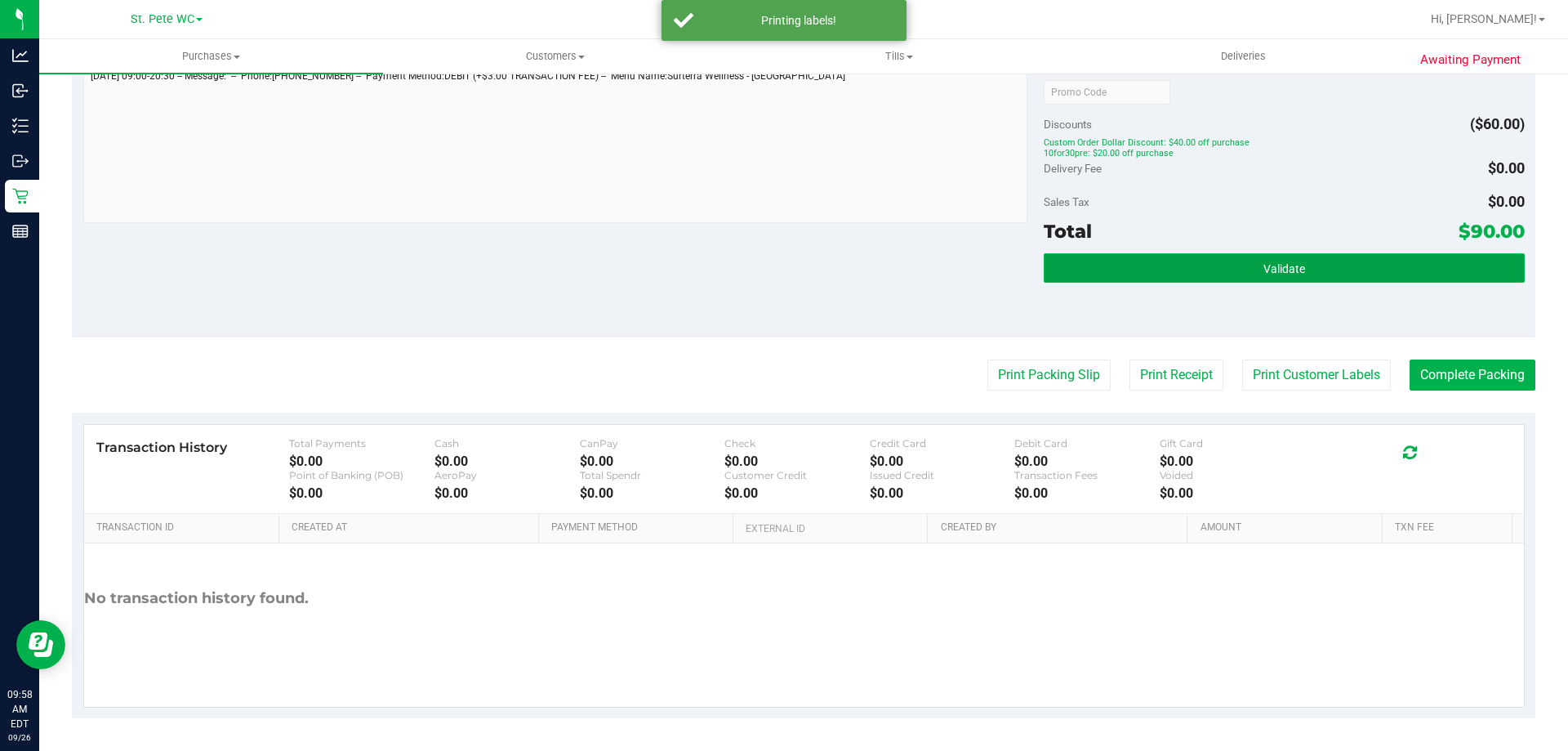
click at [1392, 279] on button "Validate" at bounding box center [1284, 268] width 481 height 30
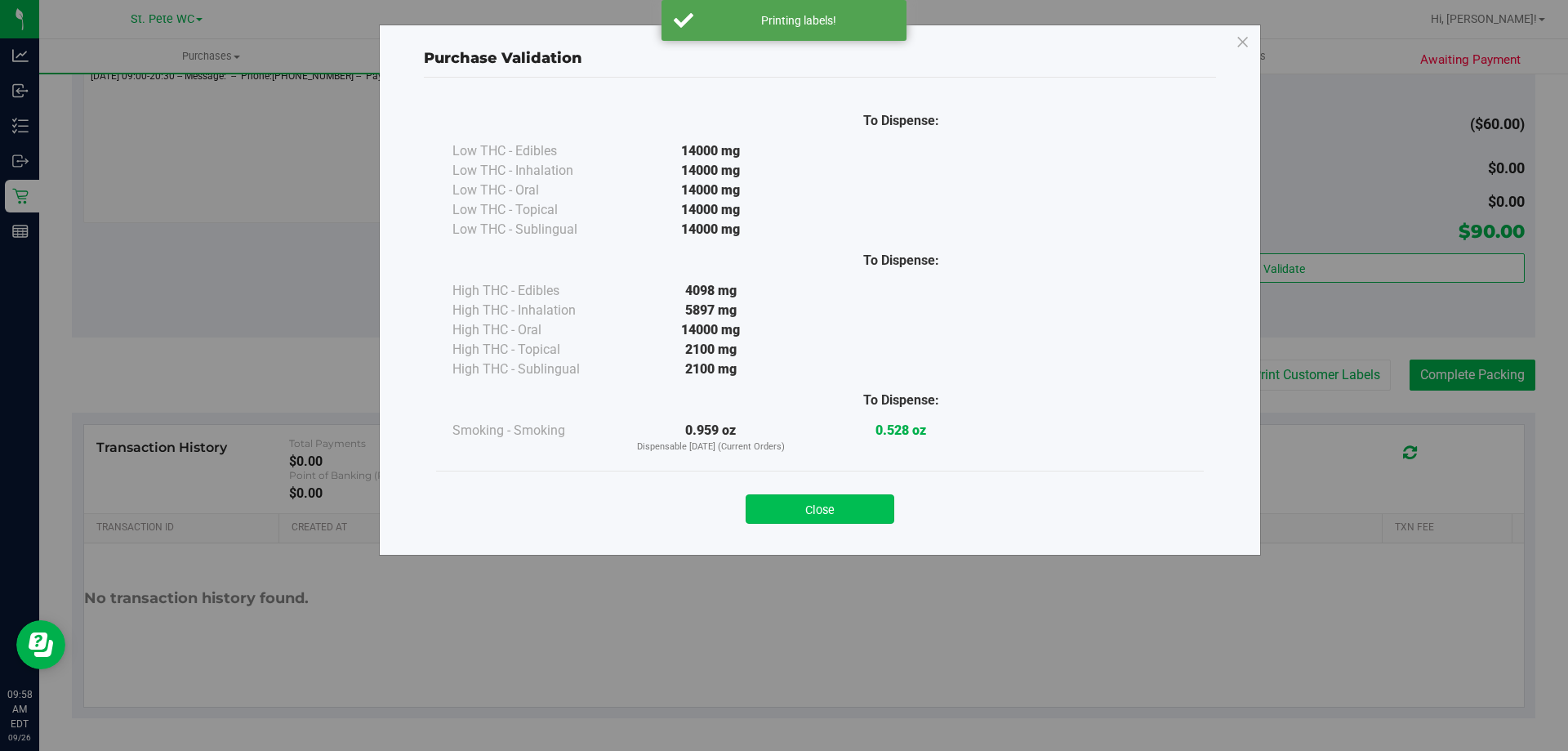
click at [880, 520] on button "Close" at bounding box center [819, 510] width 148 height 30
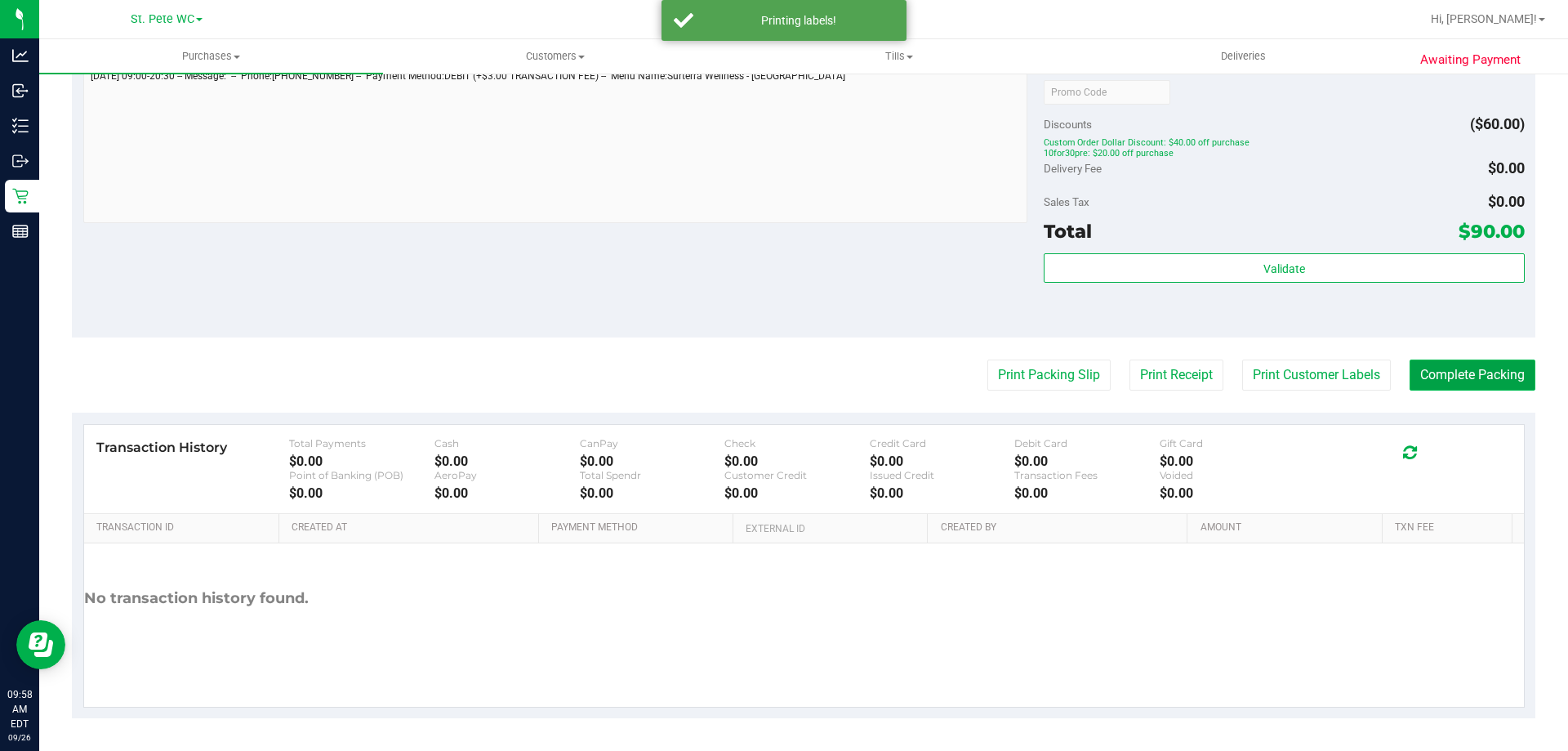
click at [1459, 387] on button "Complete Packing" at bounding box center [1473, 375] width 126 height 31
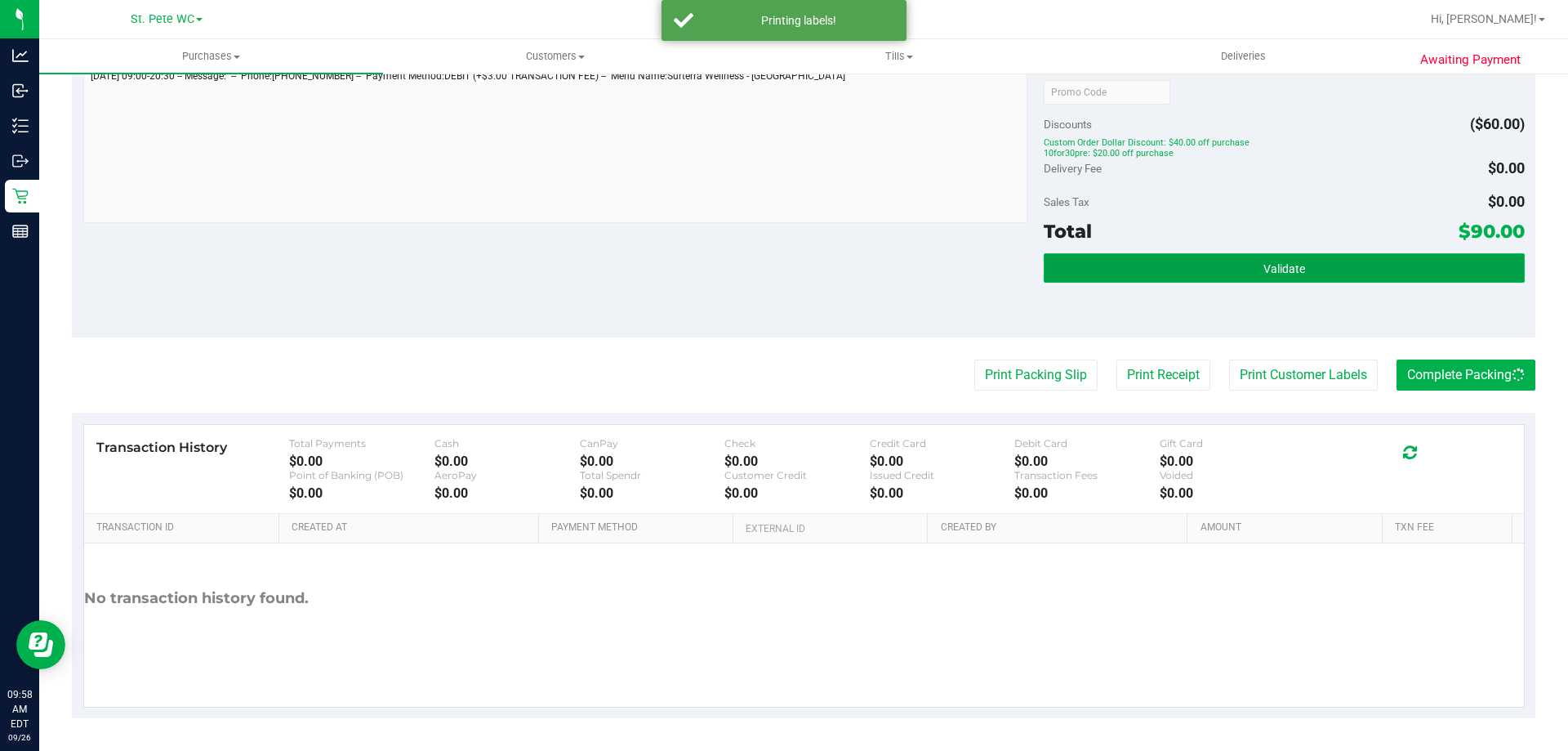
click at [1415, 259] on button "Validate" at bounding box center [1284, 268] width 481 height 30
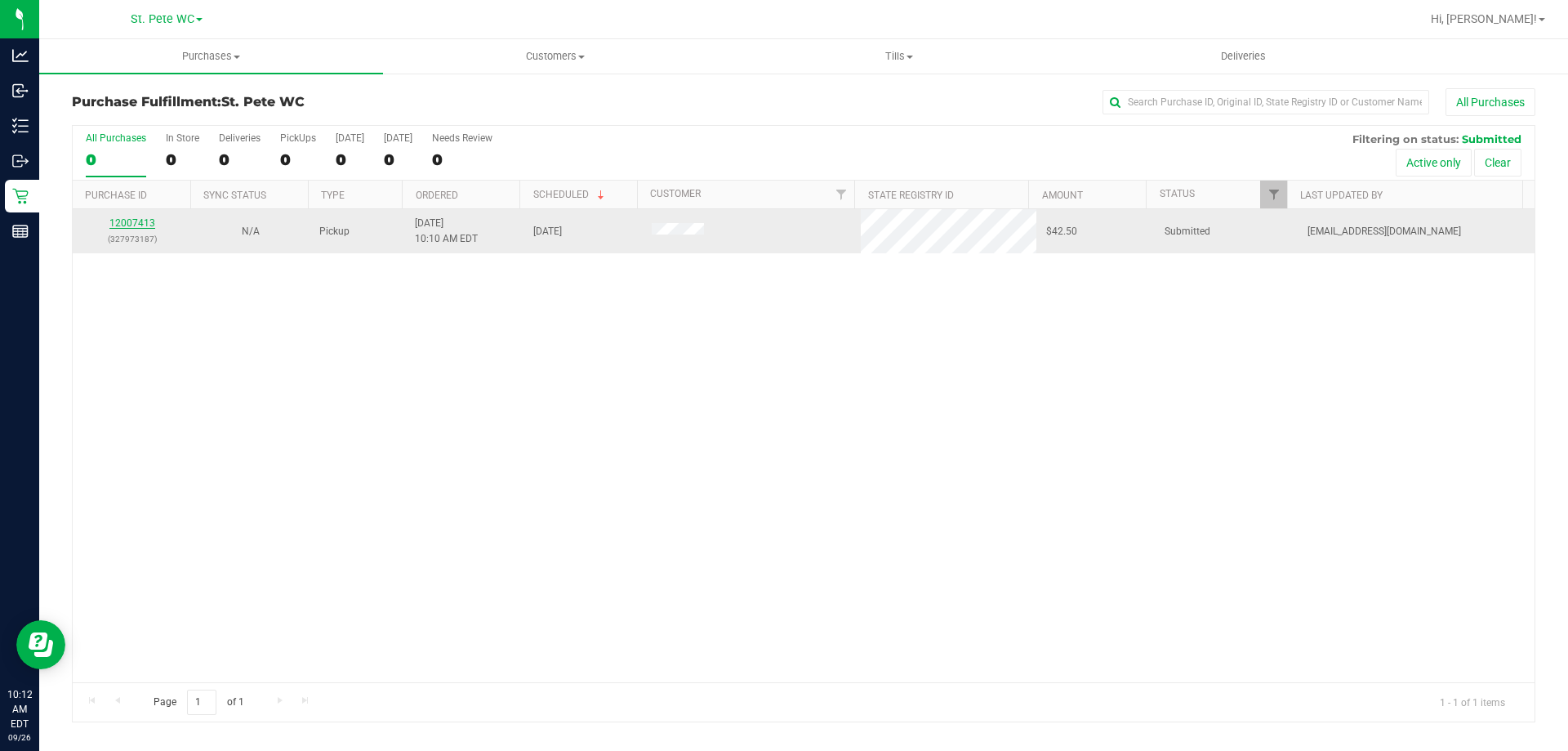
click at [149, 225] on link "12007413" at bounding box center [132, 222] width 46 height 11
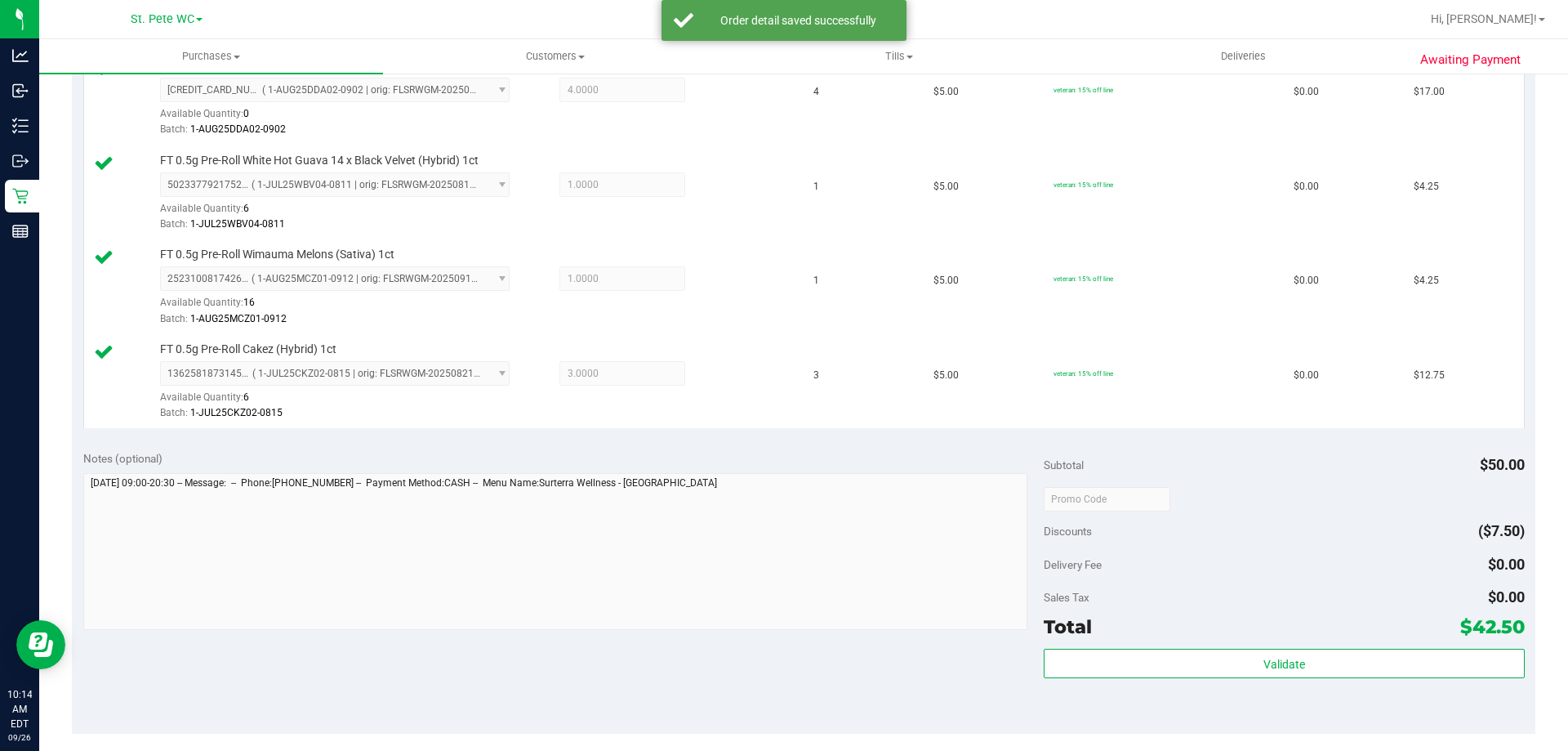
scroll to position [589, 0]
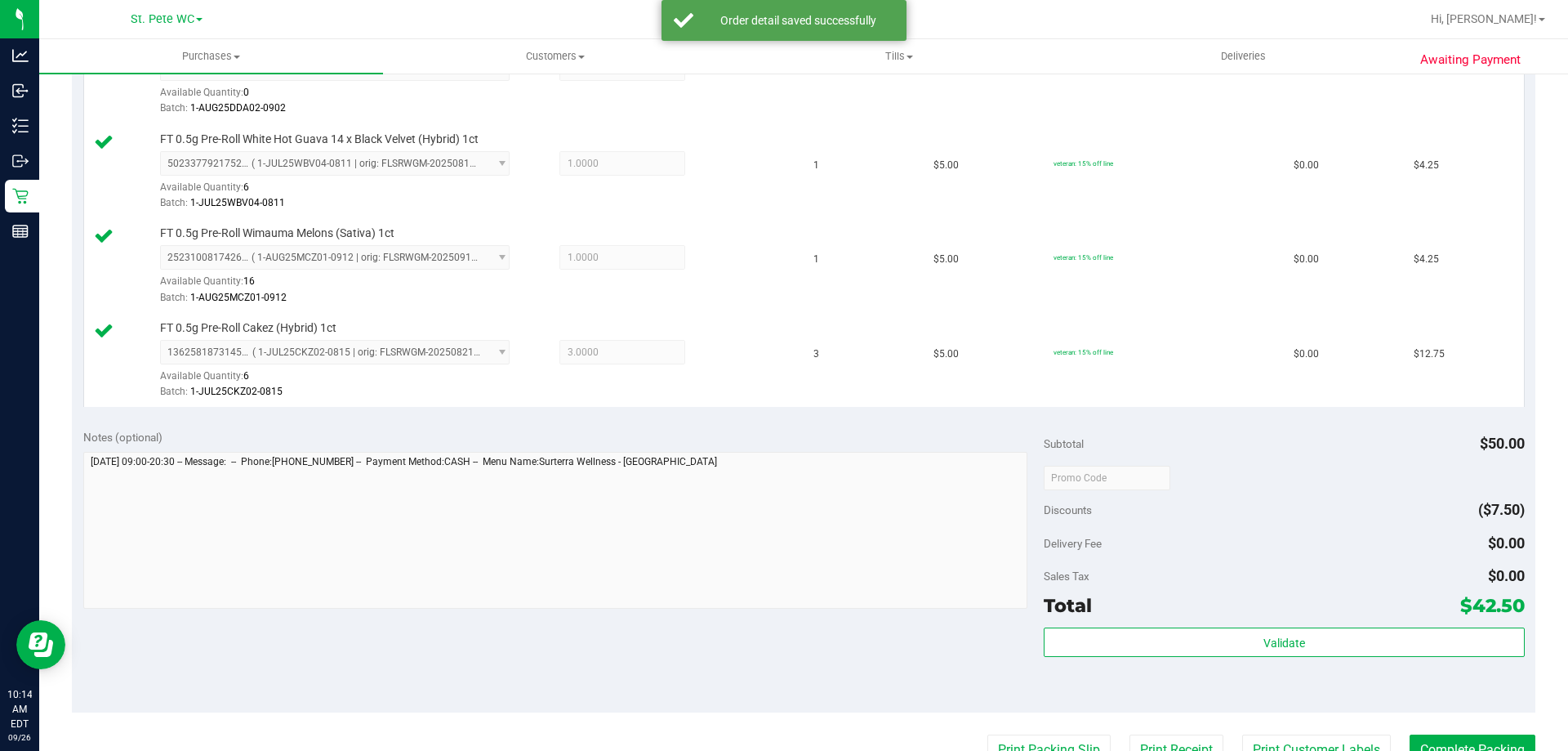
click at [1235, 607] on div "Total $42.50" at bounding box center [1284, 606] width 481 height 30
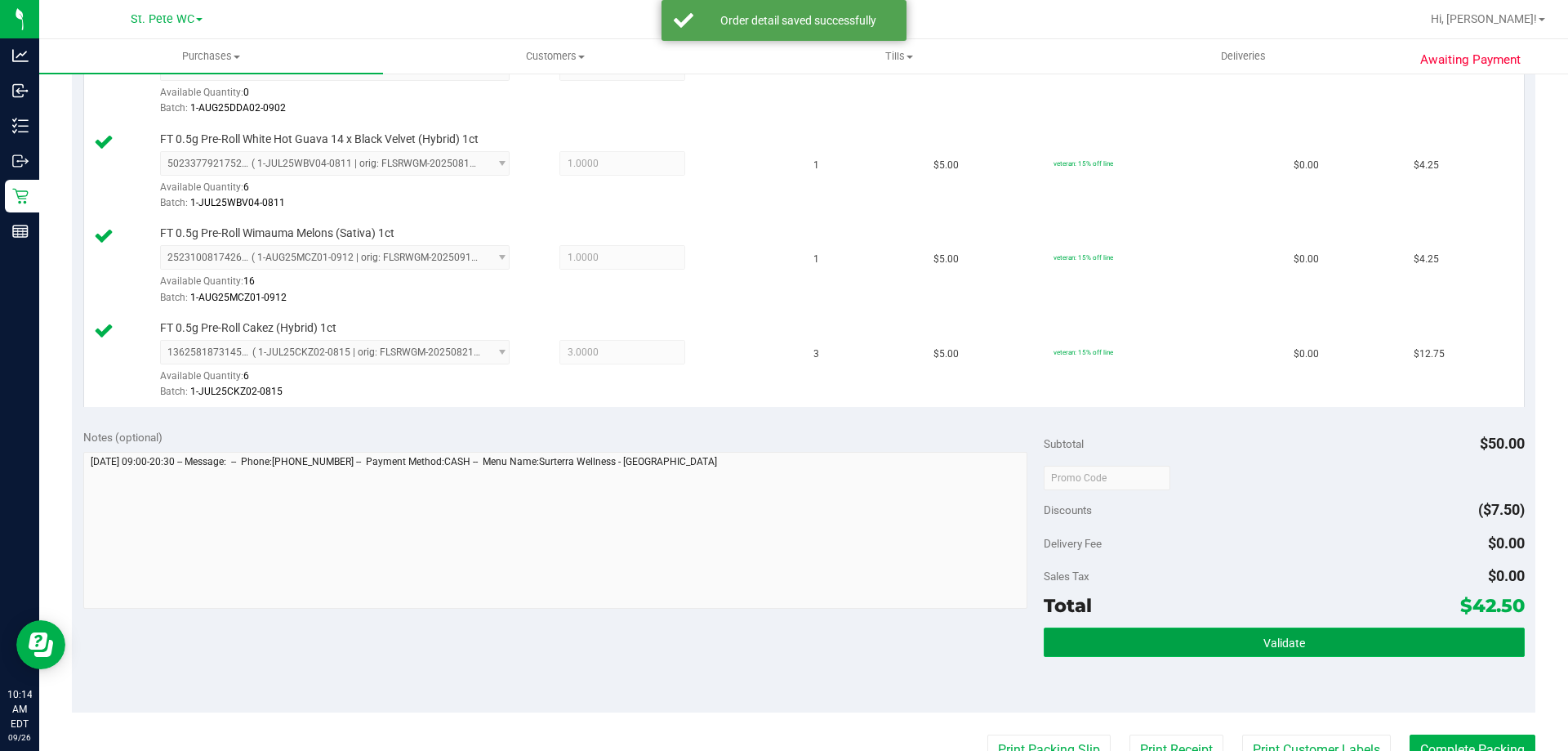
click at [1306, 631] on button "Validate" at bounding box center [1284, 642] width 481 height 30
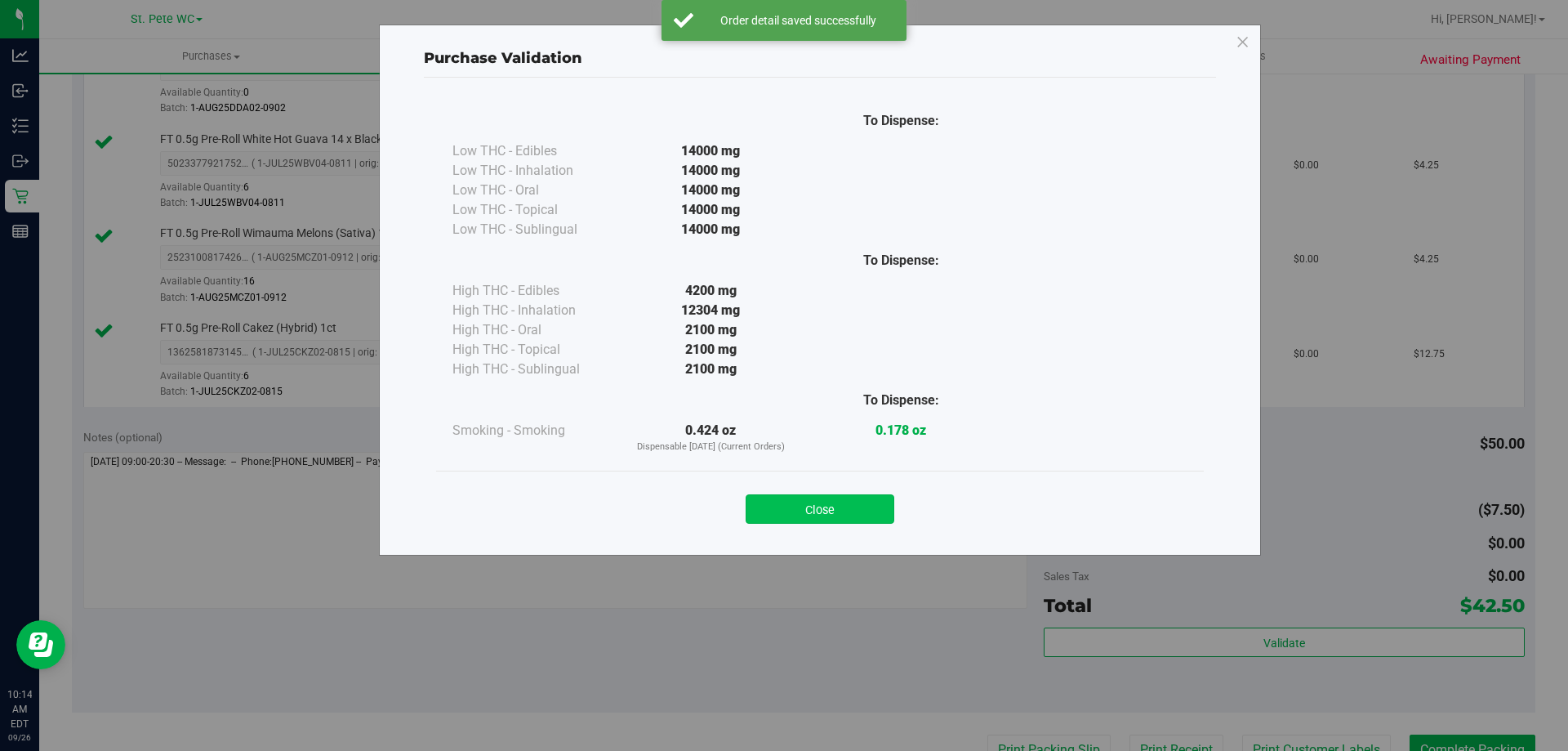
click at [847, 506] on button "Close" at bounding box center [819, 510] width 148 height 30
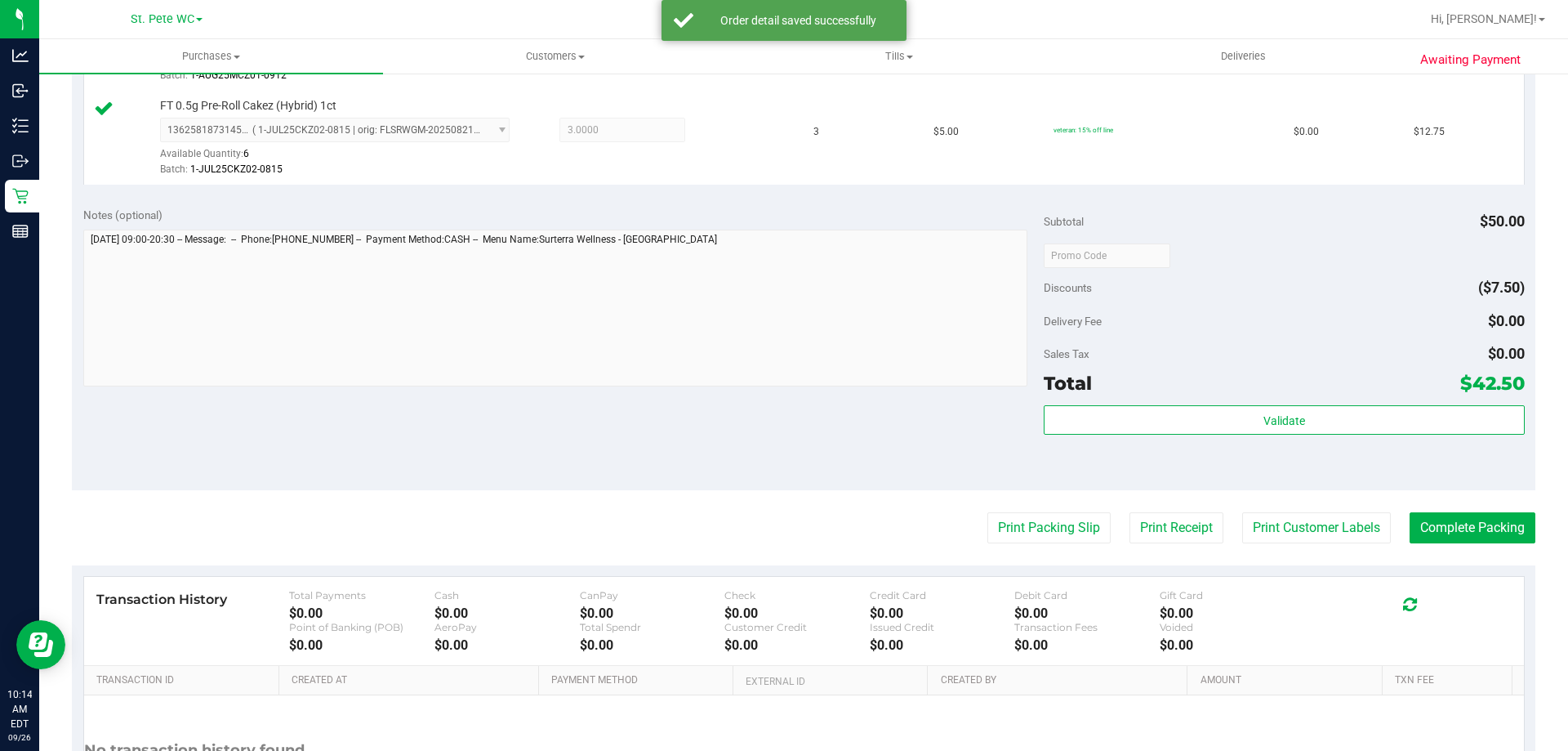
scroll to position [815, 0]
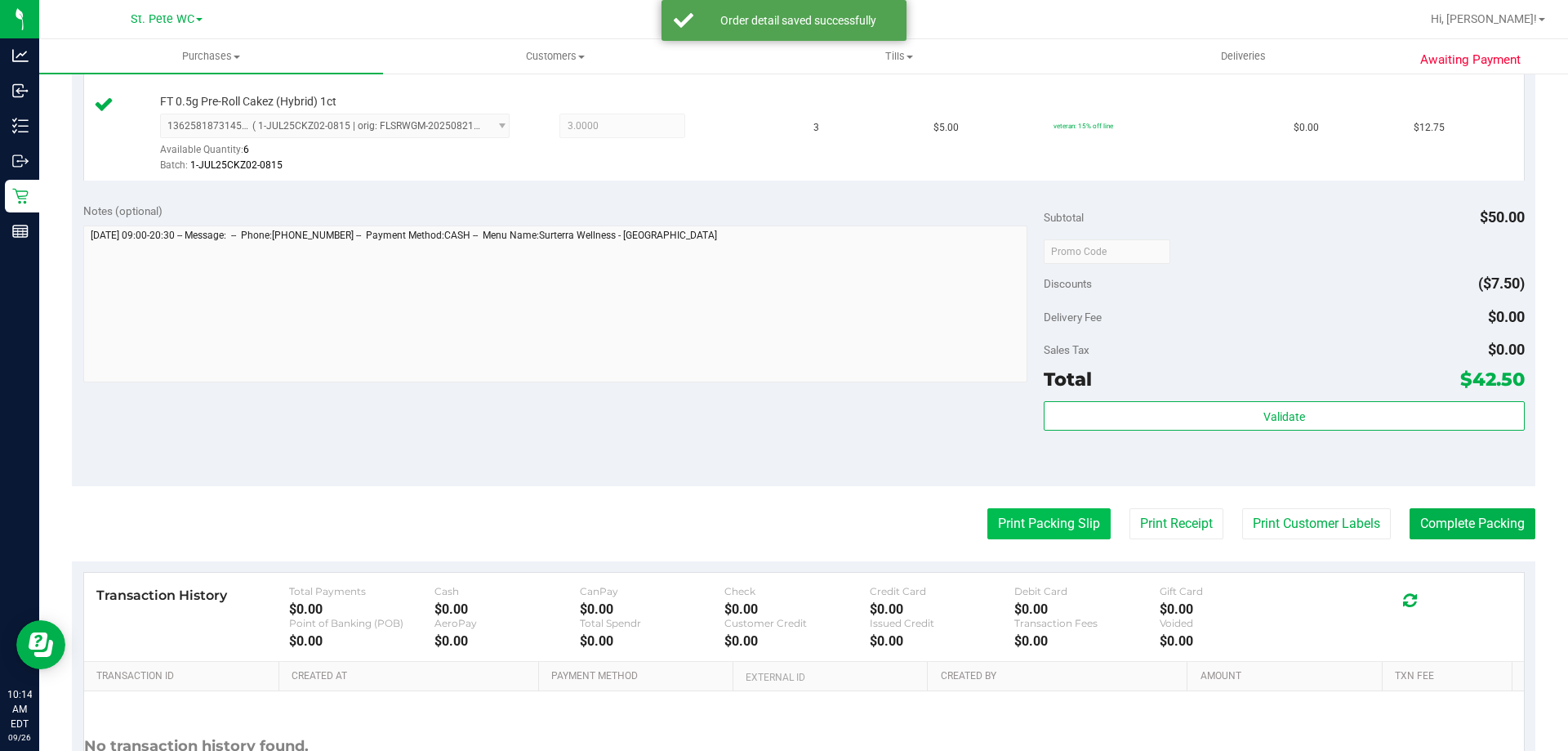
click at [1071, 526] on button "Print Packing Slip" at bounding box center [1049, 524] width 123 height 31
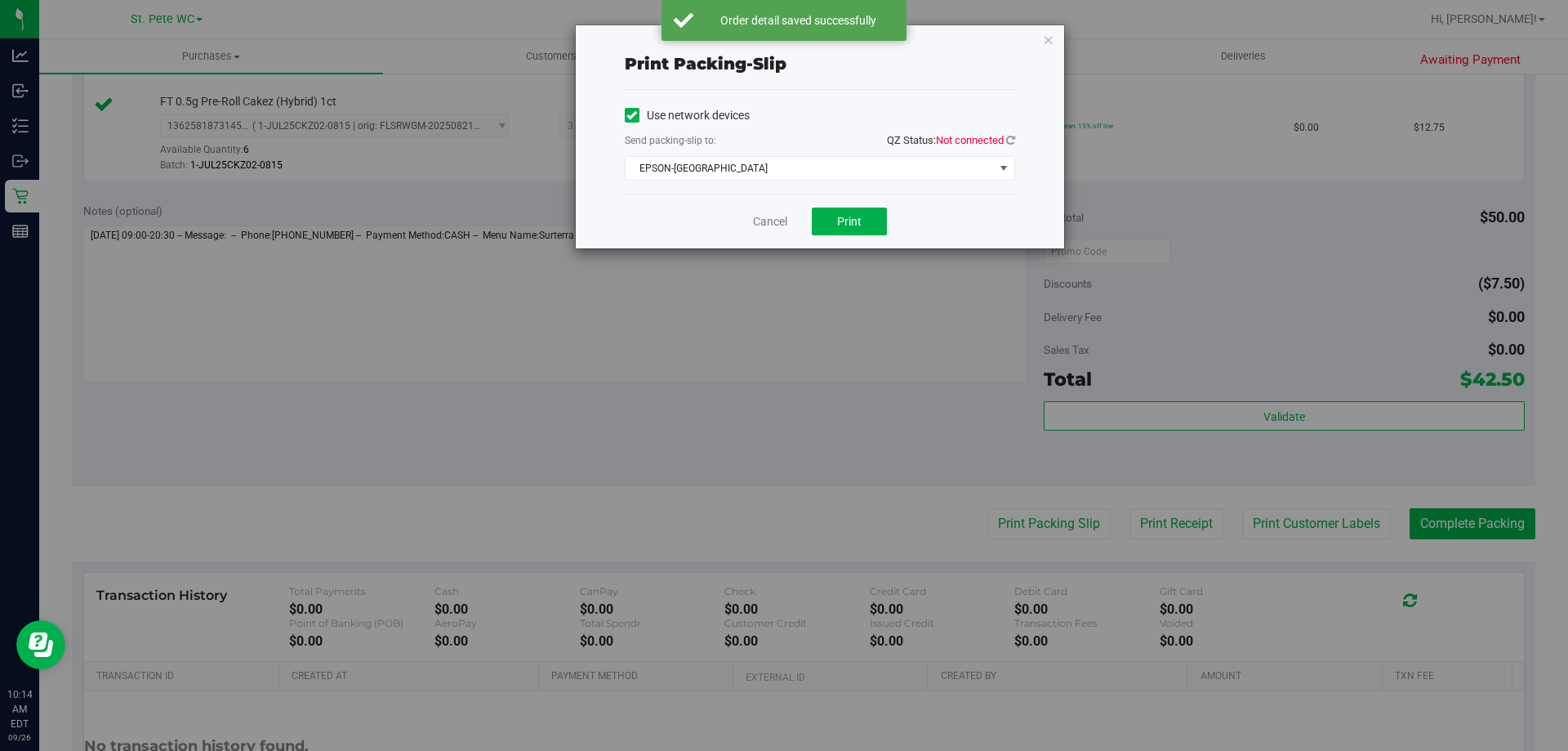
click at [1030, 132] on div "Print packing-slip Use network devices Send packing-slip to: QZ Status: Not con…" at bounding box center [820, 136] width 489 height 223
click at [1012, 142] on icon at bounding box center [1011, 140] width 9 height 10
click at [863, 208] on button "Print" at bounding box center [850, 221] width 75 height 28
click at [772, 221] on link "Cancel" at bounding box center [771, 222] width 35 height 17
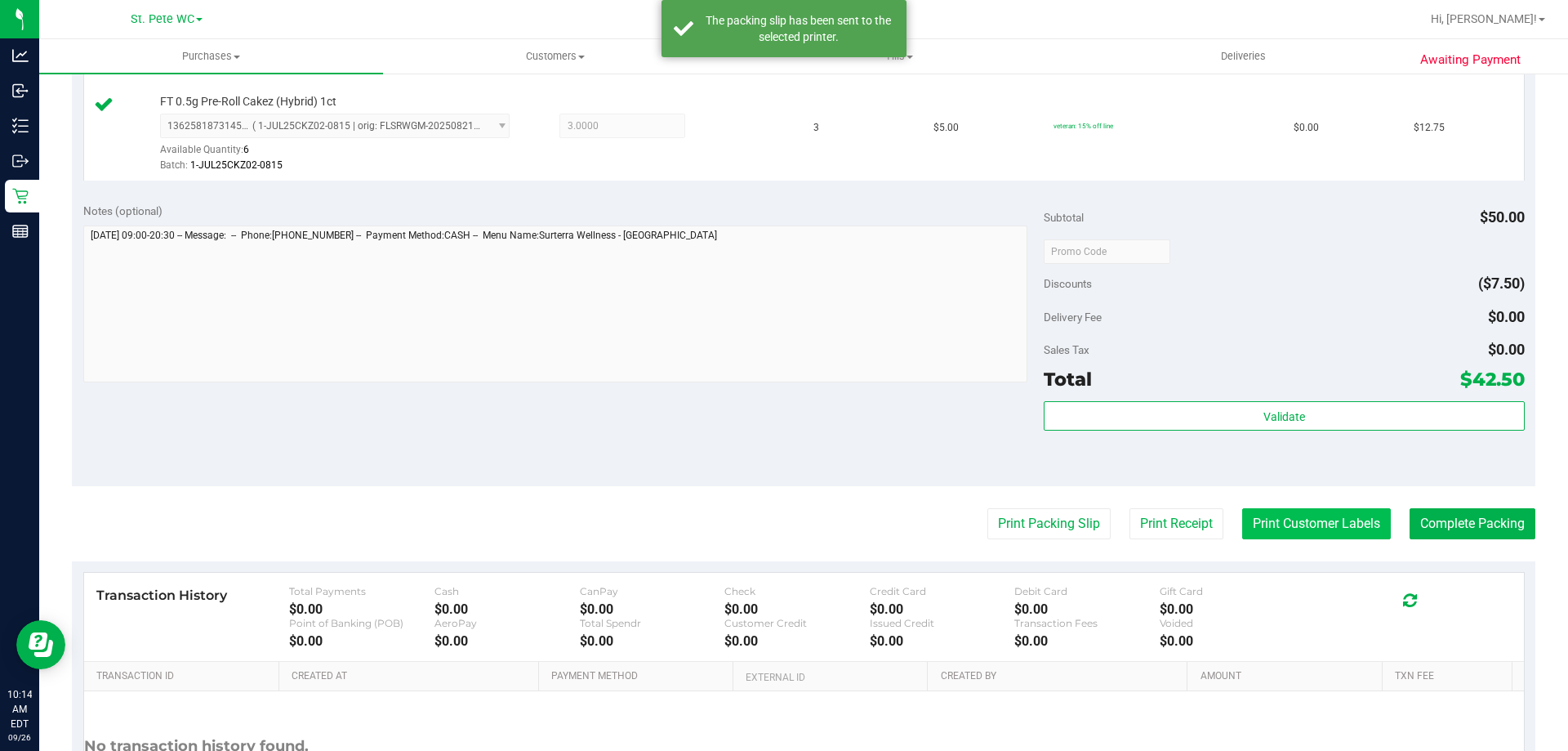
click at [1251, 511] on button "Print Customer Labels" at bounding box center [1316, 524] width 148 height 31
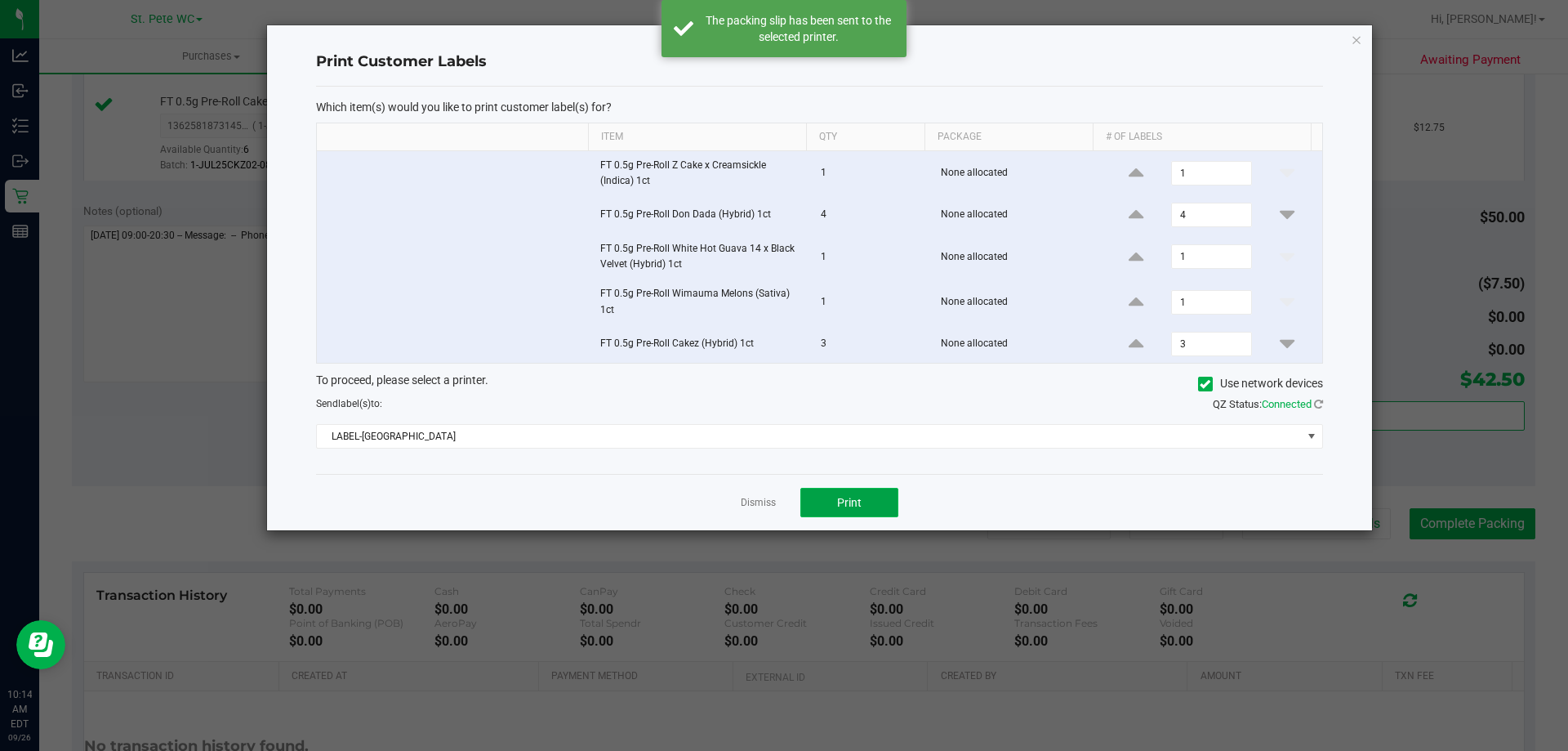
click at [876, 499] on button "Print" at bounding box center [850, 503] width 98 height 30
click at [757, 500] on link "Dismiss" at bounding box center [758, 503] width 35 height 14
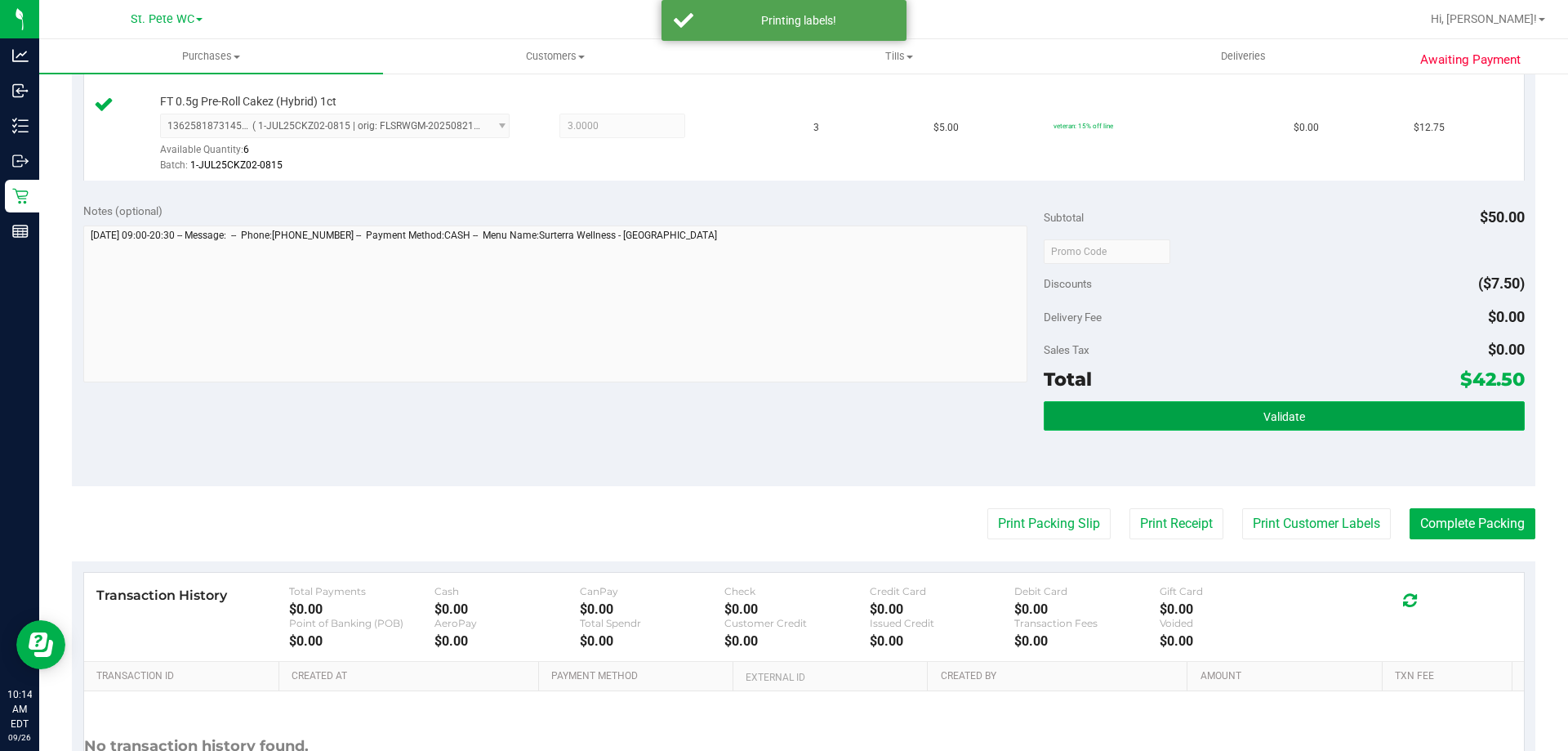
click at [1337, 413] on button "Validate" at bounding box center [1284, 416] width 481 height 30
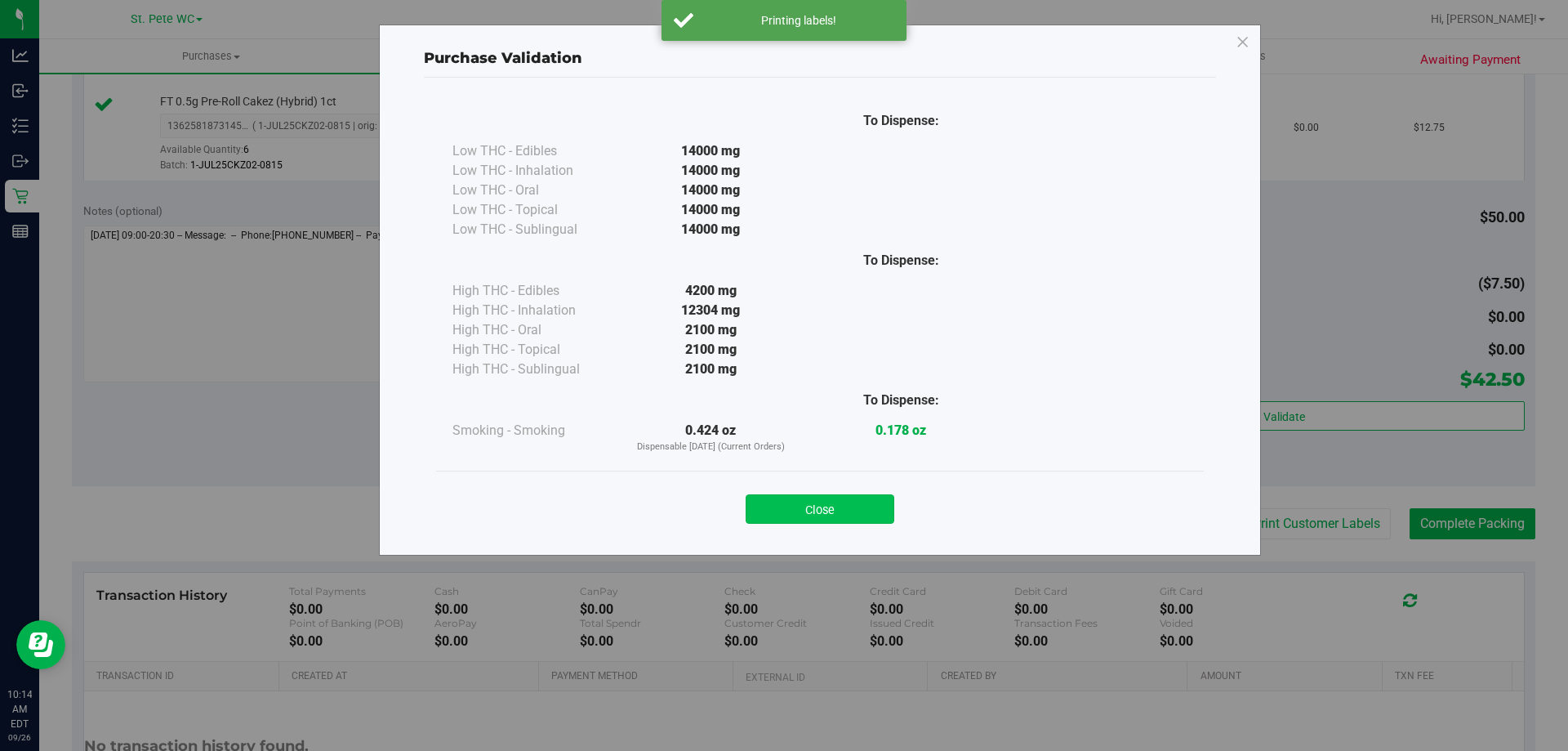
click at [829, 497] on button "Close" at bounding box center [819, 510] width 148 height 30
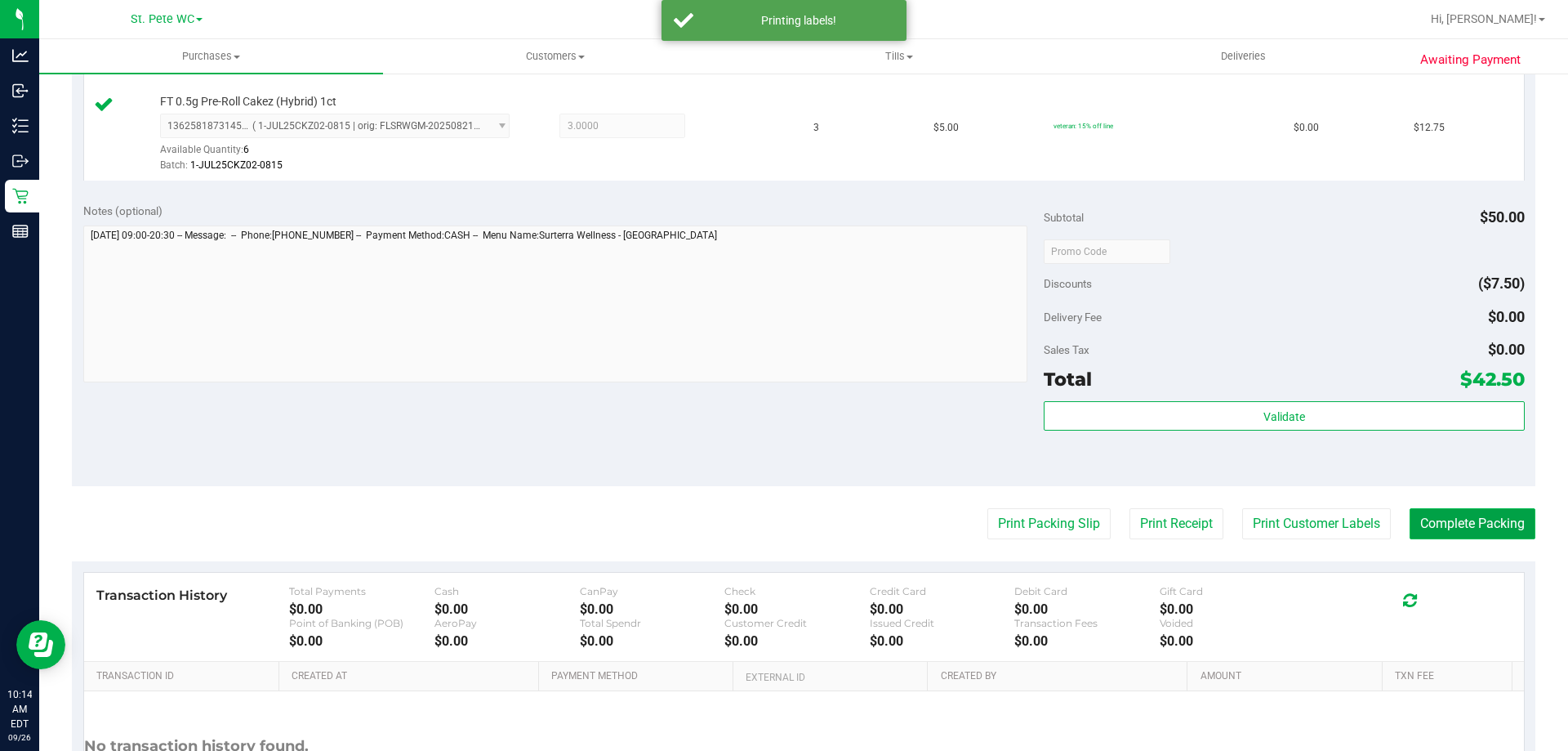
click at [1458, 531] on button "Complete Packing" at bounding box center [1473, 524] width 126 height 31
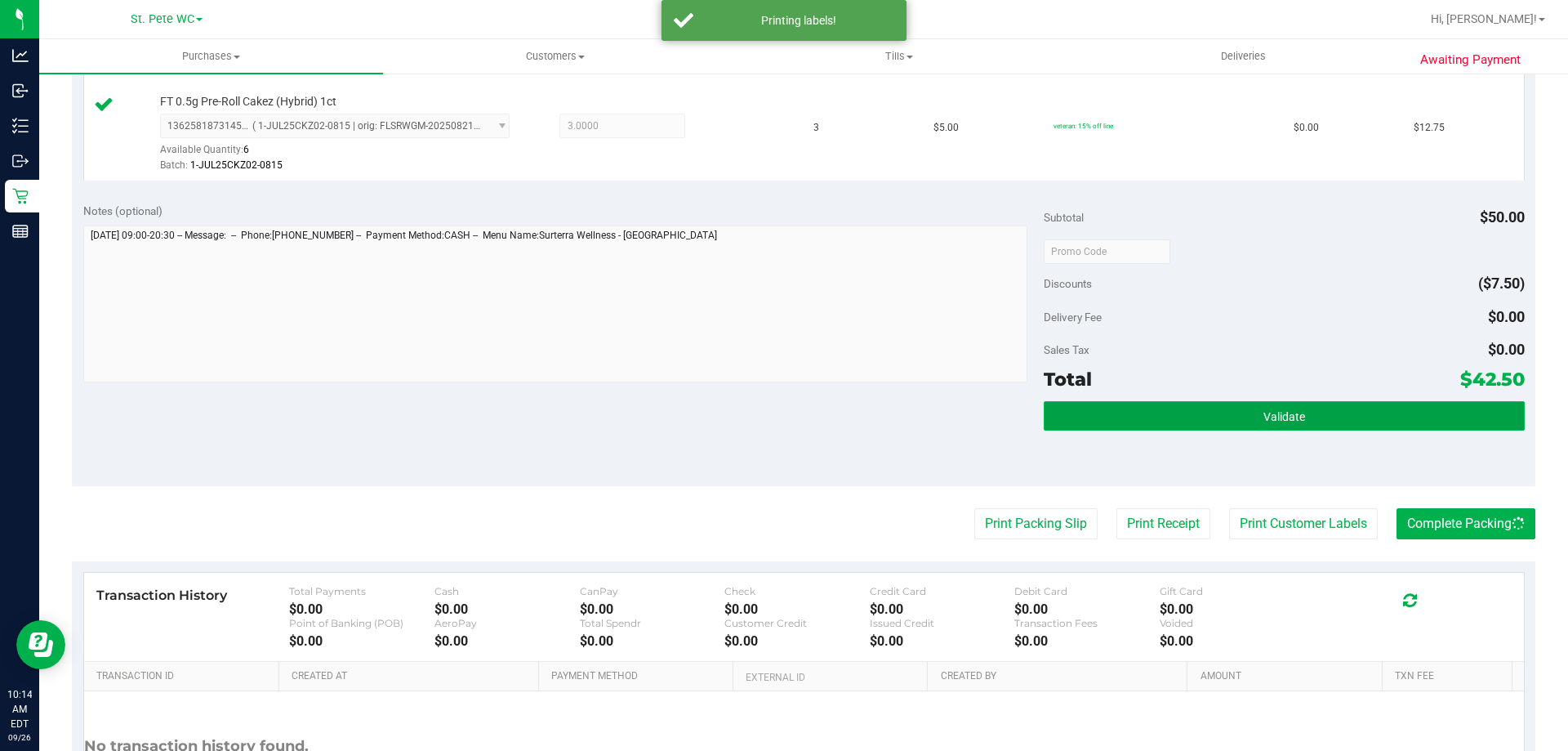
click at [1437, 427] on button "Validate" at bounding box center [1284, 416] width 481 height 30
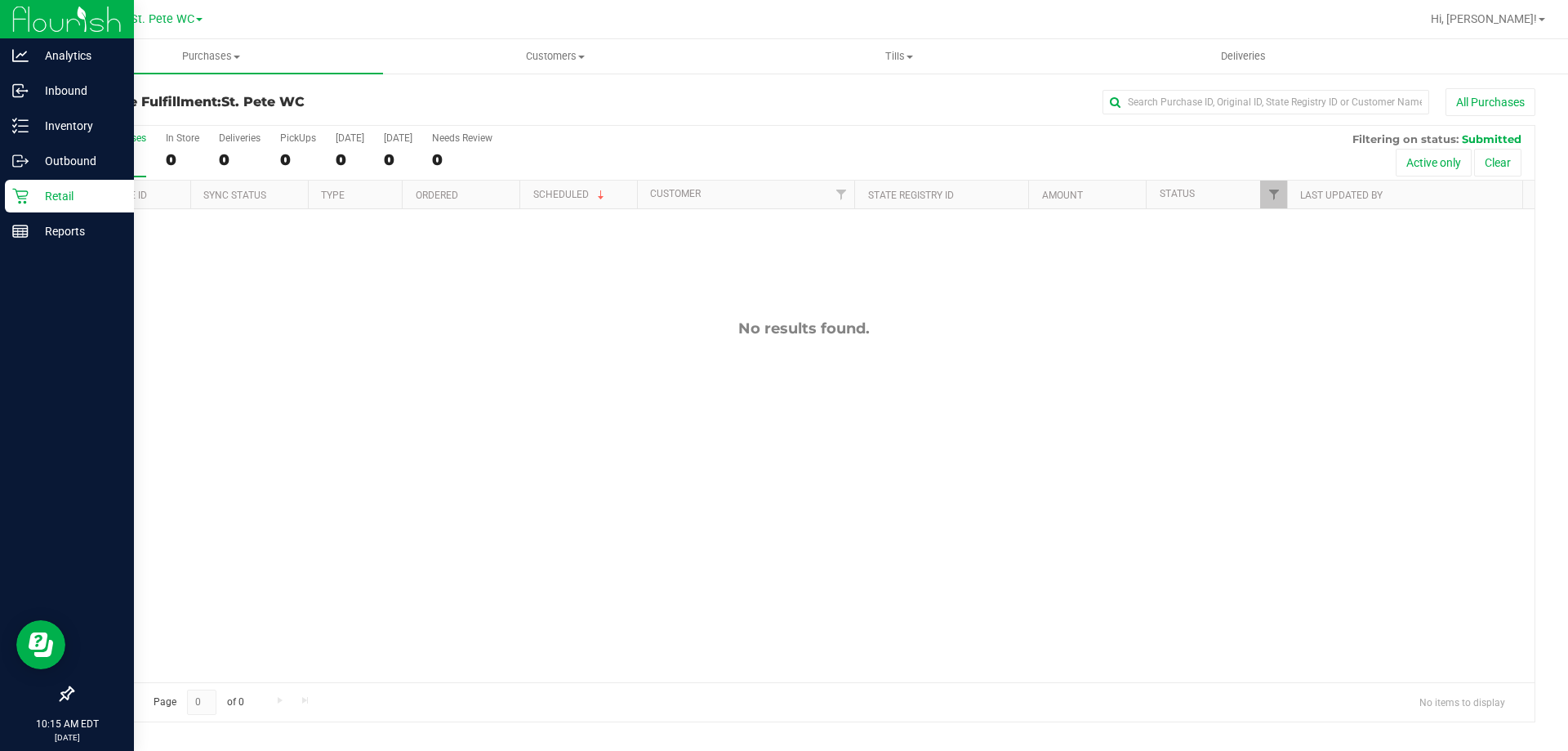
click at [58, 187] on p "Retail" at bounding box center [77, 196] width 98 height 20
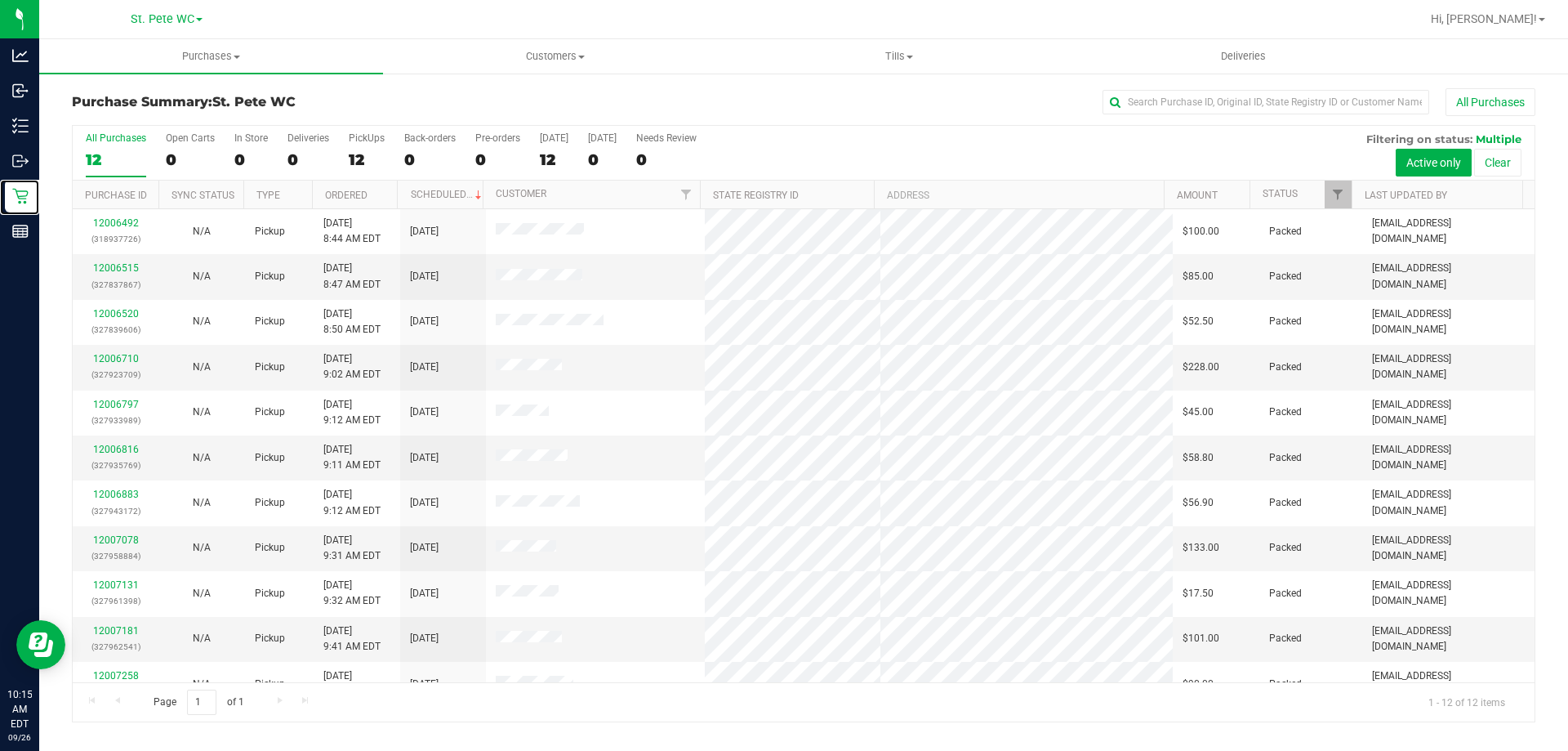
scroll to position [69, 0]
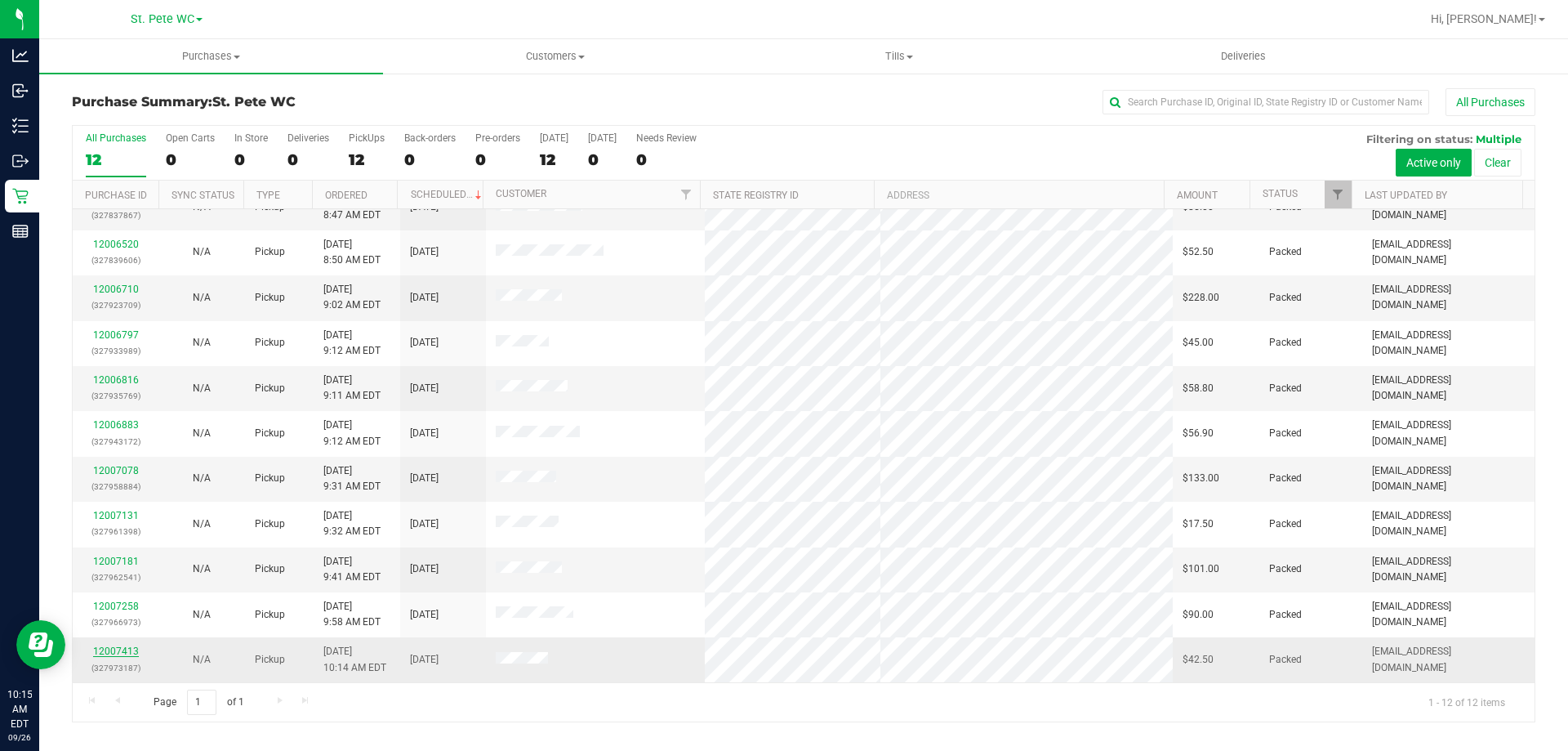
click at [115, 656] on link "12007413" at bounding box center [115, 651] width 46 height 11
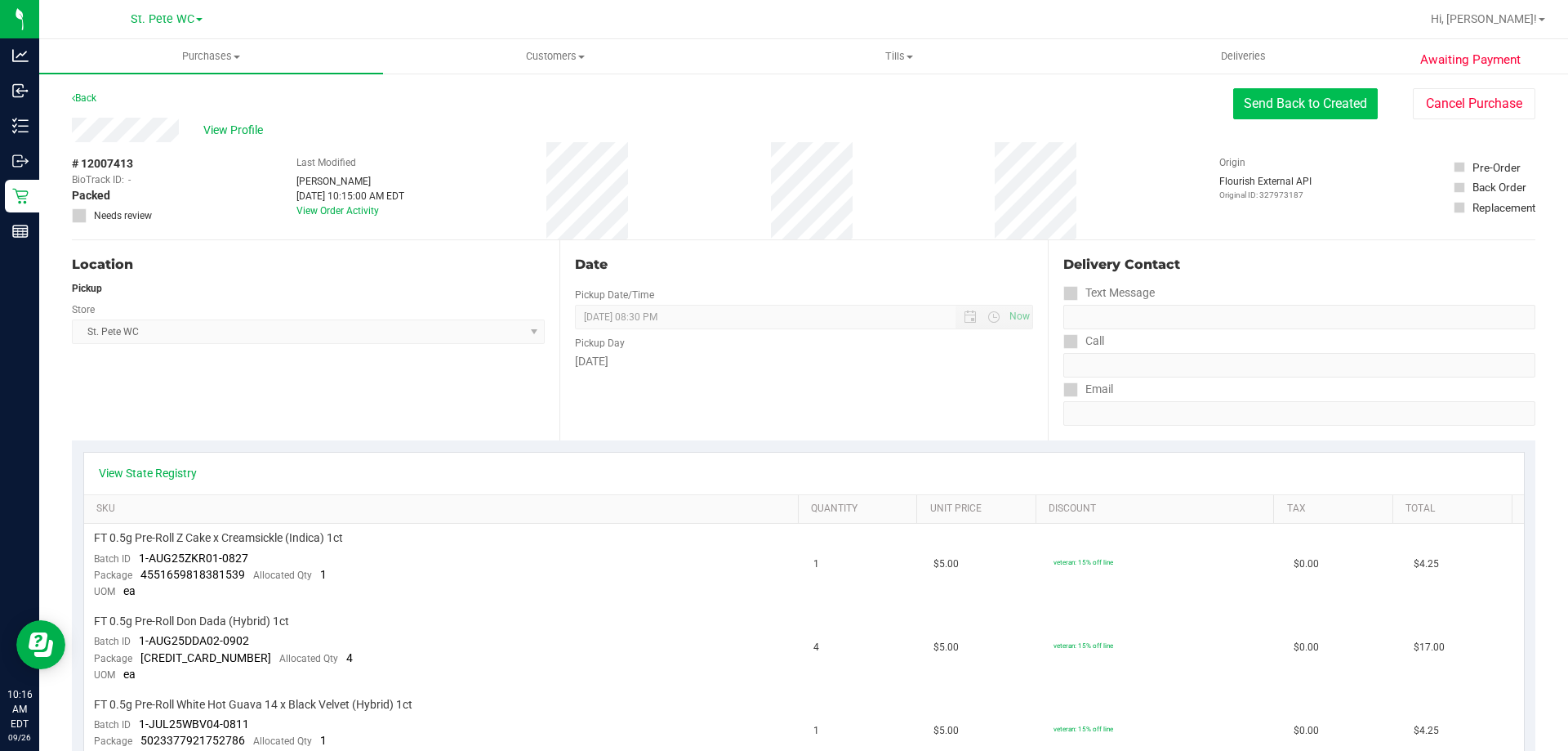
click at [1293, 90] on button "Send Back to Created" at bounding box center [1305, 104] width 145 height 31
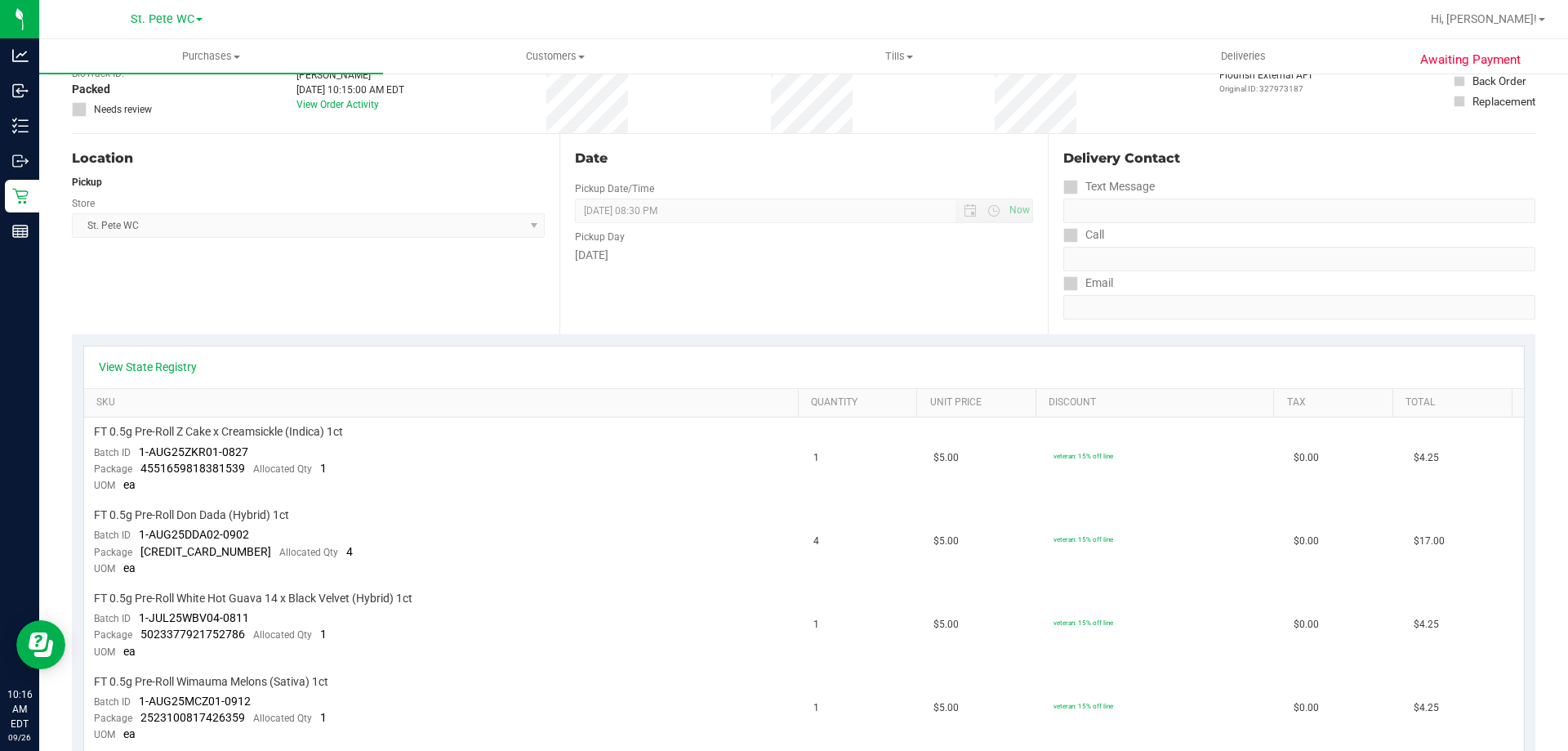
scroll to position [327, 0]
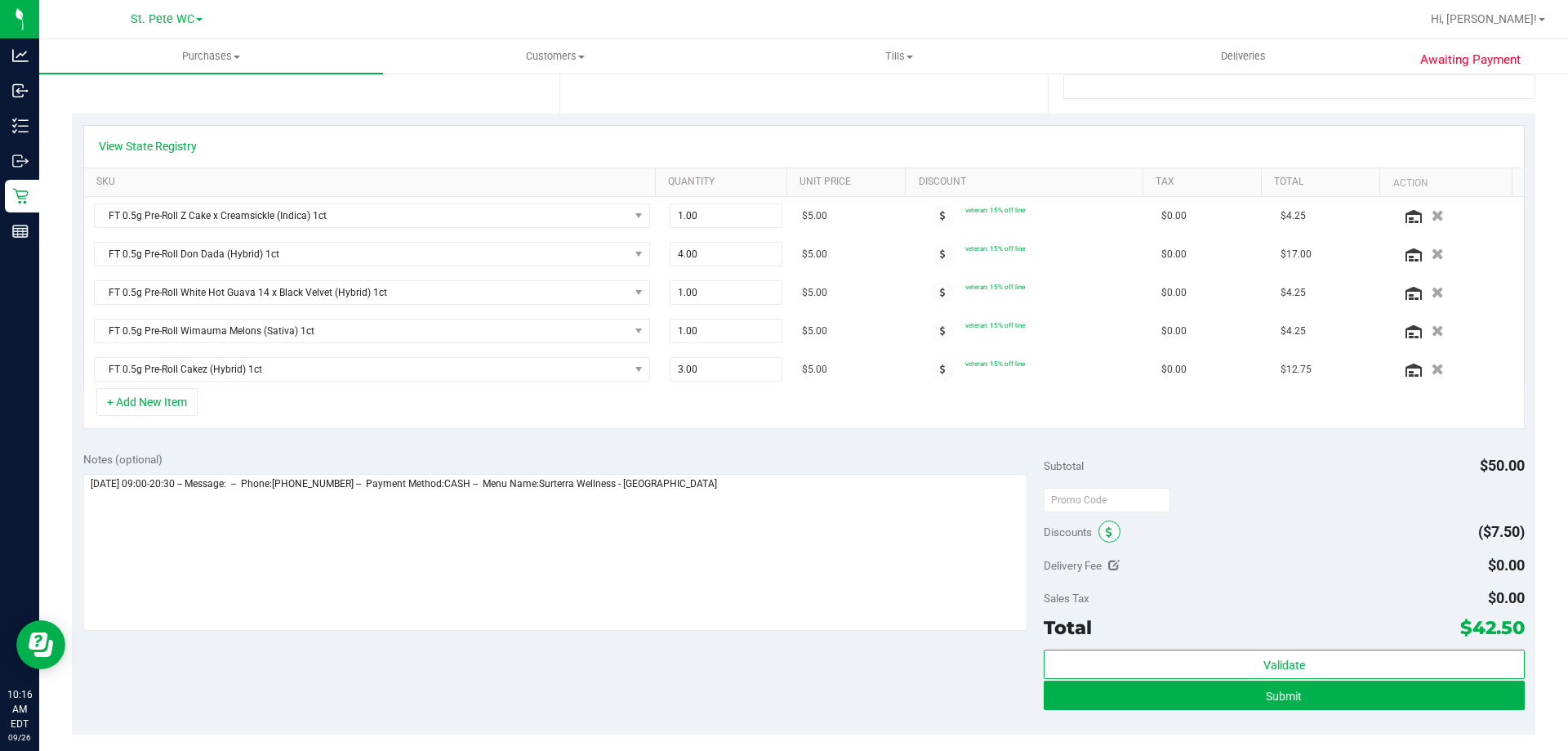
click at [1105, 540] on span at bounding box center [1109, 531] width 22 height 22
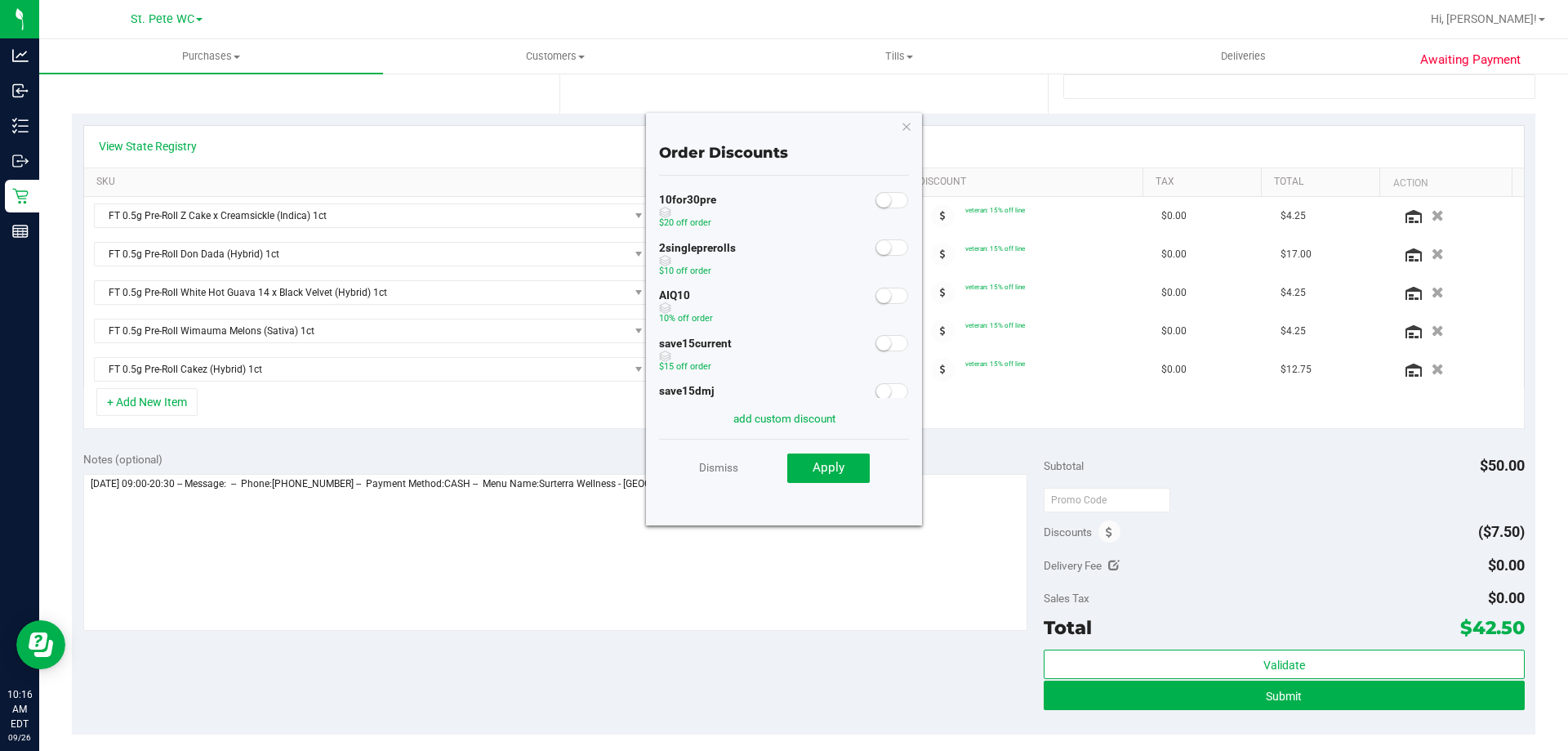
click at [882, 202] on span at bounding box center [892, 200] width 33 height 16
click at [844, 472] on button "Apply" at bounding box center [828, 468] width 82 height 30
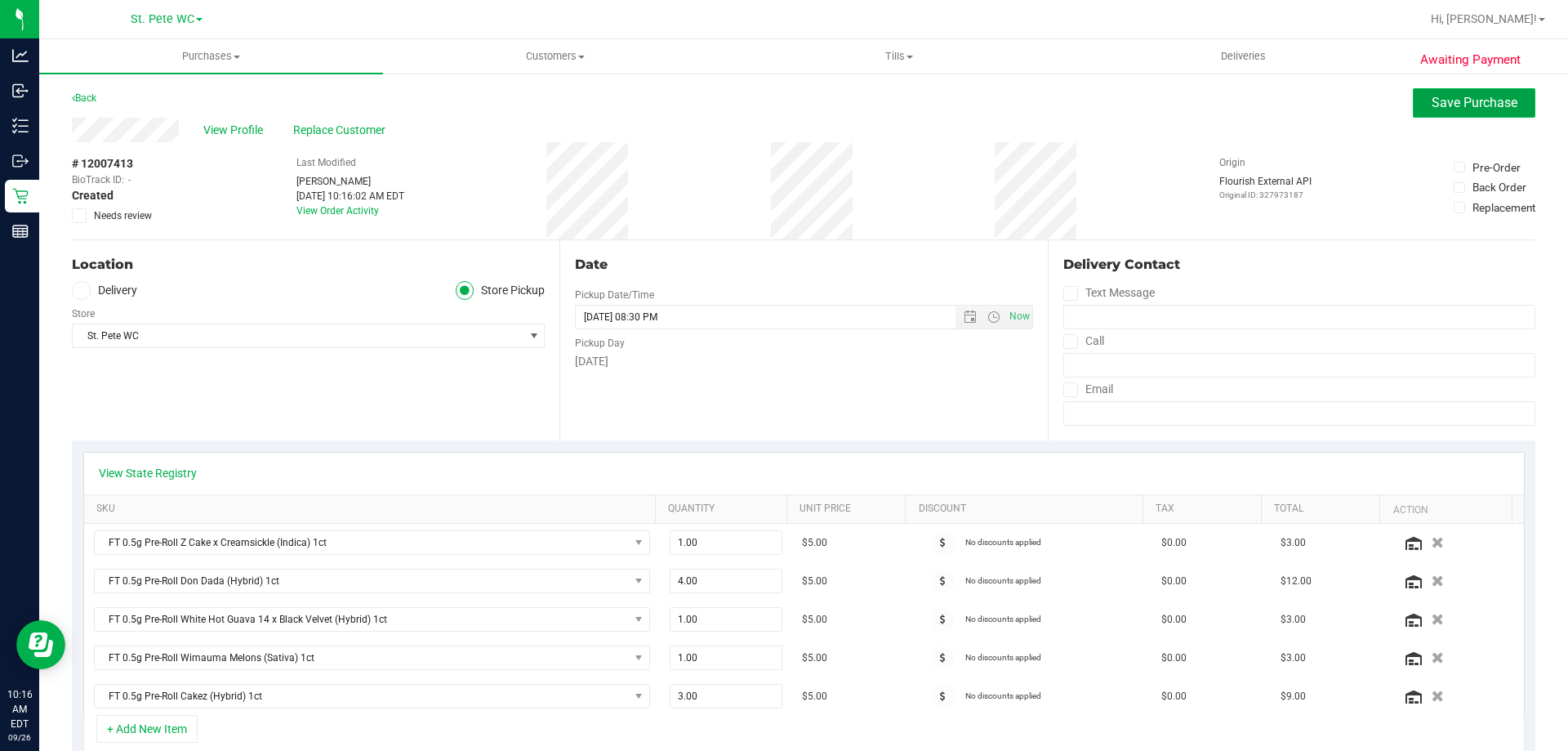
click at [1487, 102] on span "Save Purchase" at bounding box center [1474, 102] width 86 height 16
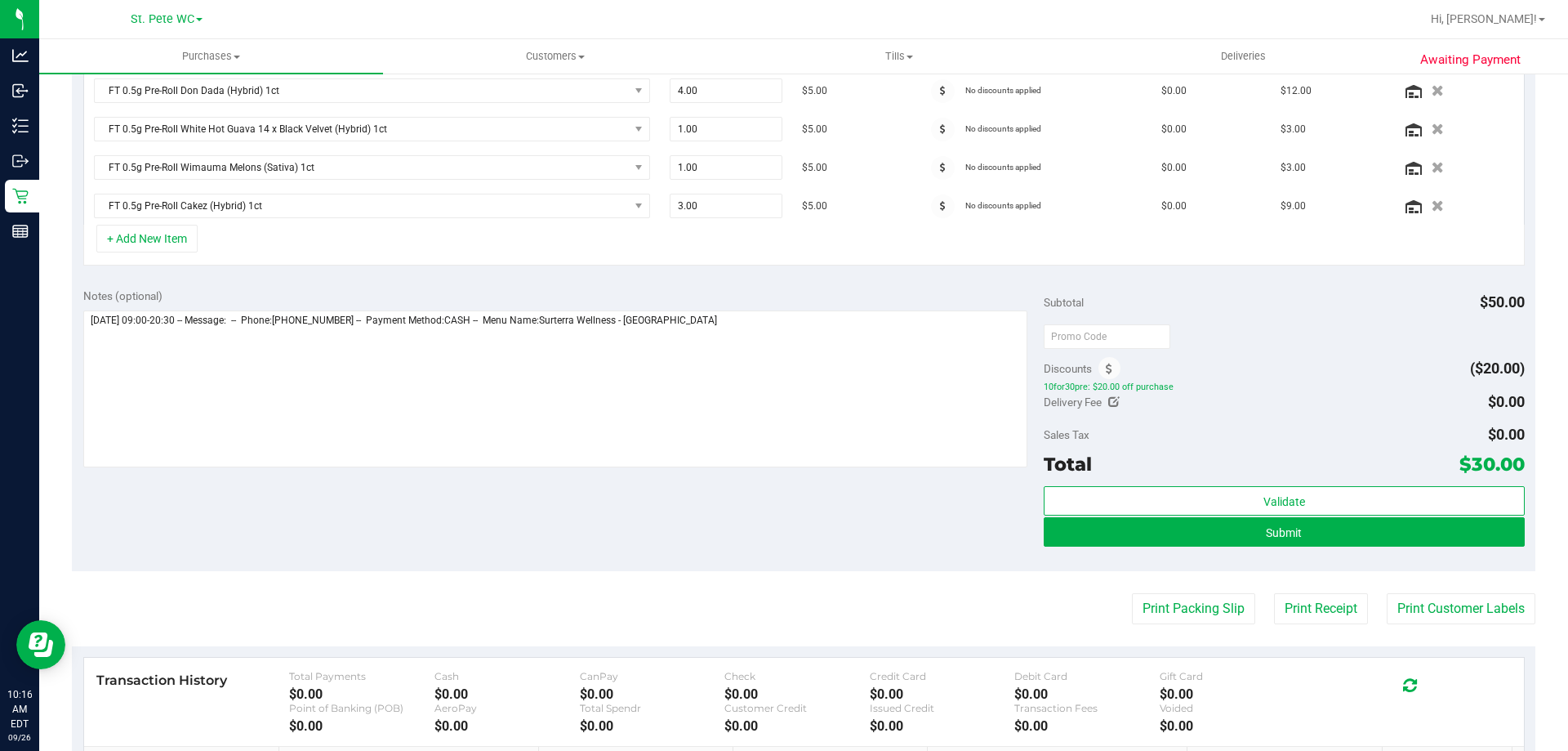
scroll to position [699, 0]
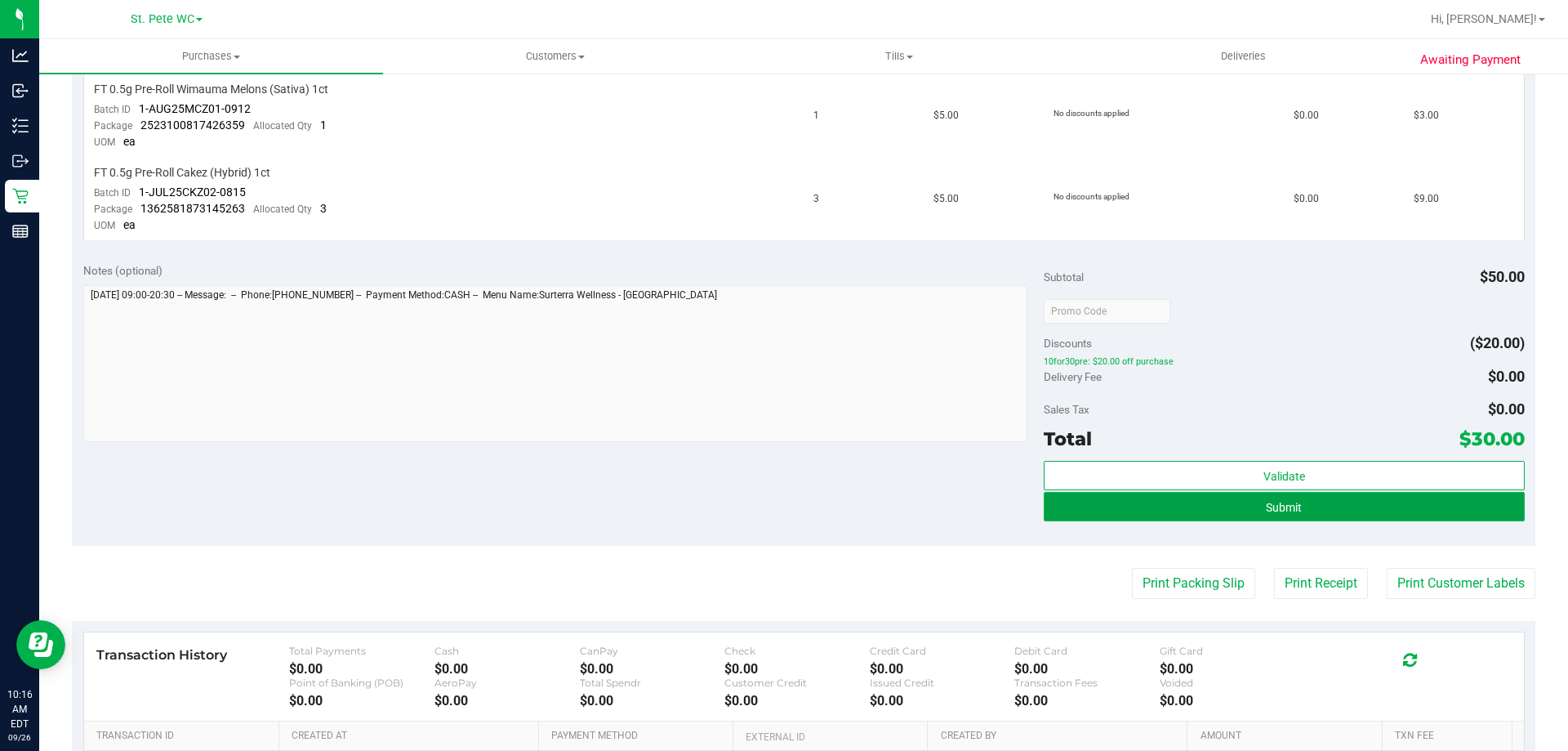
click at [1309, 512] on button "Submit" at bounding box center [1284, 507] width 481 height 30
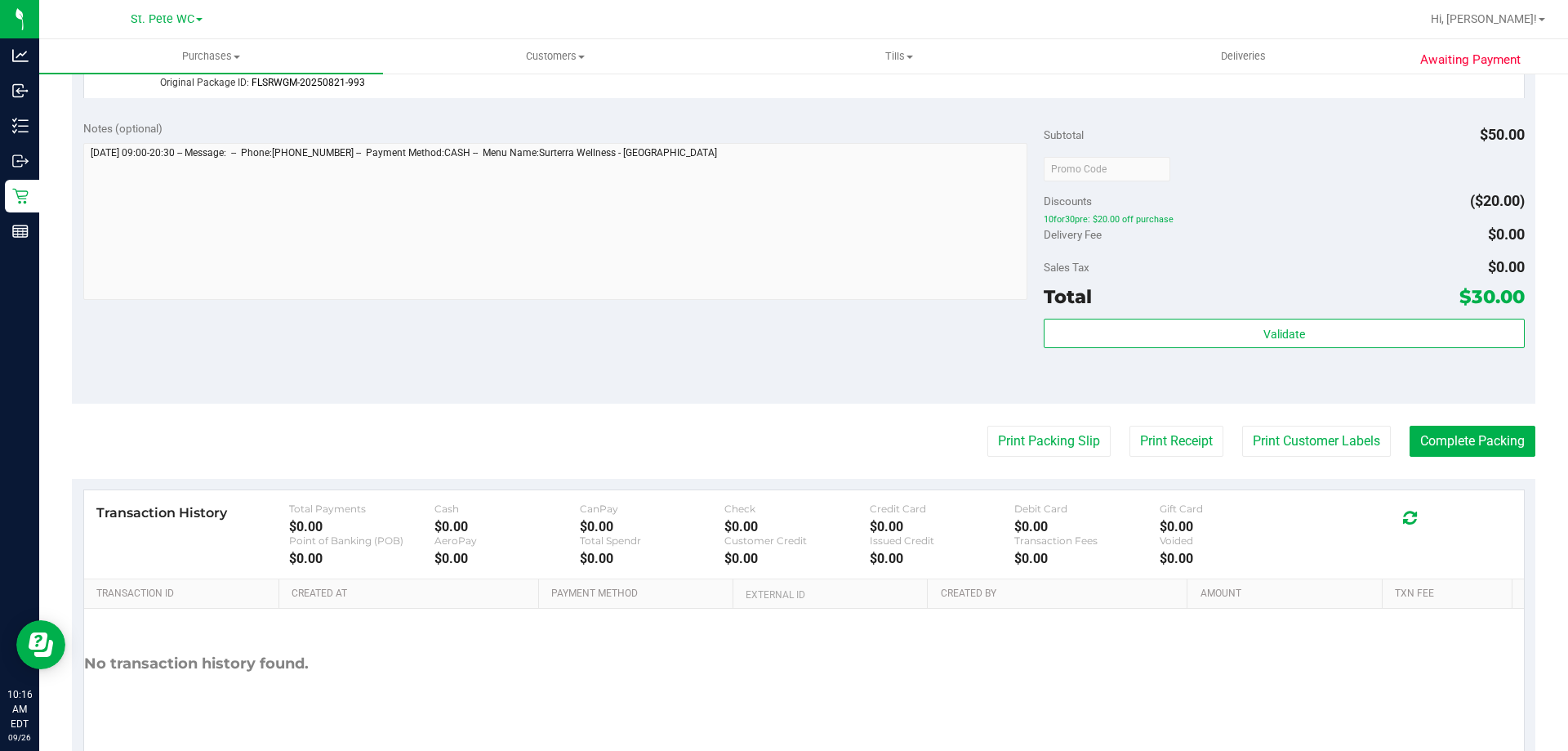
scroll to position [977, 0]
click at [1436, 451] on button "Complete Packing" at bounding box center [1473, 441] width 126 height 31
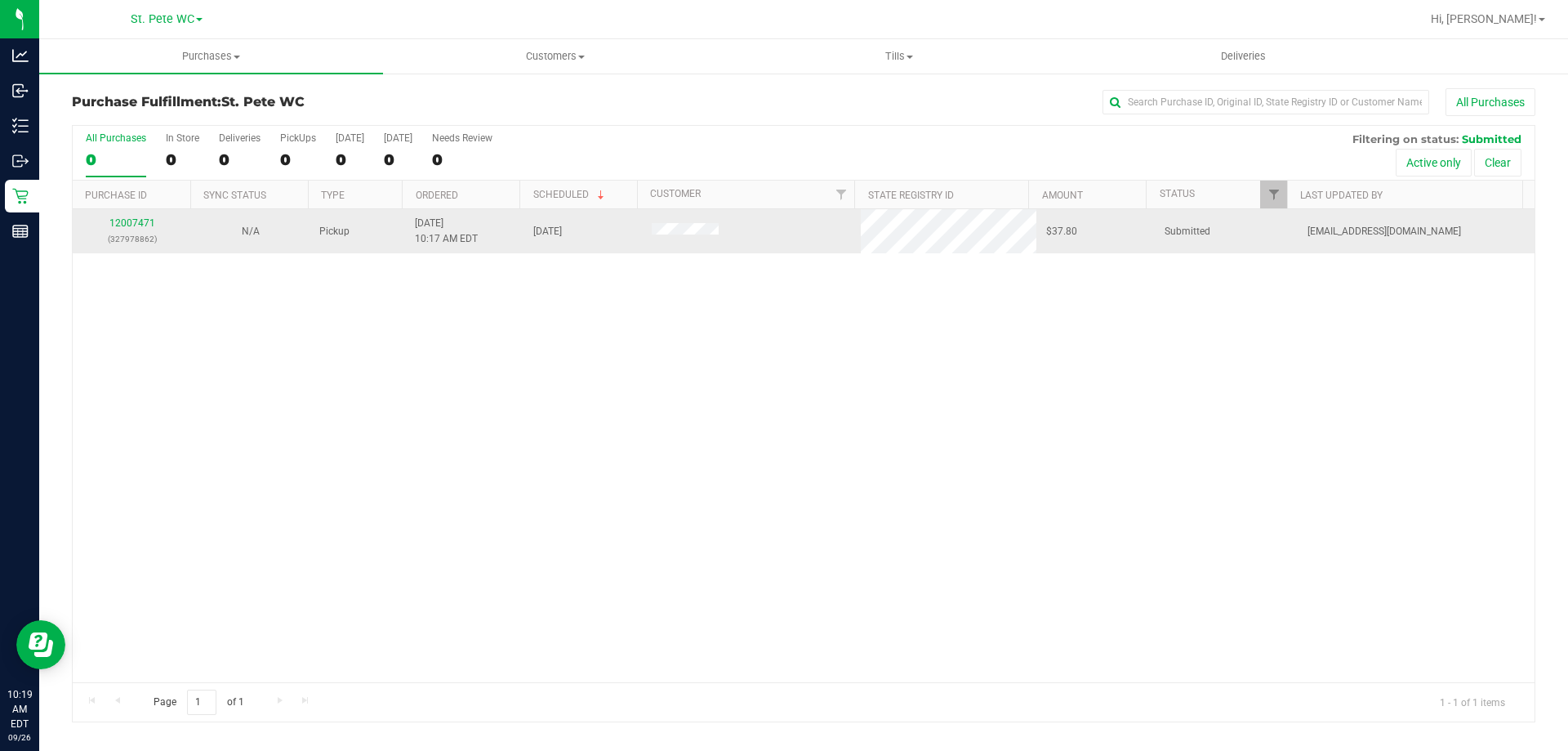
click at [128, 240] on p "(327978862)" at bounding box center [132, 239] width 99 height 16
click at [133, 225] on link "12007471" at bounding box center [132, 222] width 46 height 11
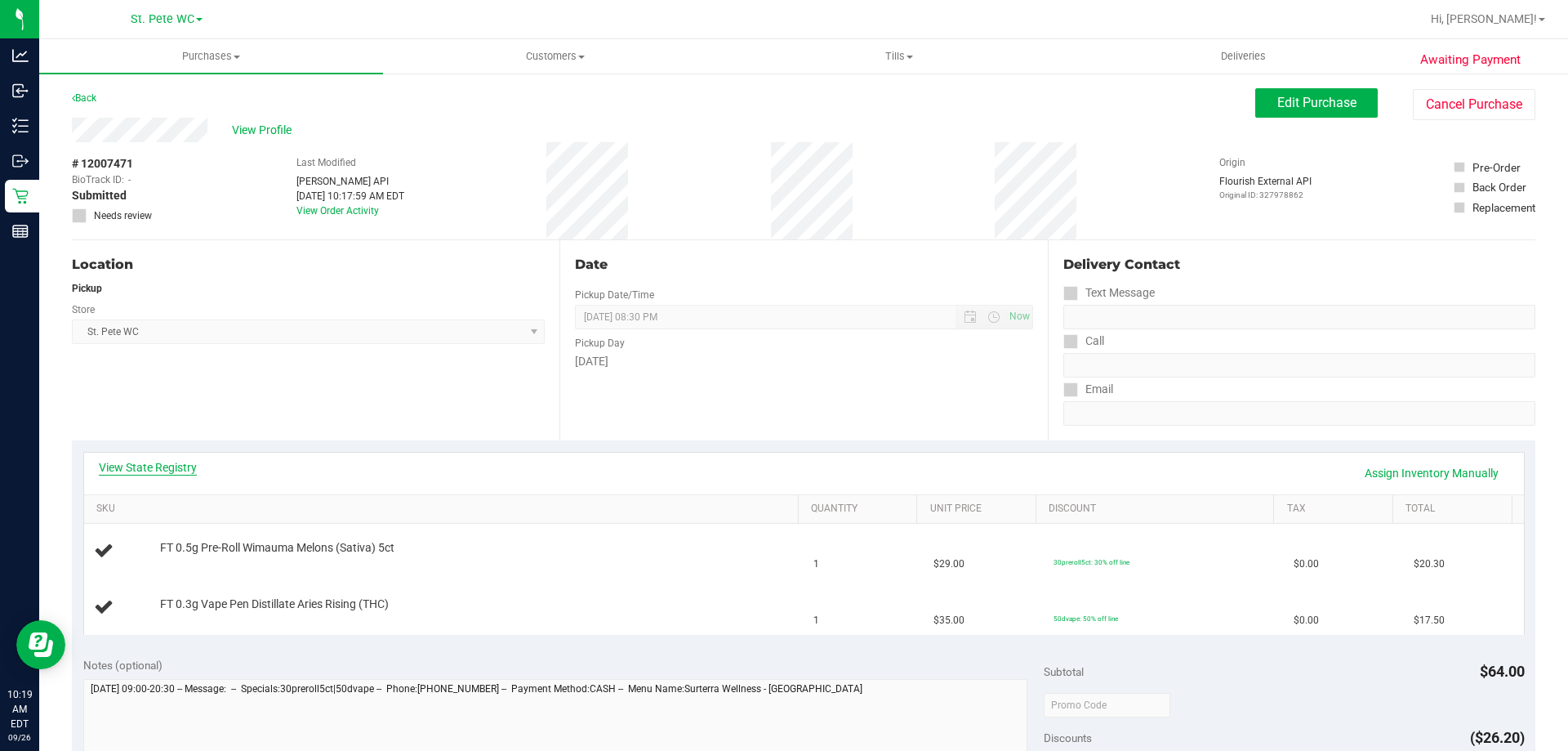
click at [156, 469] on link "View State Registry" at bounding box center [148, 467] width 98 height 16
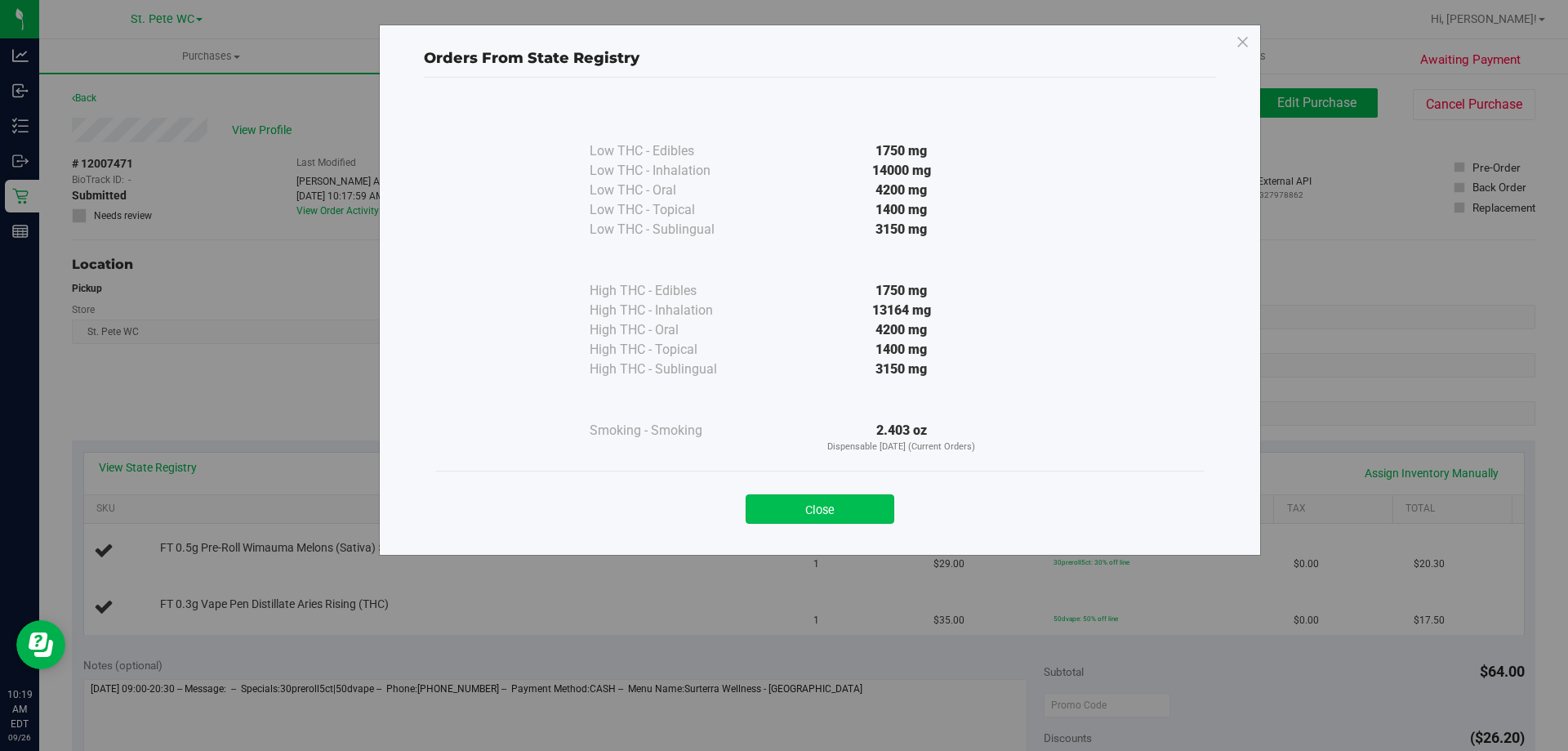
click at [836, 499] on button "Close" at bounding box center [819, 510] width 148 height 30
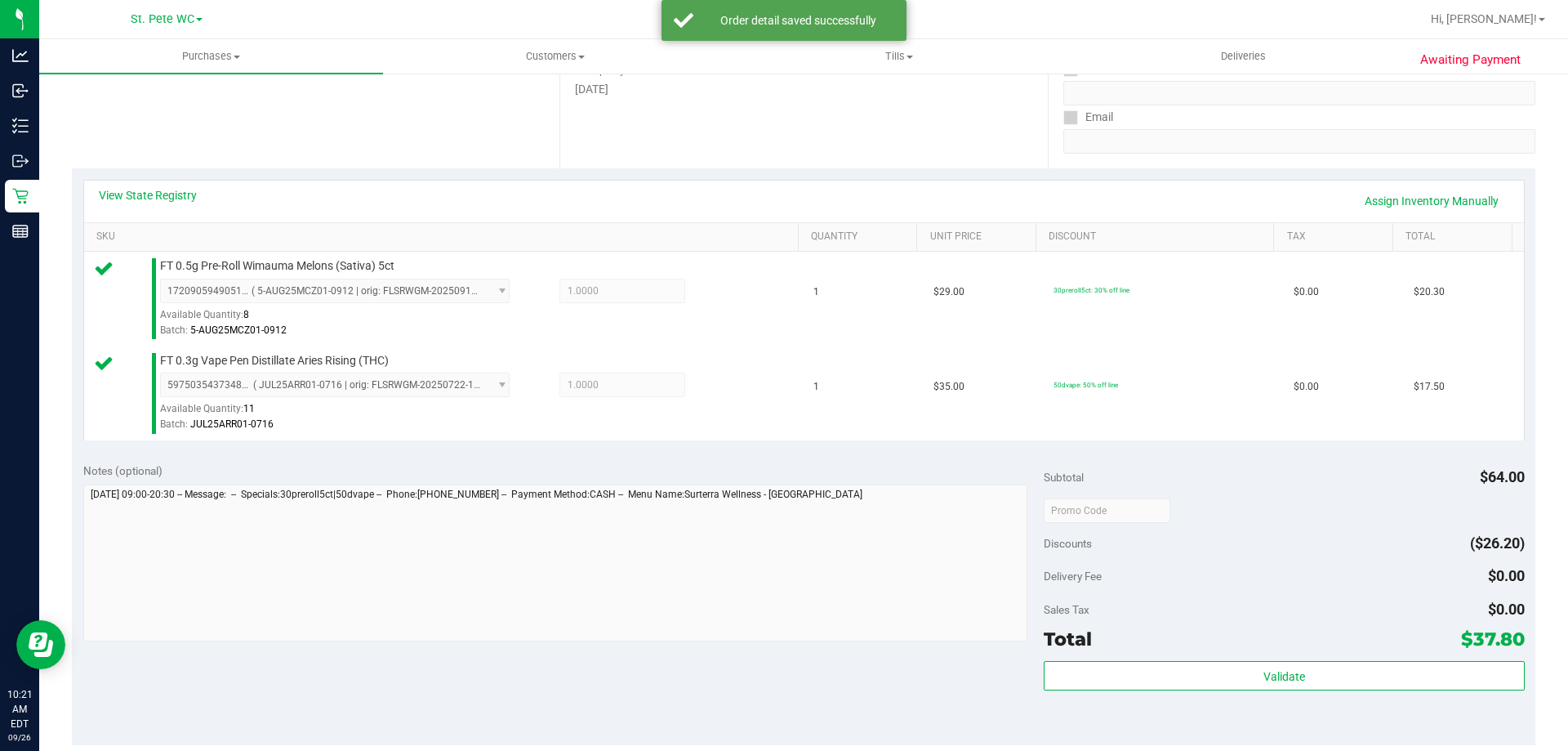
scroll to position [359, 0]
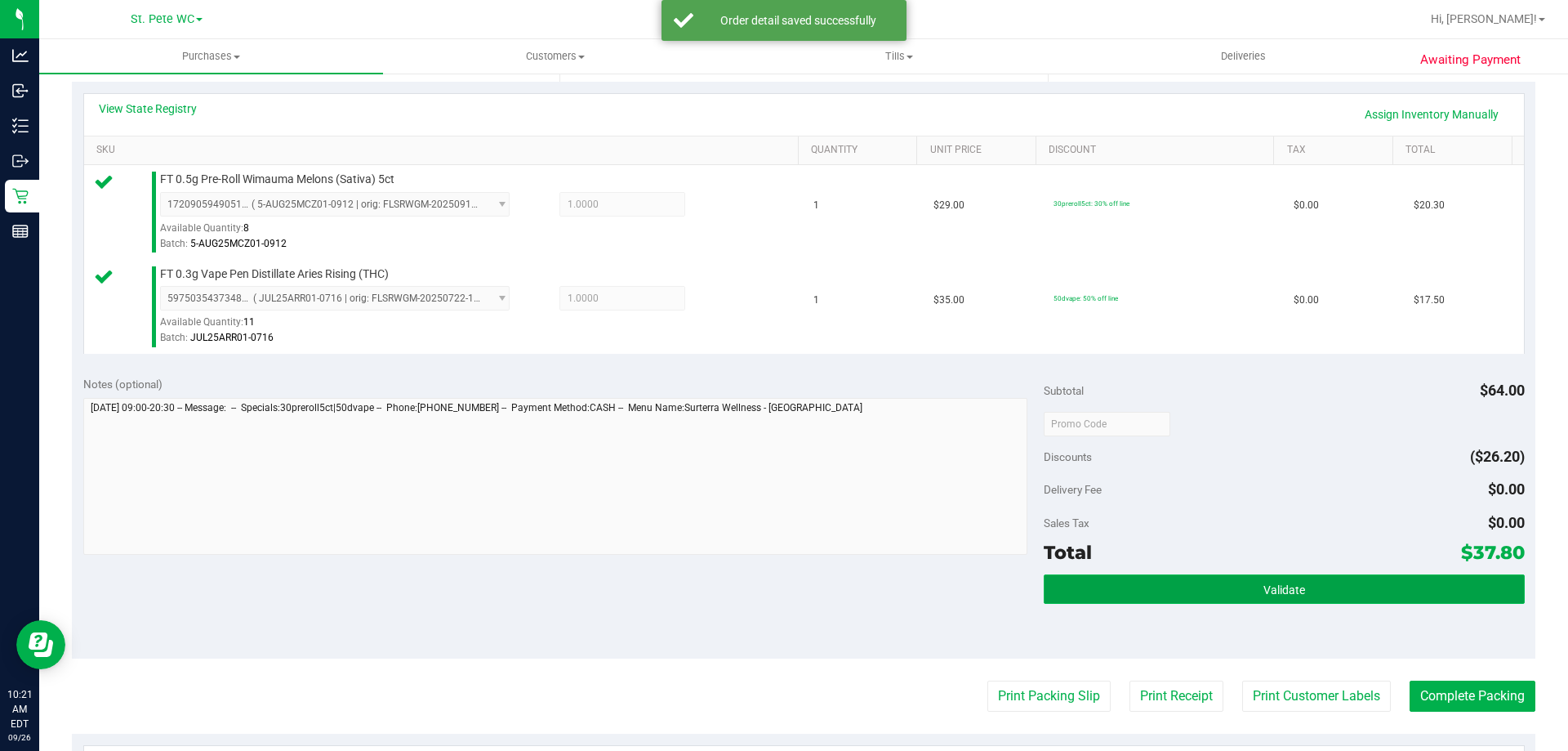
click at [1386, 592] on button "Validate" at bounding box center [1284, 590] width 481 height 30
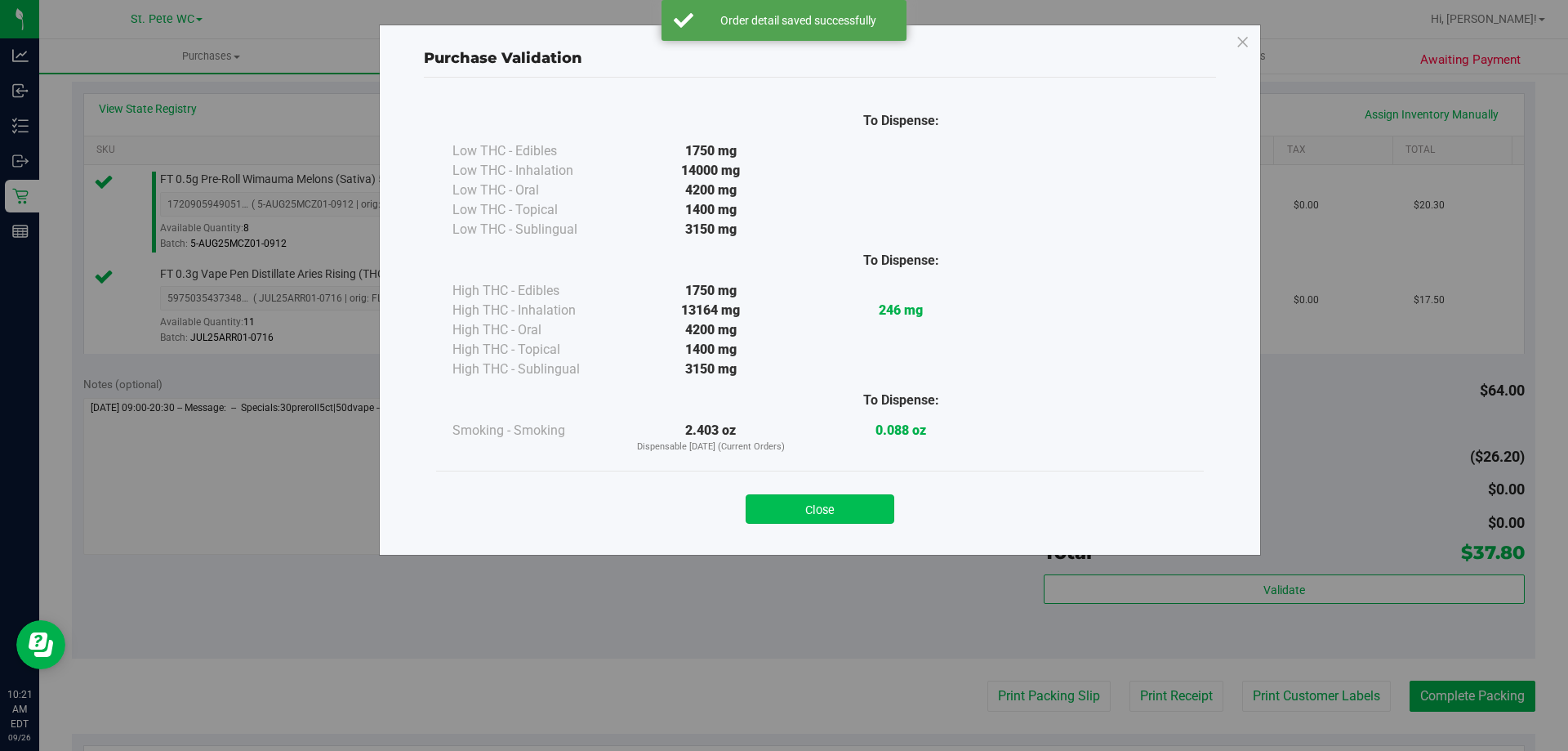
click at [817, 511] on button "Close" at bounding box center [819, 510] width 148 height 30
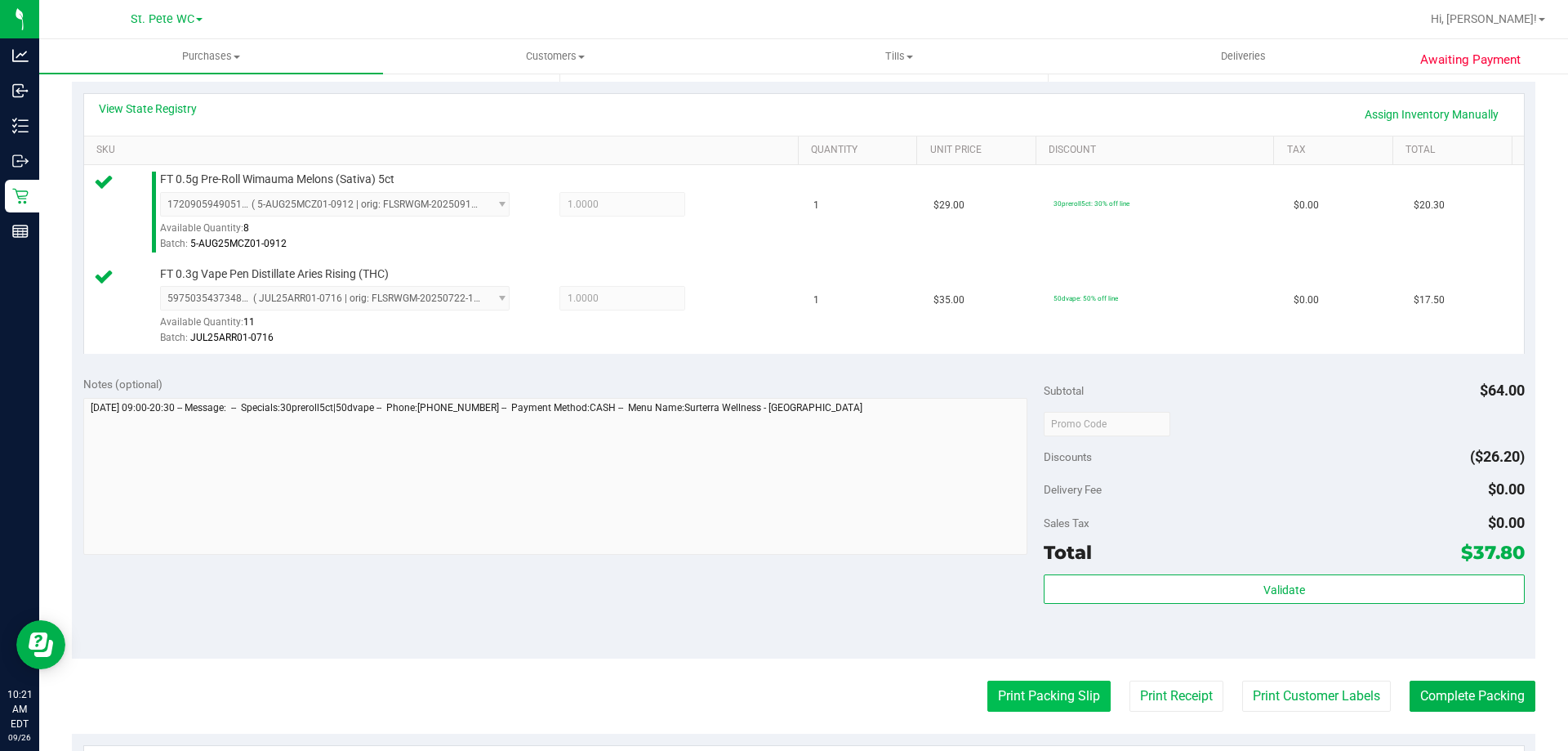
click at [1009, 686] on button "Print Packing Slip" at bounding box center [1049, 696] width 123 height 31
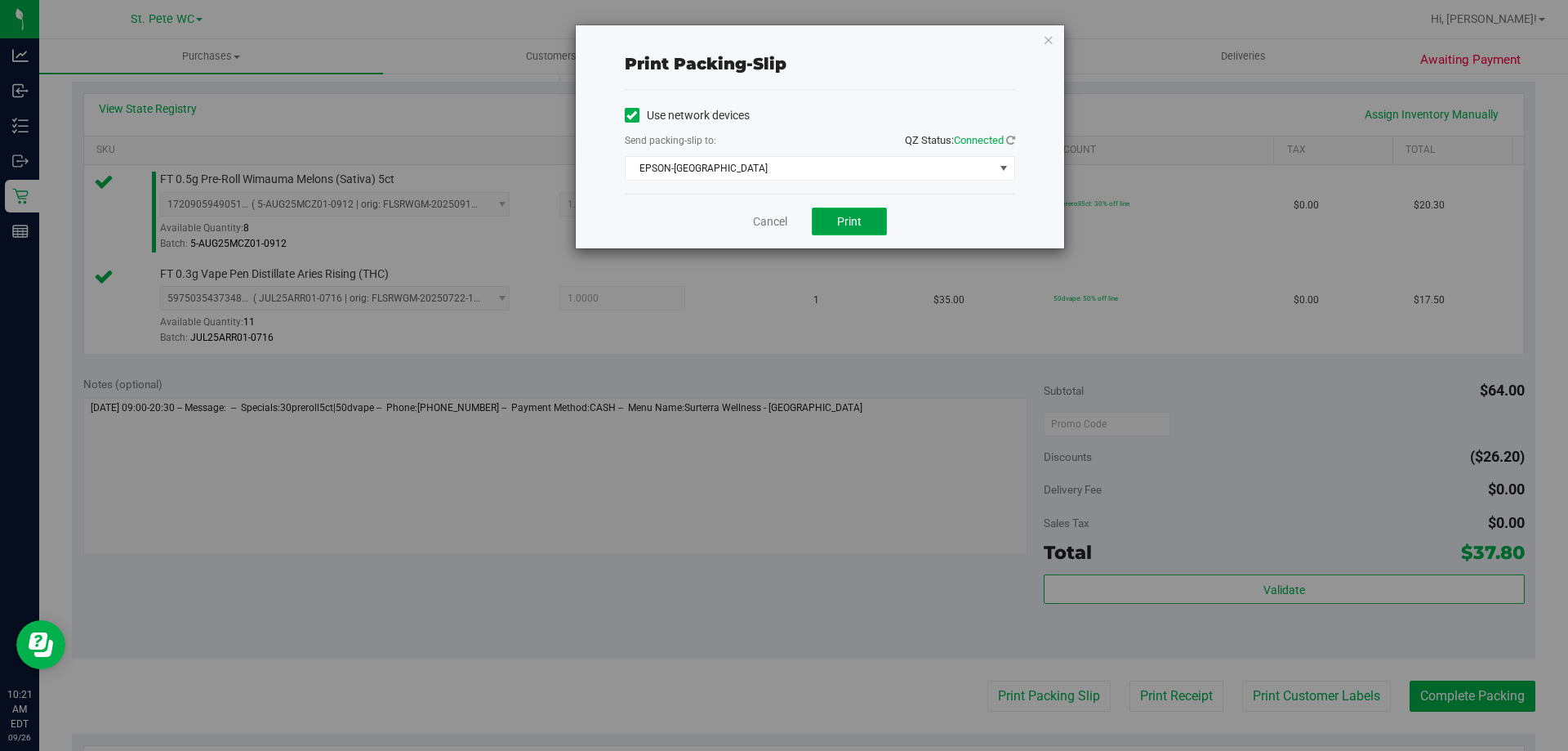
click at [857, 226] on span "Print" at bounding box center [850, 221] width 24 height 13
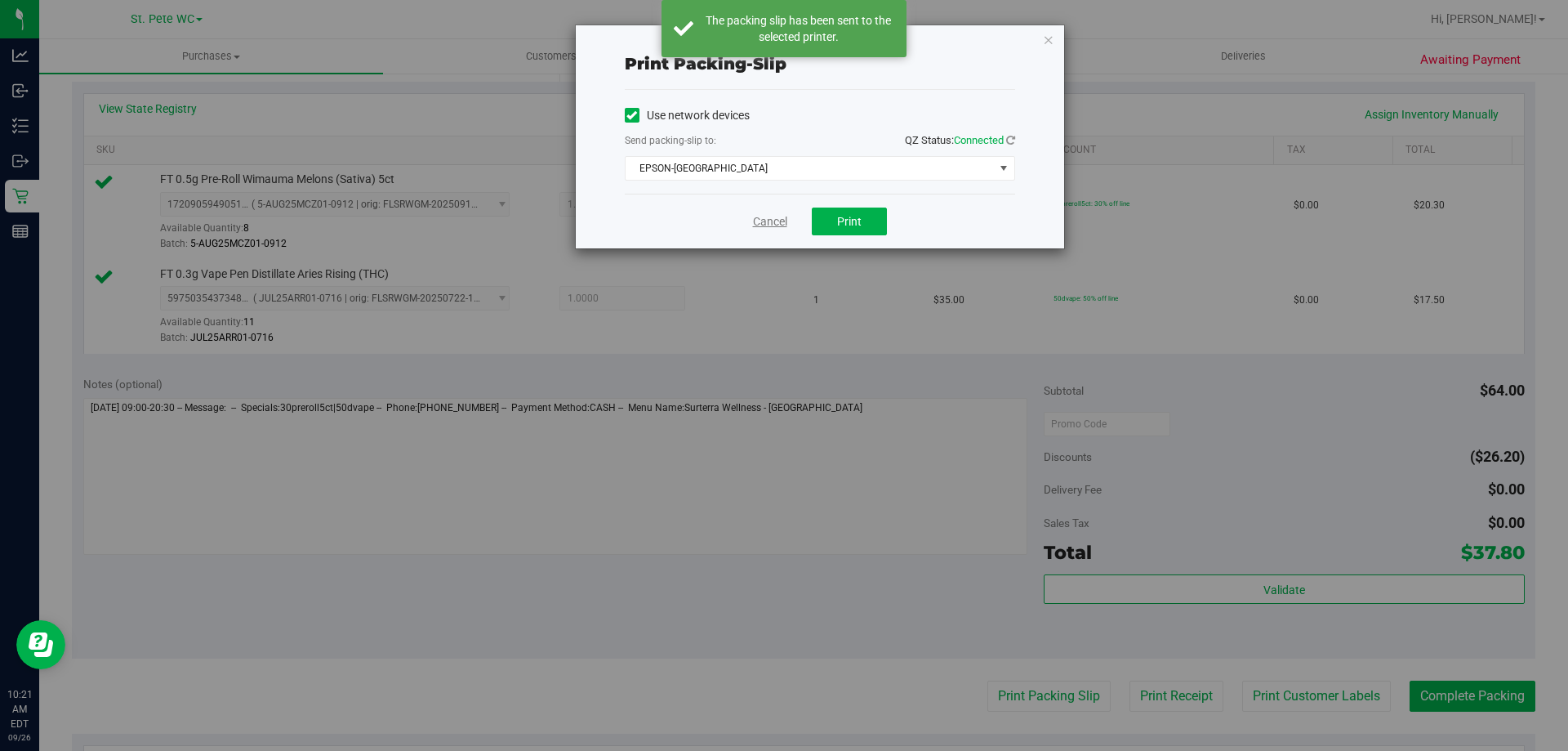
click at [761, 226] on link "Cancel" at bounding box center [771, 222] width 35 height 17
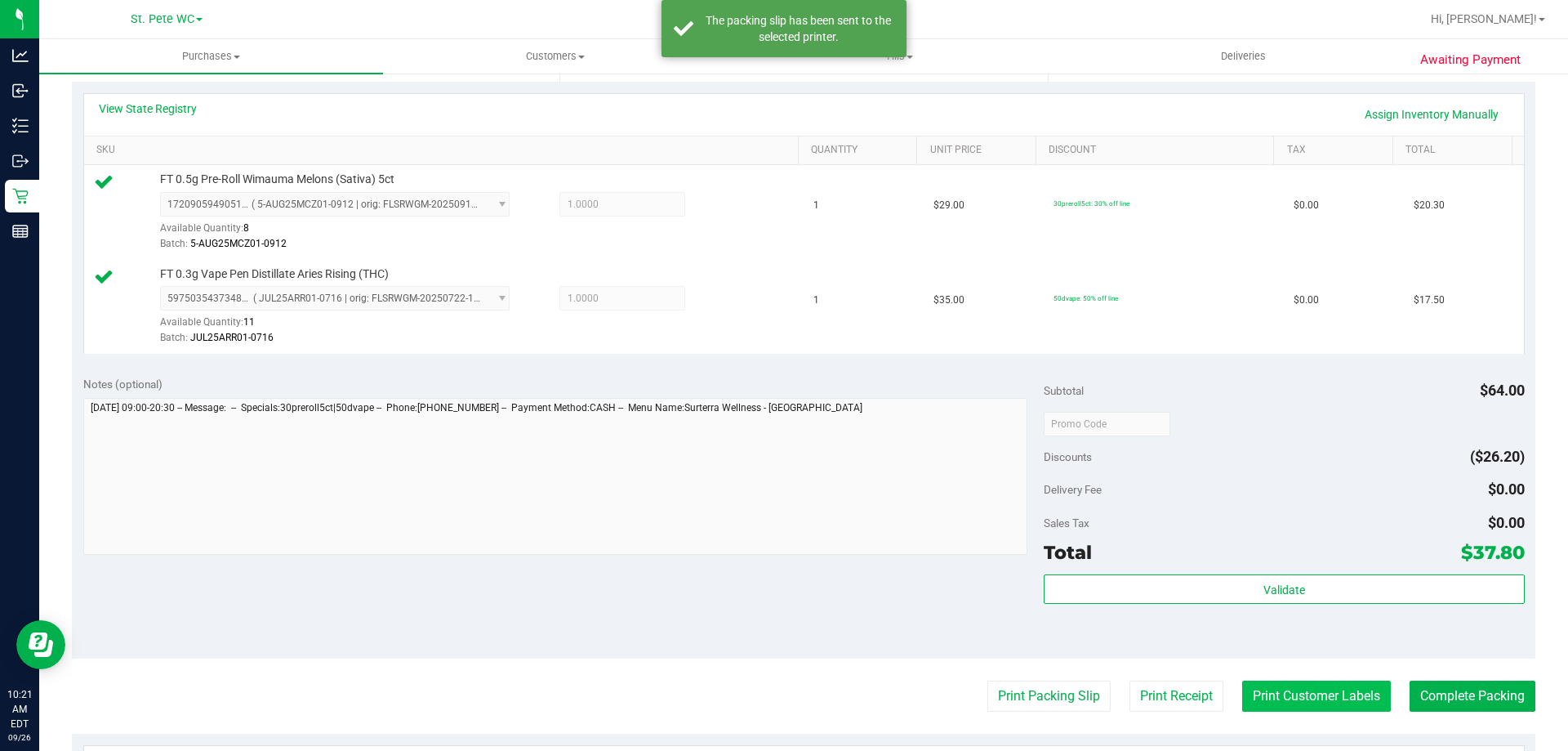
click at [1294, 684] on button "Print Customer Labels" at bounding box center [1316, 696] width 148 height 31
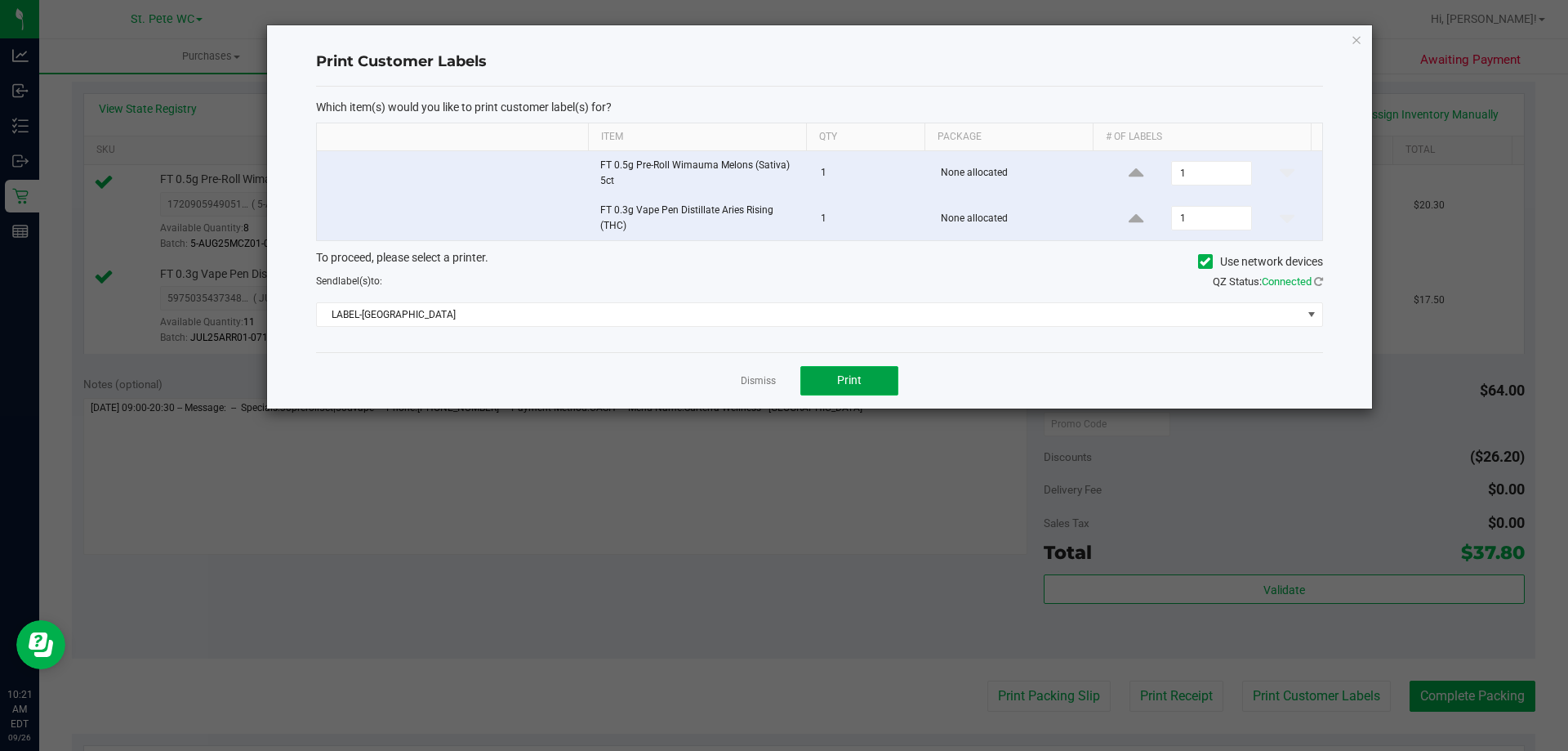
click at [871, 379] on button "Print" at bounding box center [850, 381] width 98 height 30
click at [745, 377] on link "Dismiss" at bounding box center [758, 381] width 35 height 14
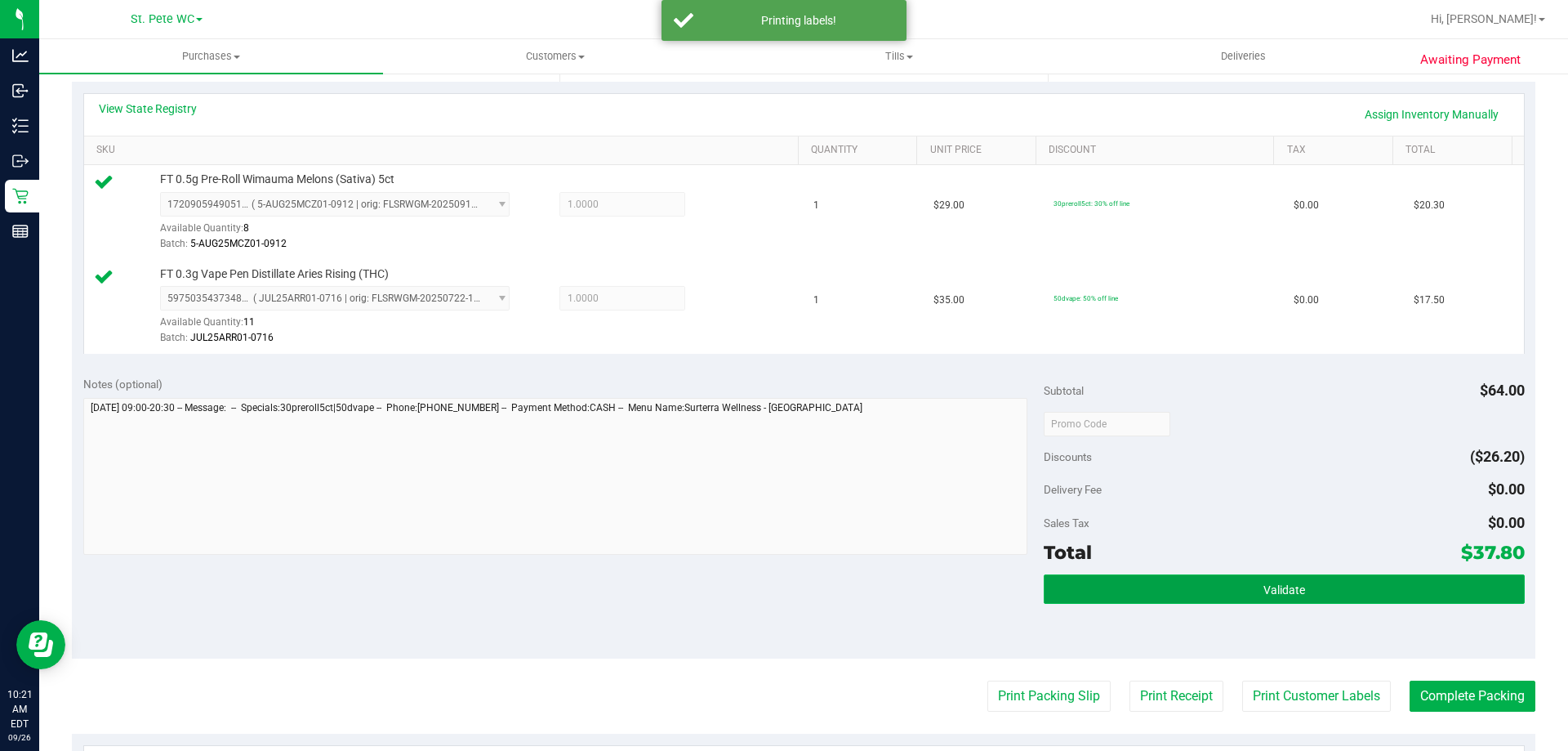
click at [1386, 603] on button "Validate" at bounding box center [1284, 590] width 481 height 30
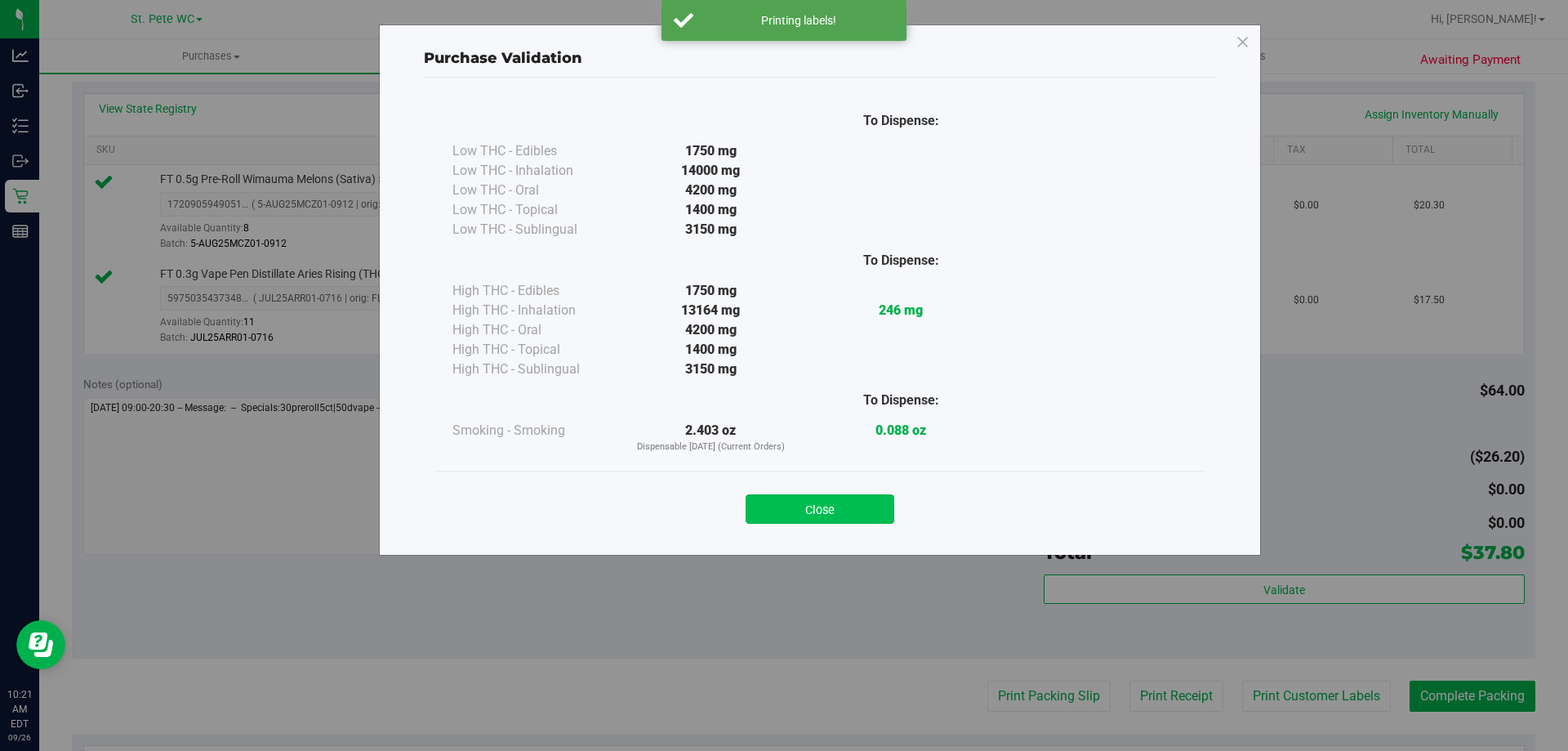
click at [828, 512] on button "Close" at bounding box center [819, 510] width 148 height 30
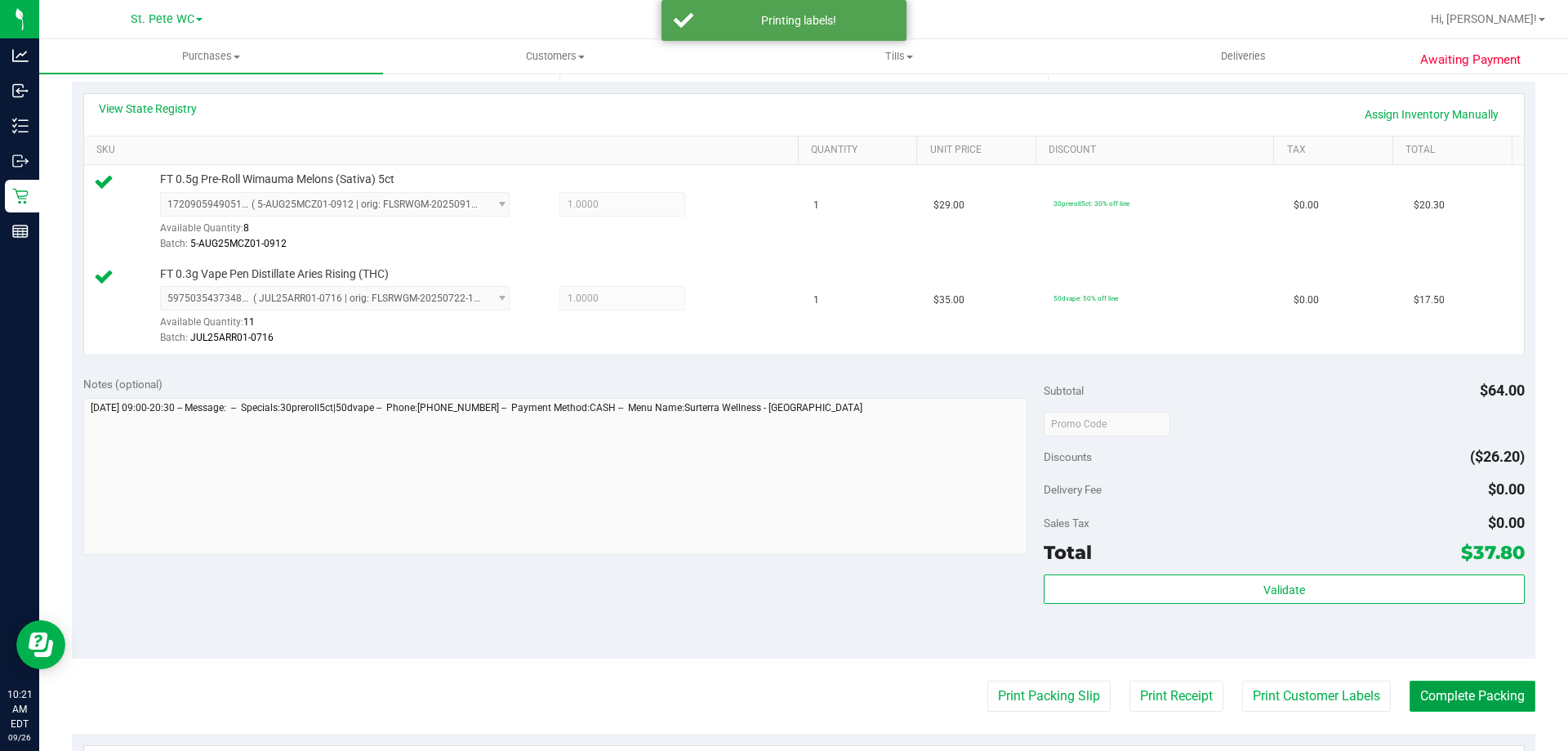
click at [1460, 687] on button "Complete Packing" at bounding box center [1473, 696] width 126 height 31
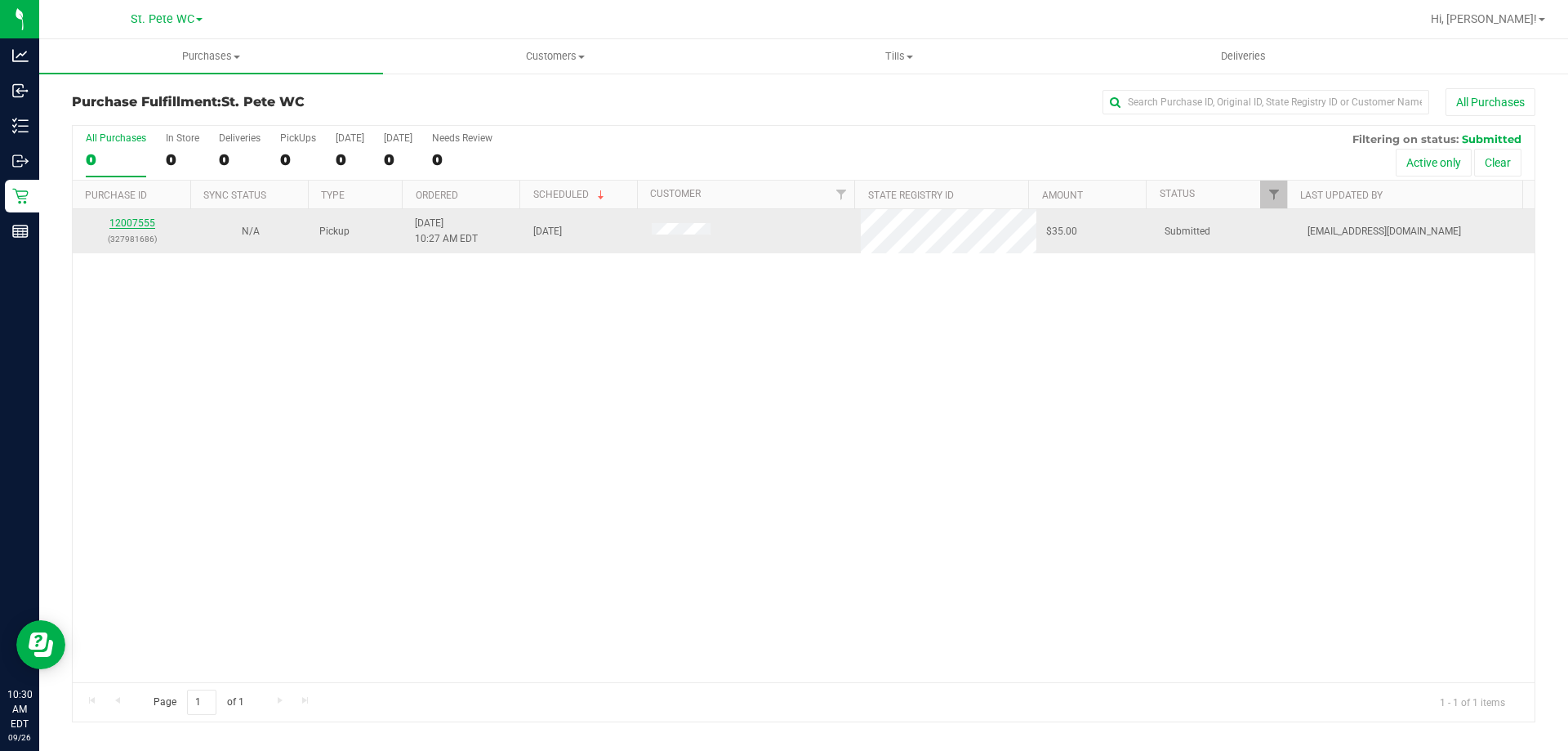
click at [137, 228] on link "12007555" at bounding box center [132, 222] width 46 height 11
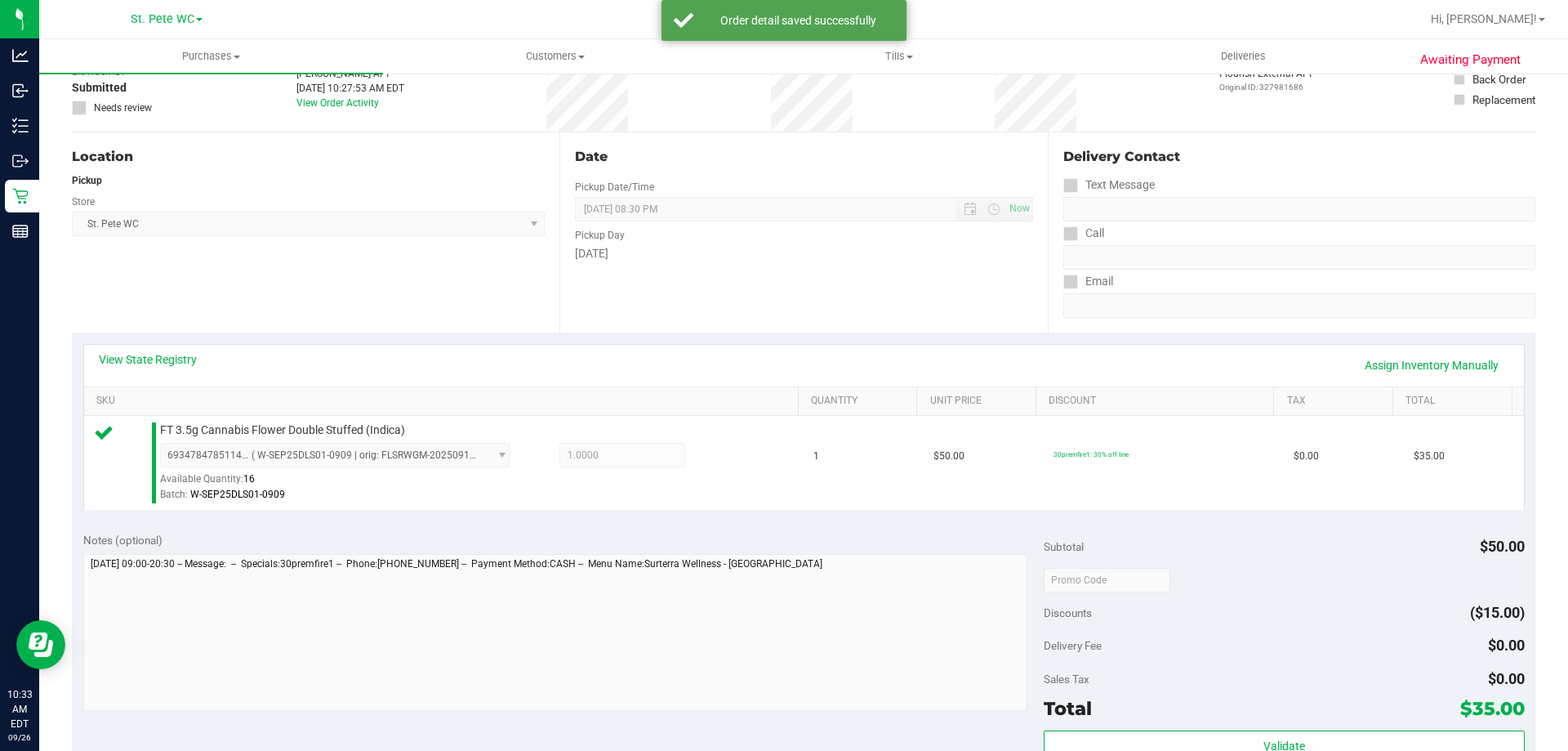
scroll to position [327, 0]
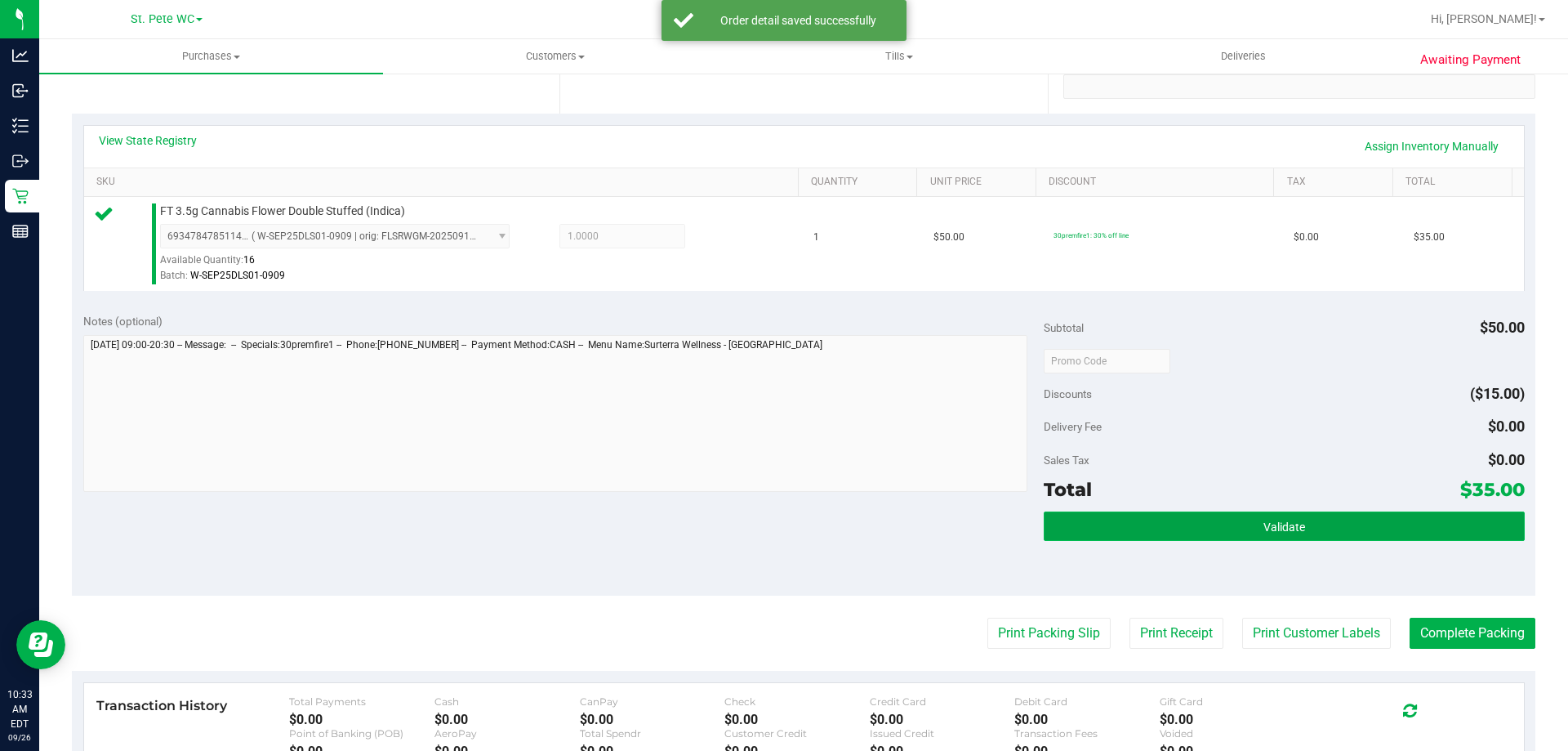
click at [1178, 531] on button "Validate" at bounding box center [1284, 526] width 481 height 30
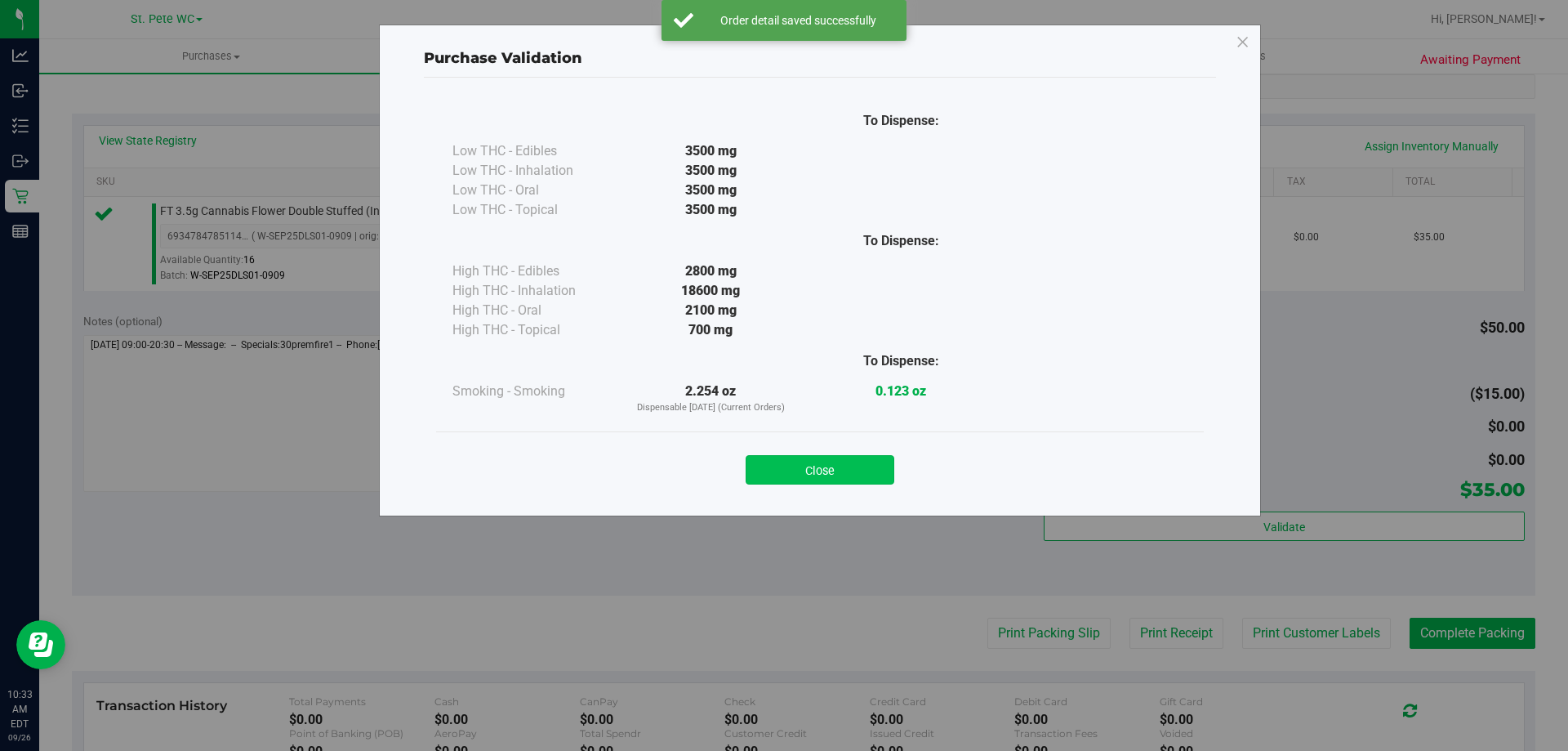
click at [797, 484] on button "Close" at bounding box center [819, 470] width 148 height 30
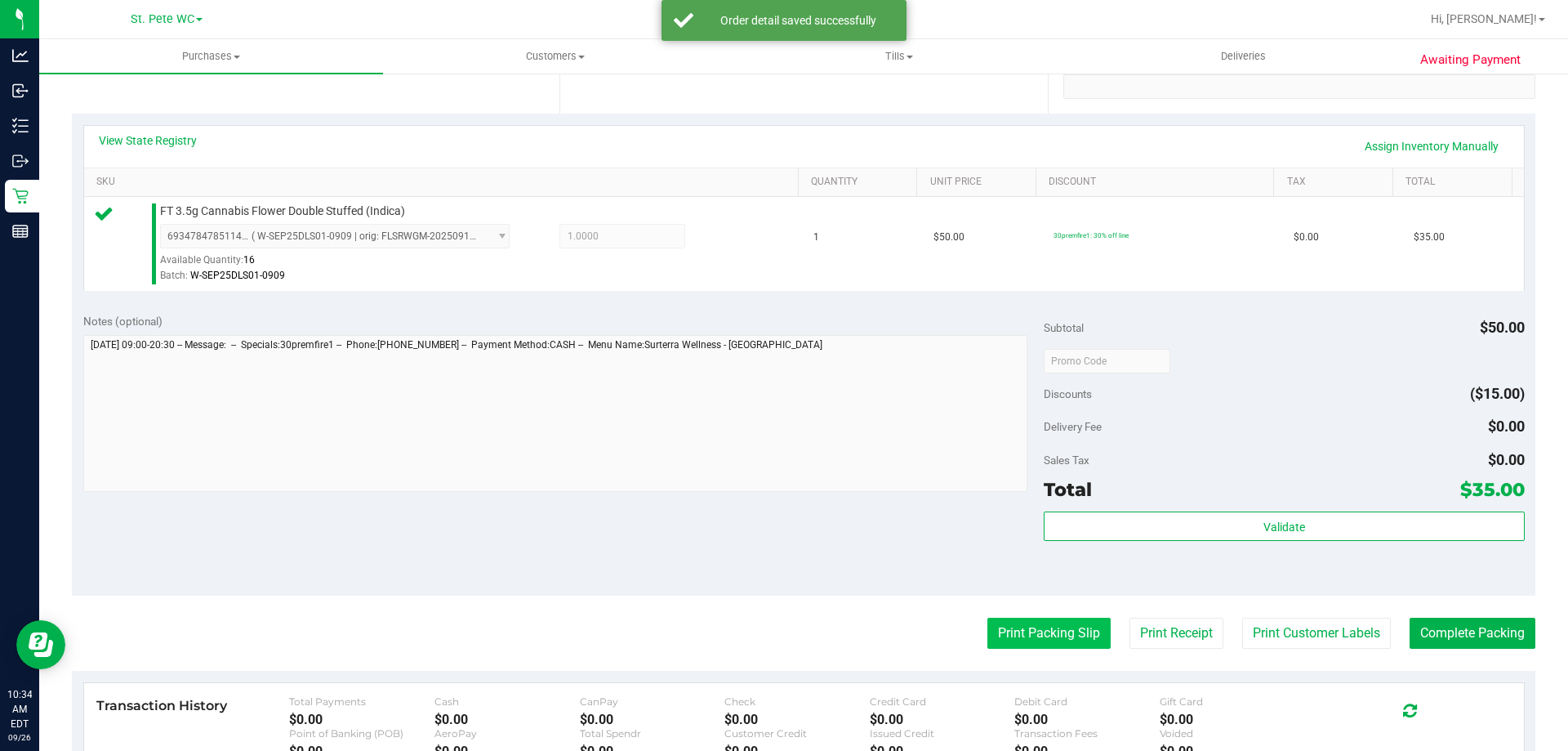
click at [1020, 626] on button "Print Packing Slip" at bounding box center [1049, 634] width 123 height 31
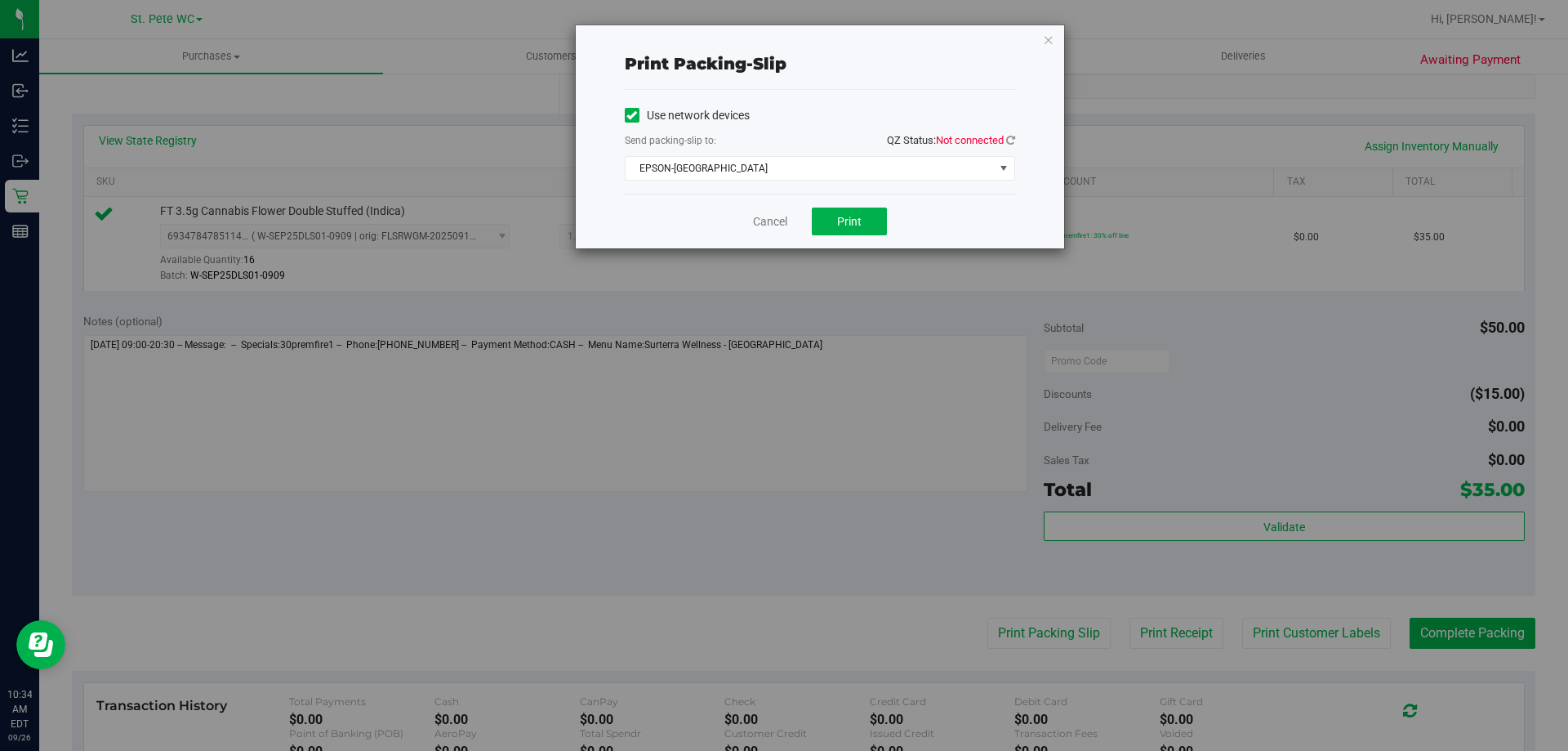
click at [990, 140] on span "Not connected" at bounding box center [970, 140] width 68 height 12
click at [1003, 138] on span "Not connected" at bounding box center [970, 140] width 68 height 12
click at [1010, 138] on icon at bounding box center [1011, 140] width 9 height 10
click at [860, 223] on span "Print" at bounding box center [850, 221] width 24 height 13
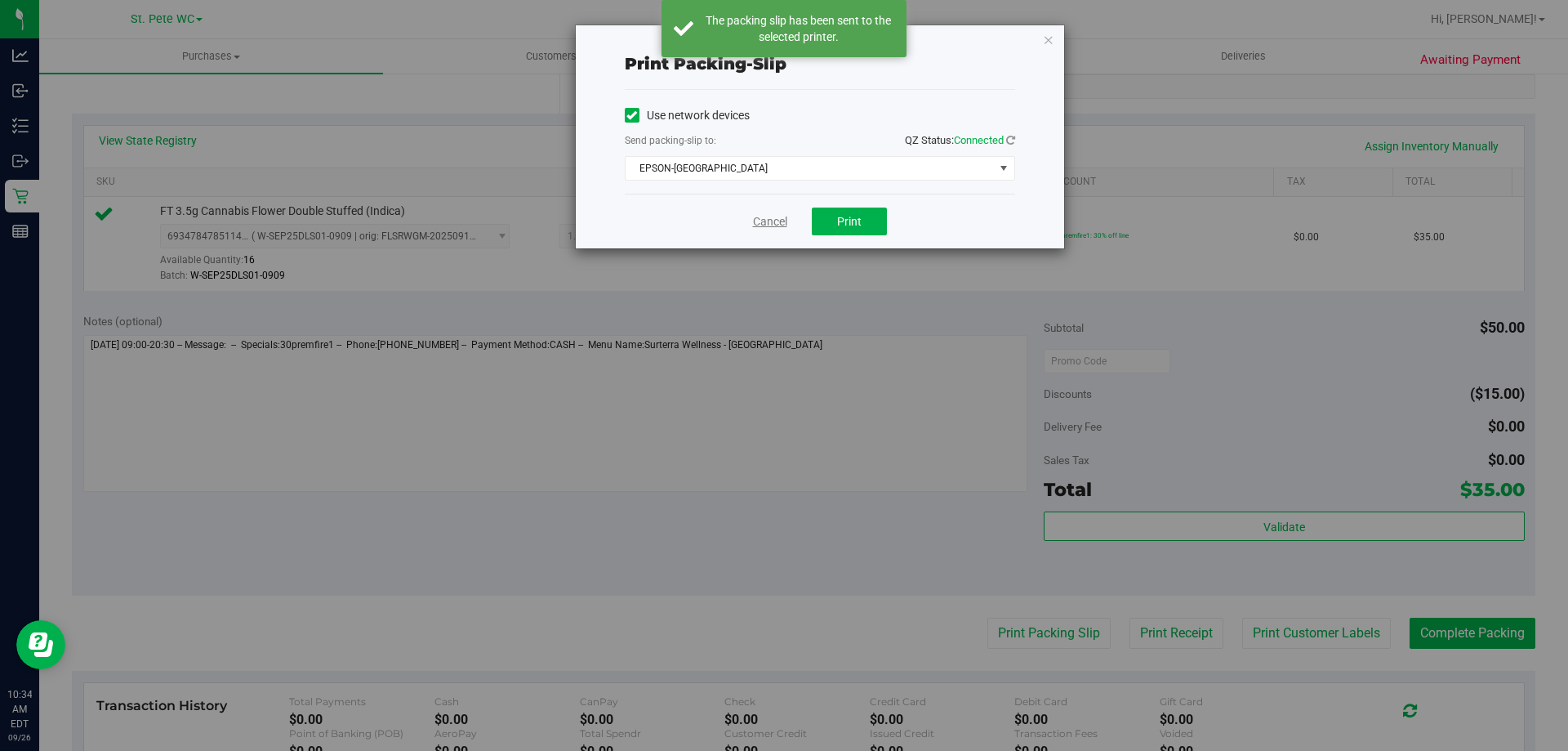
click at [777, 224] on link "Cancel" at bounding box center [771, 222] width 35 height 17
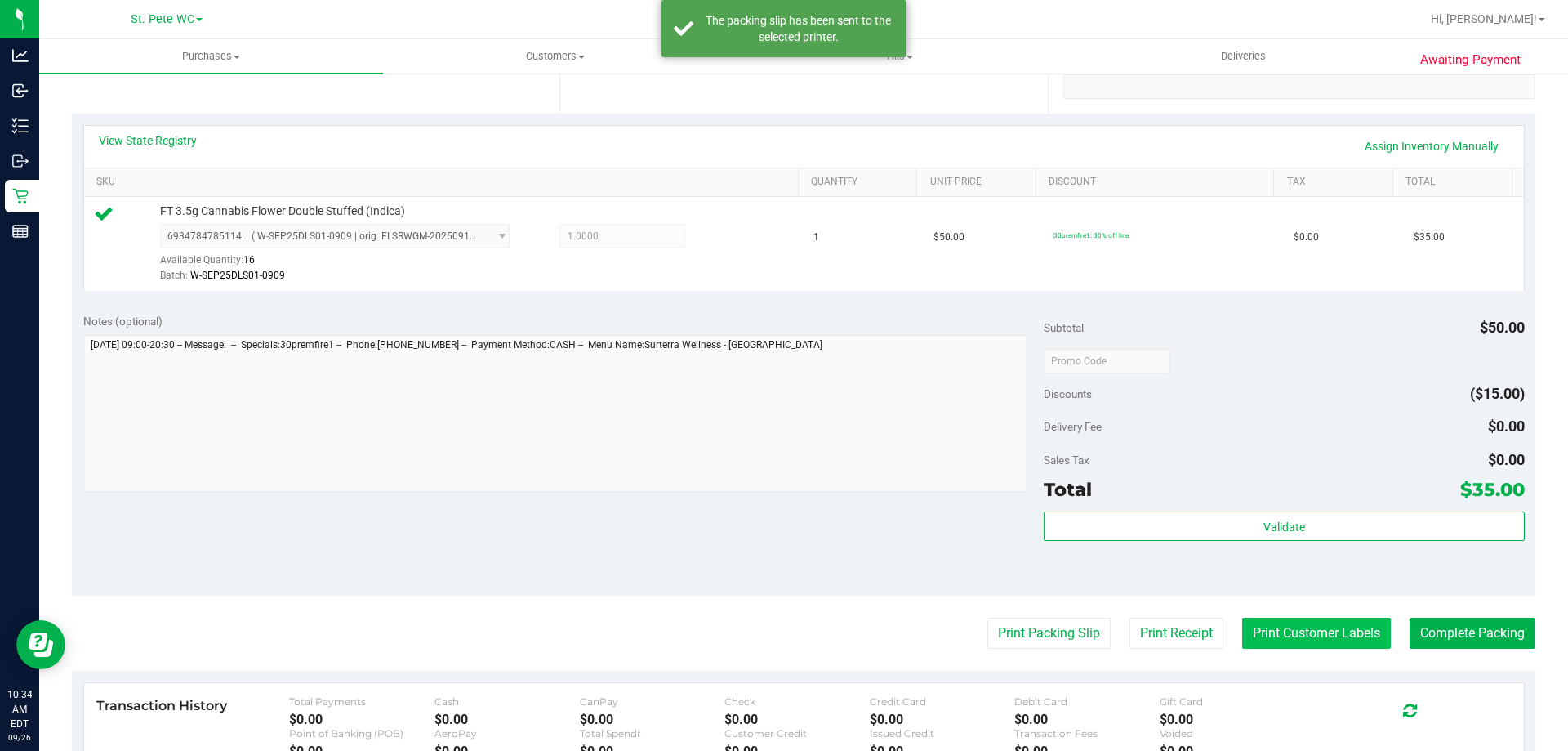
click at [1327, 642] on button "Print Customer Labels" at bounding box center [1316, 634] width 148 height 31
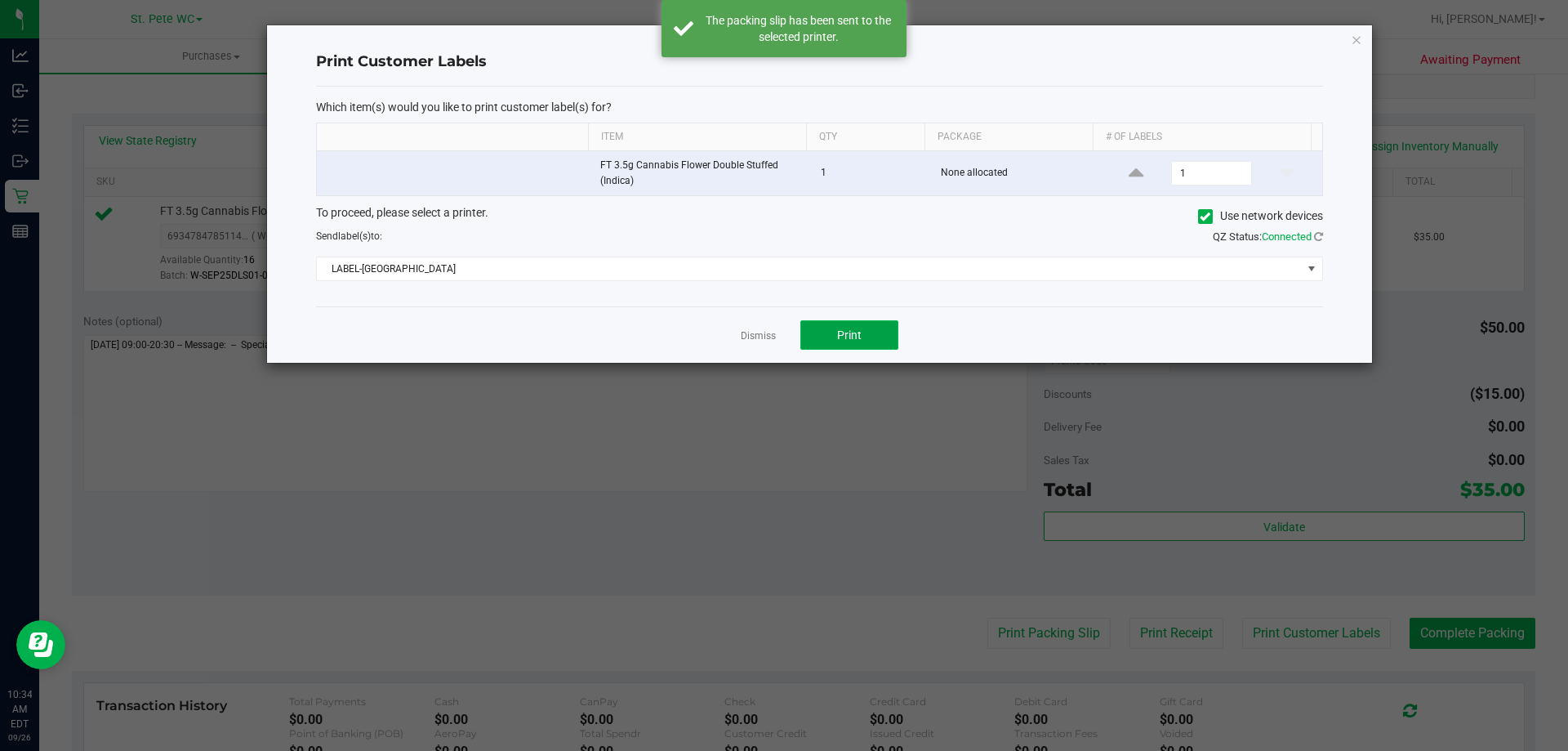
click at [855, 333] on span "Print" at bounding box center [850, 334] width 24 height 13
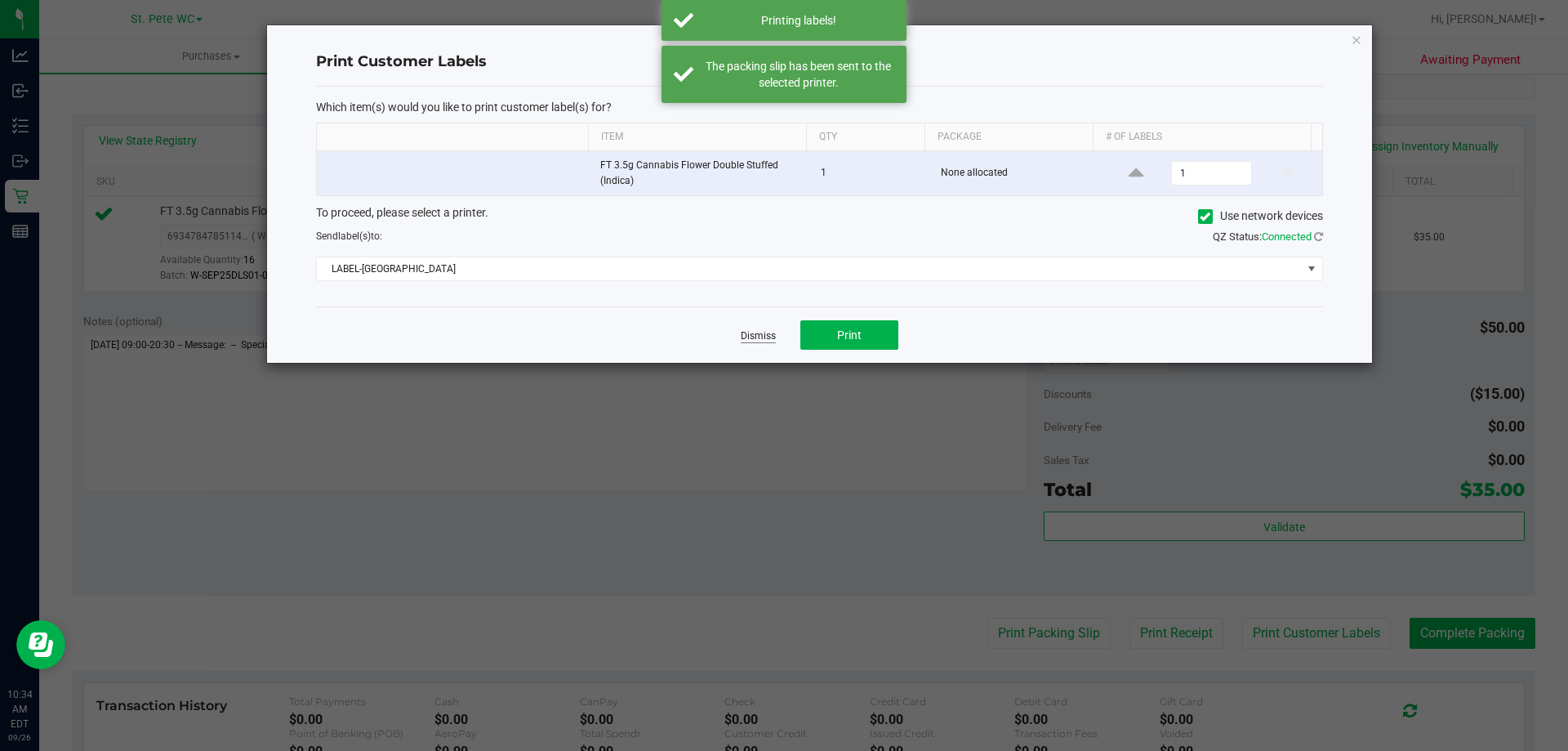
click at [758, 337] on link "Dismiss" at bounding box center [758, 336] width 35 height 14
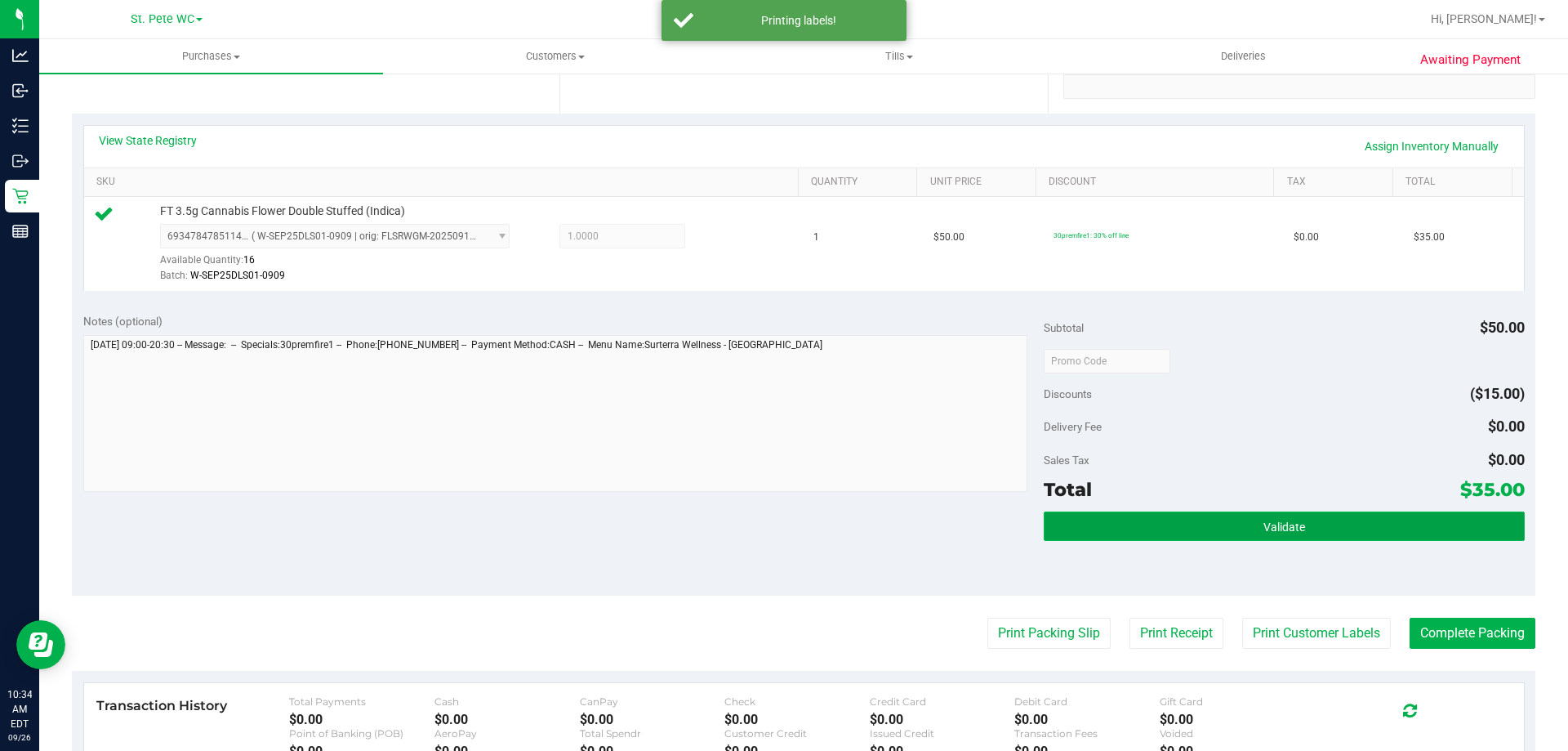
click at [1401, 522] on button "Validate" at bounding box center [1284, 526] width 481 height 30
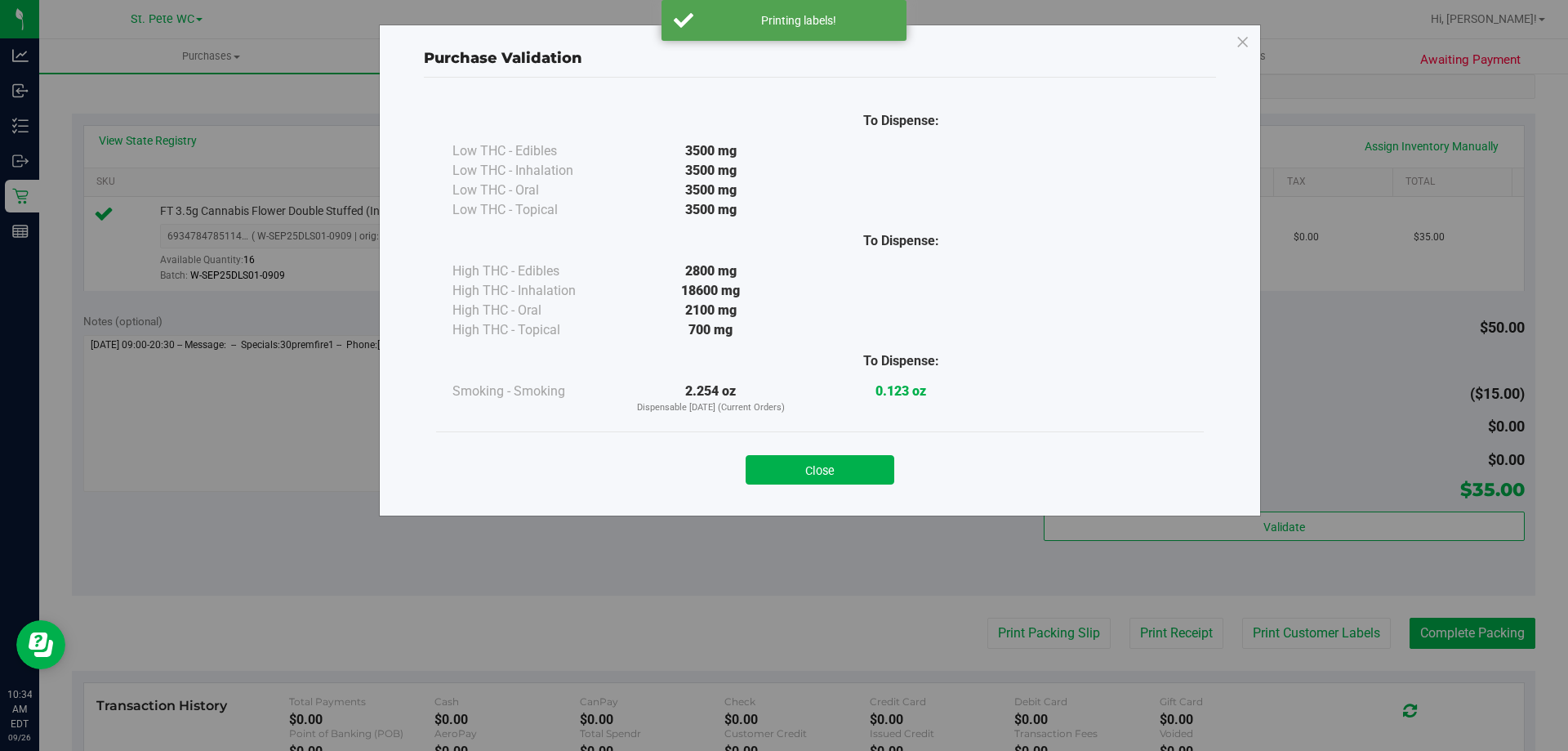
click at [1435, 627] on div "Purchase Validation To Dispense: Low THC - Edibles 3500 mg" at bounding box center [791, 375] width 1581 height 751
click at [858, 471] on button "Close" at bounding box center [819, 470] width 148 height 30
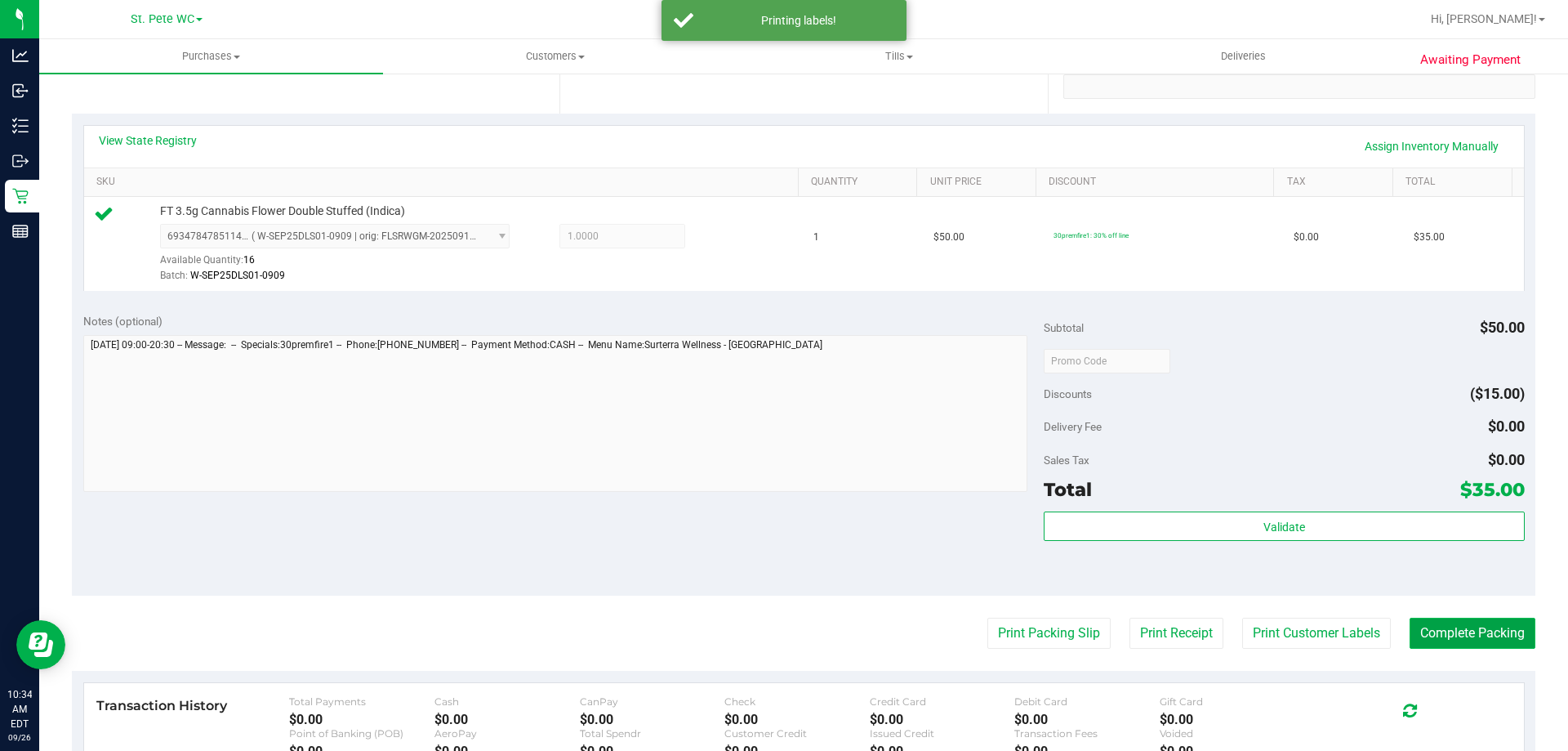
click at [1460, 631] on button "Complete Packing" at bounding box center [1473, 634] width 126 height 31
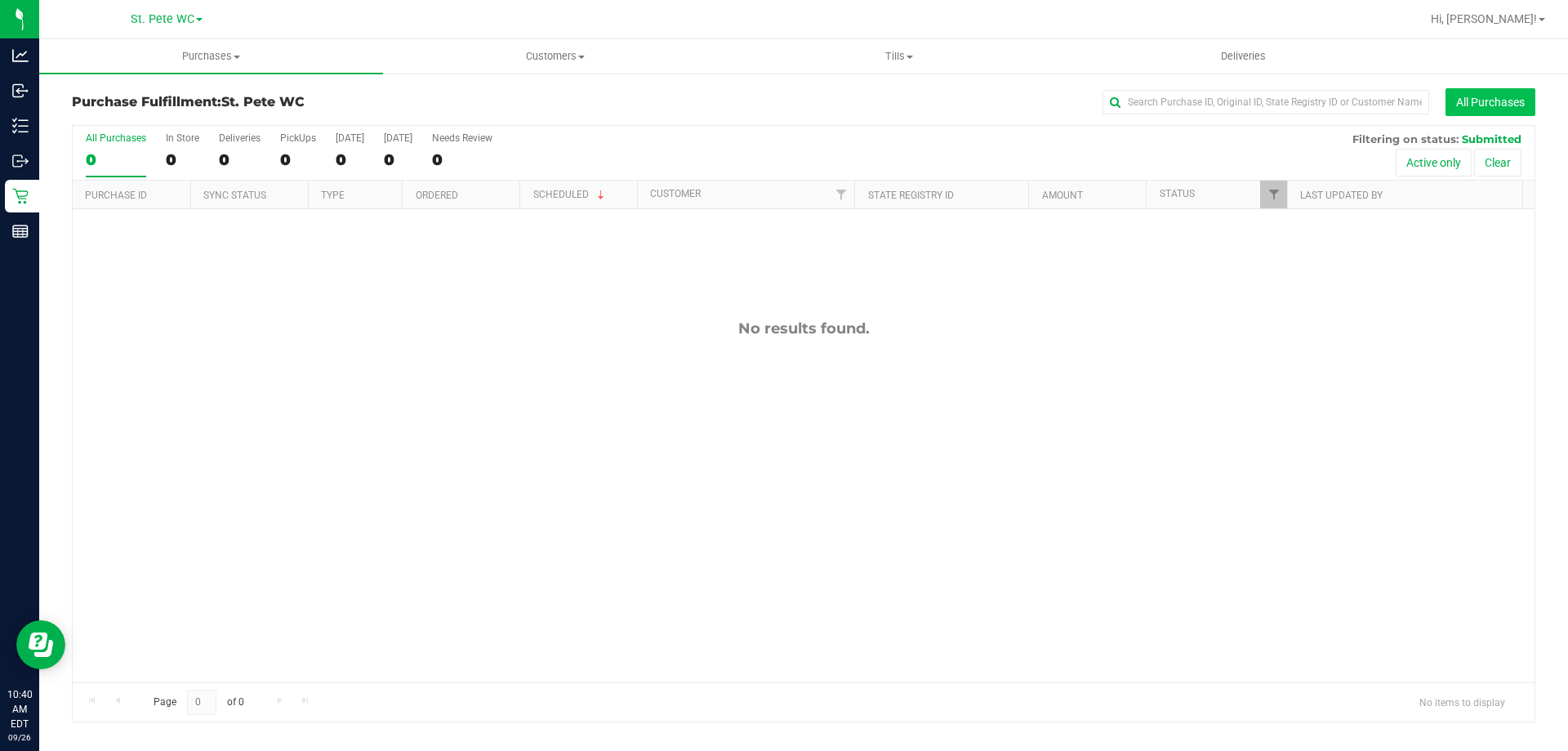
click at [1512, 106] on button "All Purchases" at bounding box center [1491, 102] width 90 height 28
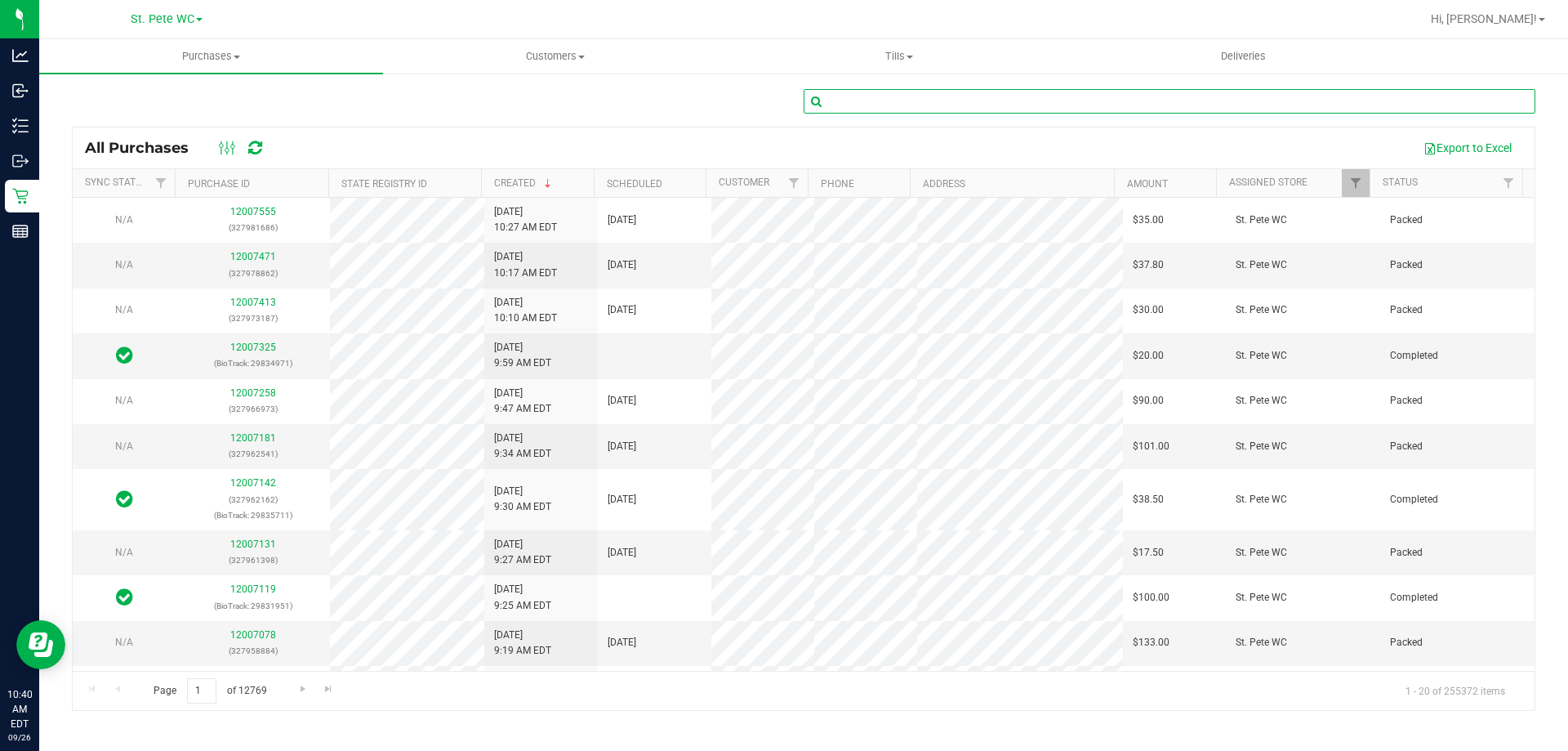
click at [1045, 101] on input "text" at bounding box center [1169, 102] width 732 height 24
type input "katrina"
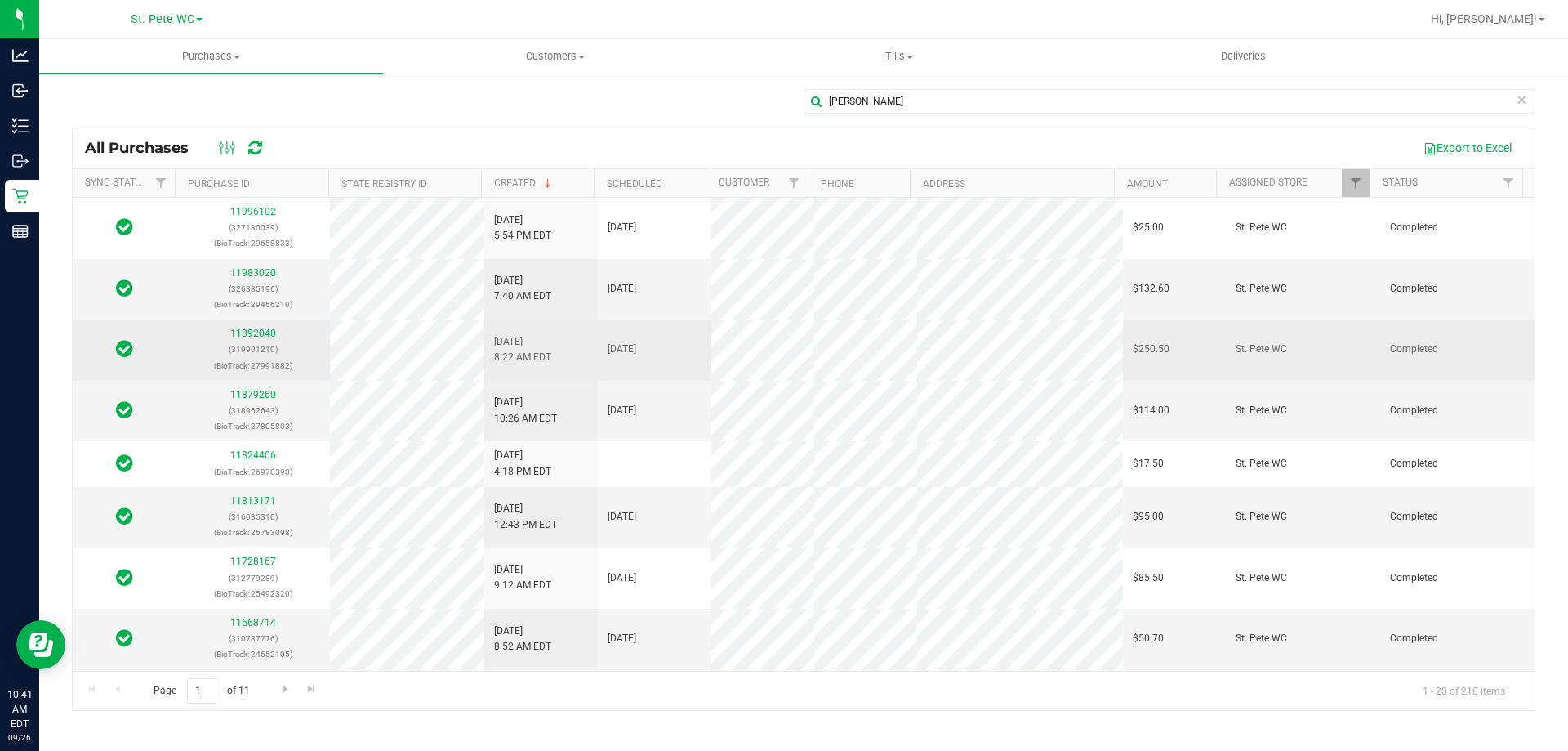
drag, startPoint x: 1186, startPoint y: 469, endPoint x: 233, endPoint y: 327, distance: 963.5
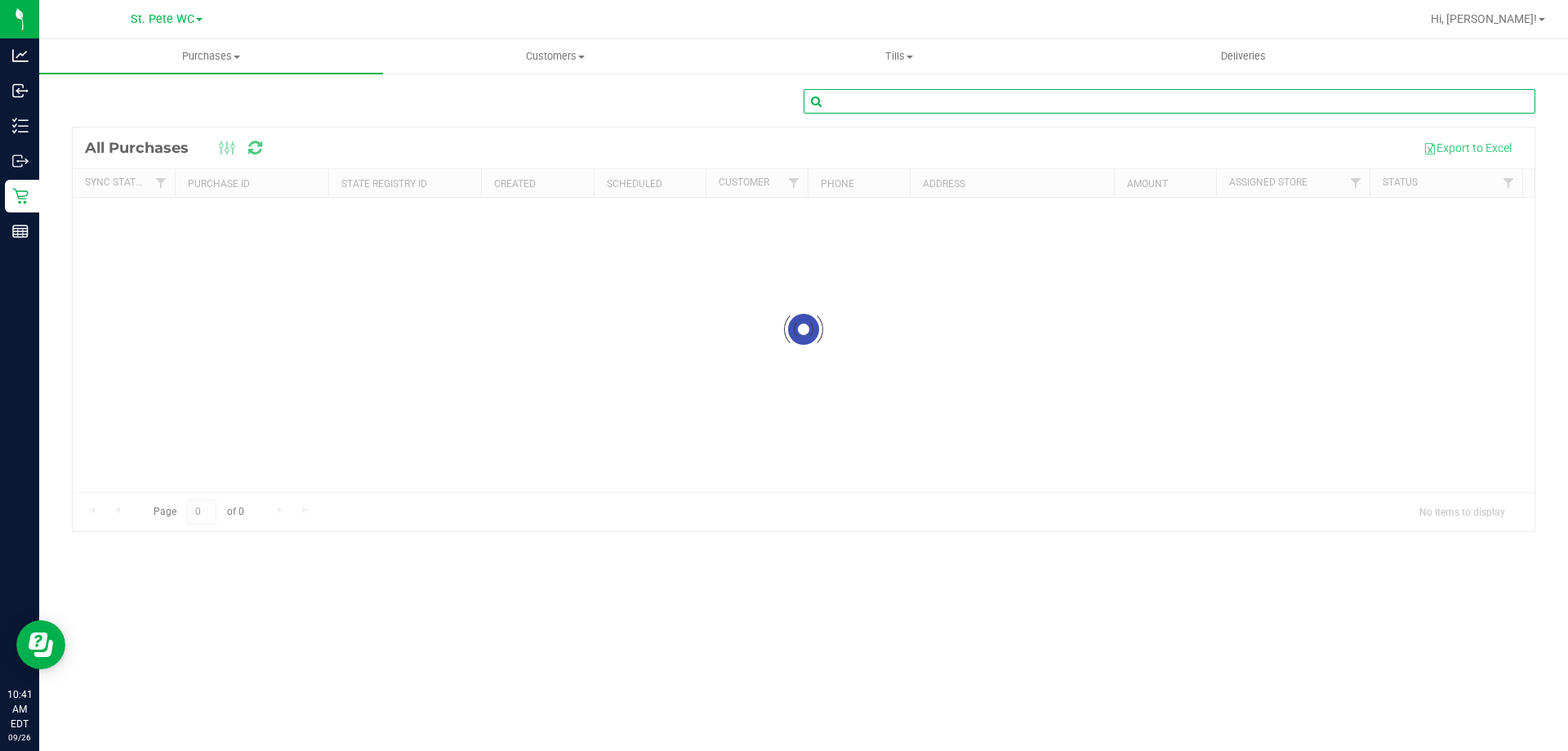
click at [978, 102] on input "text" at bounding box center [1169, 102] width 732 height 24
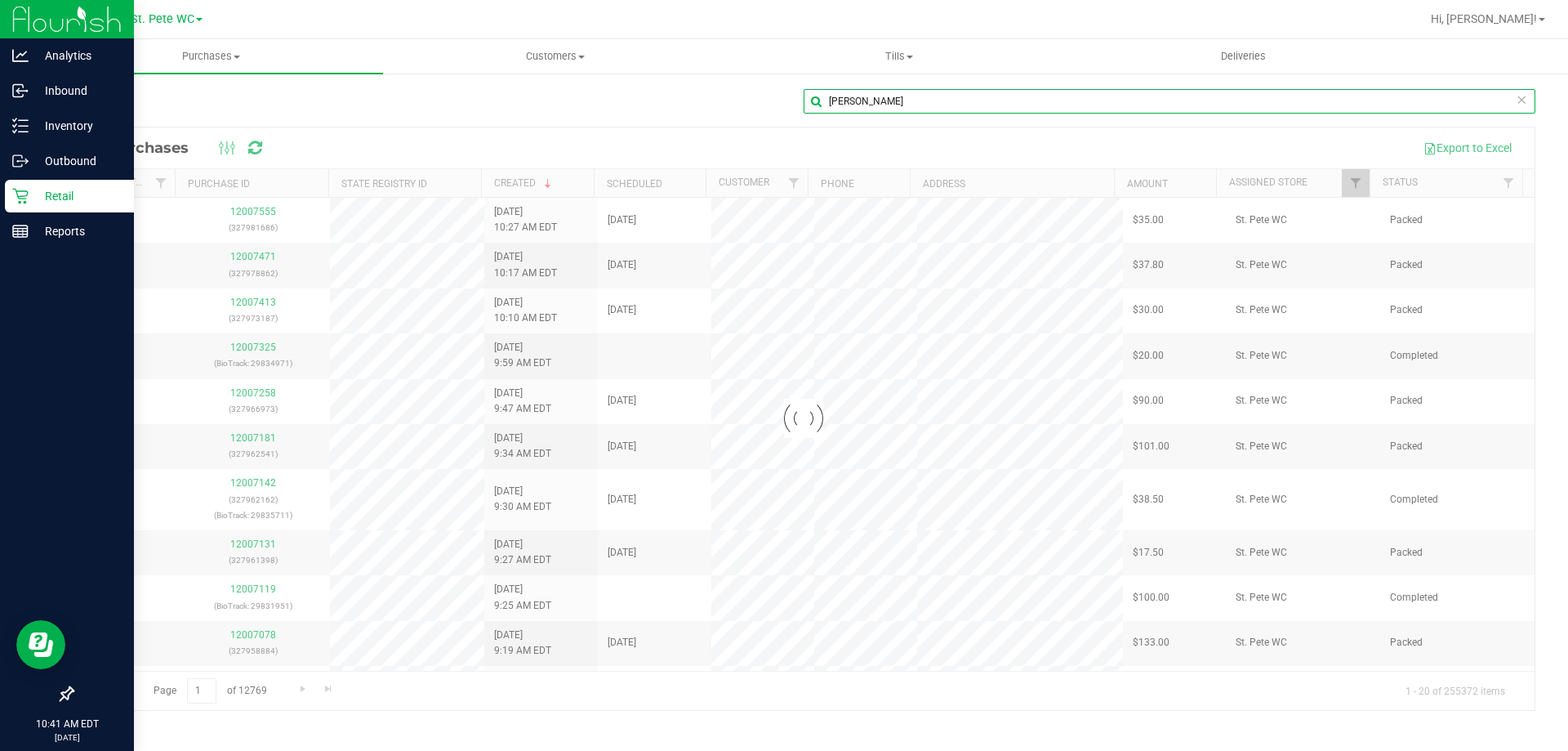
type input "katrina"
click at [16, 202] on icon at bounding box center [20, 196] width 16 height 16
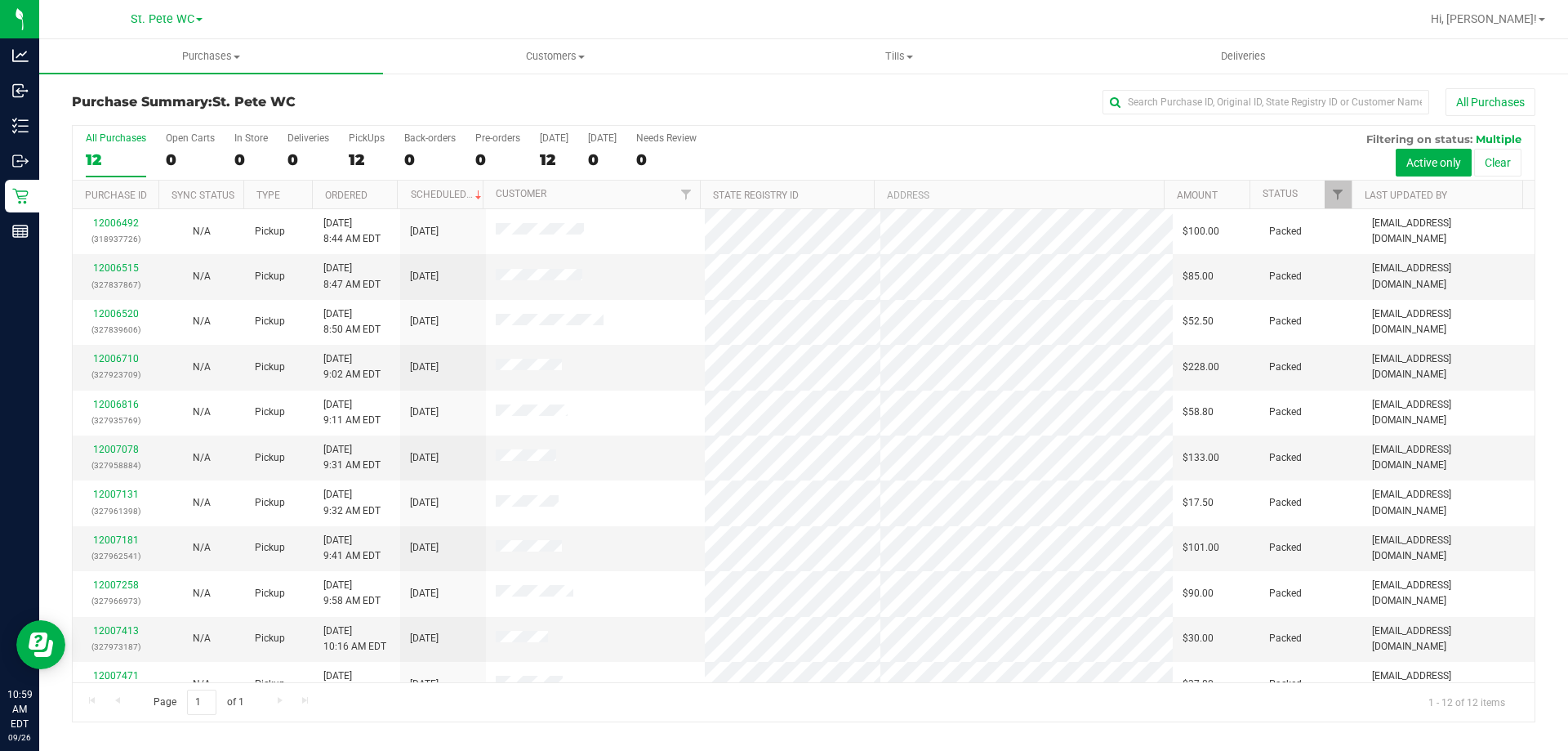
click at [128, 154] on div "12" at bounding box center [116, 160] width 61 height 19
click at [0, 0] on input "All Purchases 12" at bounding box center [0, 0] width 0 height 0
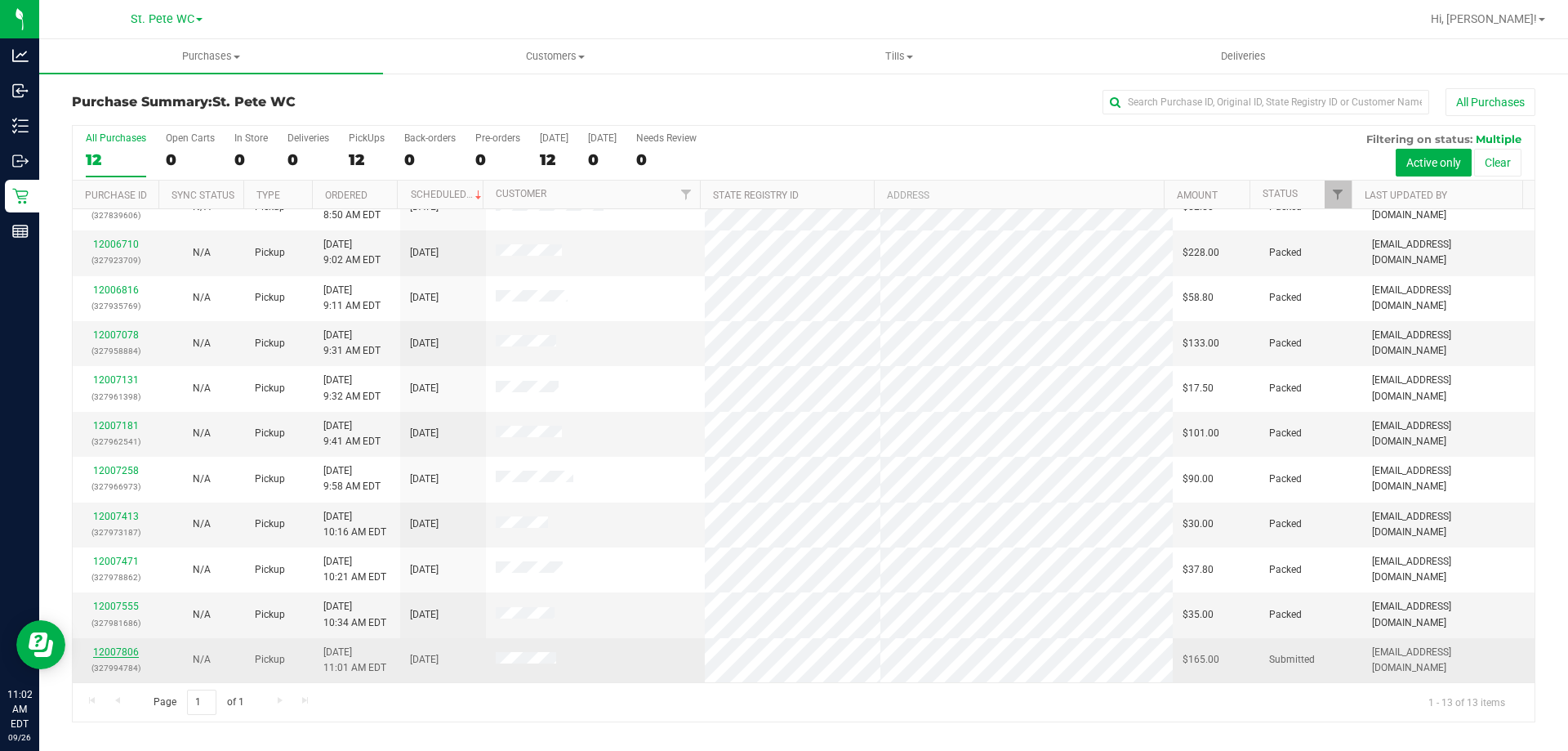
click at [109, 651] on link "12007806" at bounding box center [115, 652] width 46 height 11
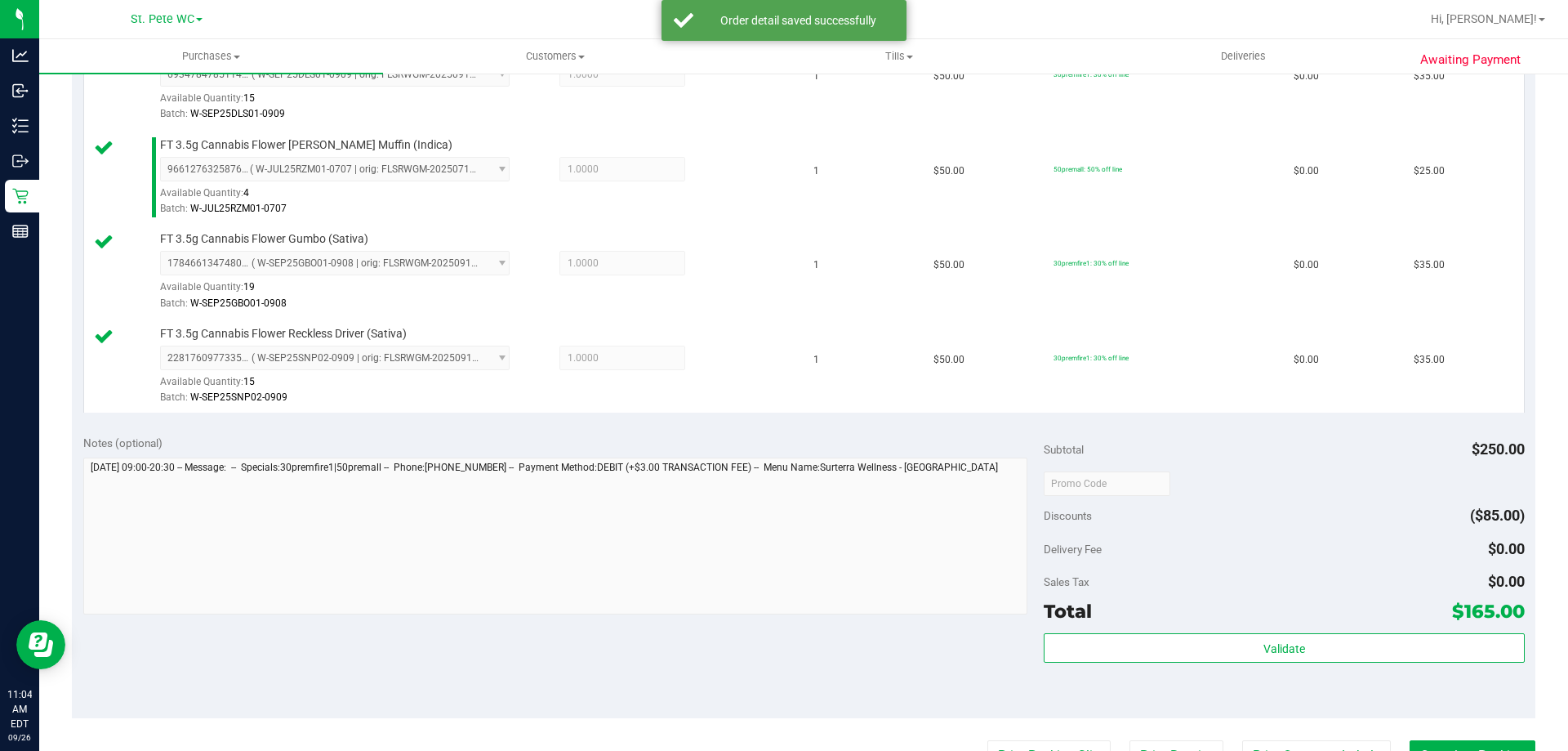
scroll to position [608, 0]
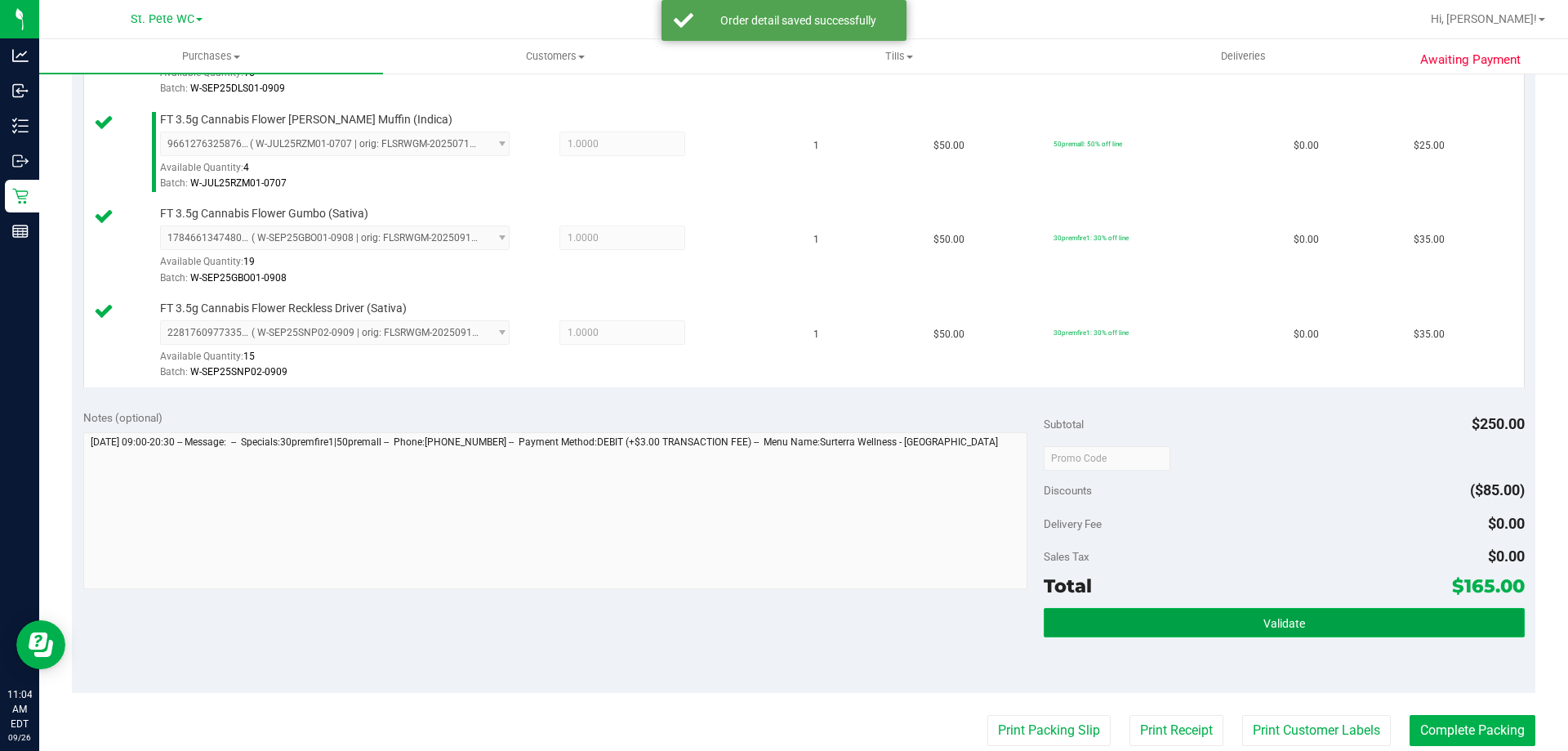
click at [1355, 615] on button "Validate" at bounding box center [1284, 623] width 481 height 30
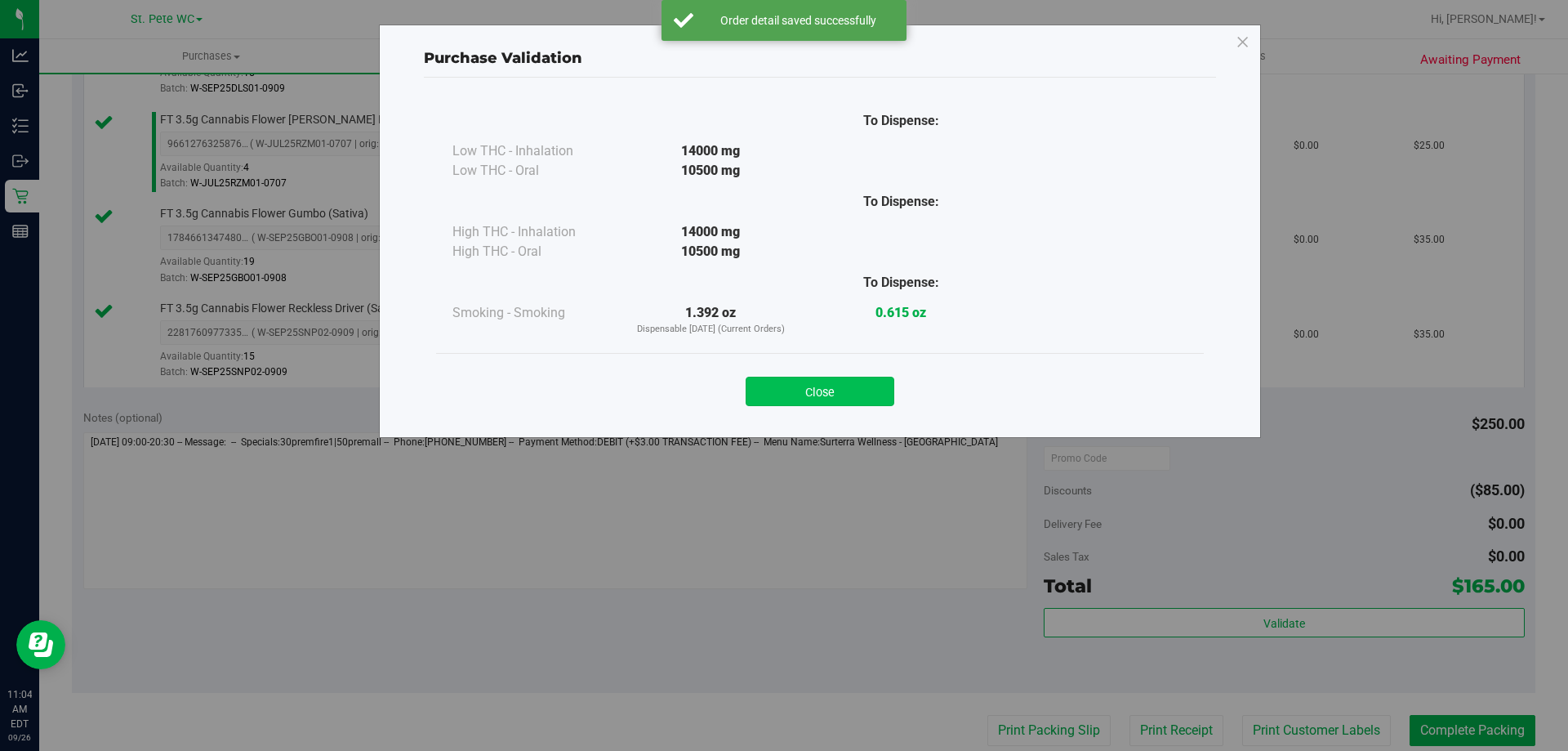
click at [859, 396] on button "Close" at bounding box center [819, 392] width 148 height 30
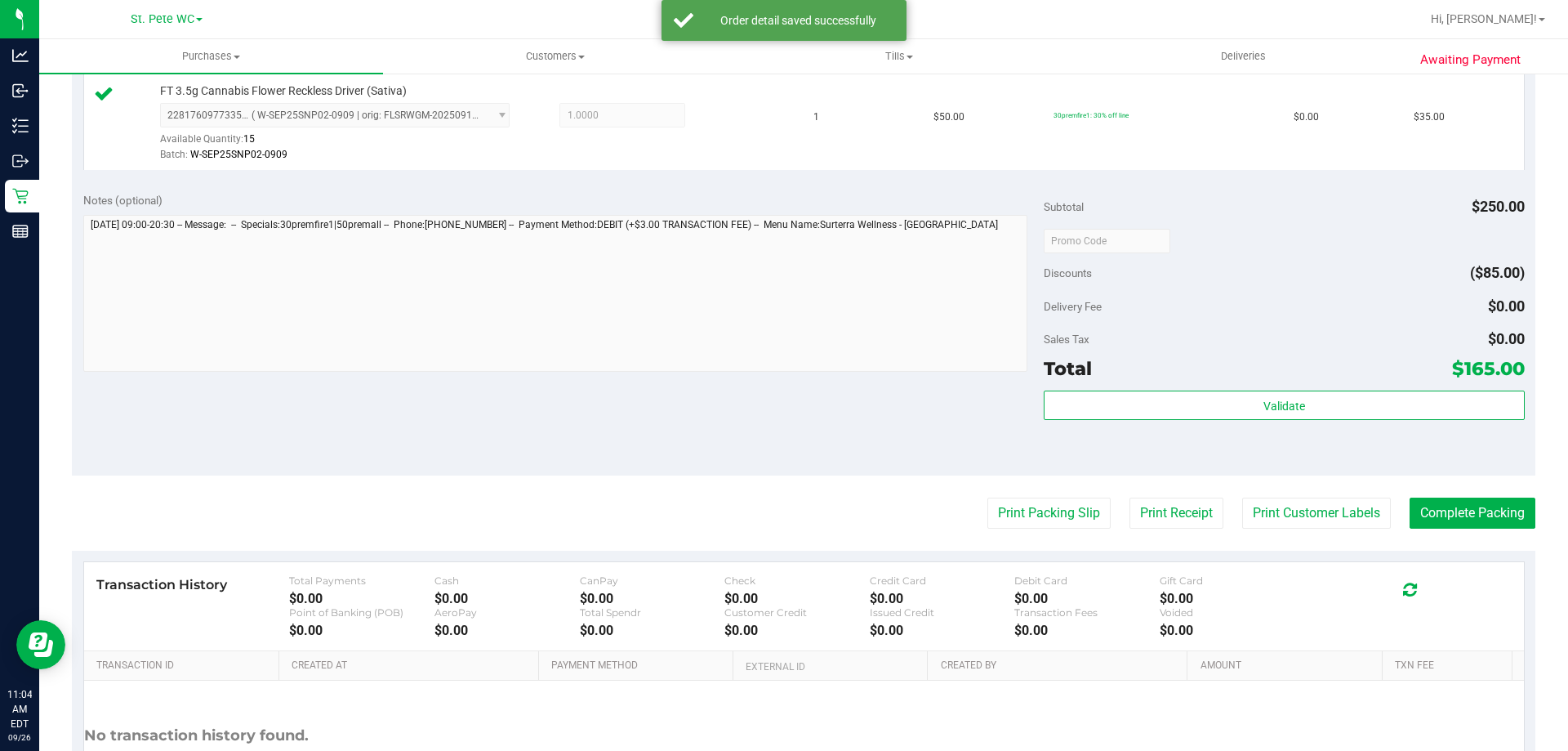
scroll to position [836, 0]
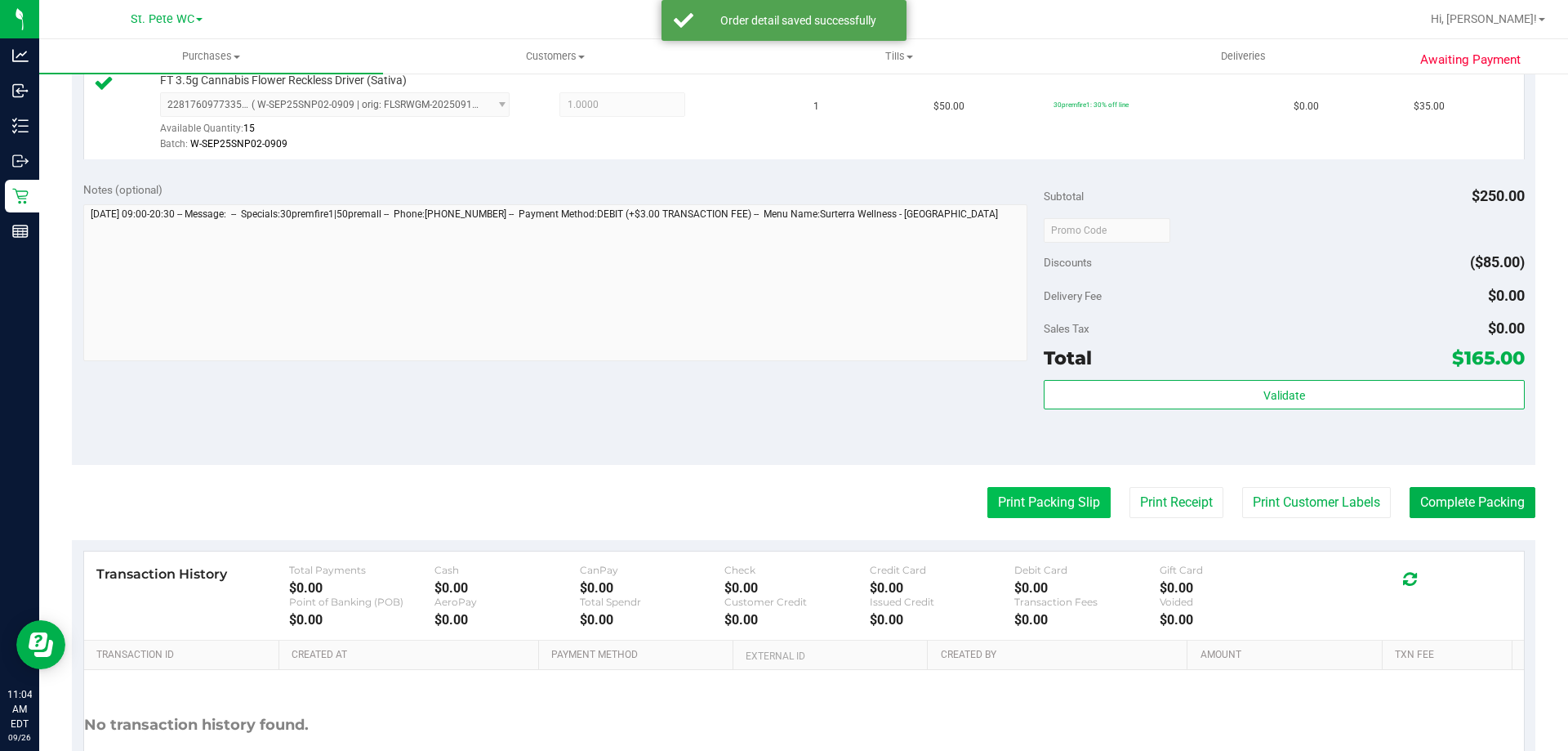
click at [1039, 491] on button "Print Packing Slip" at bounding box center [1049, 503] width 123 height 31
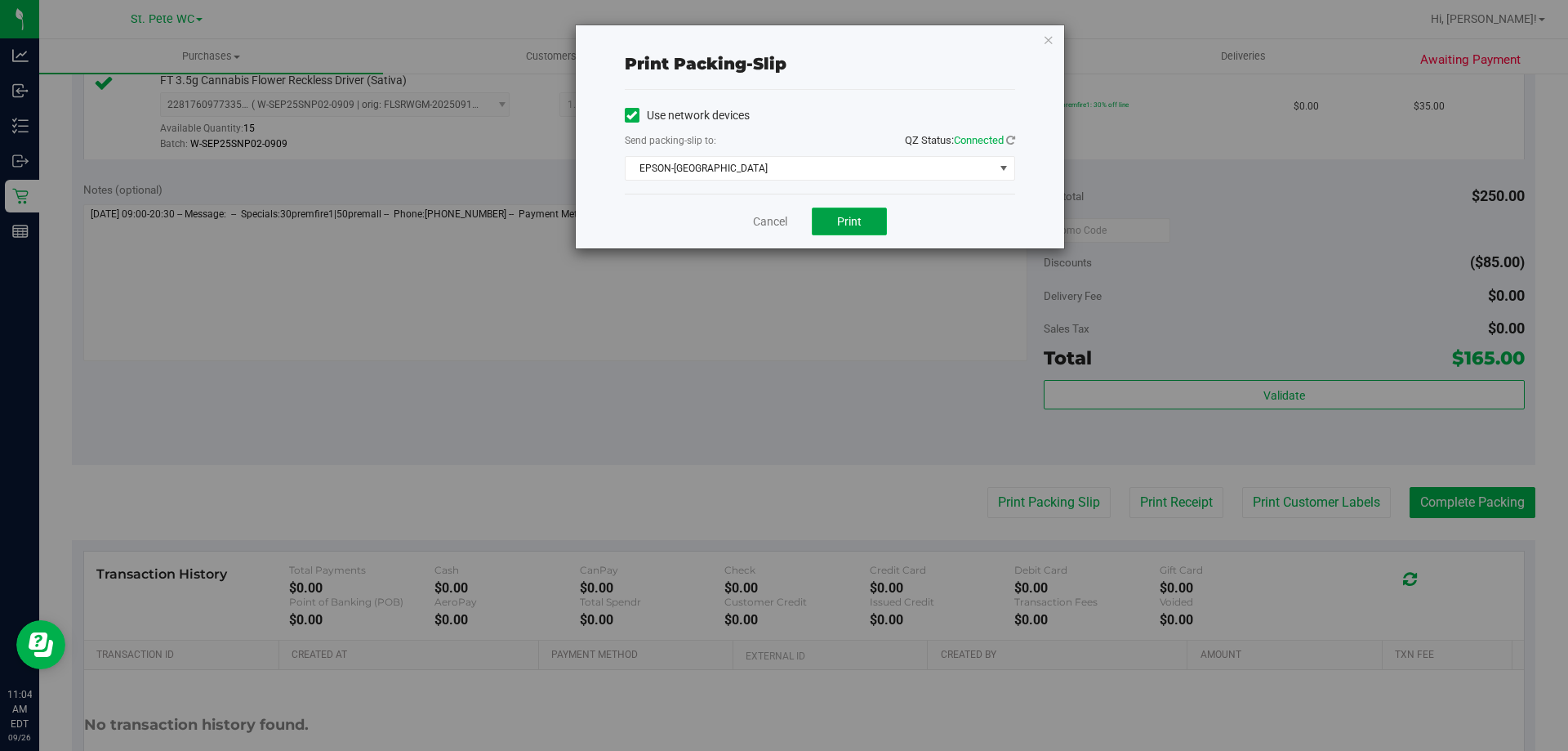
click at [865, 218] on button "Print" at bounding box center [850, 221] width 75 height 28
click at [768, 224] on link "Cancel" at bounding box center [771, 222] width 35 height 17
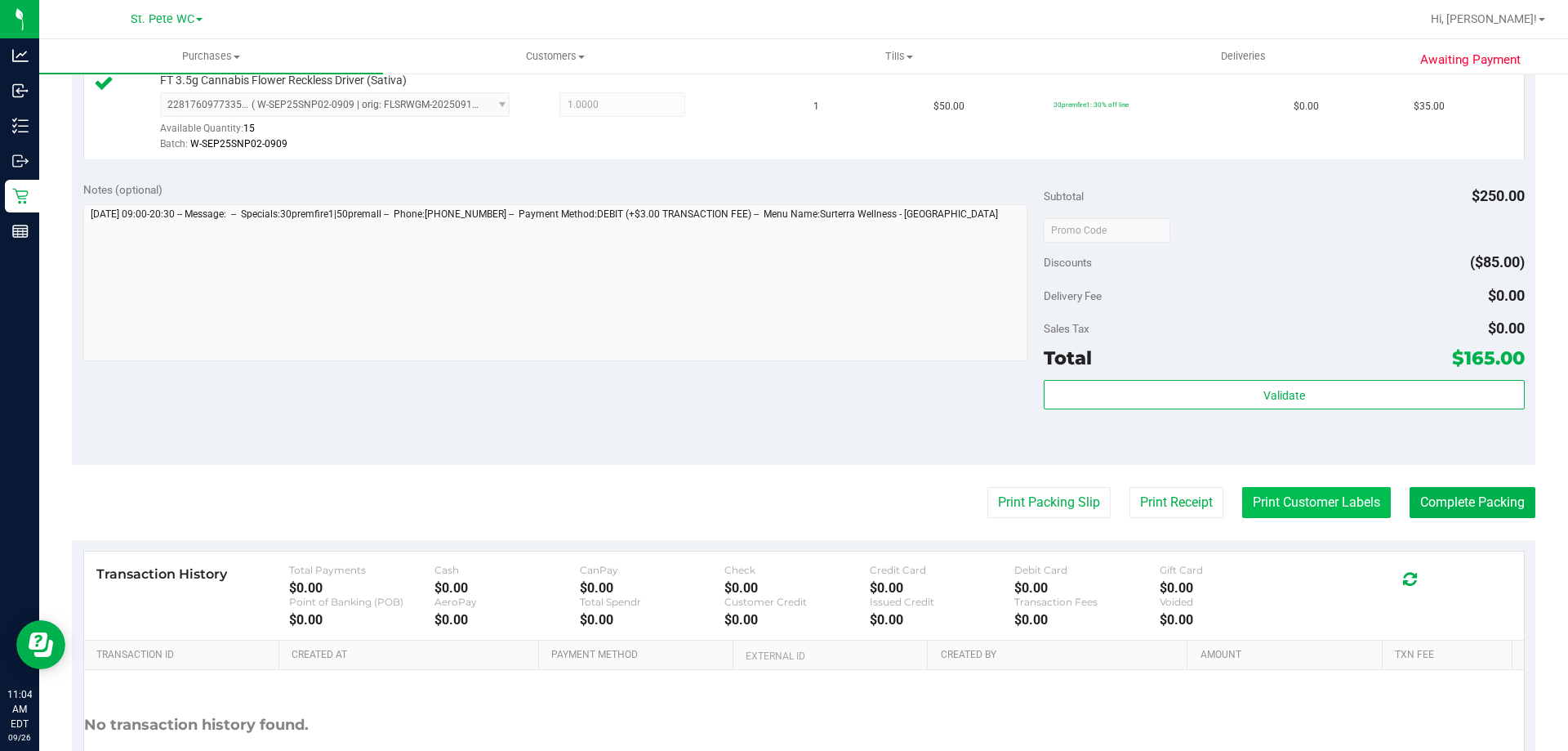
click at [1335, 508] on button "Print Customer Labels" at bounding box center [1316, 503] width 148 height 31
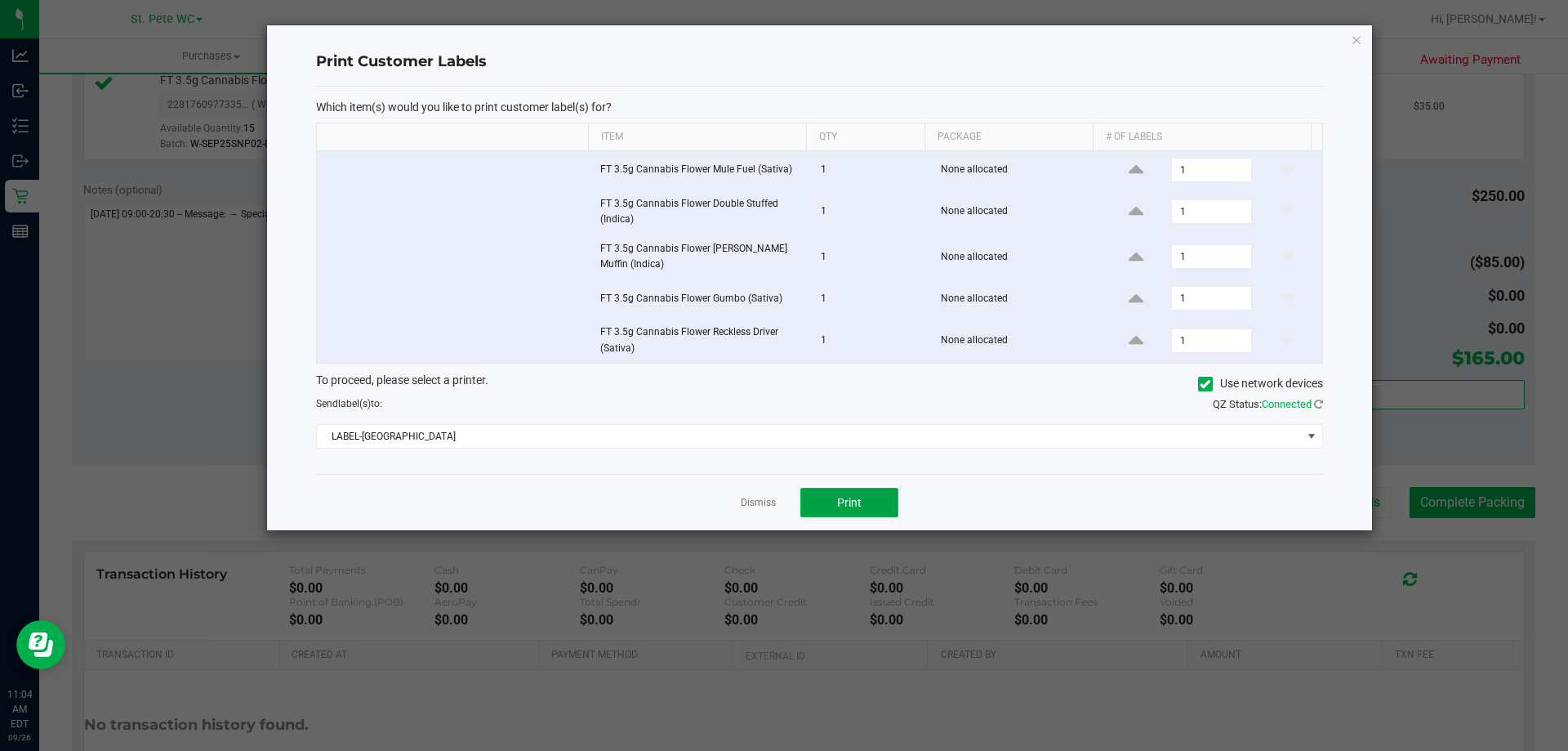
click at [870, 513] on button "Print" at bounding box center [850, 503] width 98 height 30
click at [748, 502] on link "Dismiss" at bounding box center [758, 503] width 35 height 14
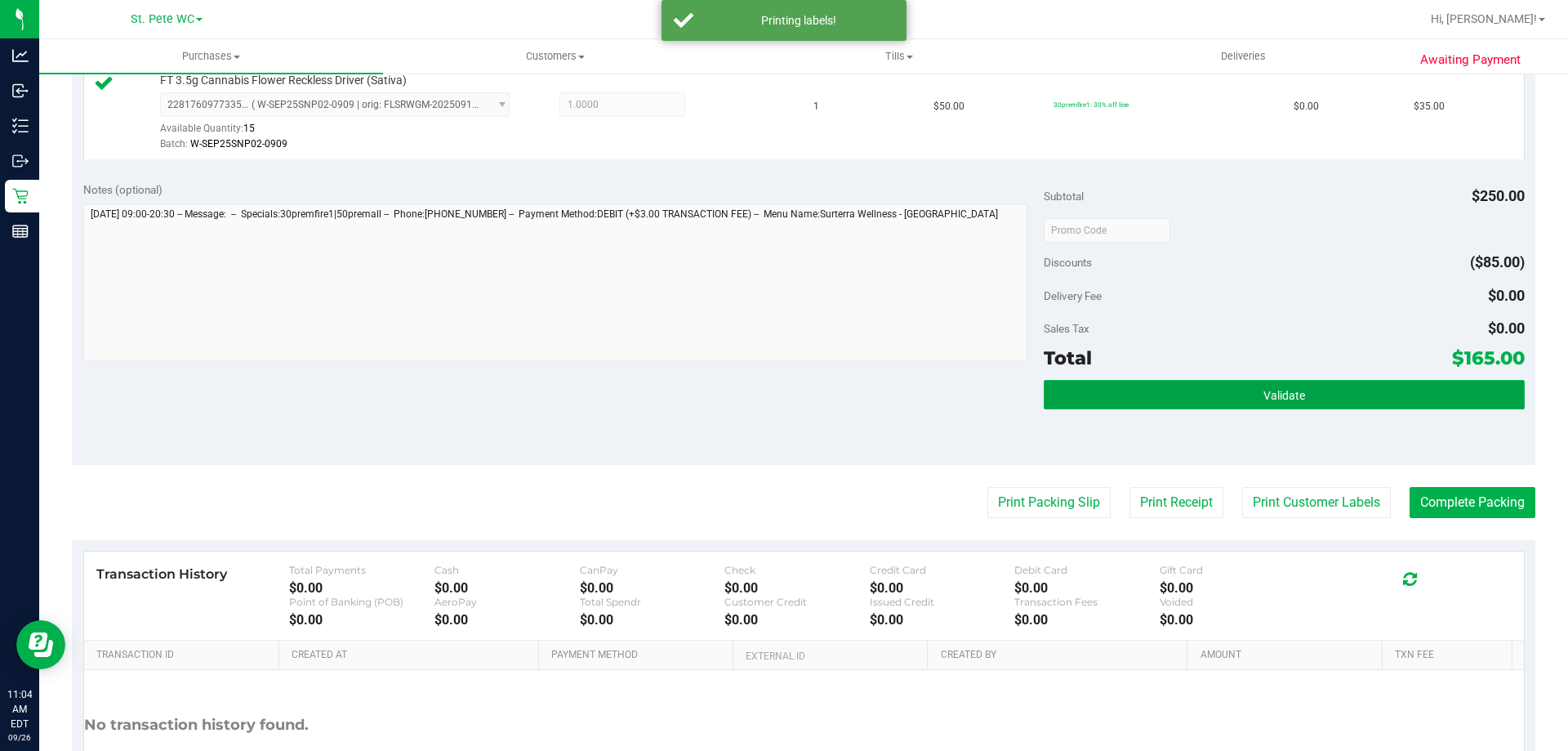
click at [1412, 392] on button "Validate" at bounding box center [1284, 395] width 481 height 30
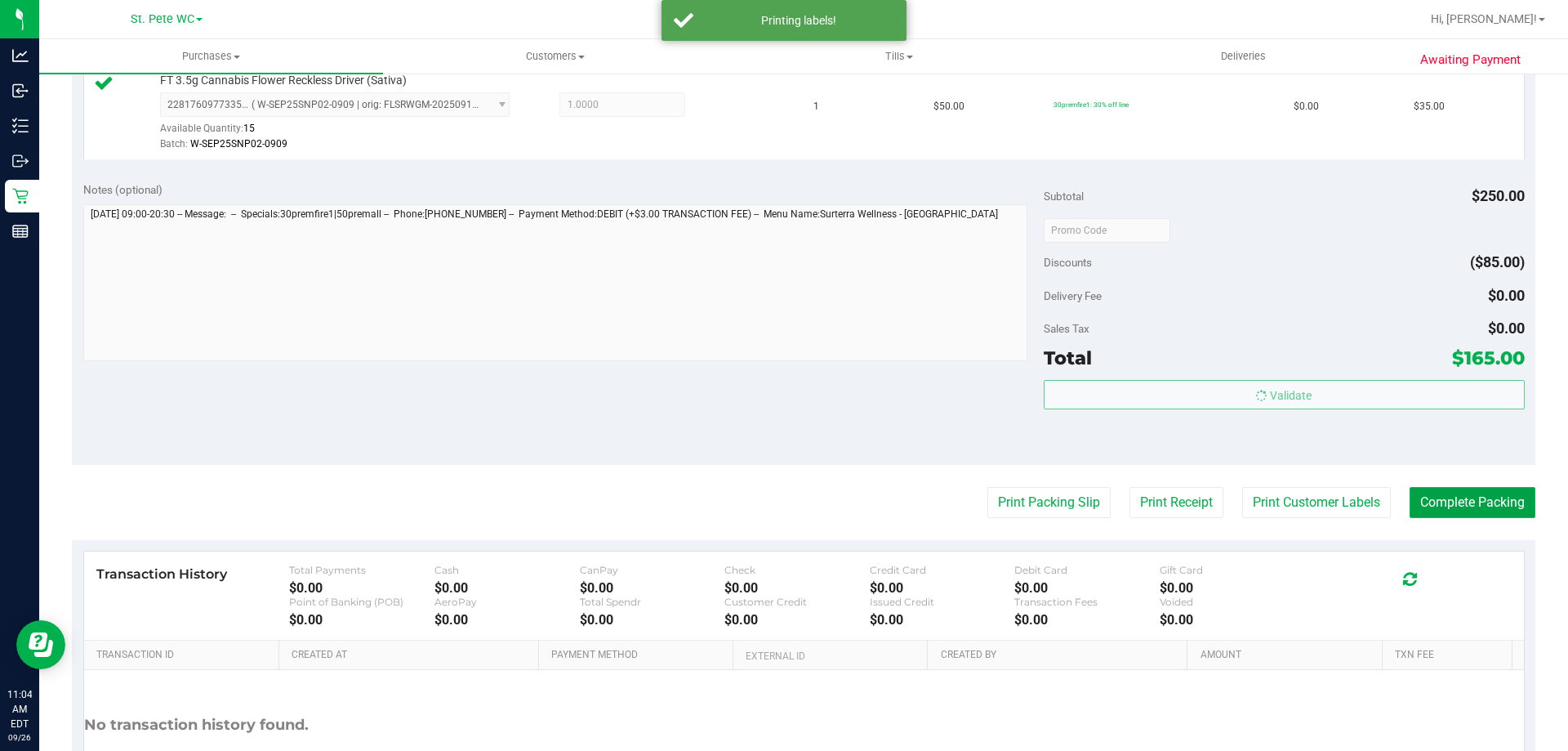
click at [1498, 496] on button "Complete Packing" at bounding box center [1473, 503] width 126 height 31
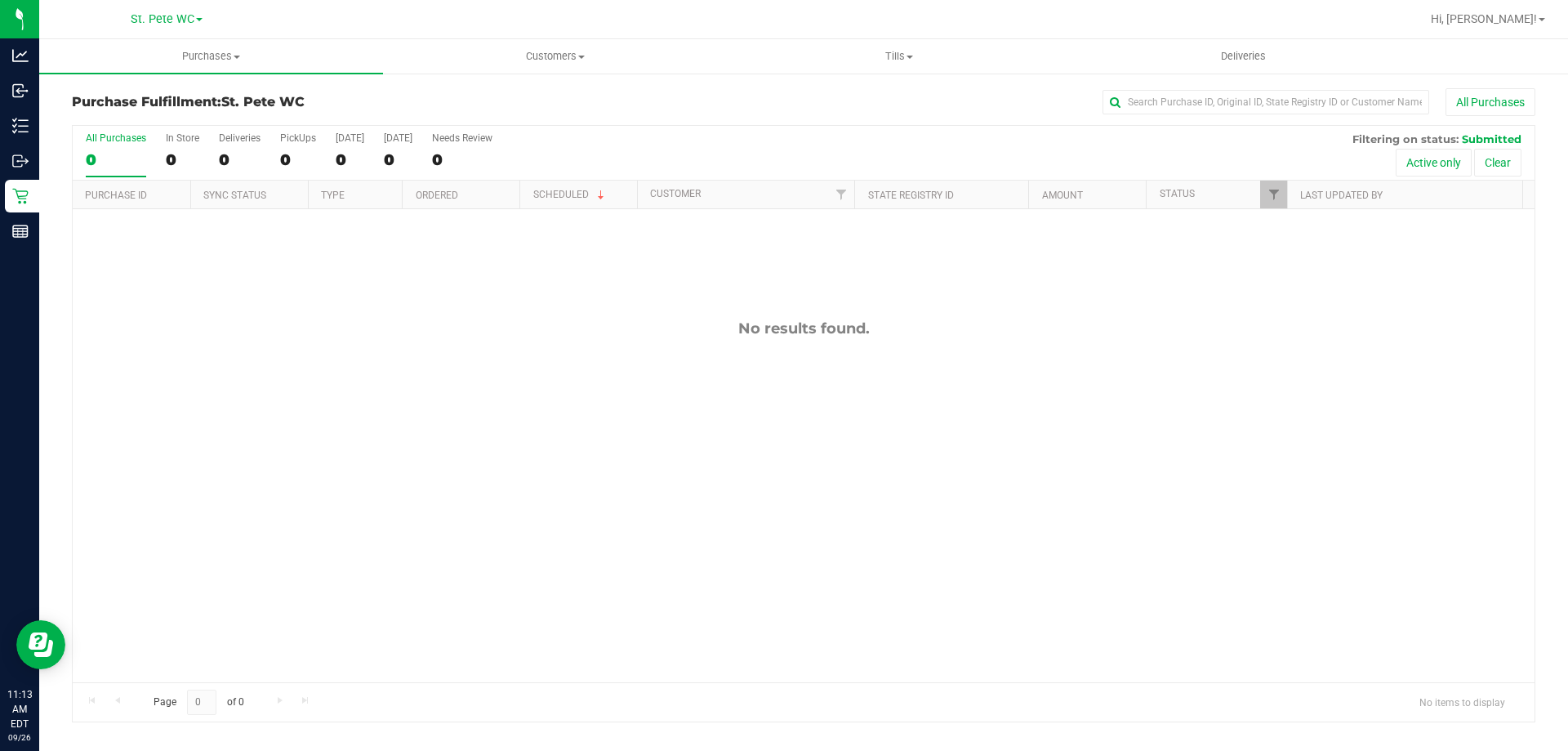
click at [682, 536] on div "No results found." at bounding box center [804, 501] width 1462 height 583
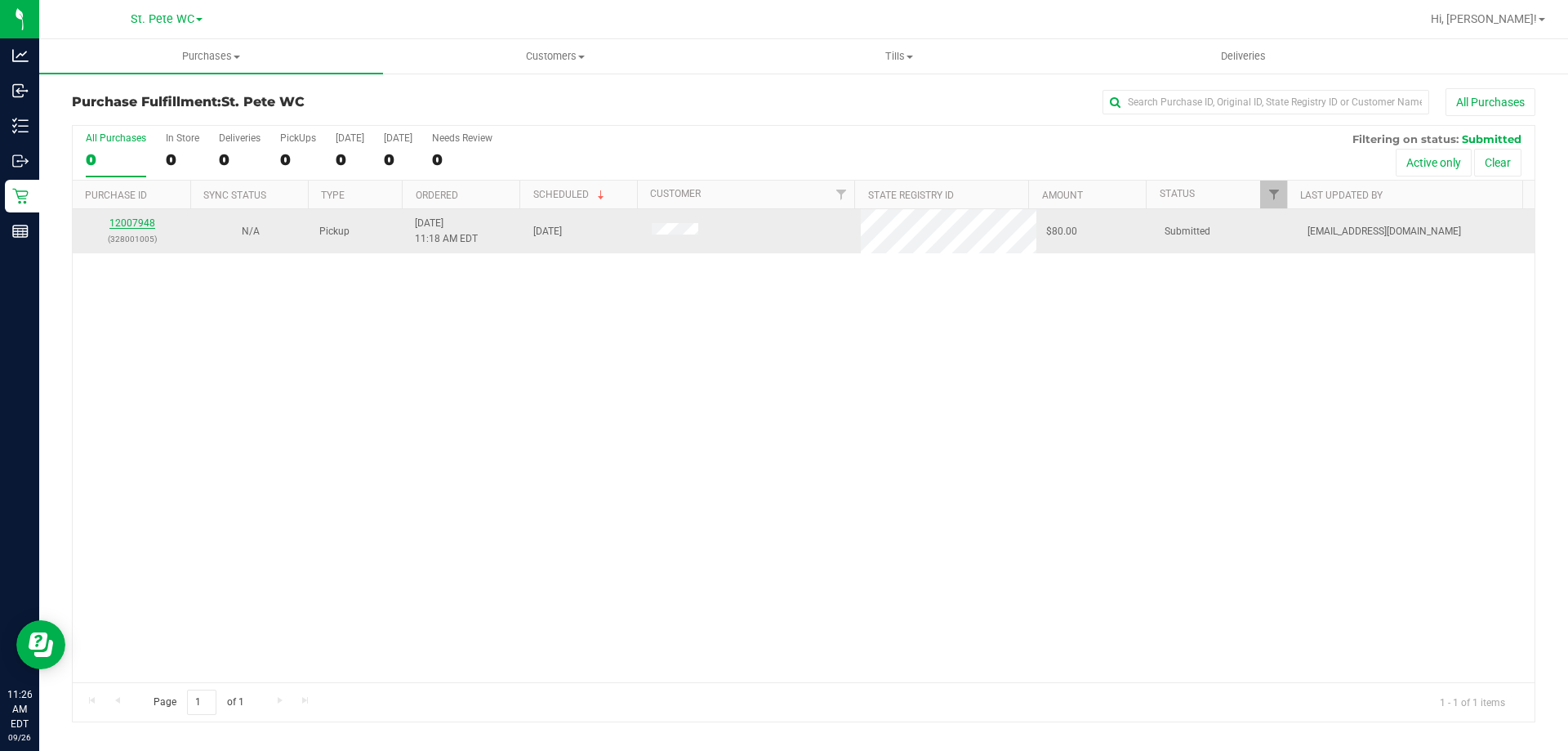
click at [141, 224] on link "12007948" at bounding box center [132, 222] width 46 height 11
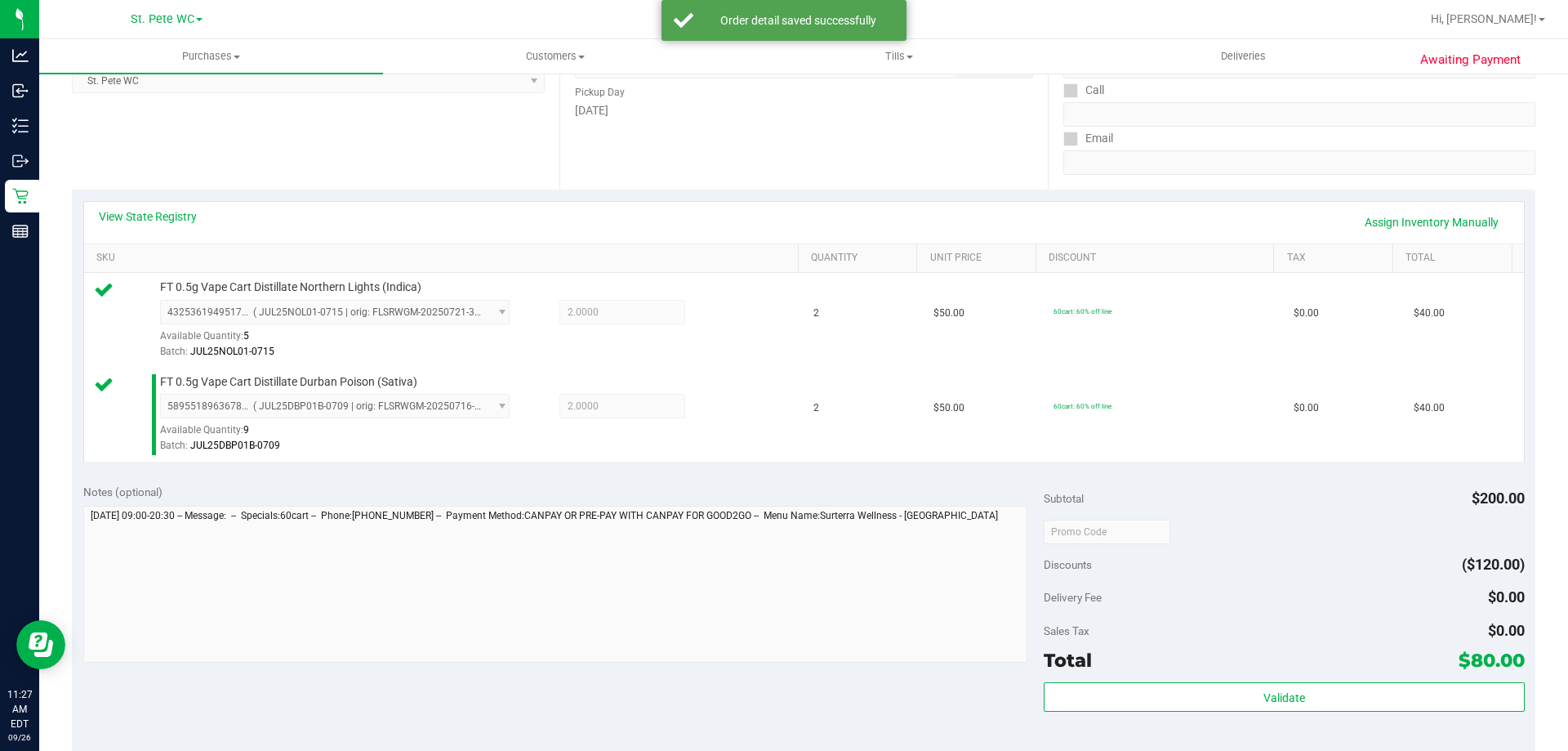
scroll to position [306, 0]
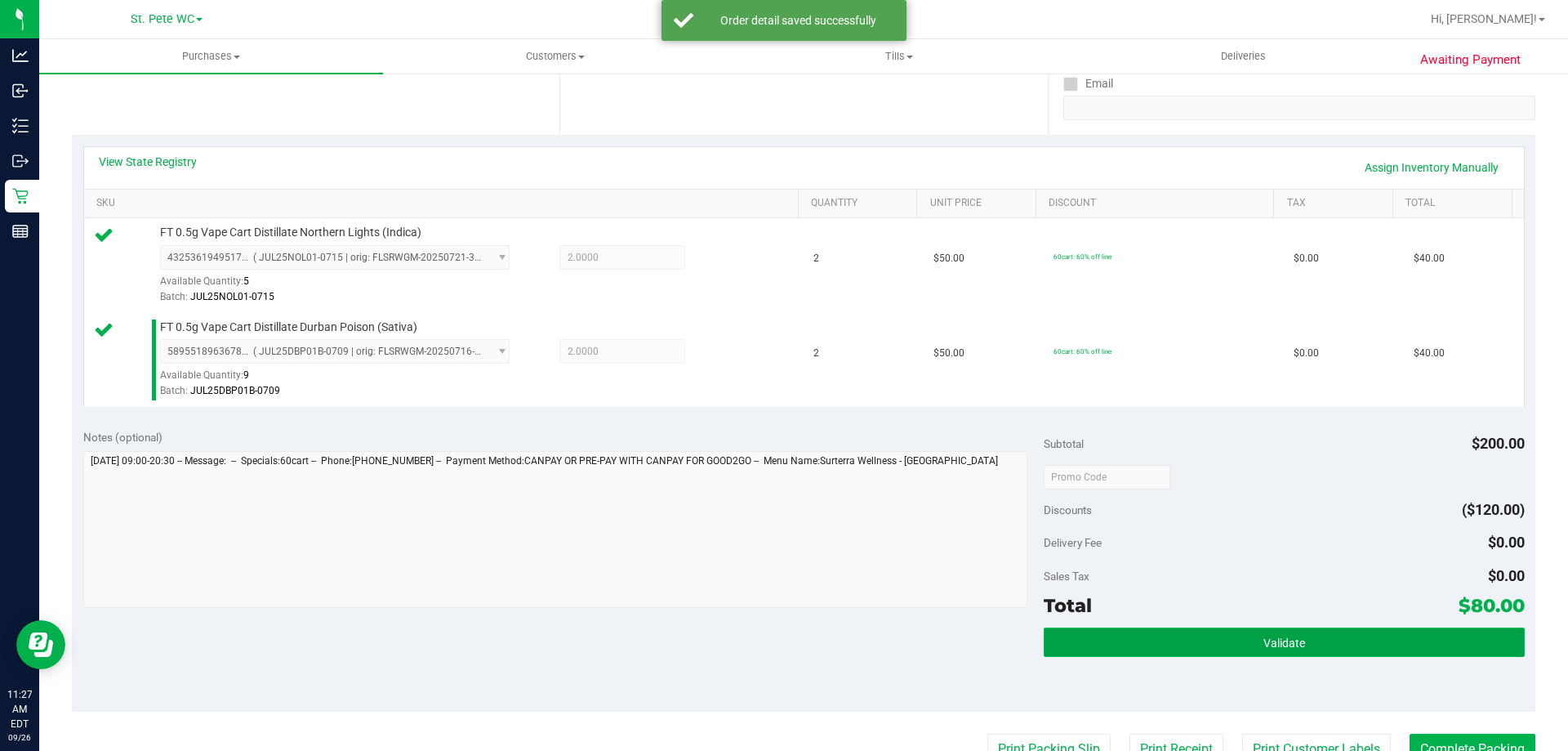
click at [1263, 651] on button "Validate" at bounding box center [1284, 642] width 481 height 30
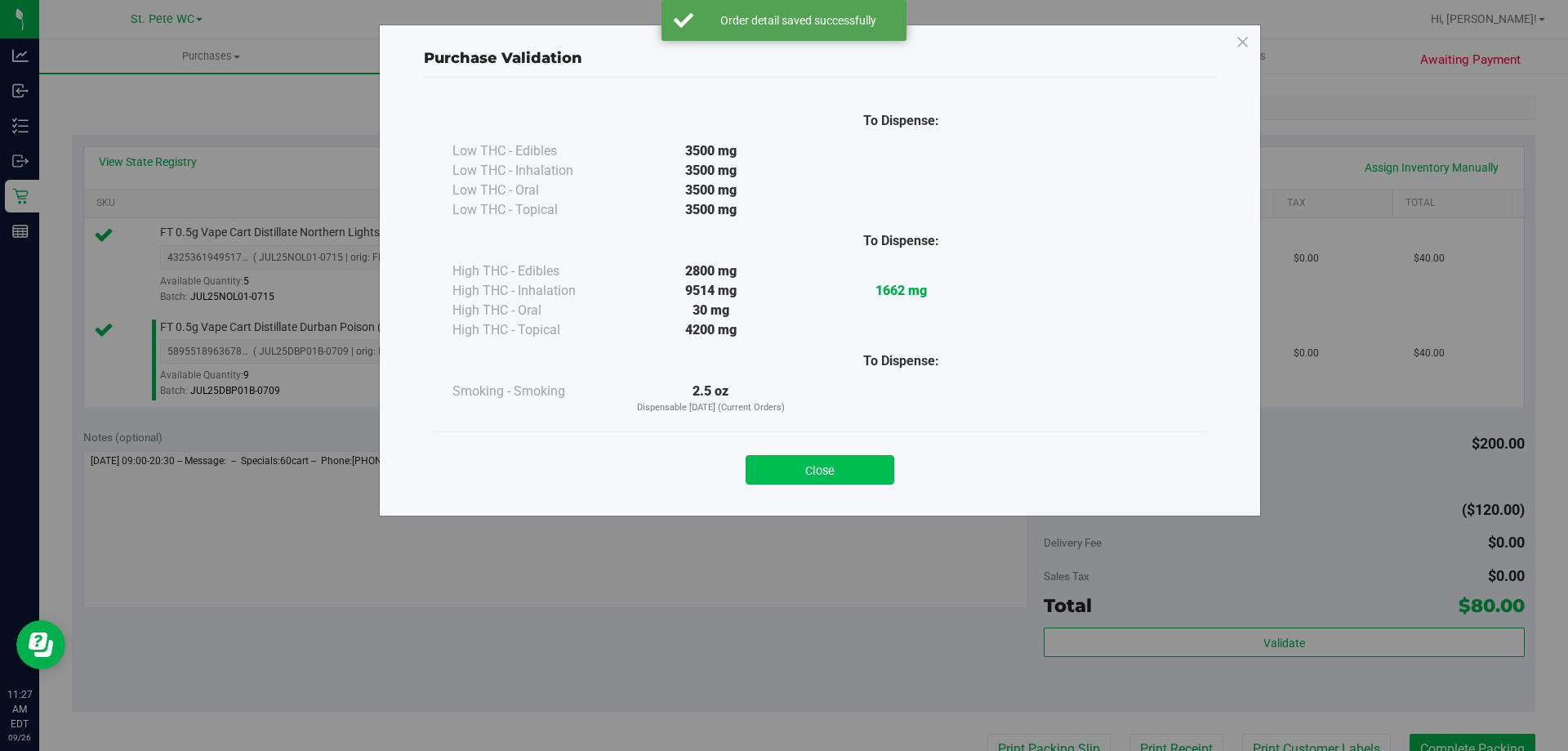
click at [823, 462] on button "Close" at bounding box center [819, 470] width 148 height 30
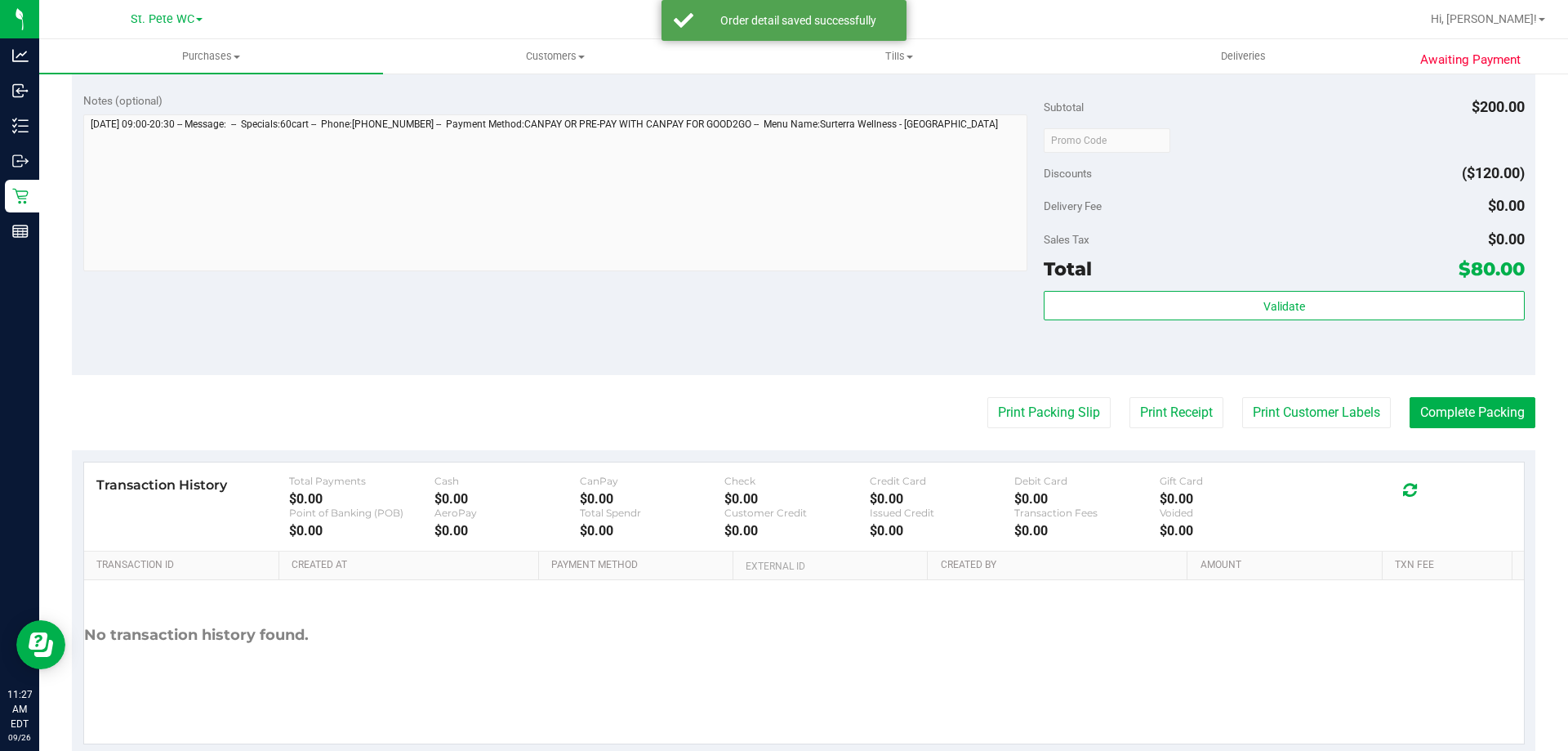
scroll to position [665, 0]
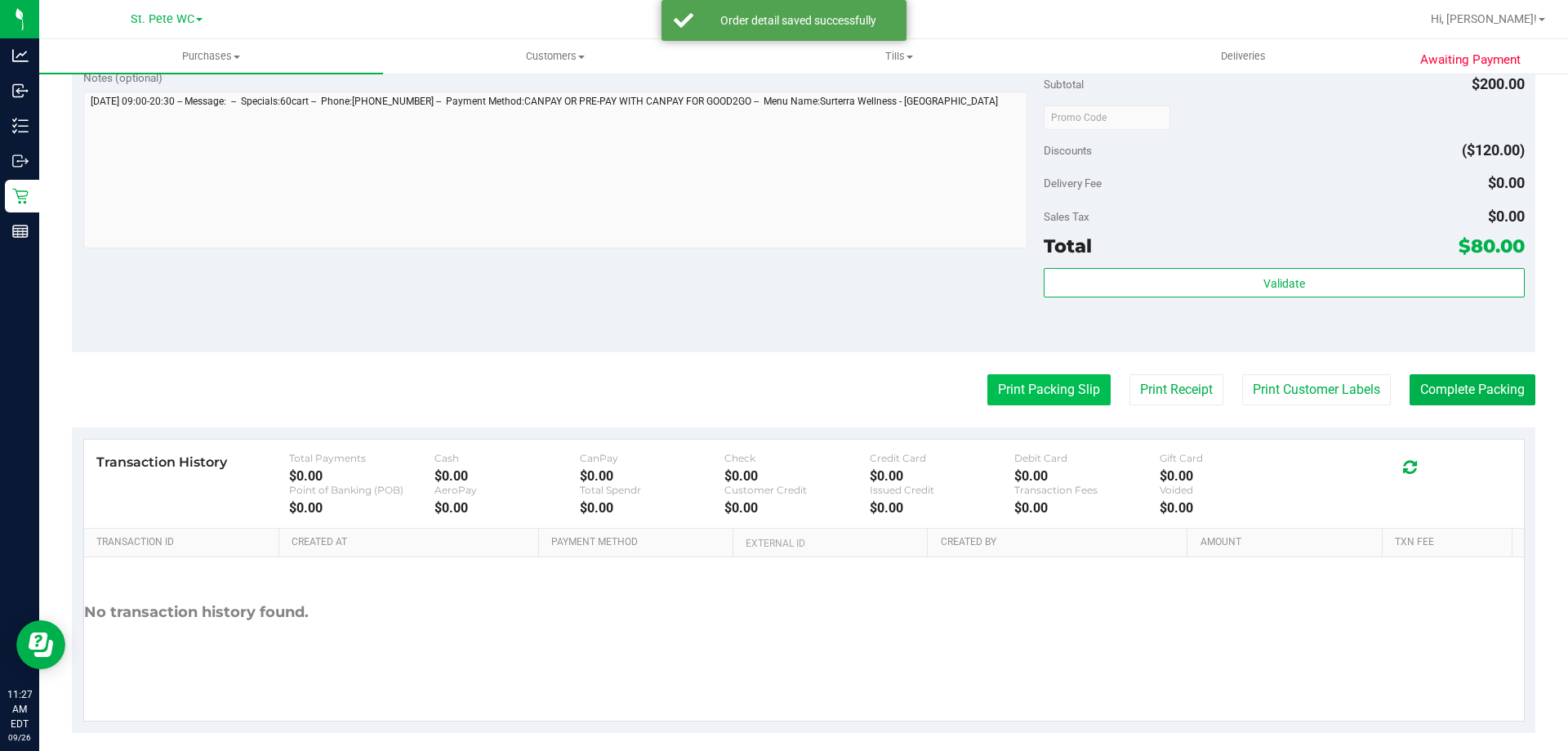
click at [1050, 385] on button "Print Packing Slip" at bounding box center [1049, 390] width 123 height 31
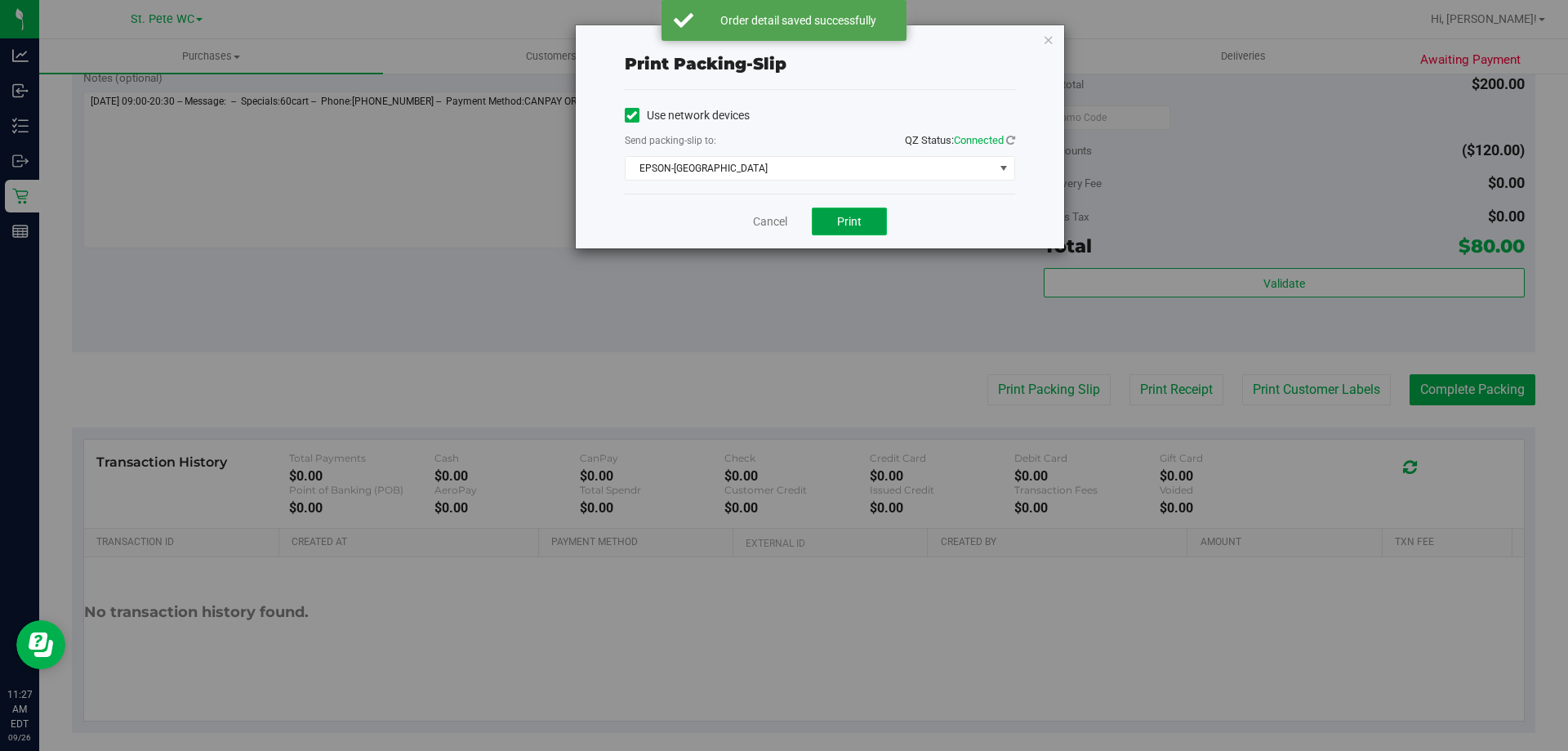
click at [846, 219] on span "Print" at bounding box center [850, 221] width 24 height 13
click at [773, 219] on link "Cancel" at bounding box center [771, 222] width 35 height 17
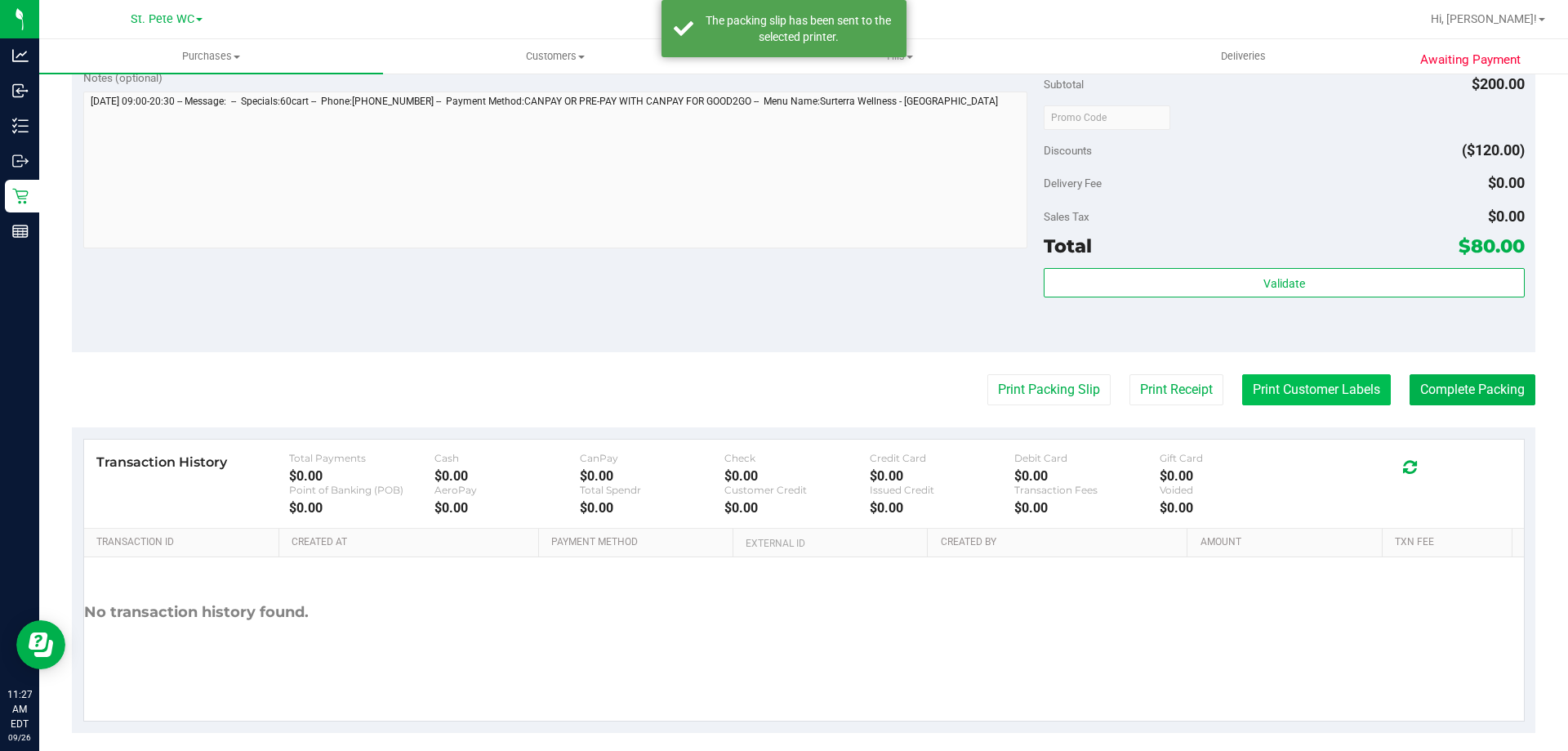
click at [1361, 379] on button "Print Customer Labels" at bounding box center [1316, 390] width 148 height 31
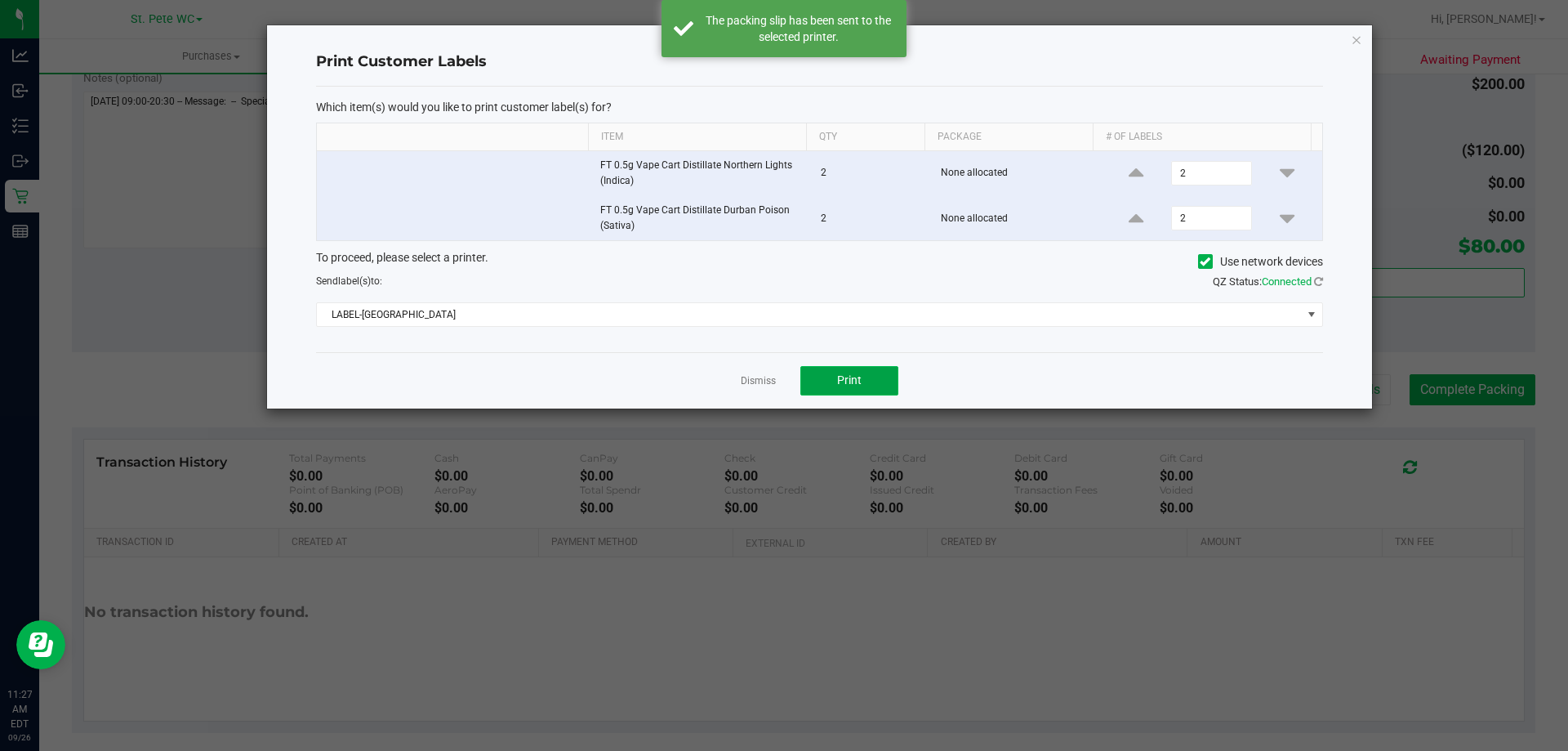
click at [860, 386] on span "Print" at bounding box center [850, 379] width 24 height 13
click at [745, 383] on link "Dismiss" at bounding box center [758, 381] width 35 height 14
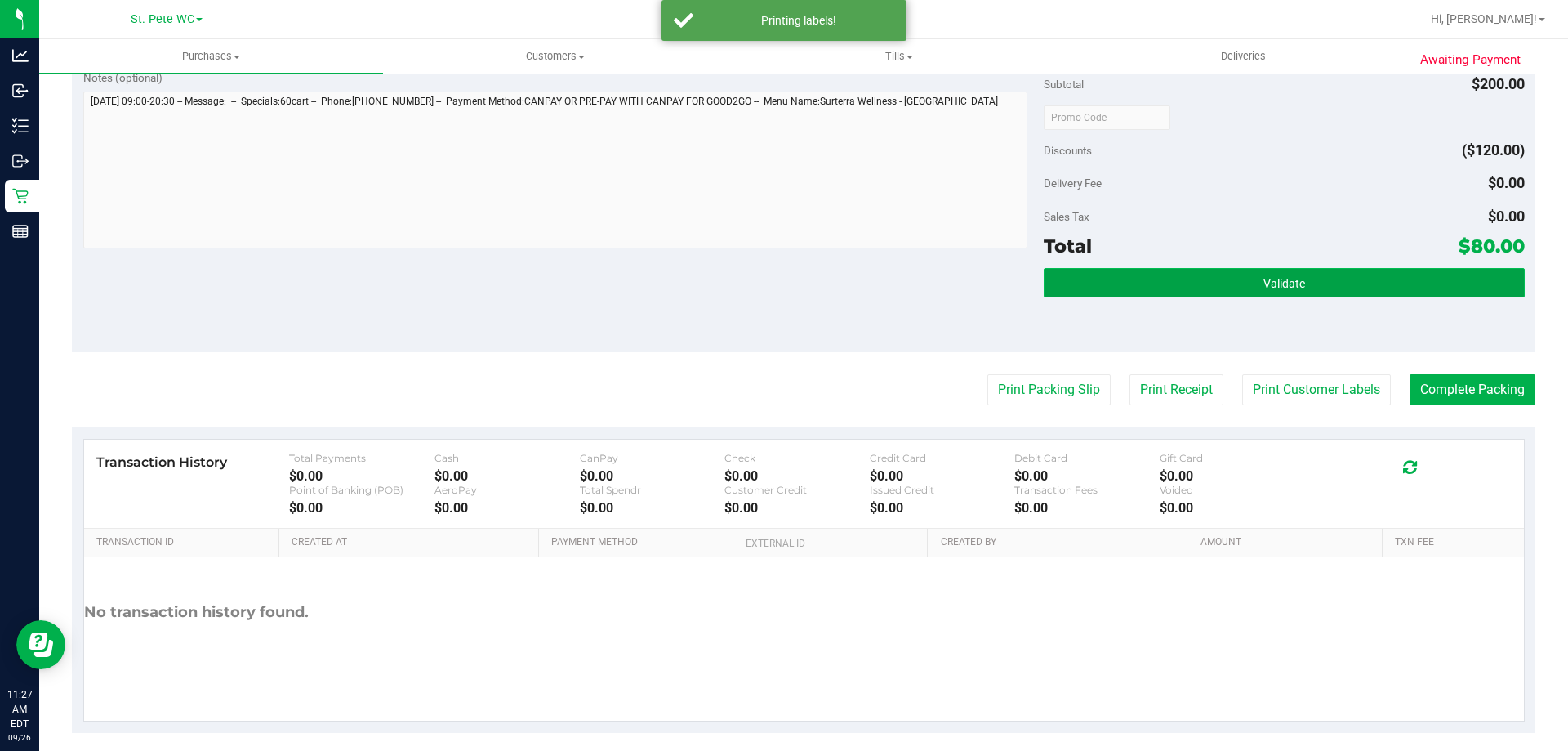
click at [1409, 276] on button "Validate" at bounding box center [1284, 283] width 481 height 30
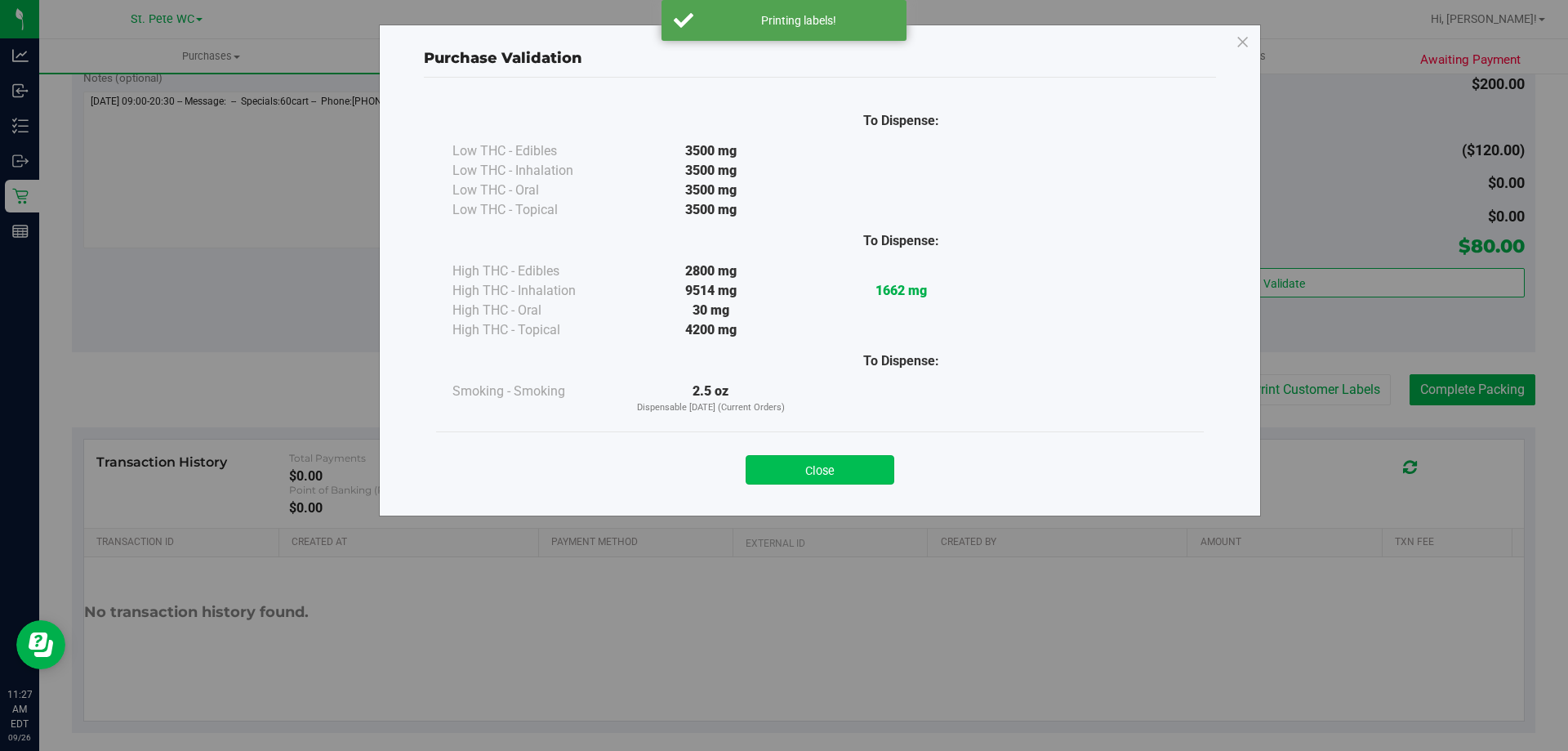
click at [824, 465] on button "Close" at bounding box center [819, 470] width 148 height 30
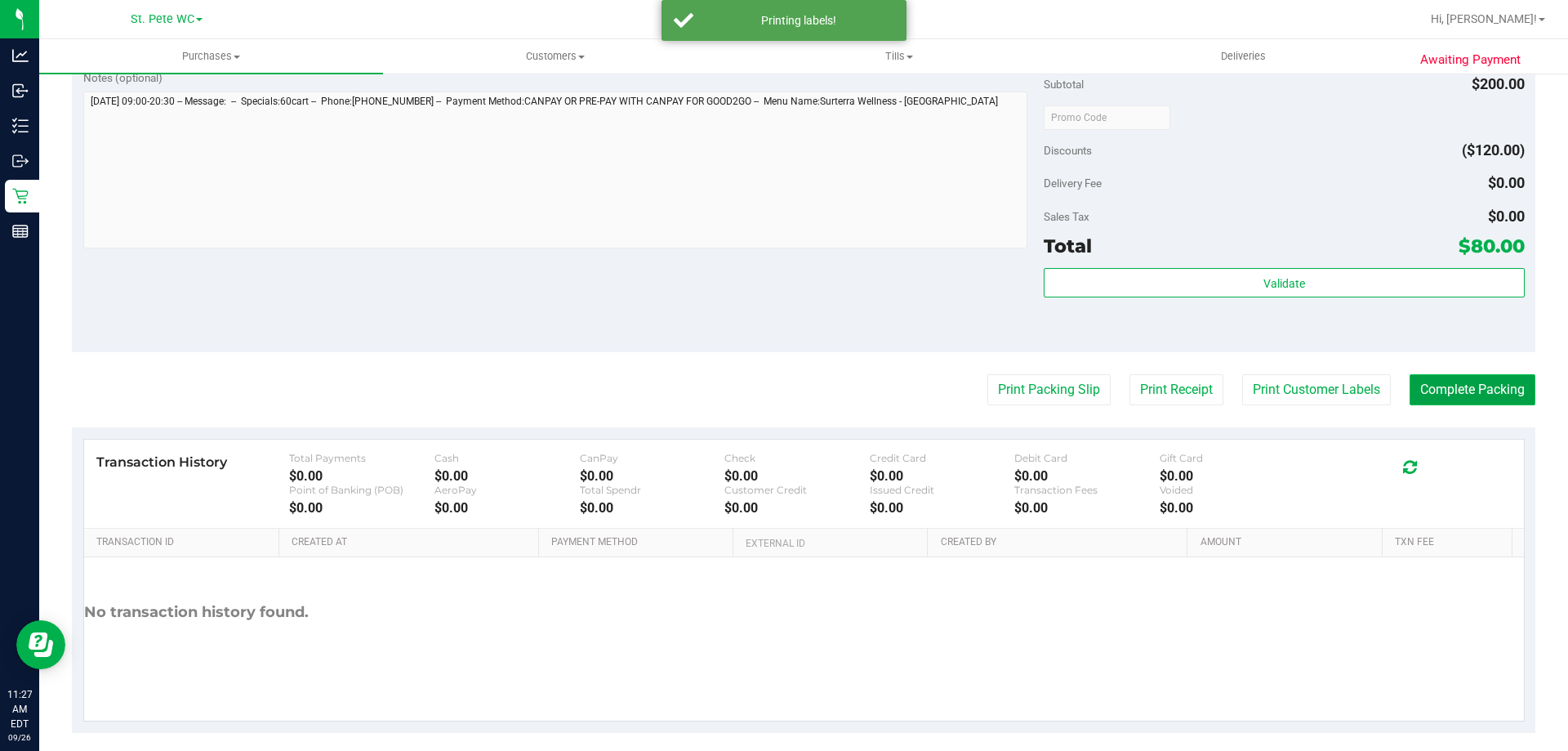
click at [1468, 376] on button "Complete Packing" at bounding box center [1473, 390] width 126 height 31
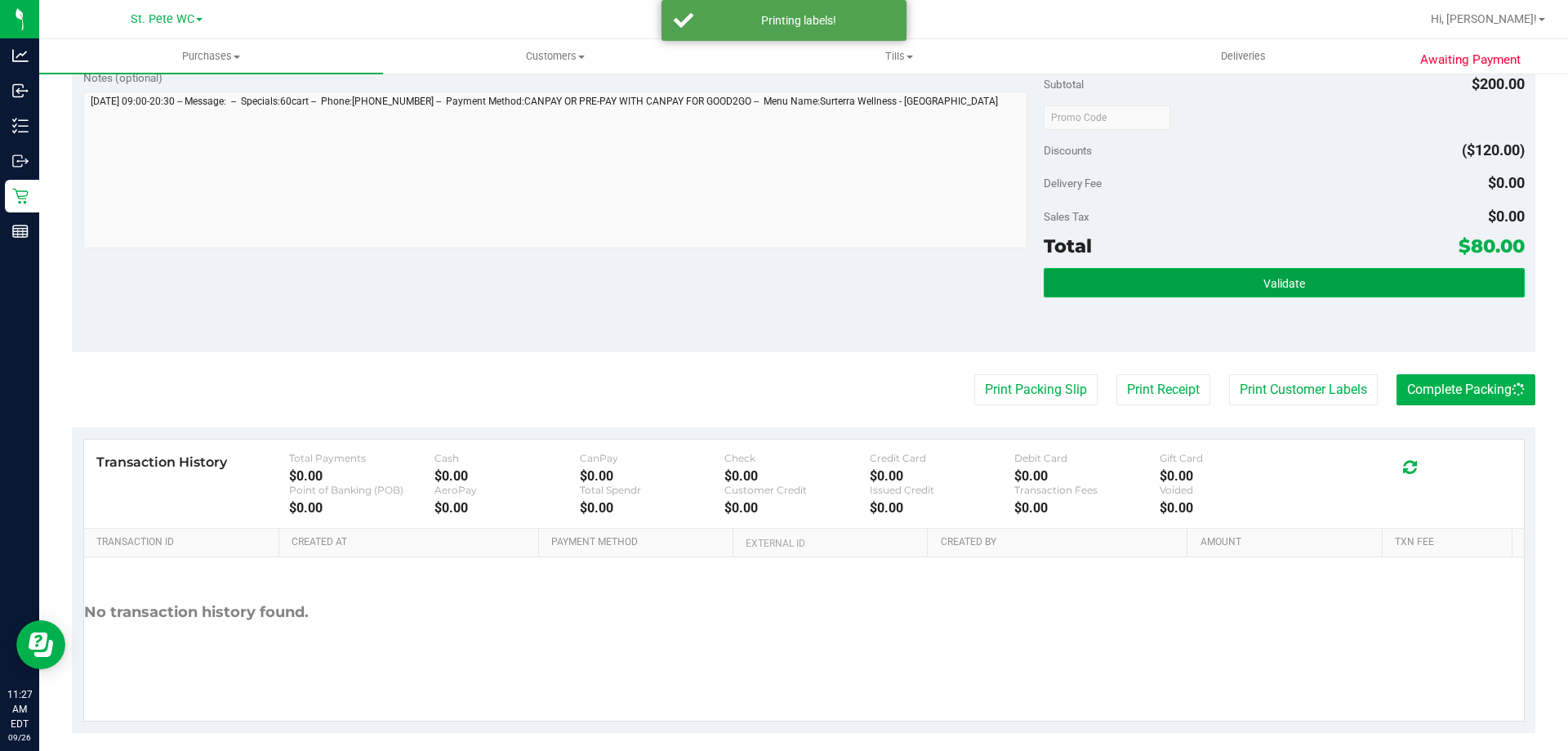
click at [1436, 279] on button "Validate" at bounding box center [1284, 283] width 481 height 30
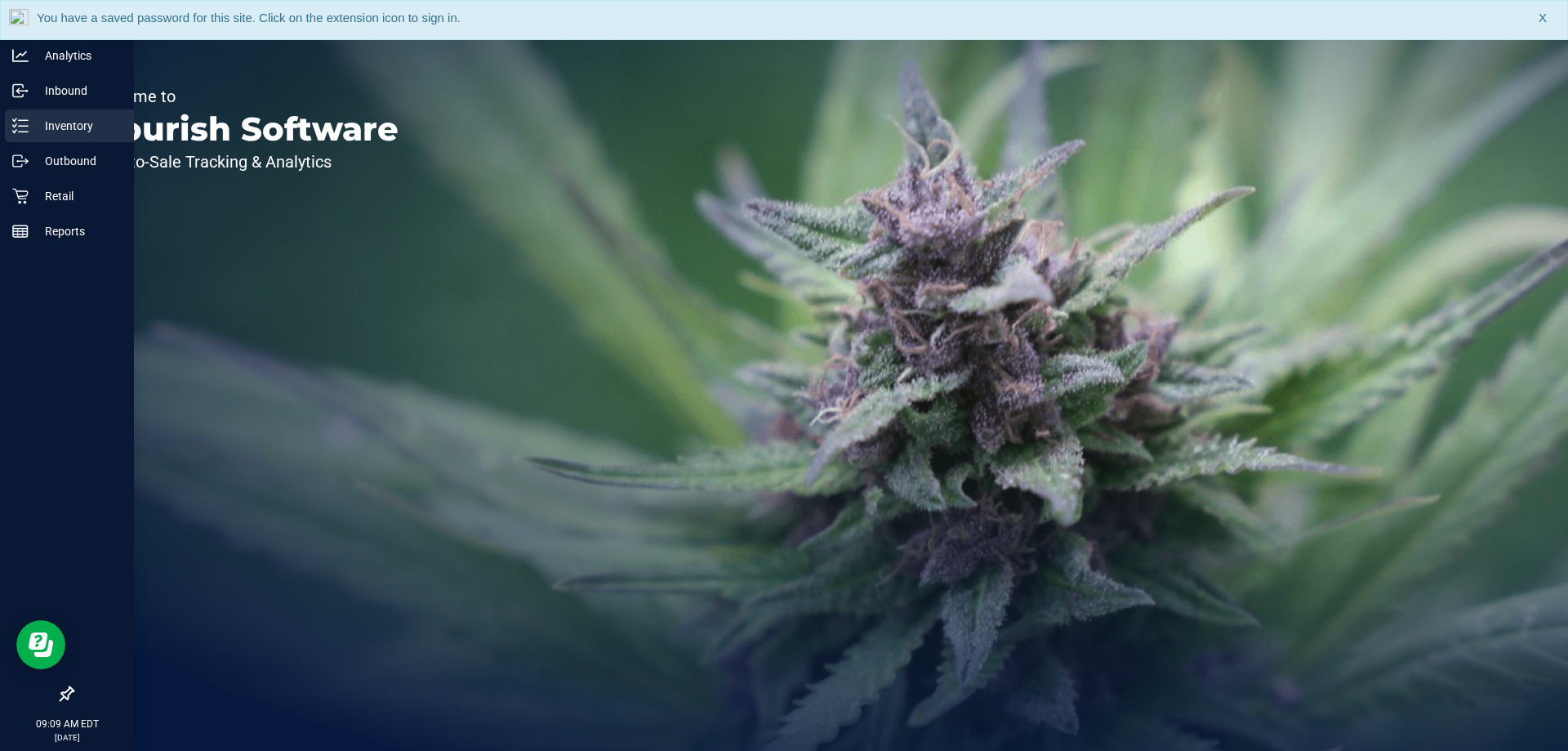
click at [13, 130] on icon at bounding box center [20, 126] width 16 height 16
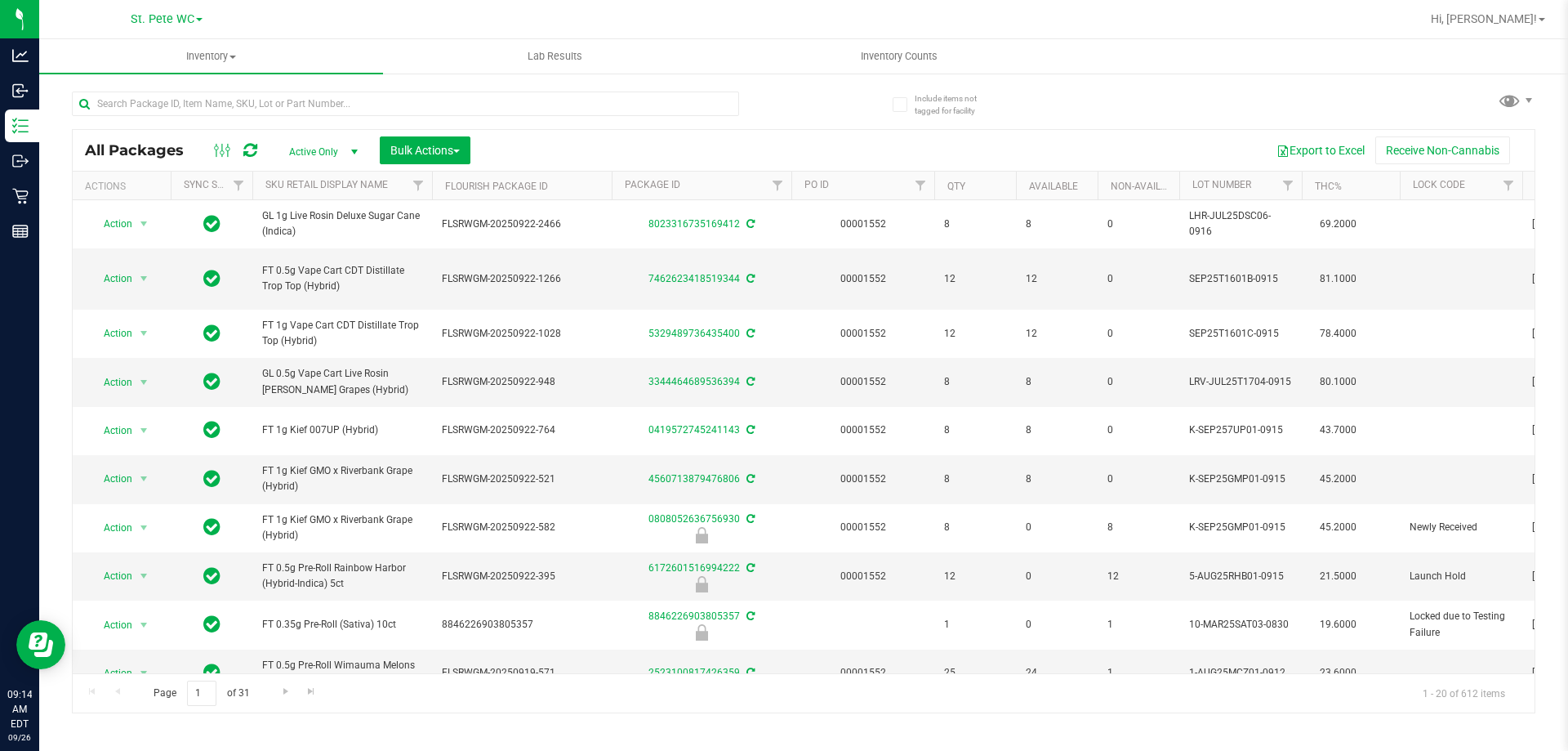
click at [252, 147] on icon at bounding box center [251, 150] width 14 height 16
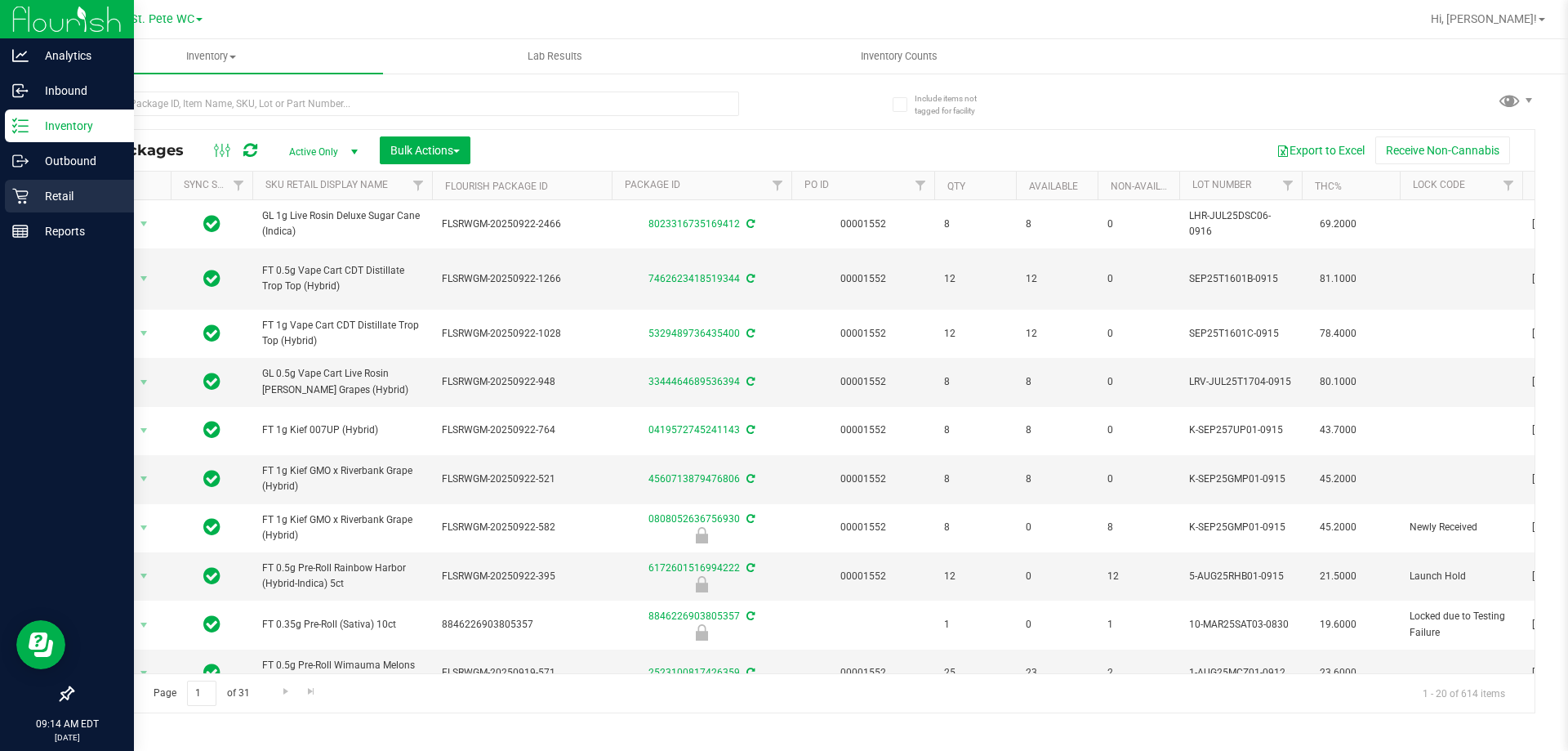
click at [37, 180] on div "Retail" at bounding box center [69, 196] width 129 height 33
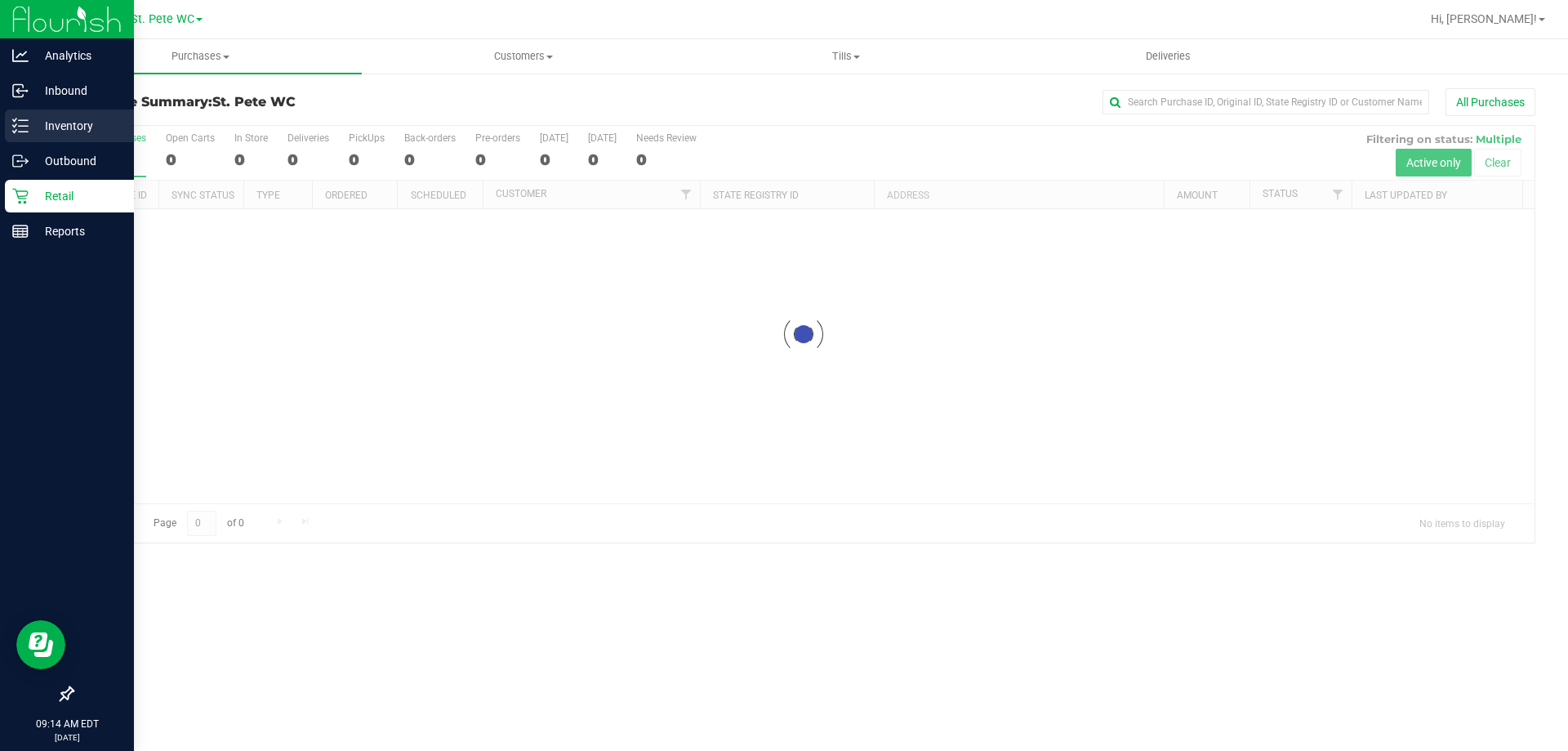
click at [64, 125] on p "Inventory" at bounding box center [77, 126] width 98 height 20
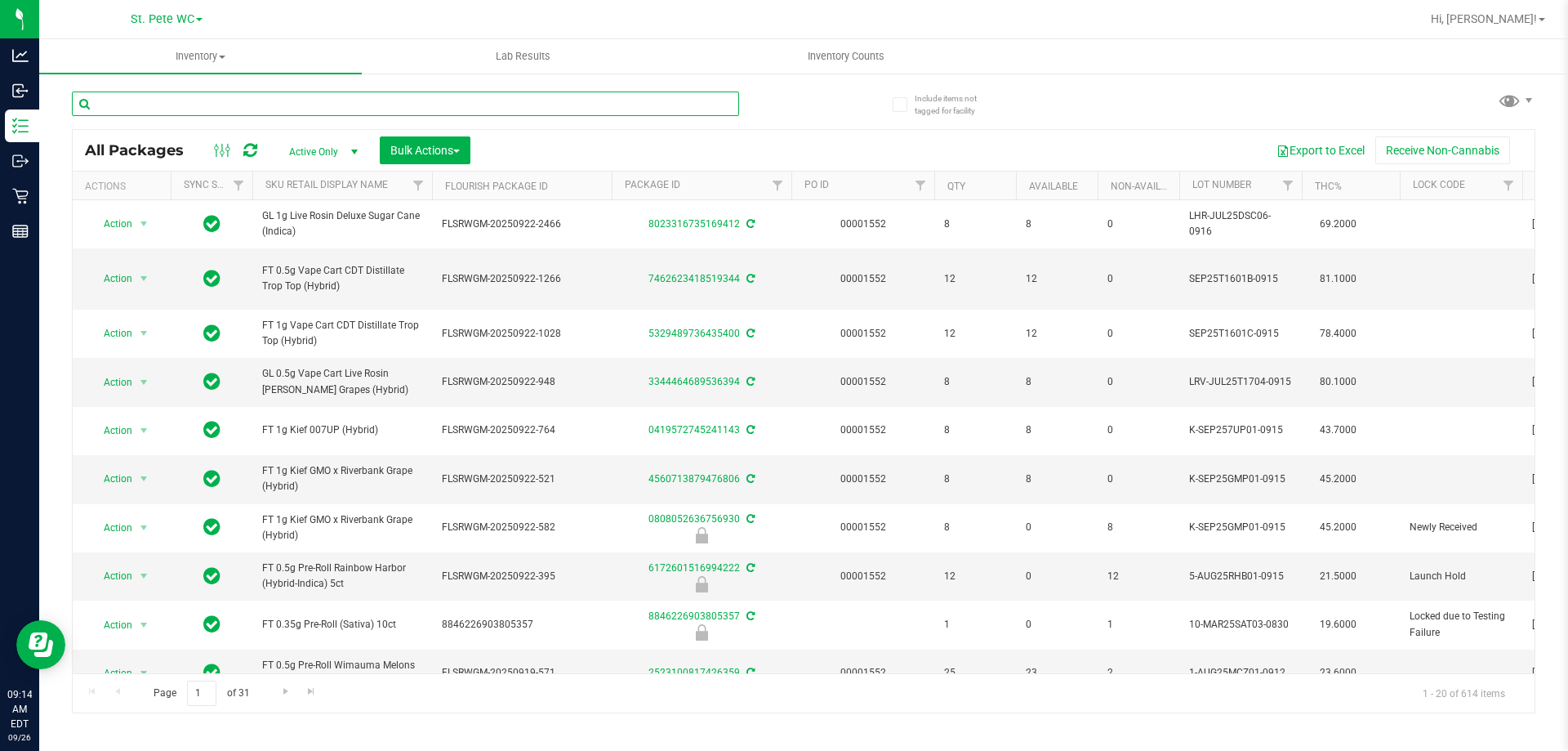
click at [233, 109] on input "text" at bounding box center [405, 103] width 667 height 24
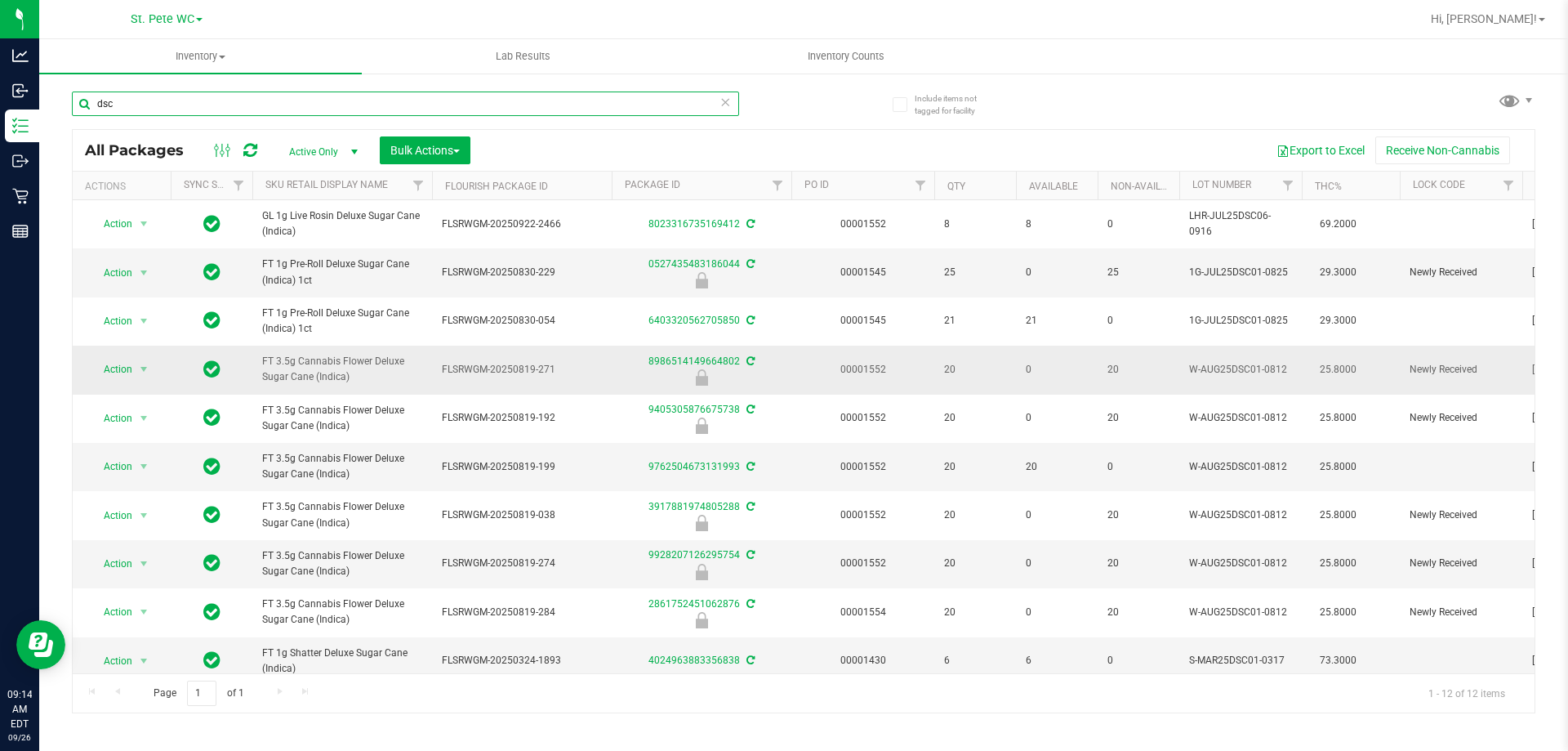
type input "dsc"
click at [342, 372] on span "FT 3.5g Cannabis Flower Deluxe Sugar Cane (Indica)" at bounding box center [342, 370] width 161 height 31
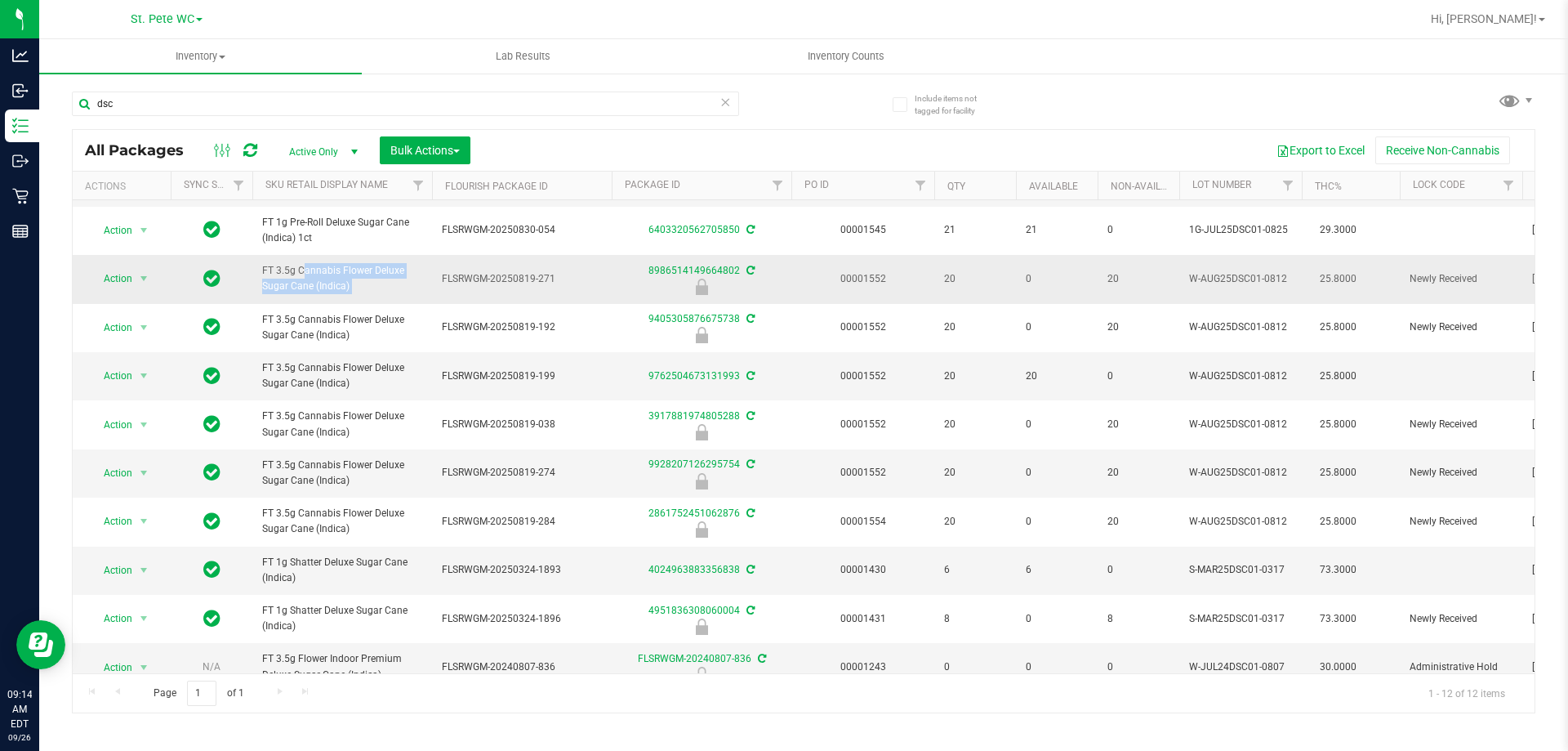
scroll to position [121, 0]
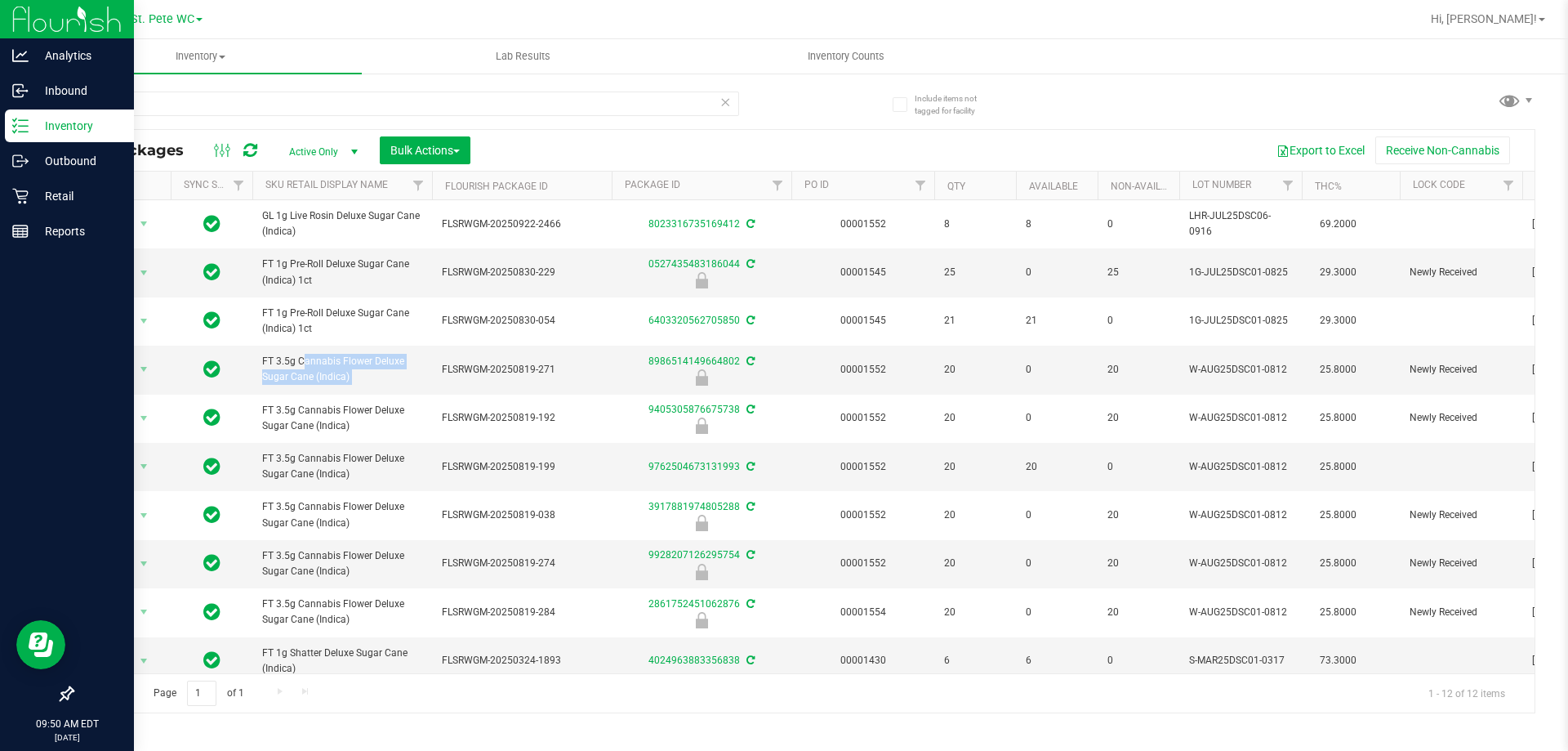
scroll to position [121, 0]
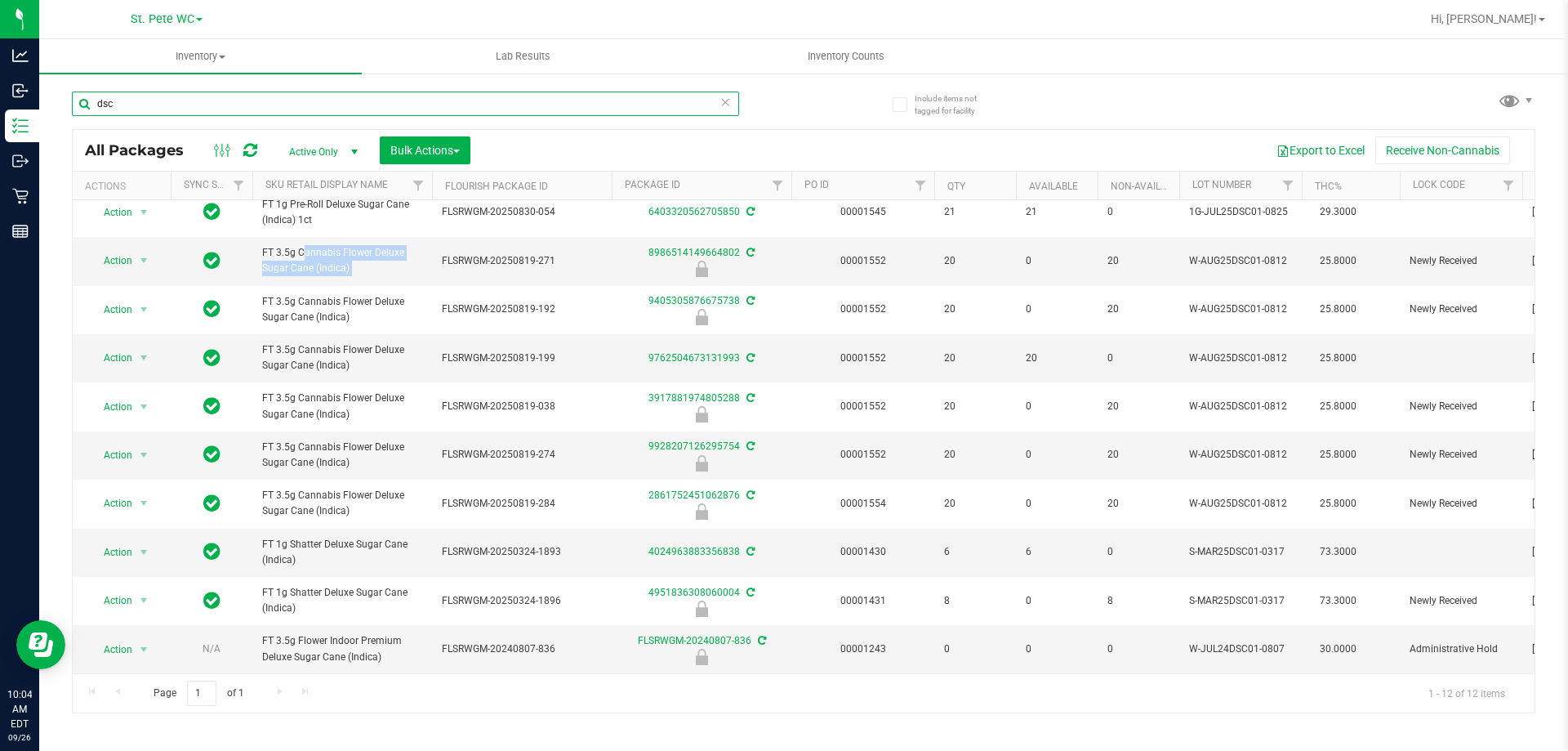
click at [199, 97] on input "dsc" at bounding box center [405, 103] width 667 height 24
paste input "SN250728DC1-0804"
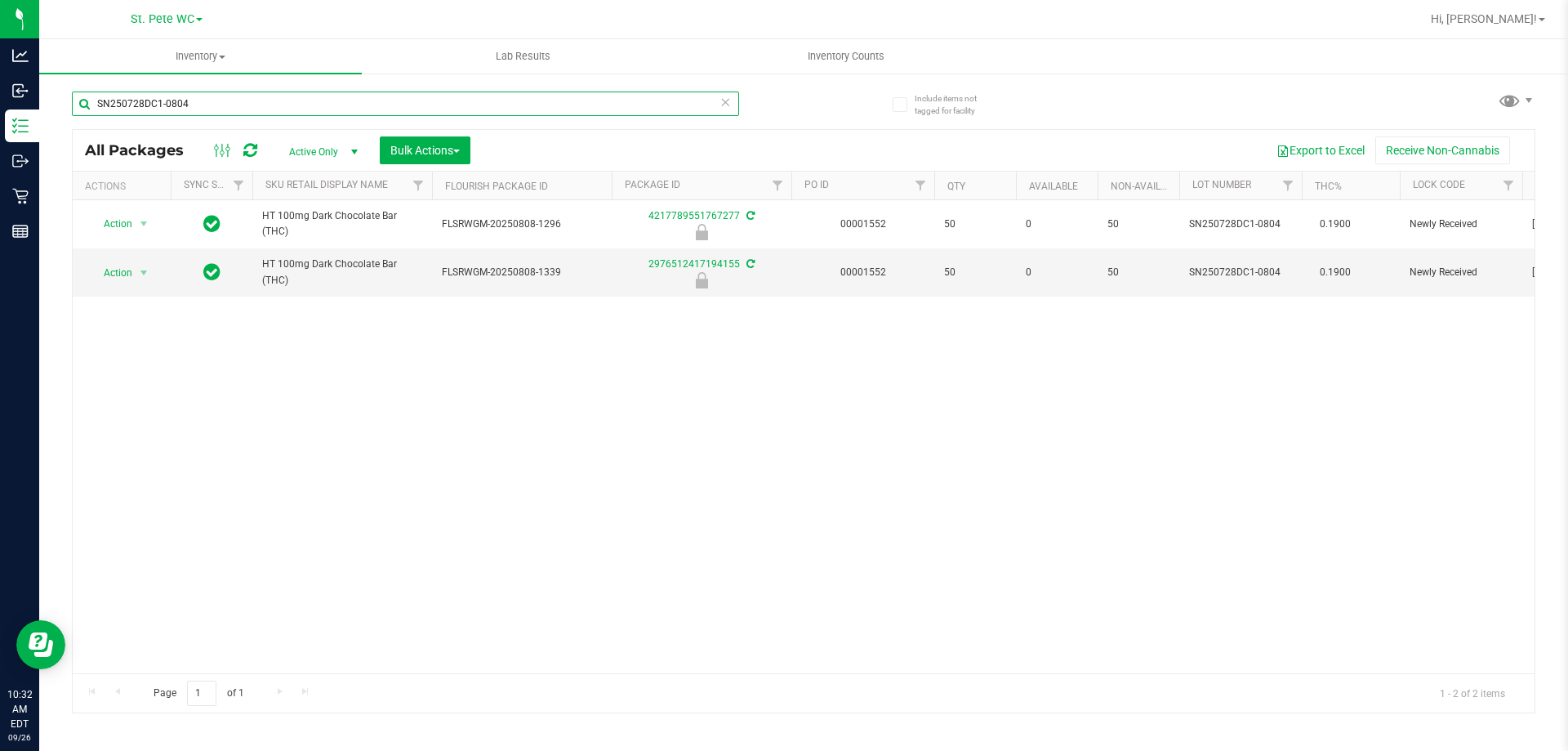
click at [265, 108] on input "SN250728DC1-0804" at bounding box center [405, 103] width 667 height 24
click at [267, 102] on input "SN250728DC1-0804" at bounding box center [405, 103] width 667 height 24
click at [260, 103] on input "SN250728DC1-0804" at bounding box center [405, 103] width 667 height 24
click at [259, 103] on input "SN250728DC1-0804" at bounding box center [405, 103] width 667 height 24
type input "S"
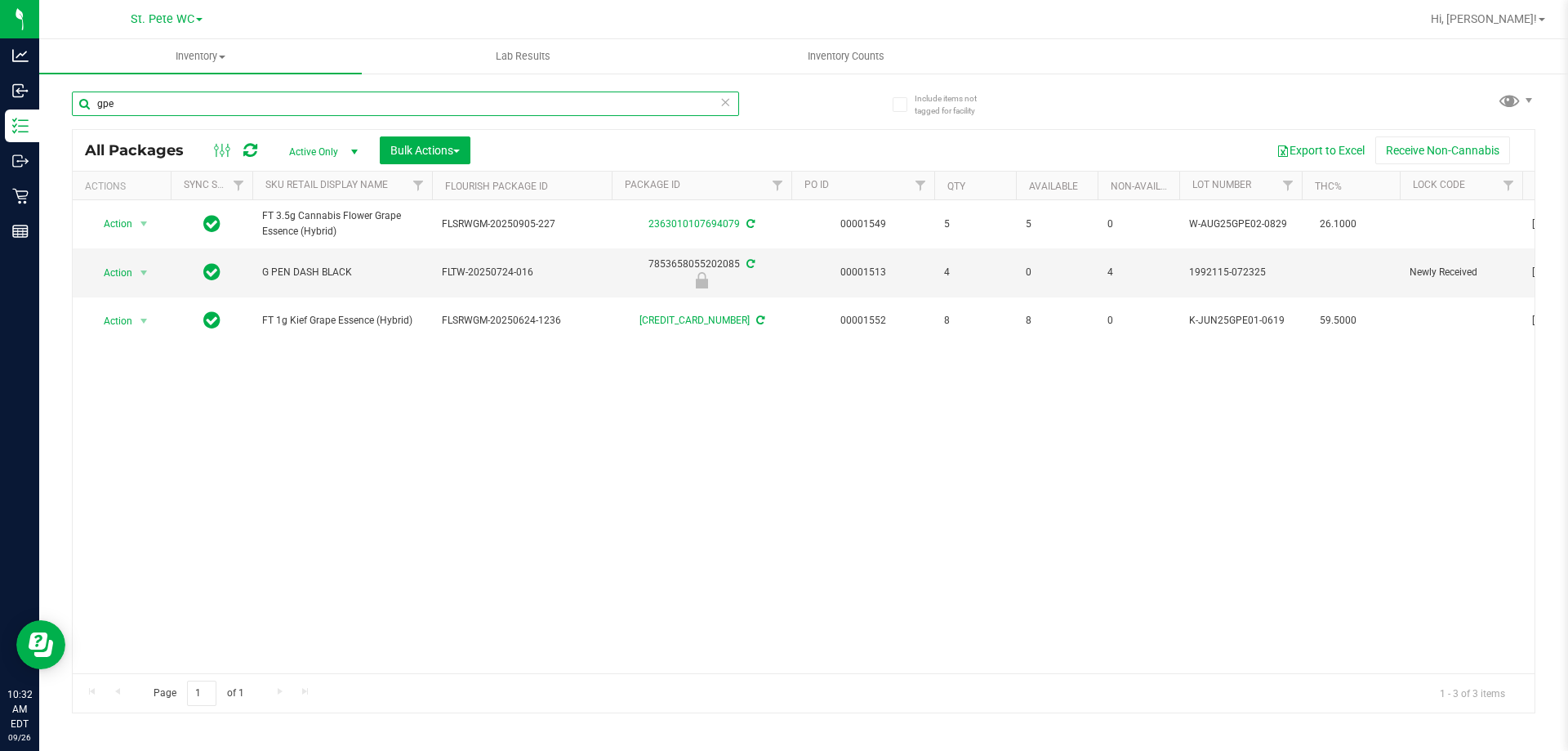
click at [437, 114] on input "gpe" at bounding box center [405, 103] width 667 height 24
click at [437, 115] on input "gpe" at bounding box center [405, 103] width 667 height 24
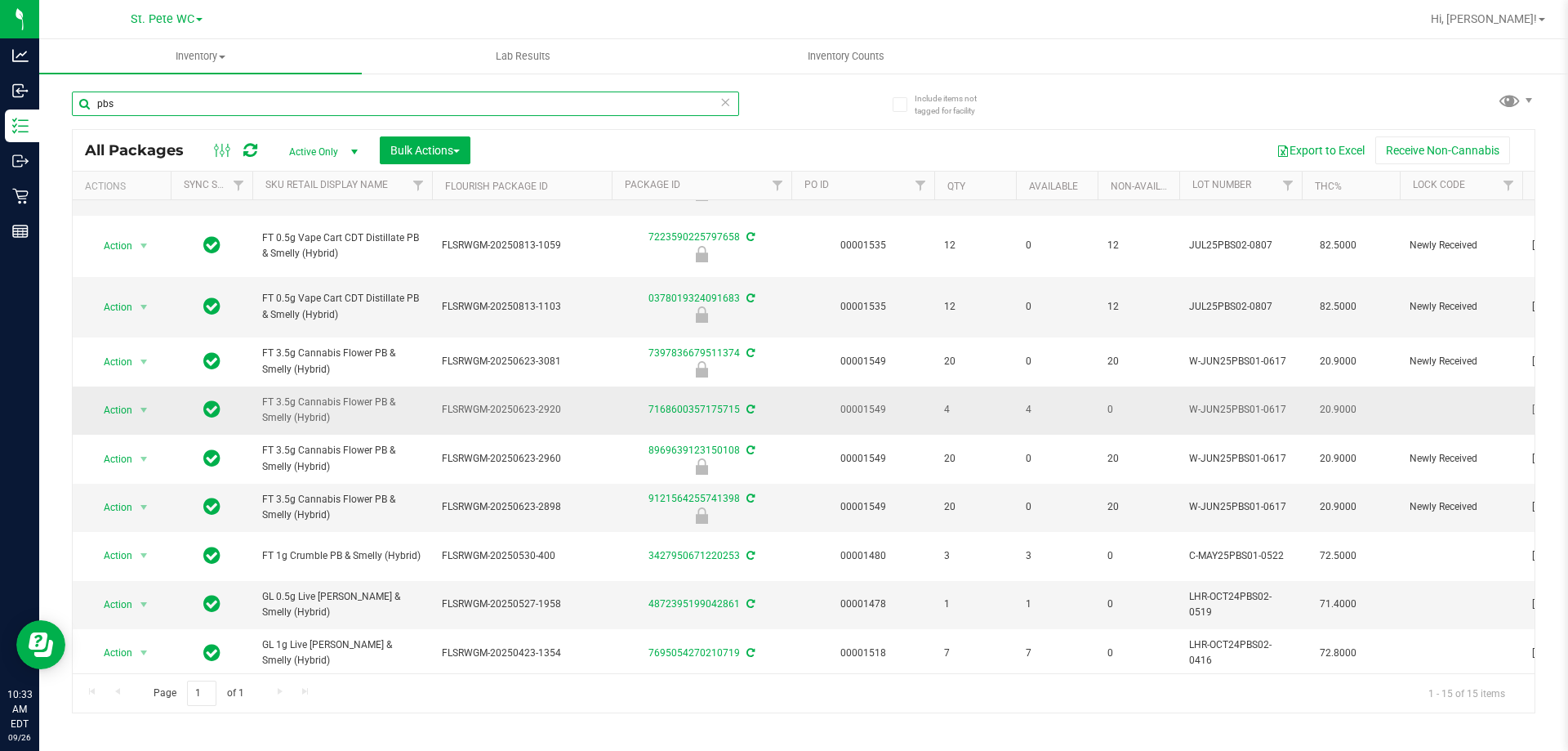
scroll to position [327, 0]
click at [334, 462] on span "FT 3.5g Cannabis Flower PB & Smelly (Hybrid)" at bounding box center [342, 457] width 161 height 31
copy tr "FT 3.5g Cannabis Flower PB & Smelly (Hybrid)"
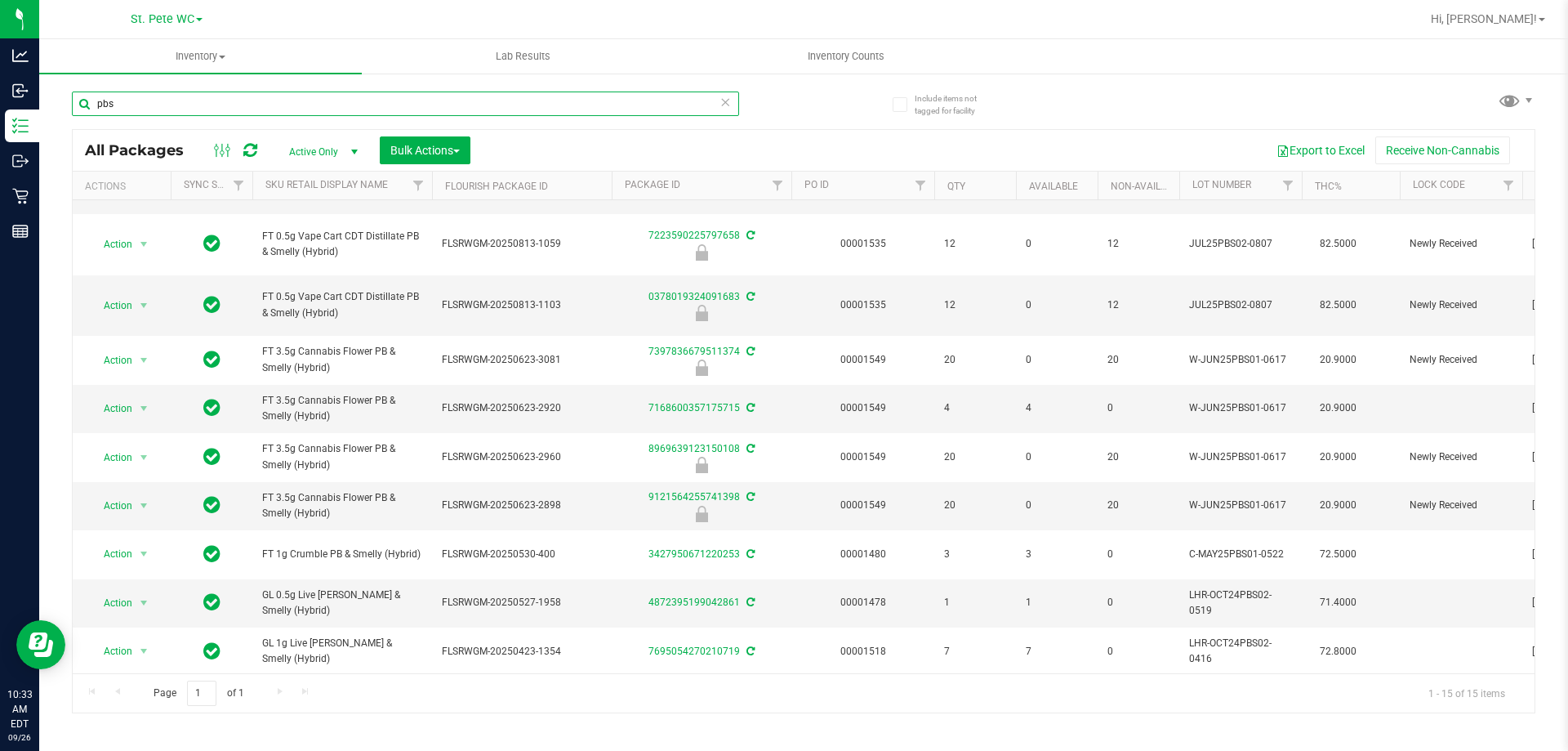
click at [284, 96] on input "pbs" at bounding box center [405, 103] width 667 height 24
paste input "FT 3.5g Cannabis Flower PB & Smelly (Hybrid)"
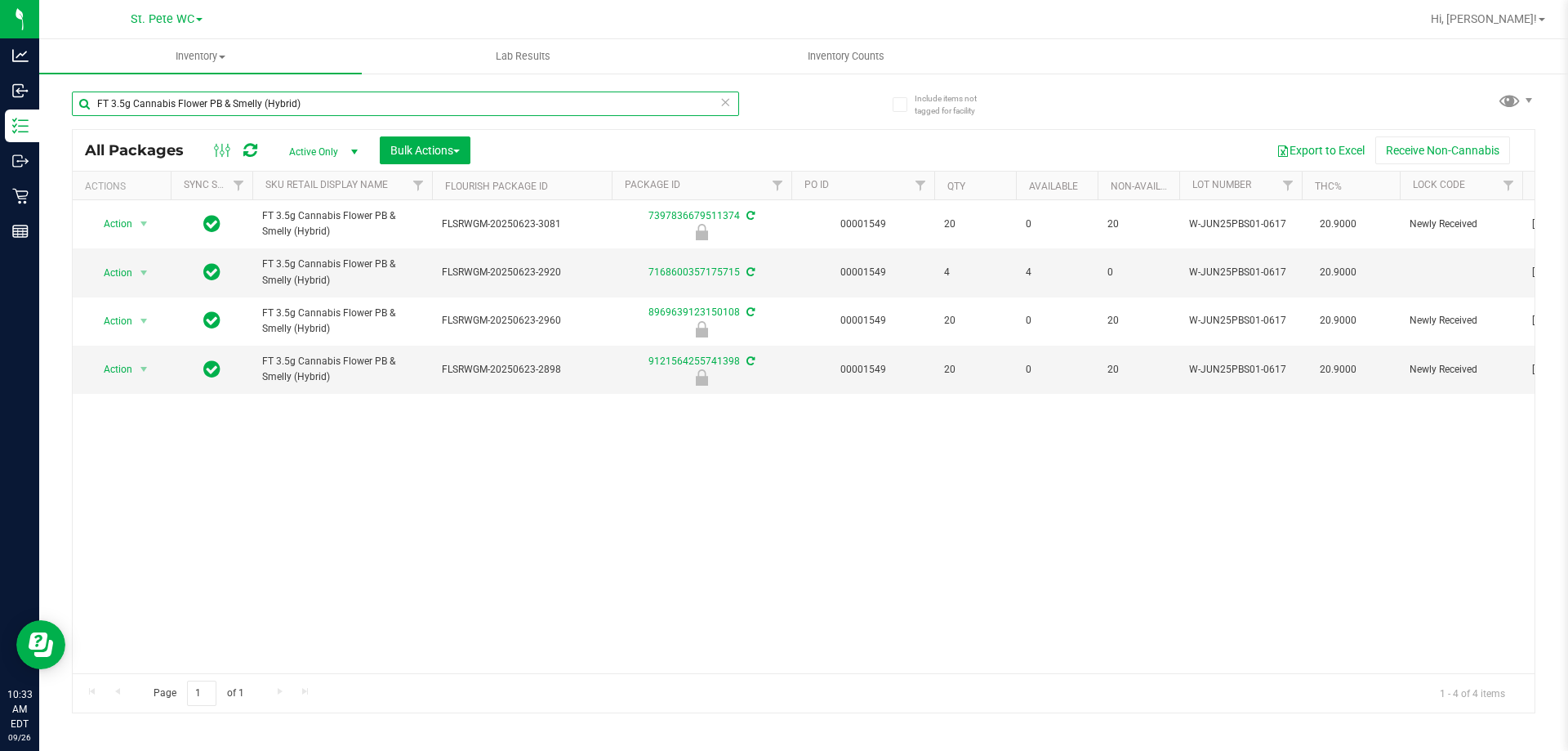
type input "FT 3.5g Cannabis Flower PB & Smelly (Hybrid)"
click at [203, 101] on input "FT 3.5g Cannabis Flower PB & Smelly (Hybrid)" at bounding box center [405, 103] width 667 height 24
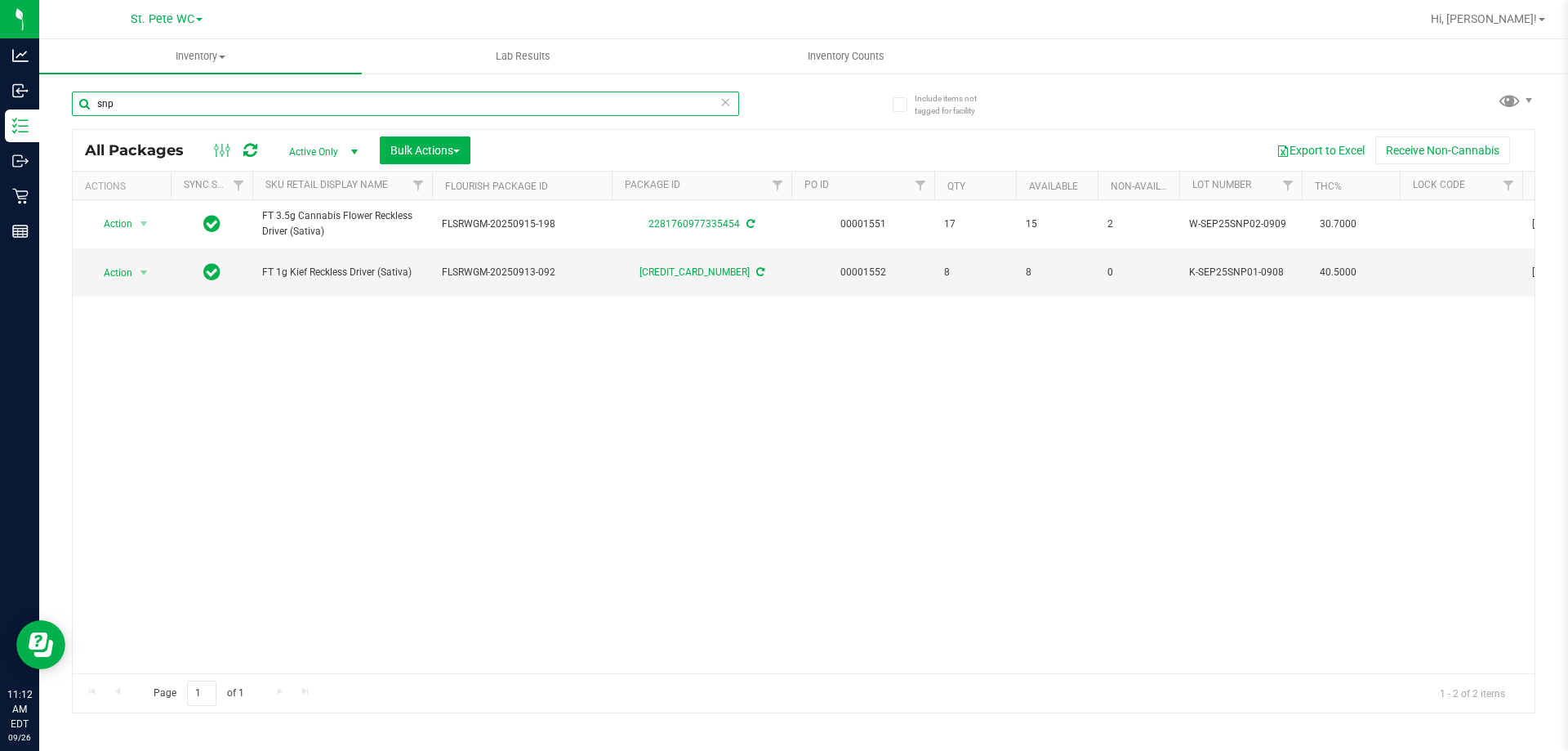
click at [602, 97] on input "snp" at bounding box center [405, 103] width 667 height 24
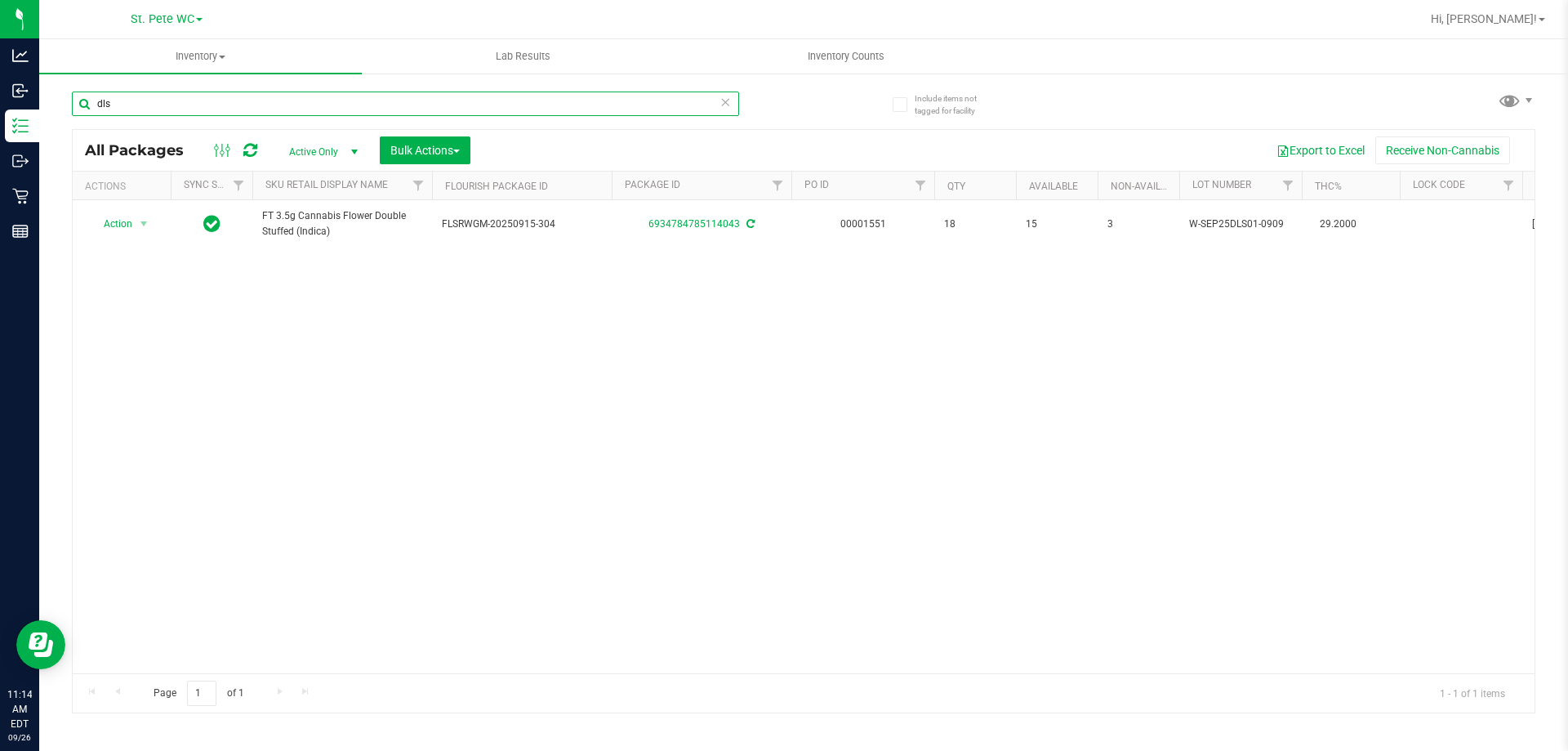
click at [206, 107] on input "dls" at bounding box center [405, 103] width 667 height 24
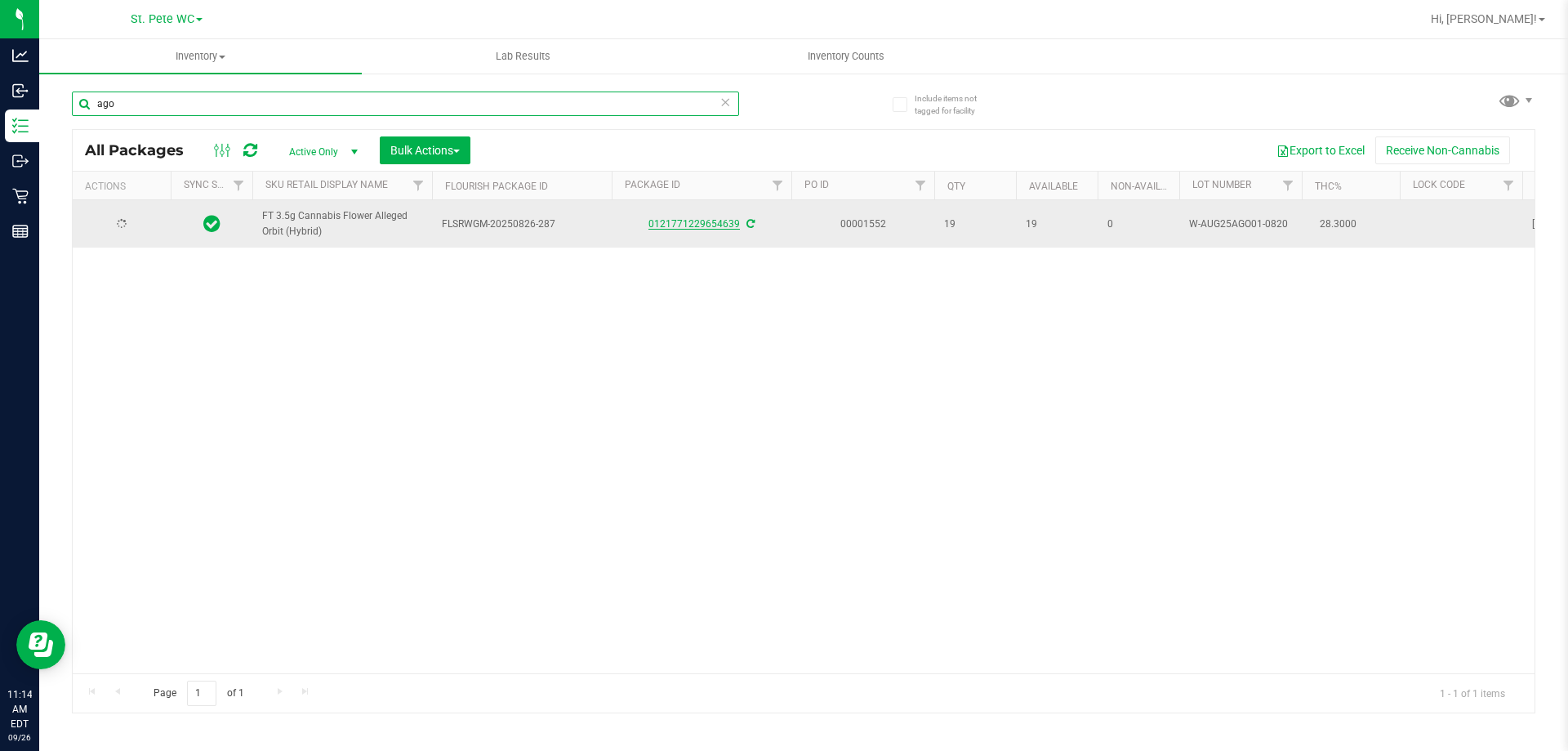
type input "ago"
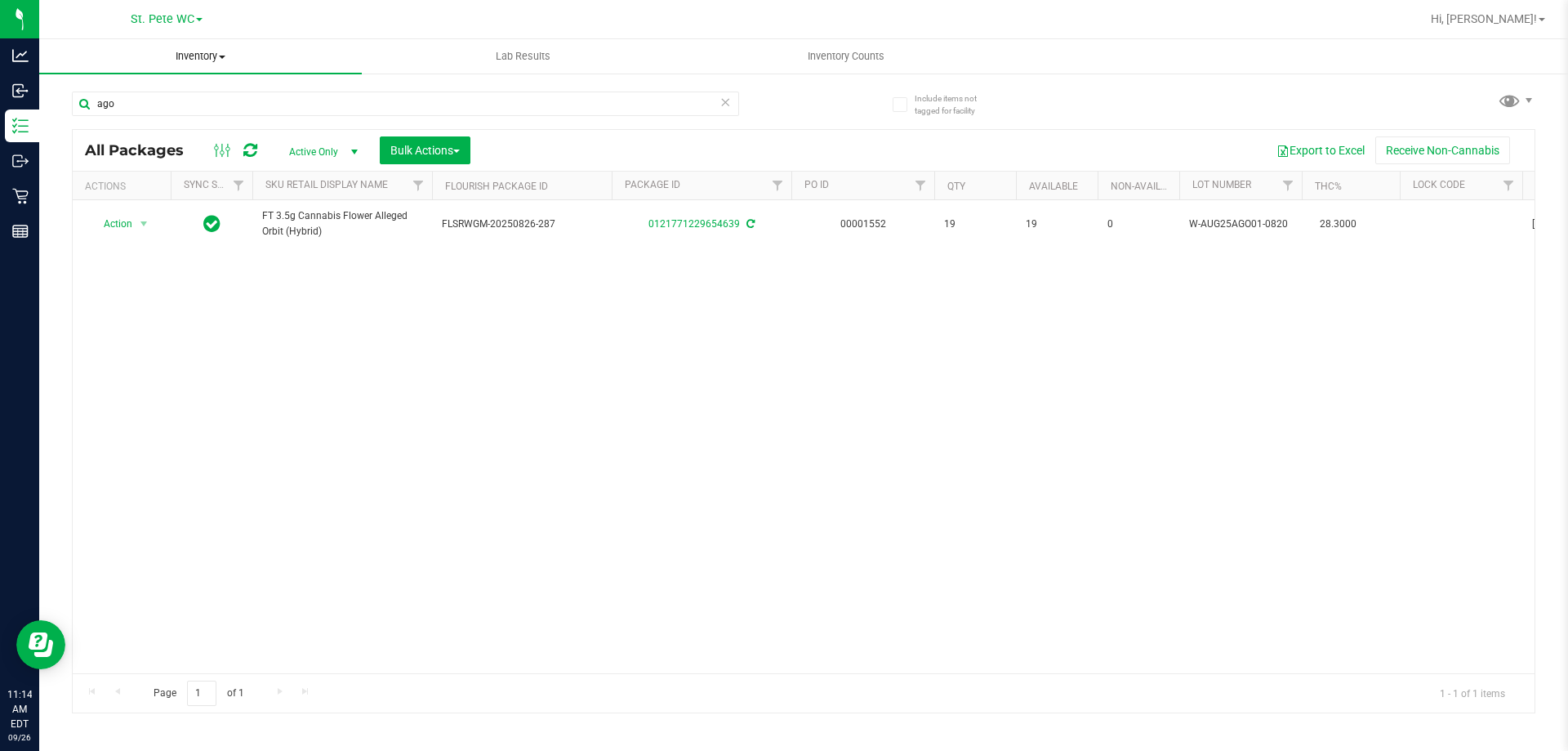
click at [202, 62] on span "Inventory" at bounding box center [200, 56] width 323 height 15
click at [164, 94] on li "All packages" at bounding box center [200, 99] width 323 height 20
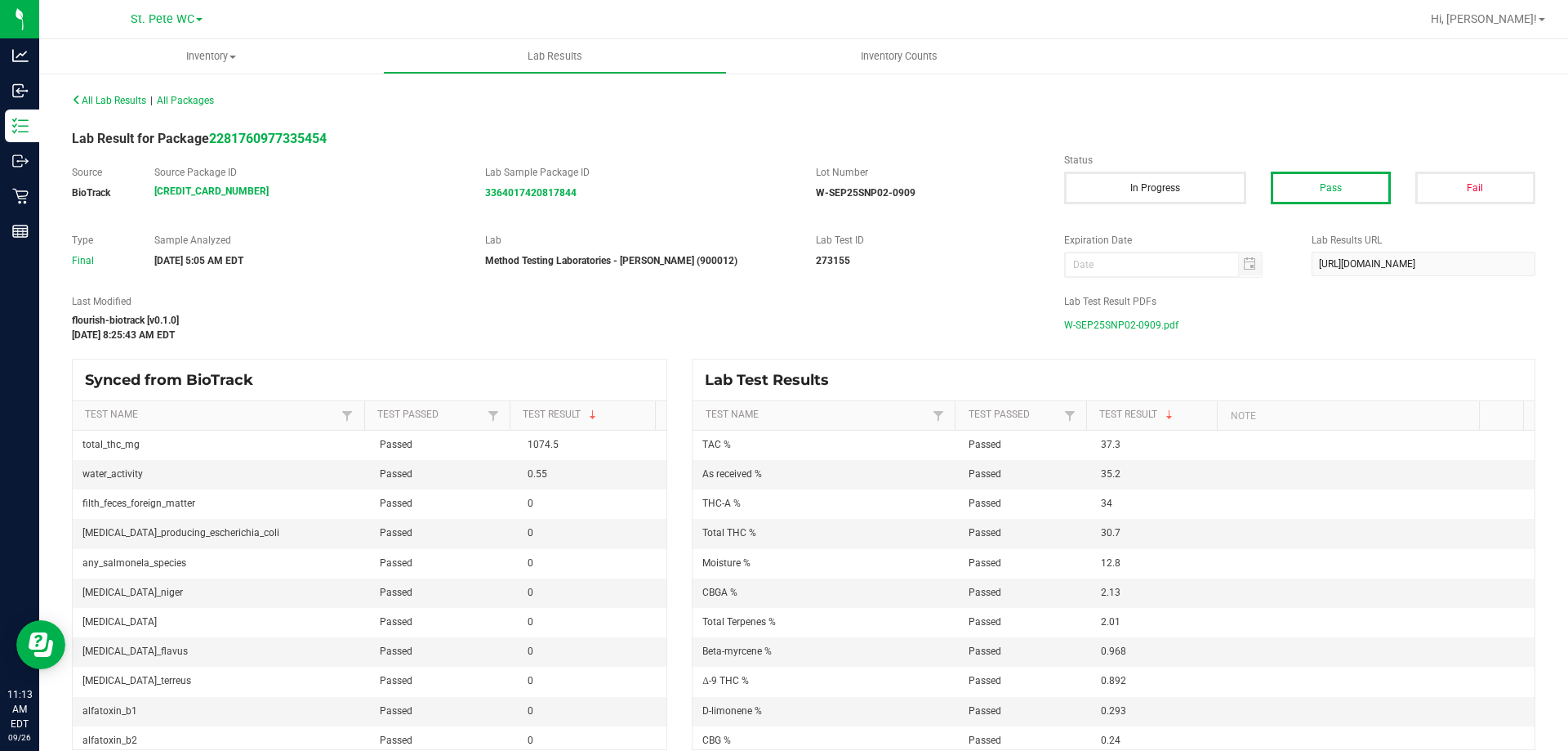
click at [1130, 330] on span "W-SEP25SNP02-0909.pdf" at bounding box center [1122, 326] width 115 height 24
click at [1105, 327] on span "W-SEP25DLS01-0909.pdf" at bounding box center [1120, 326] width 112 height 24
click at [1138, 325] on span "W-AUG25AGO01-0820.pdf" at bounding box center [1123, 326] width 116 height 24
